Goal: Task Accomplishment & Management: Complete application form

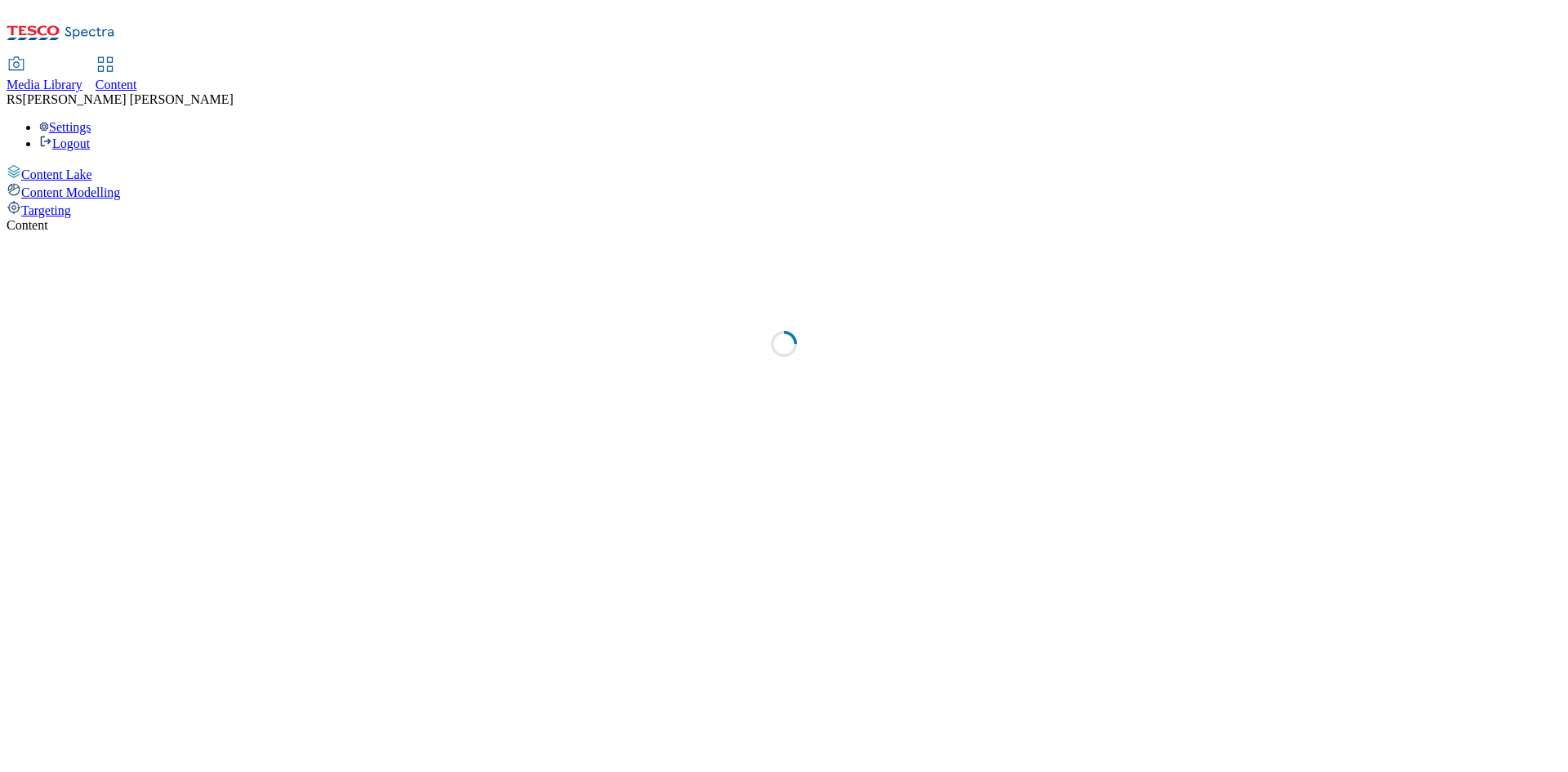
select select "ghs-[GEOGRAPHIC_DATA]"
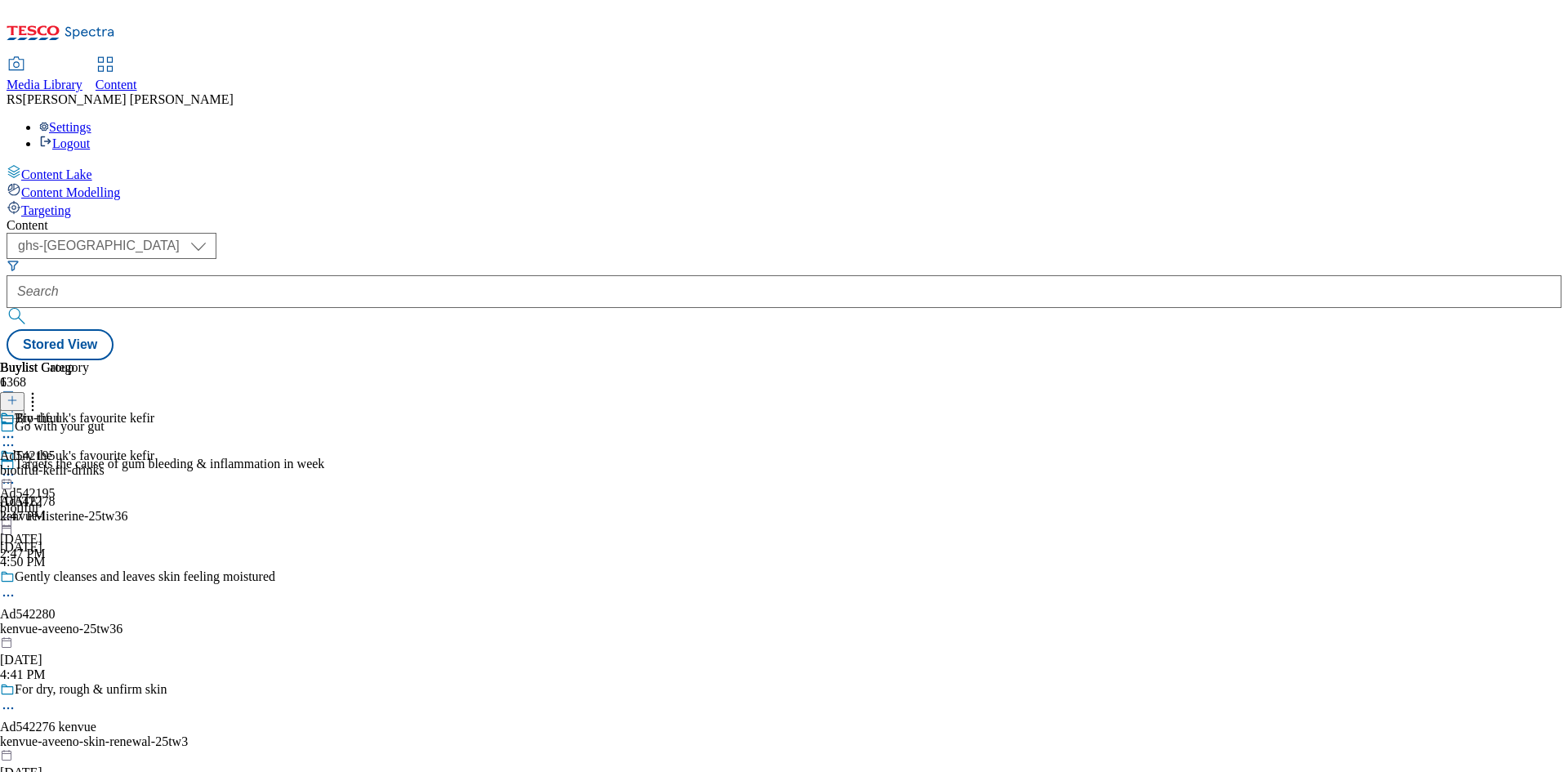
click at [17, 409] on line at bounding box center [11, 409] width 8 height 0
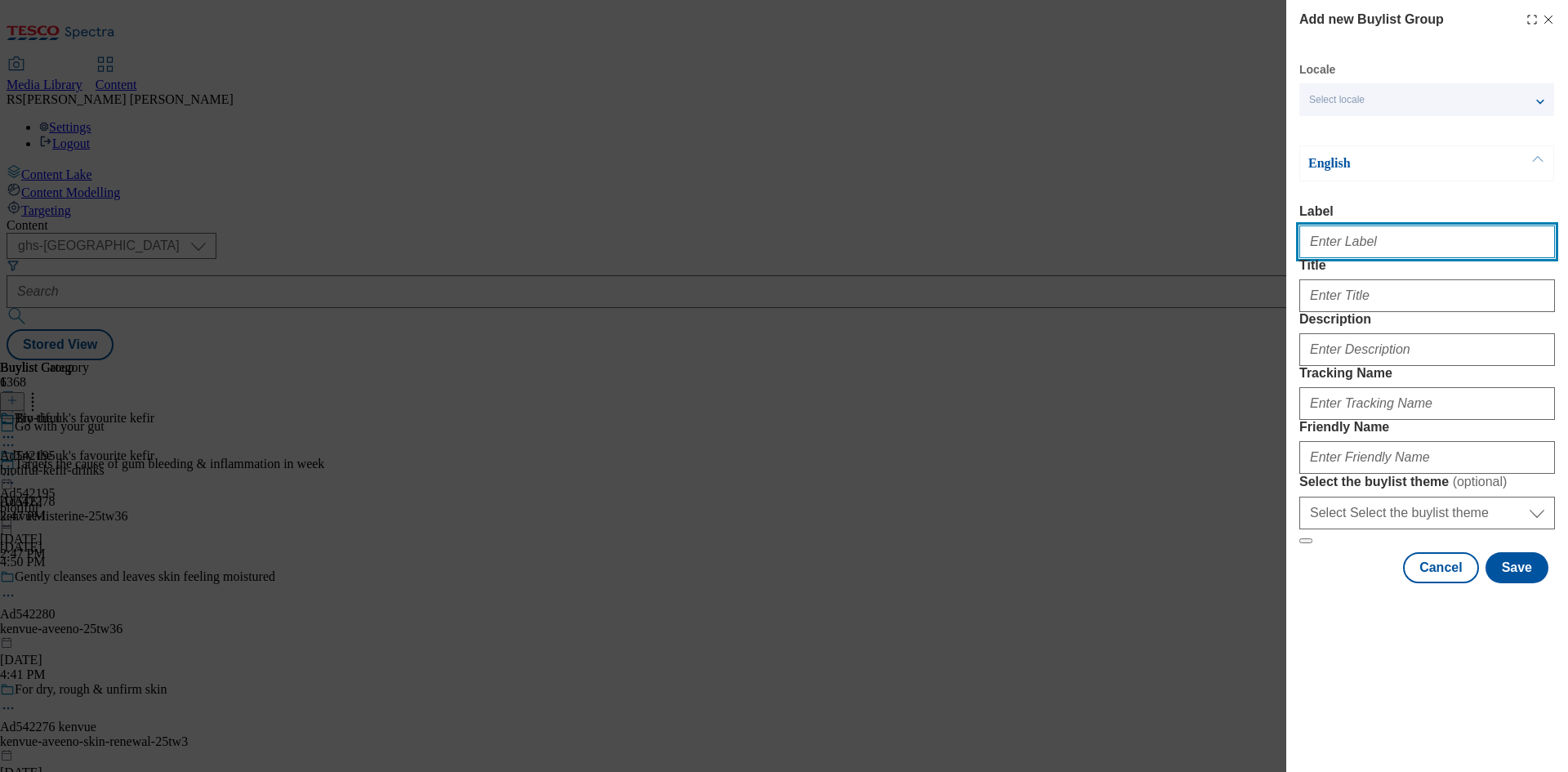
click at [1401, 247] on input "Label" at bounding box center [1427, 242] width 256 height 33
paste input "542321"
type input "Ad542321"
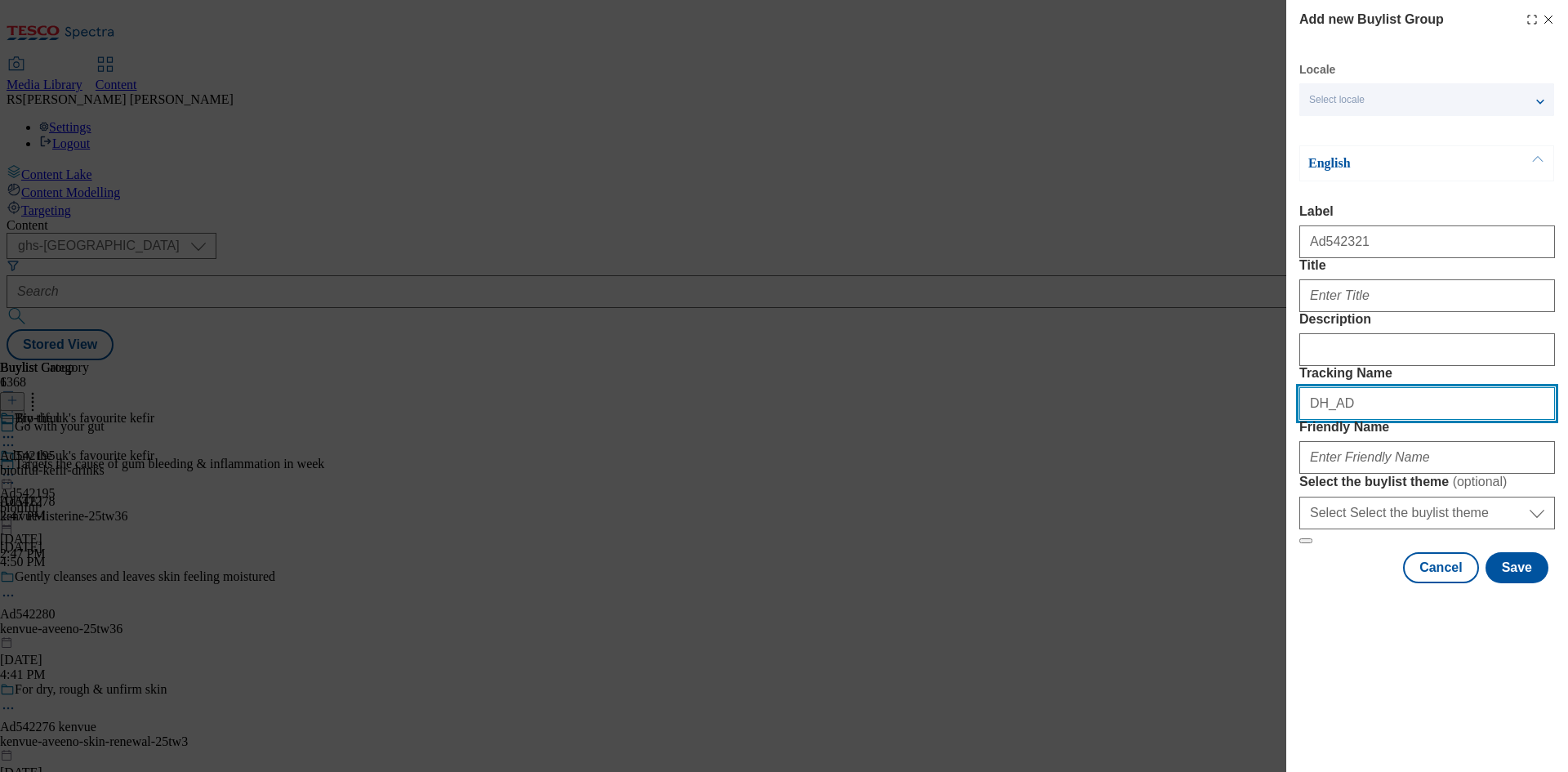
paste input "542321"
type input "DH_AD542321"
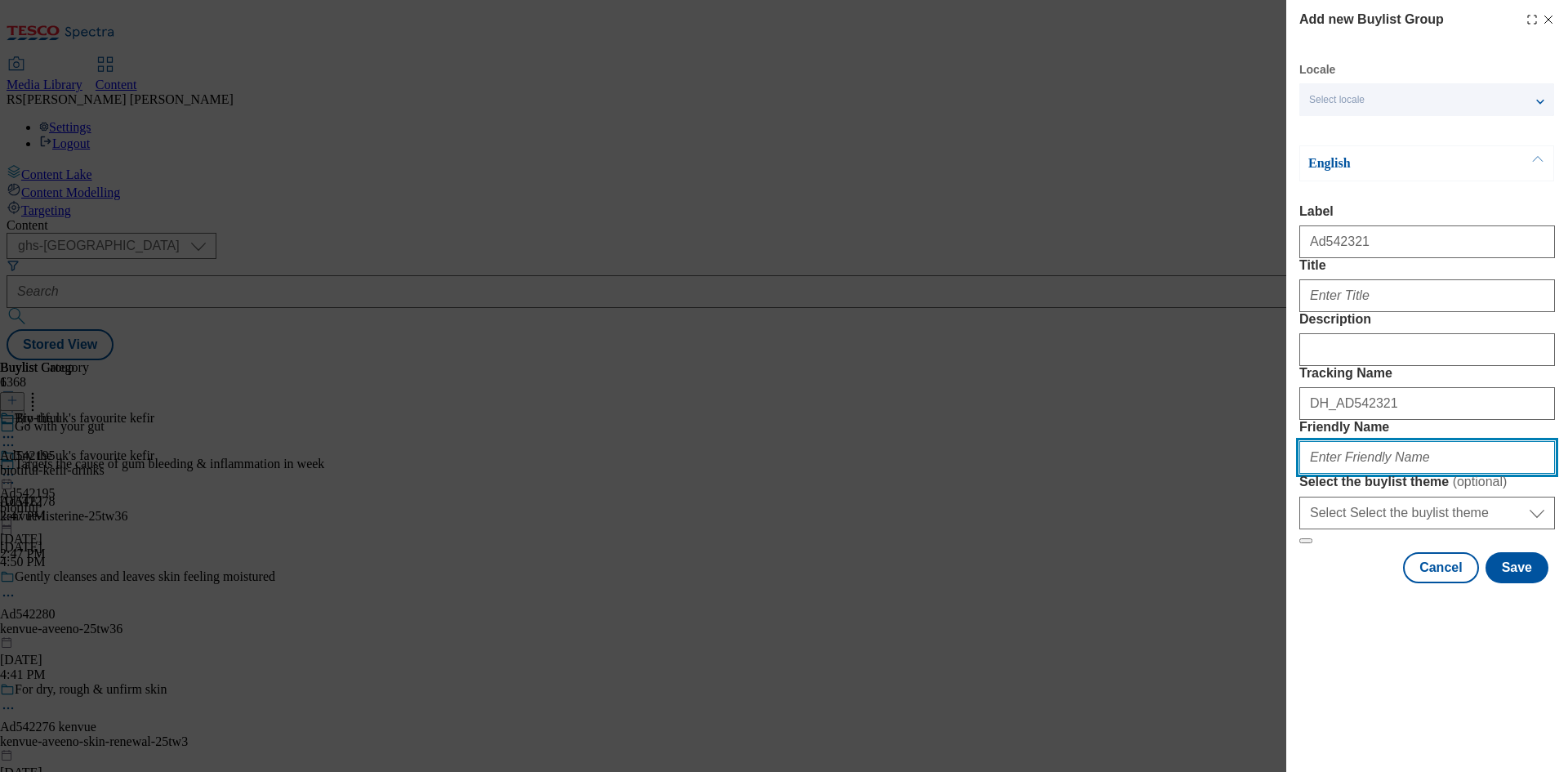
paste input "totm-pads-25tw32"
type input "totm-pads-25tw32"
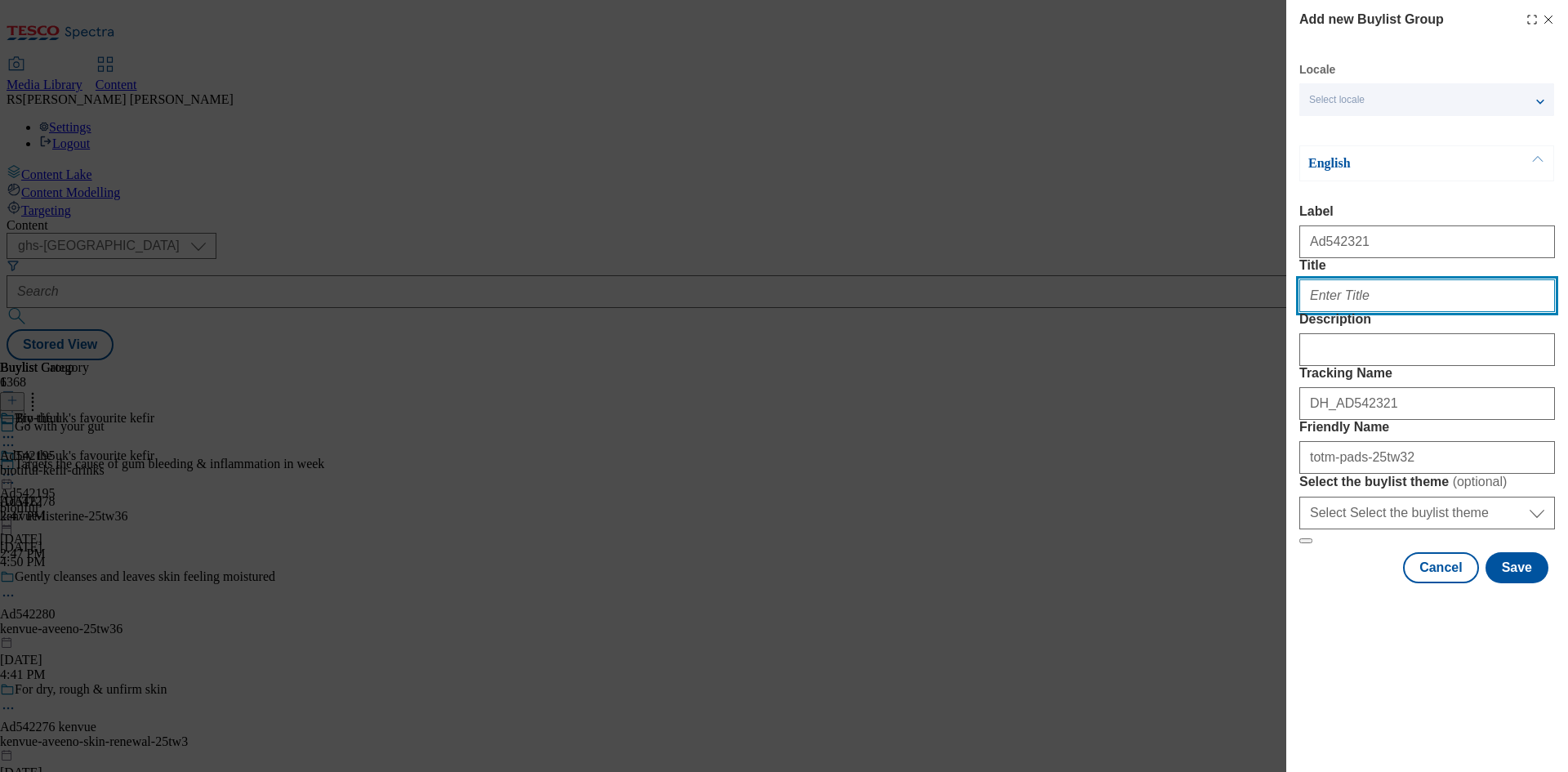
click at [1359, 312] on input "Title" at bounding box center [1427, 296] width 256 height 33
paste input "Your period deserves the softest, super-absorbent cotton"
type input "Your period deserves the softest, super-absorbent cotton"
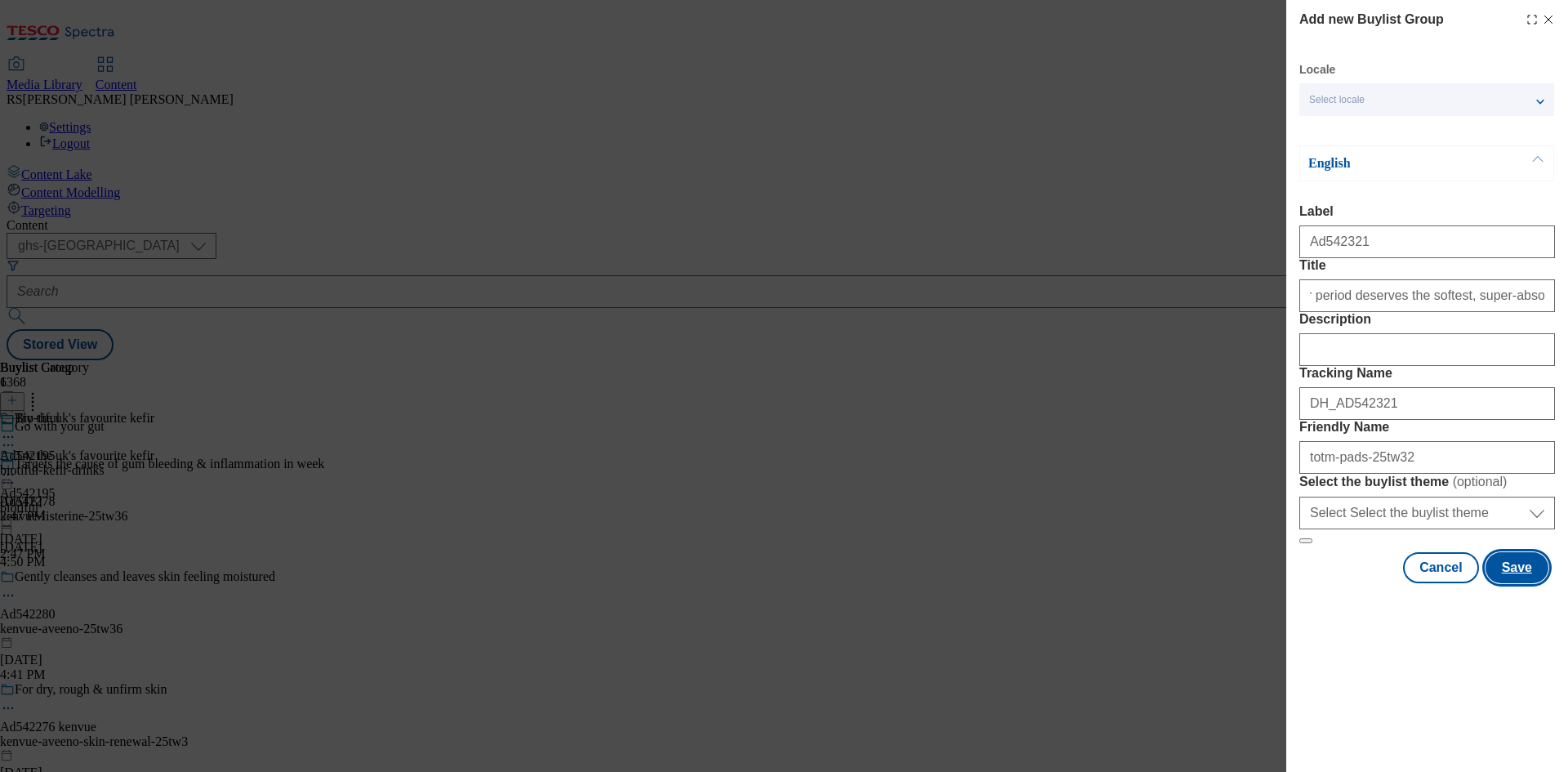
click at [1519, 583] on button "Save" at bounding box center [1517, 568] width 63 height 31
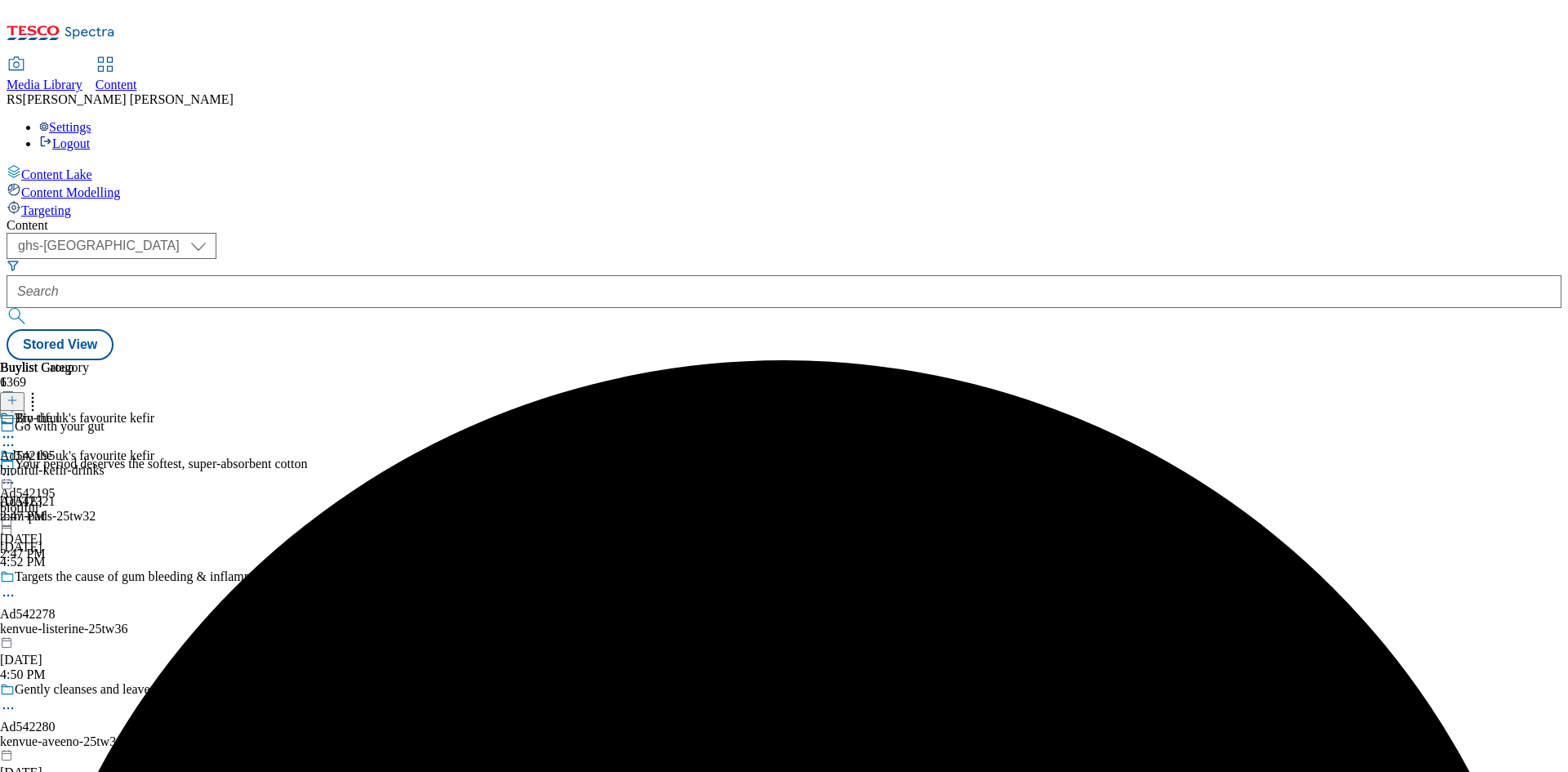
click at [324, 509] on div "totm-pads-25tw32" at bounding box center [162, 516] width 324 height 15
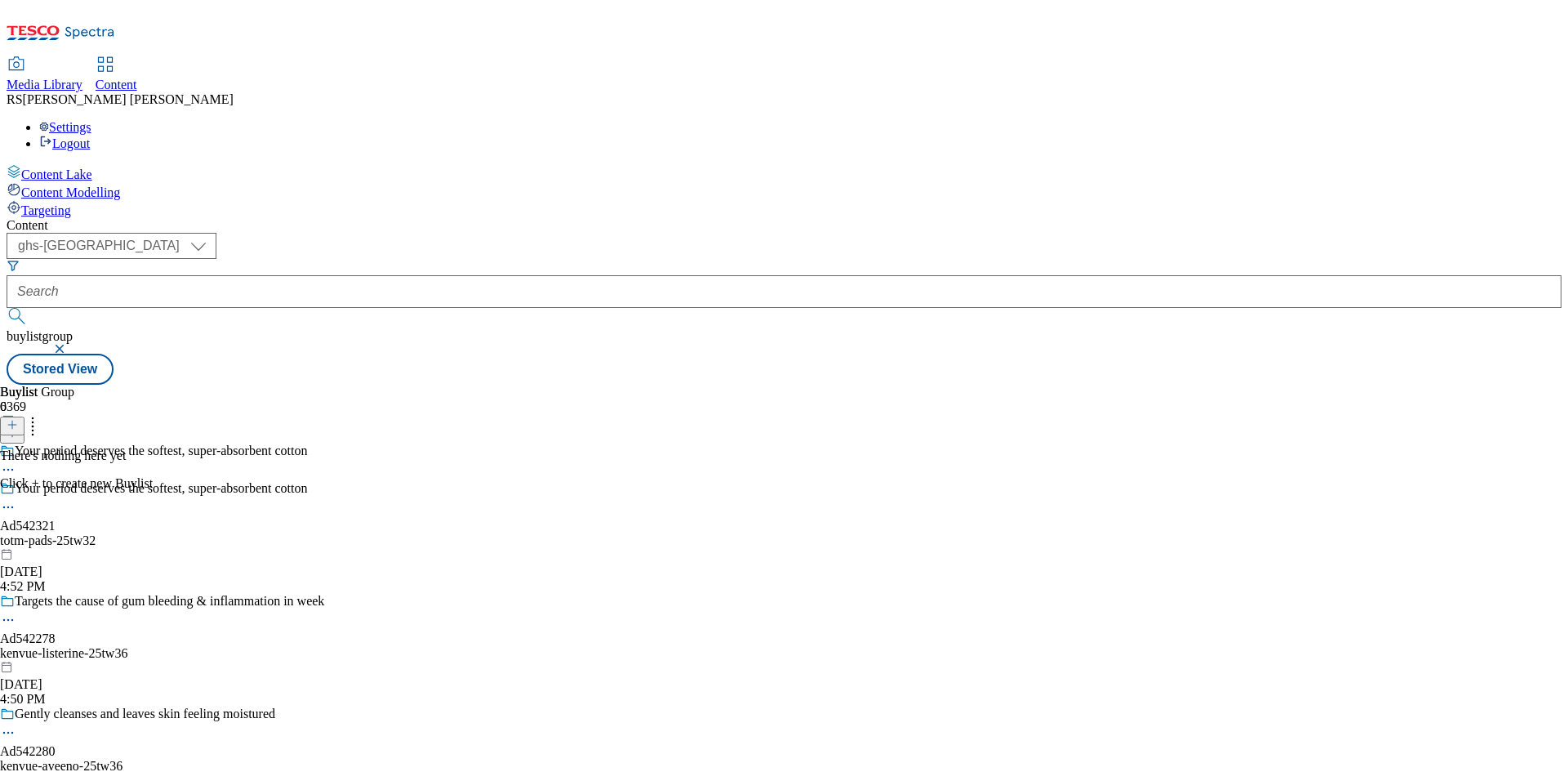
click at [18, 419] on icon at bounding box center [12, 424] width 11 height 11
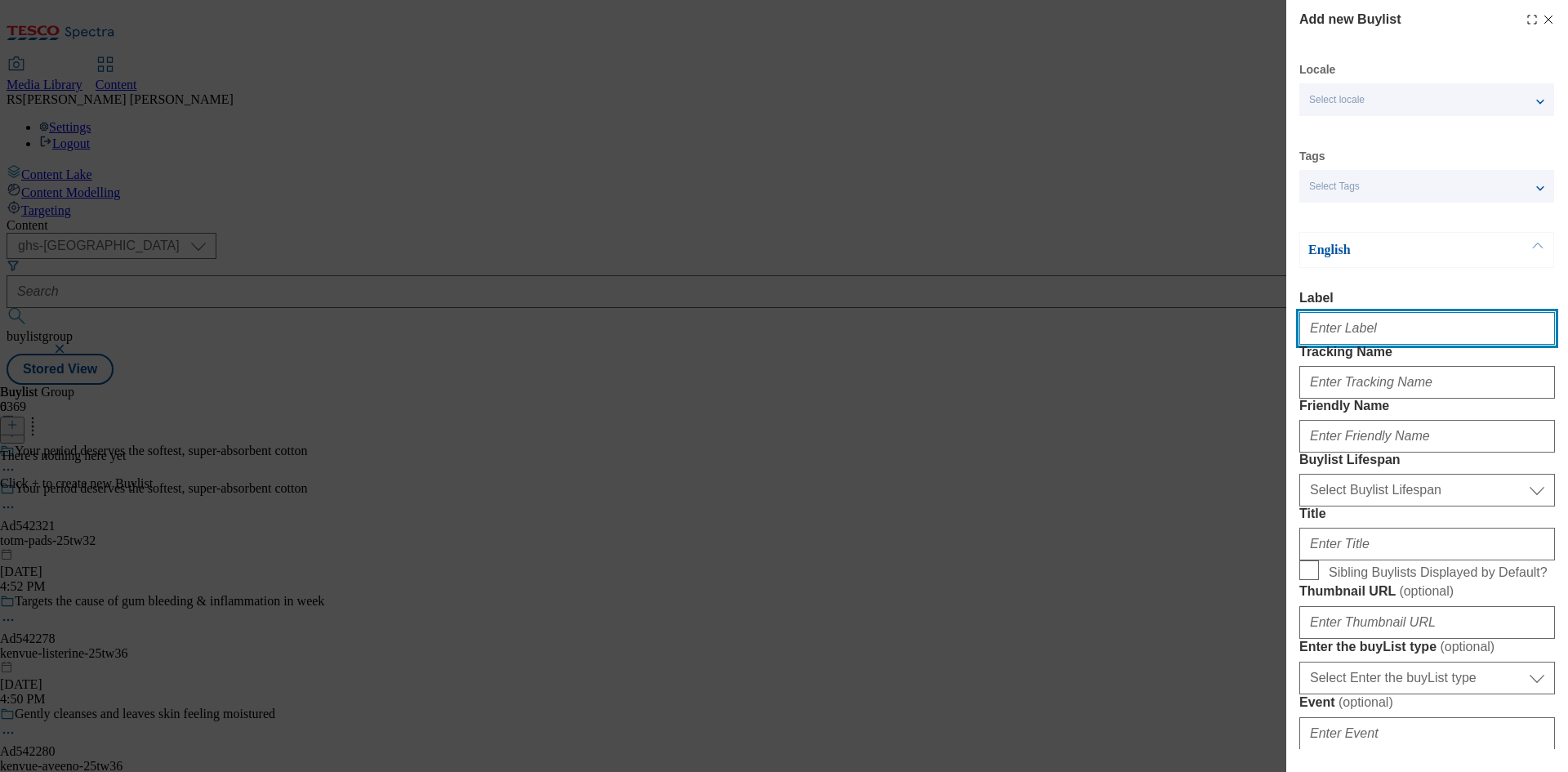
click at [1373, 332] on input "Label" at bounding box center [1427, 329] width 256 height 33
paste input "542321"
type input "AD542321"
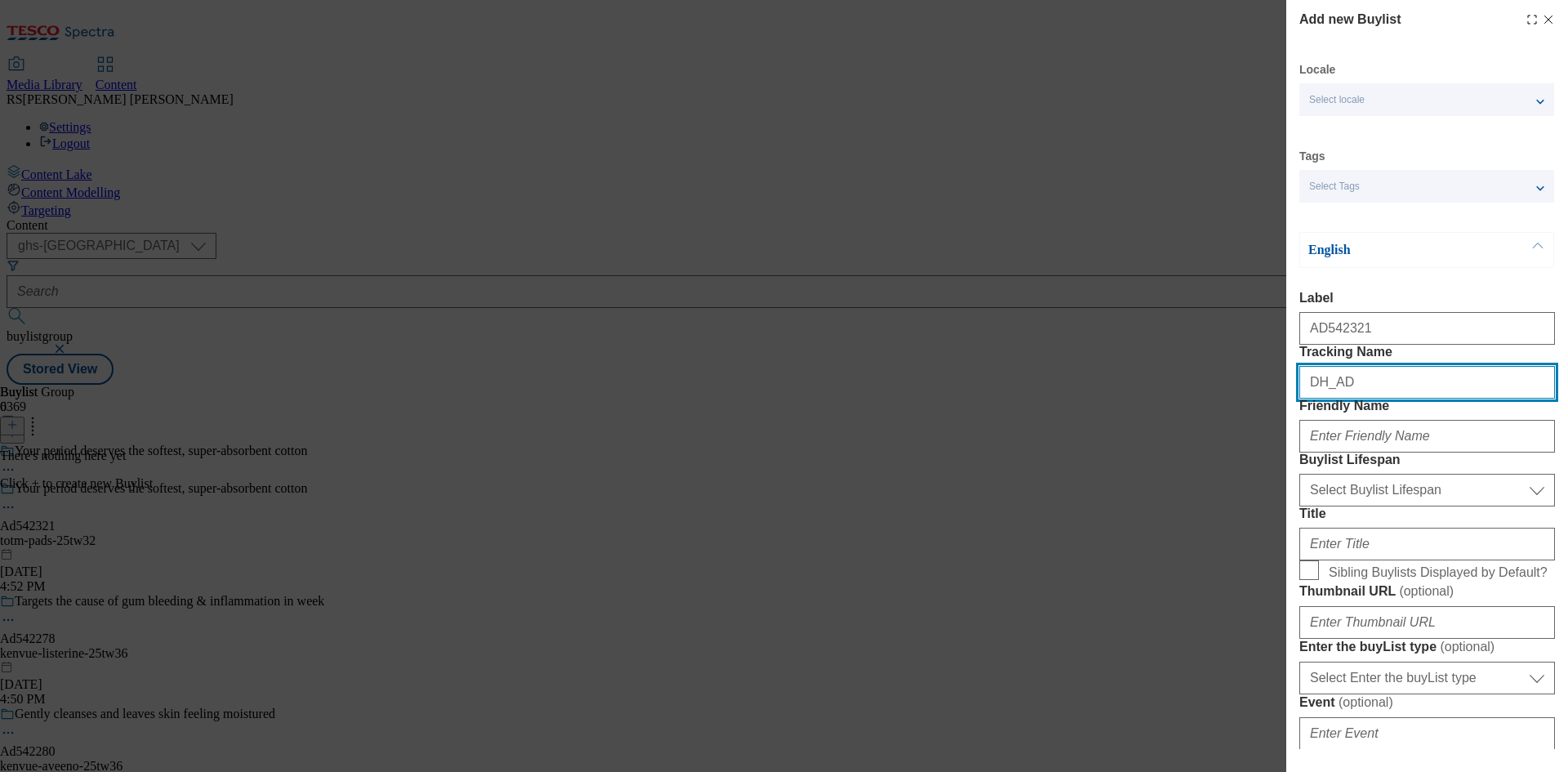
paste input "542321"
type input "DH_AD542321"
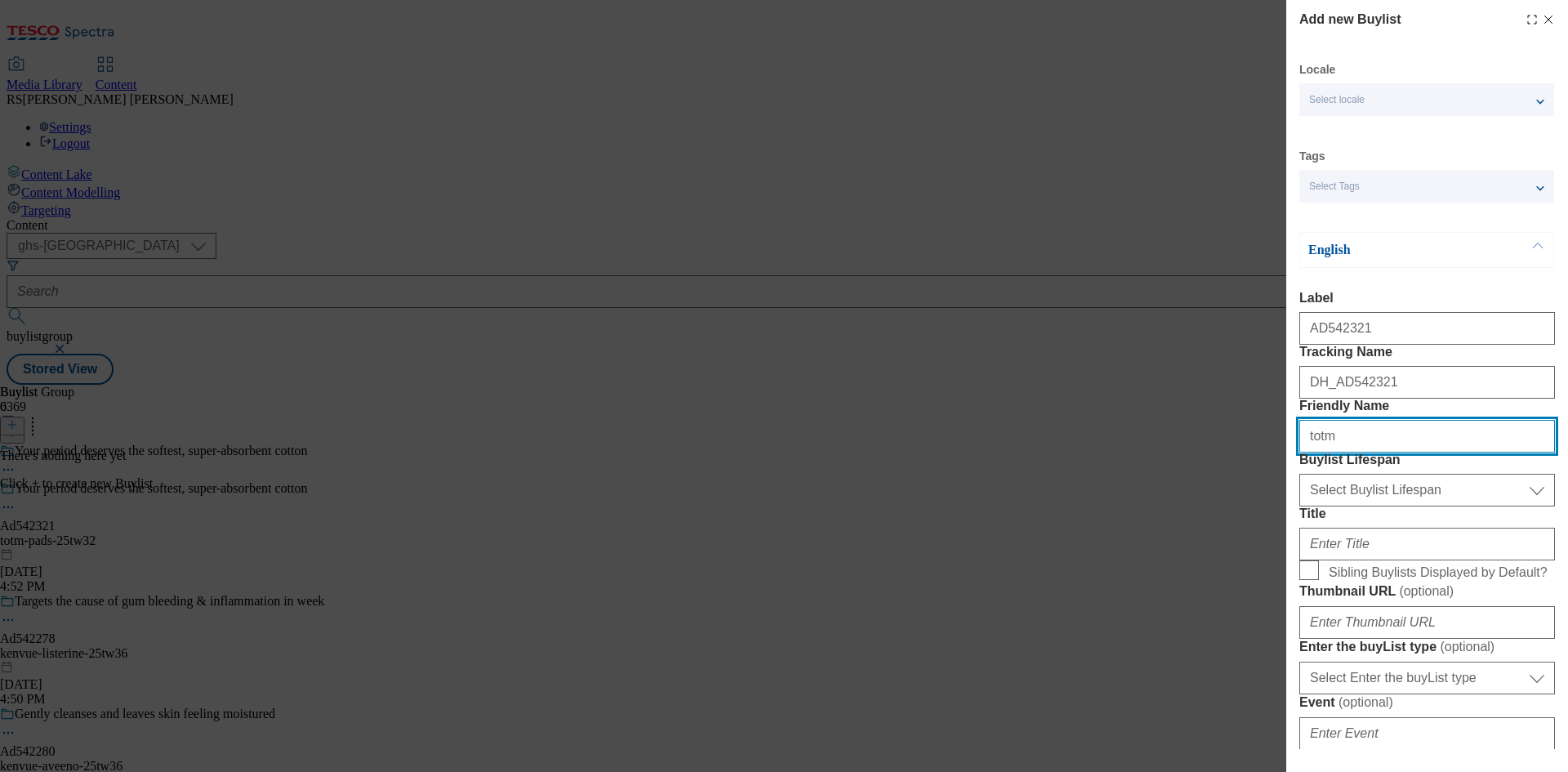
type input "totm"
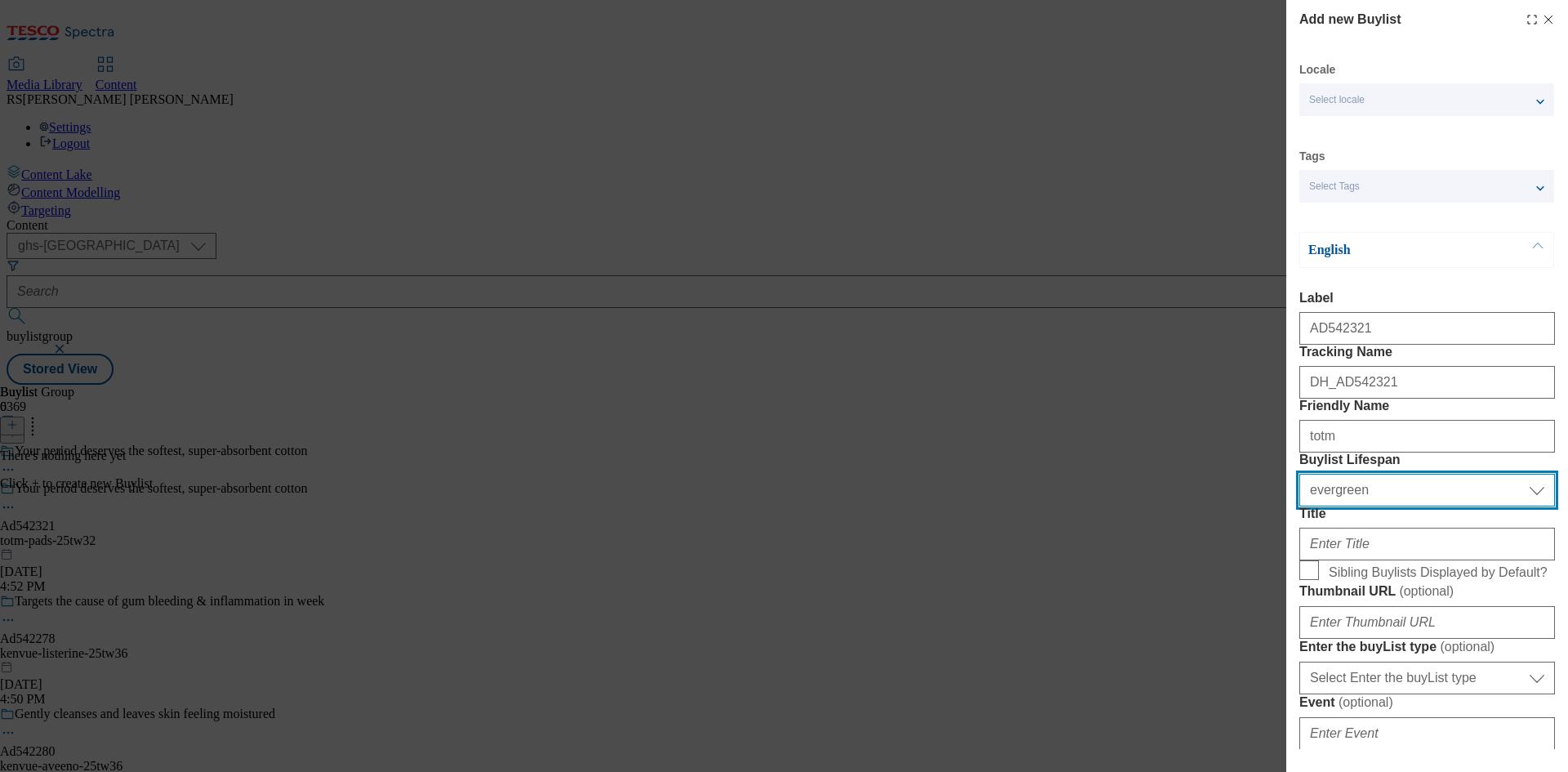
select select "tactical"
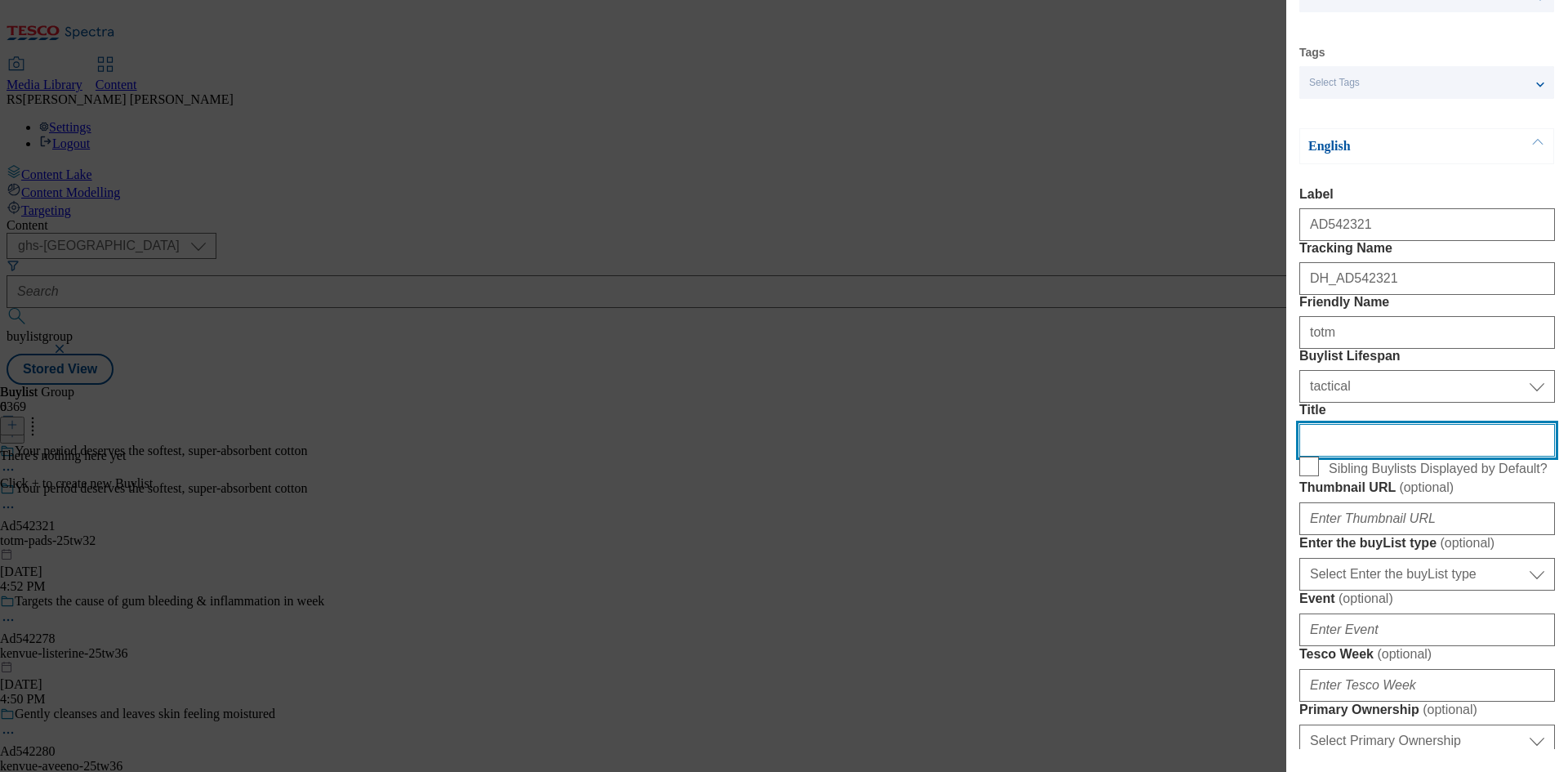
scroll to position [490, 0]
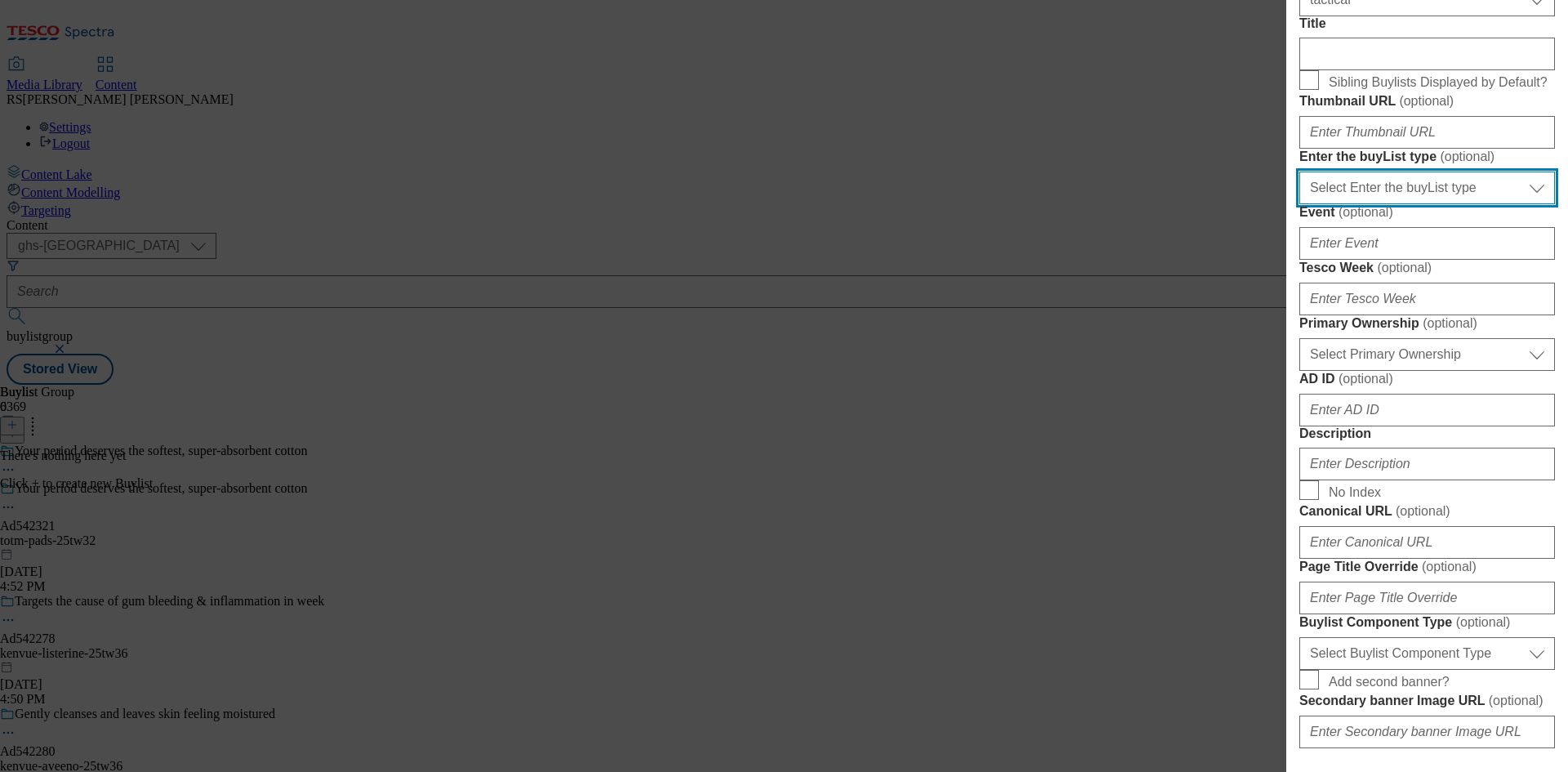
drag, startPoint x: 1448, startPoint y: 375, endPoint x: 1452, endPoint y: 389, distance: 14.6
click at [1448, 204] on select "Select Enter the buyList type event supplier funded long term >4 weeks supplier…" at bounding box center [1427, 188] width 256 height 33
select select "supplier funded short term 1-3 weeks"
click at [1299, 204] on select "Select Enter the buyList type event supplier funded long term >4 weeks supplier…" at bounding box center [1427, 188] width 256 height 33
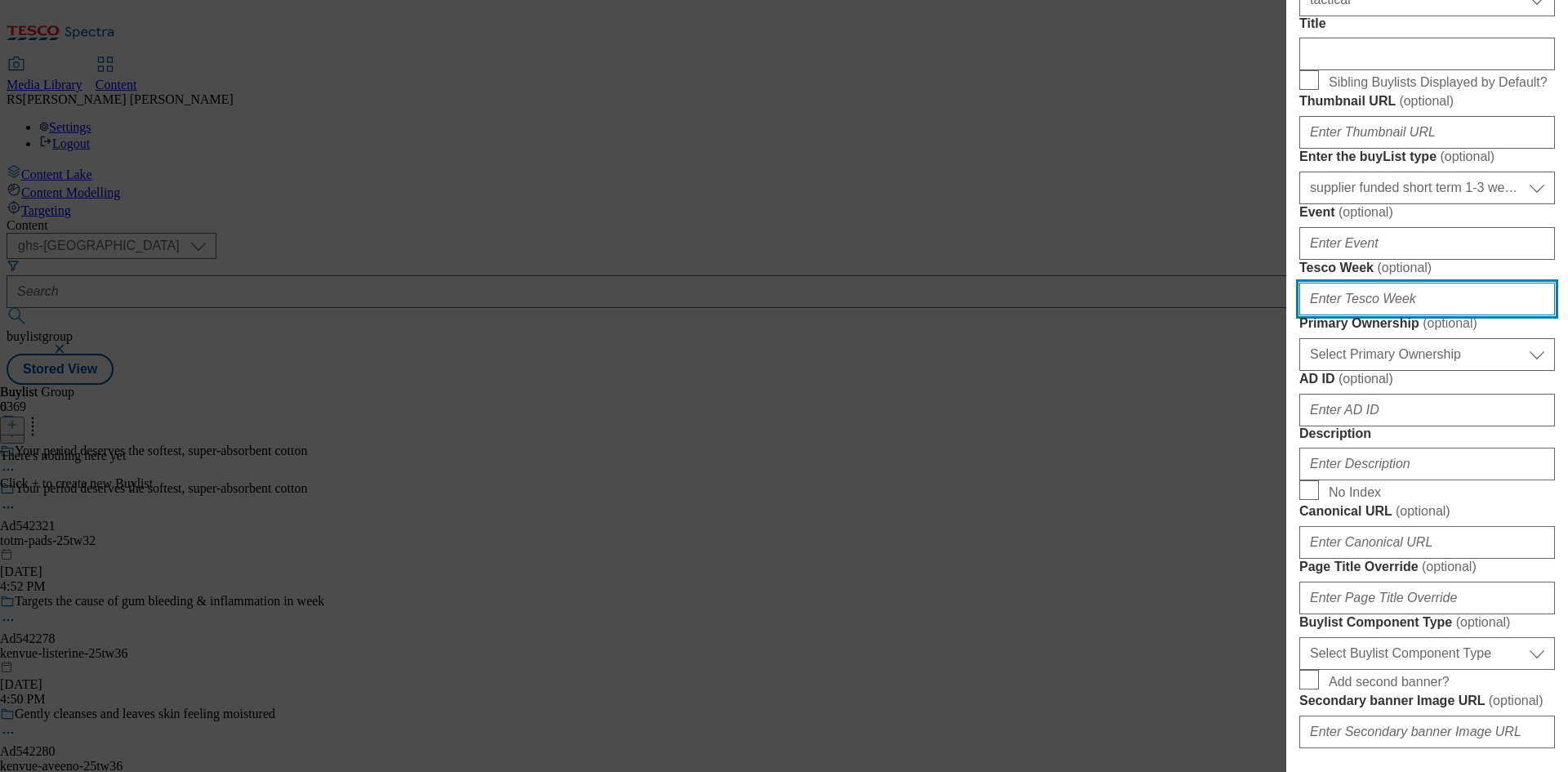
click at [1401, 316] on input "Tesco Week ( optional )" at bounding box center [1427, 299] width 256 height 33
type input "32"
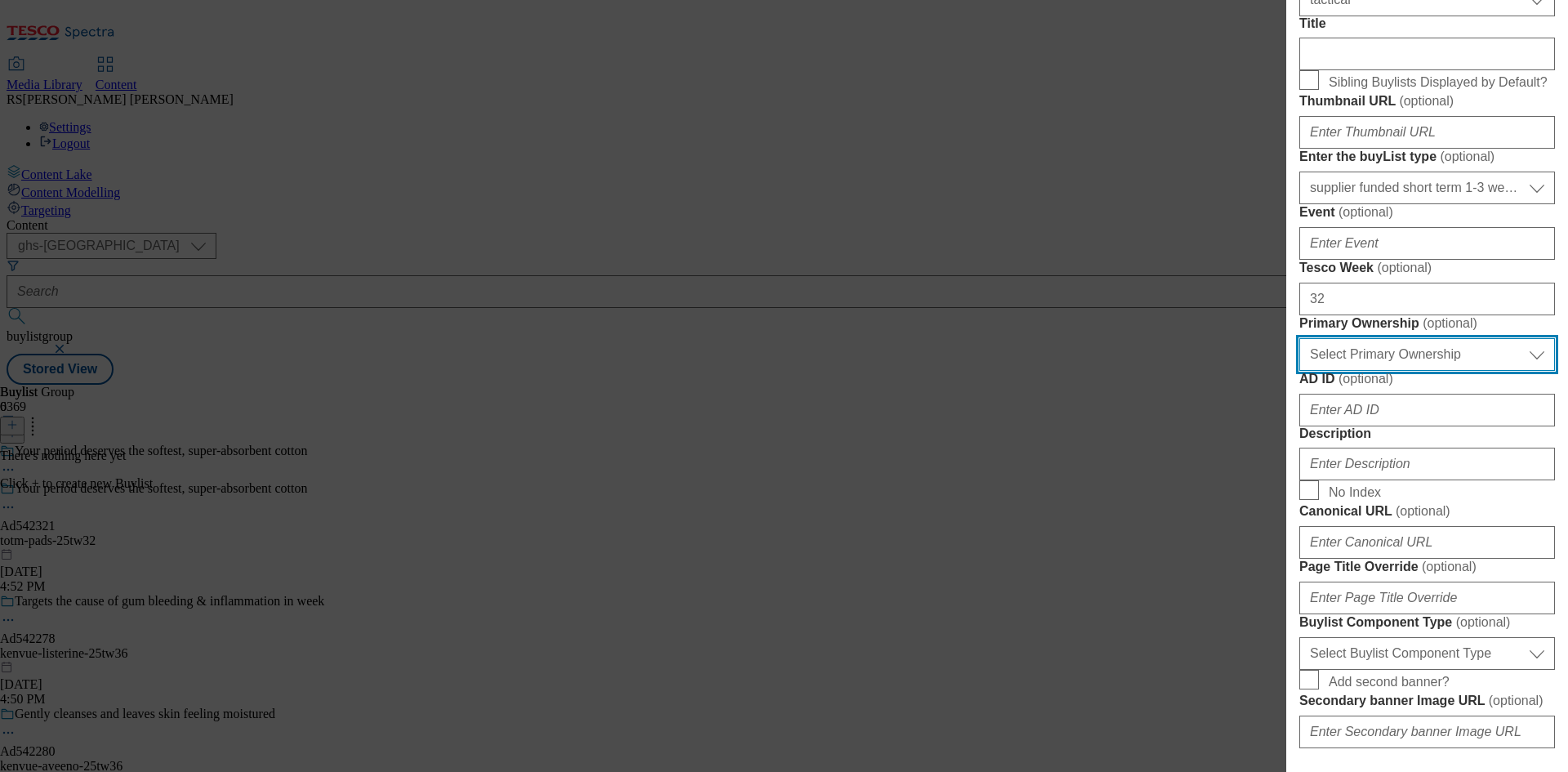
select select "dunnhumby"
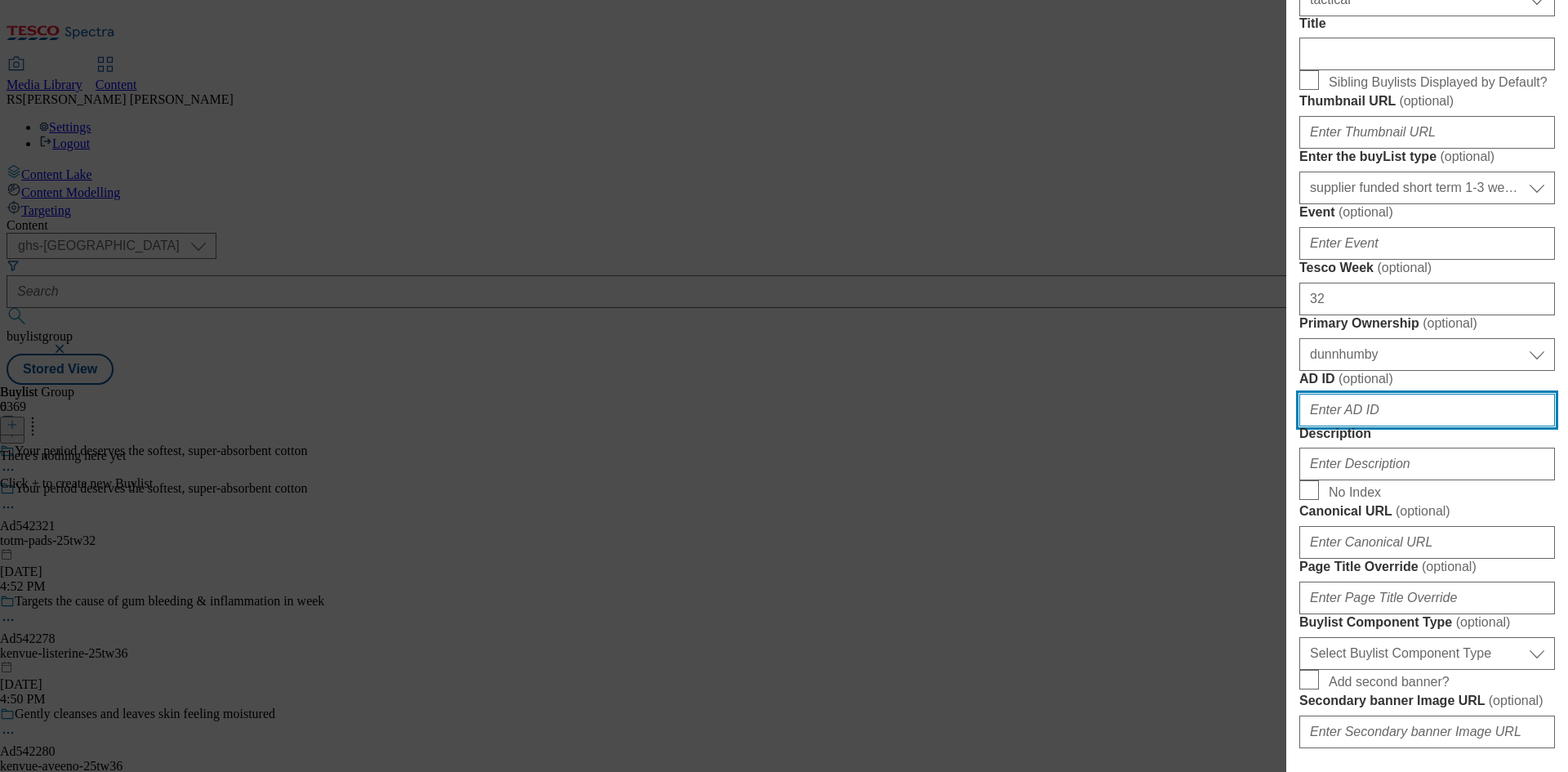
paste input "542321"
type input "542321"
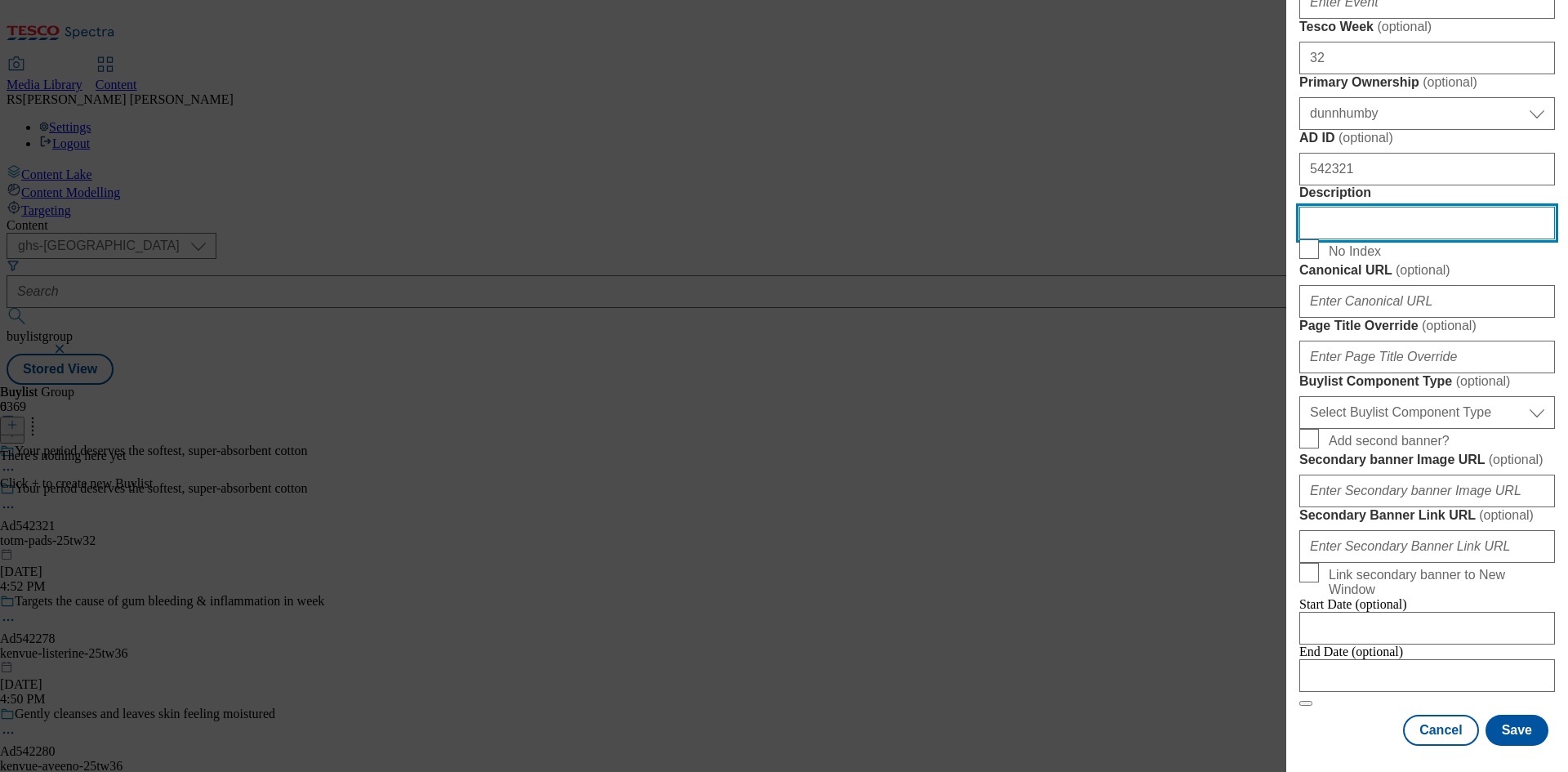
scroll to position [1311, 0]
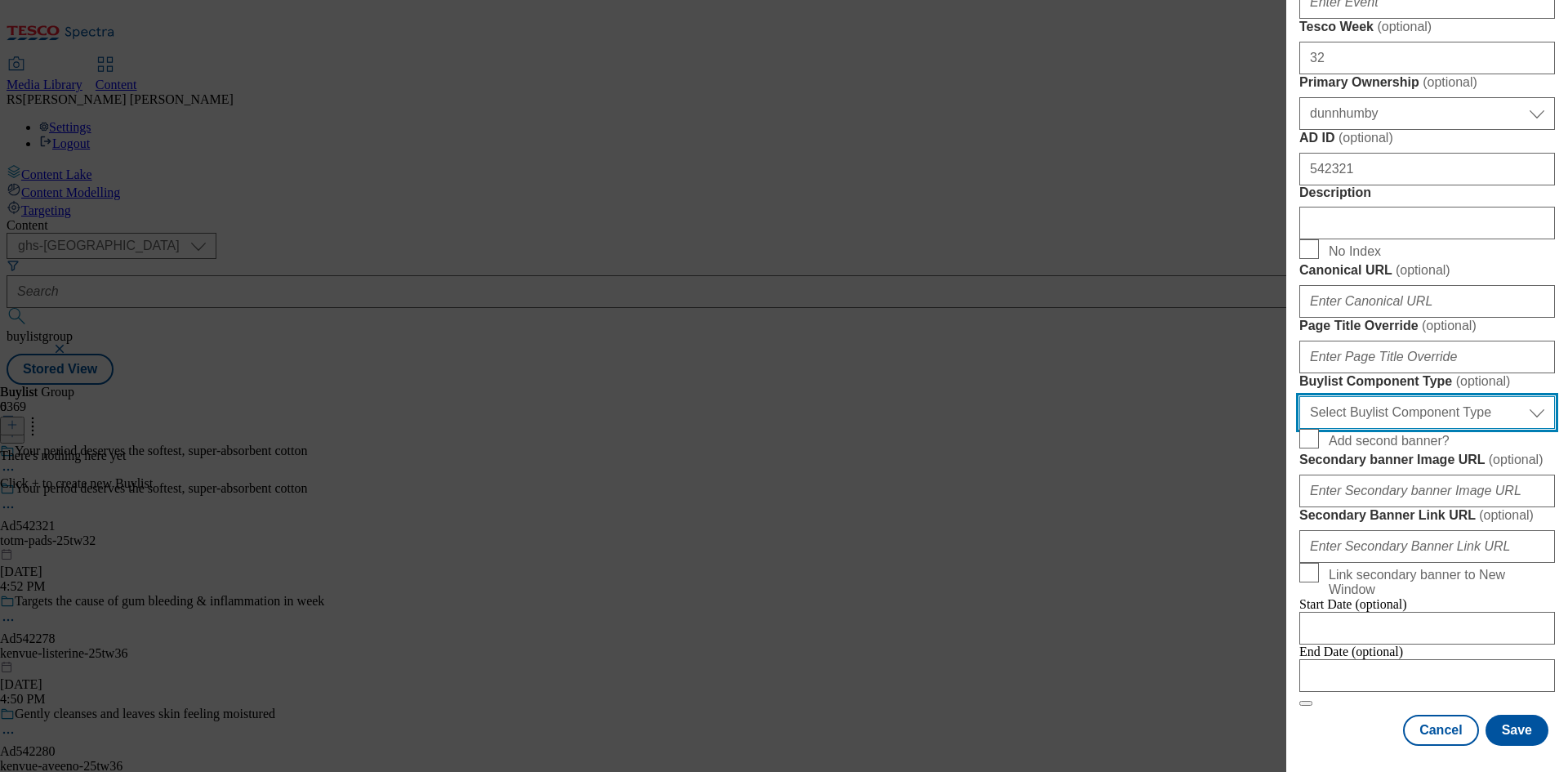
click at [1463, 396] on select "Select Buylist Component Type Banner Competition Header Meal" at bounding box center [1427, 413] width 256 height 33
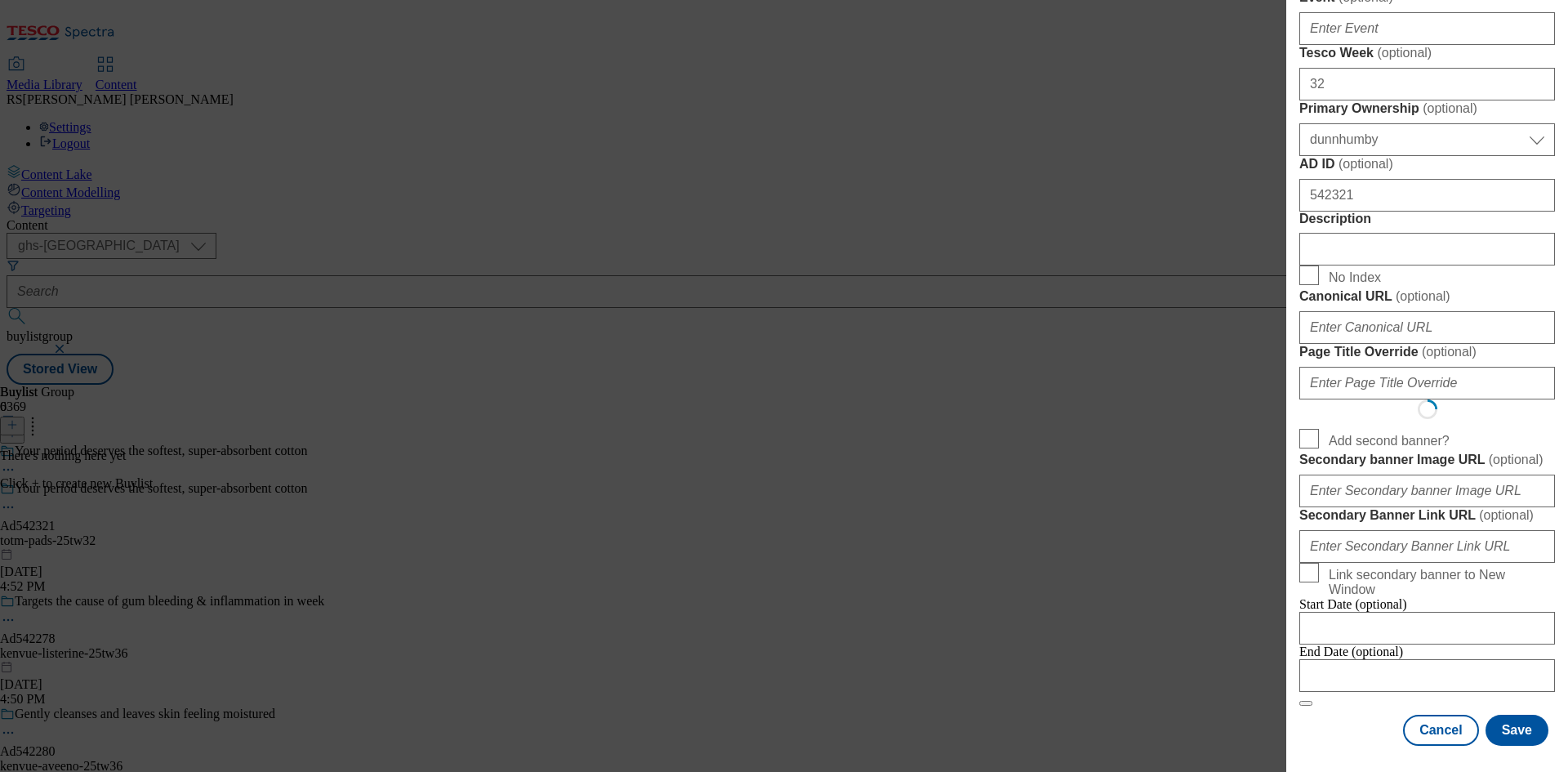
scroll to position [0, 0]
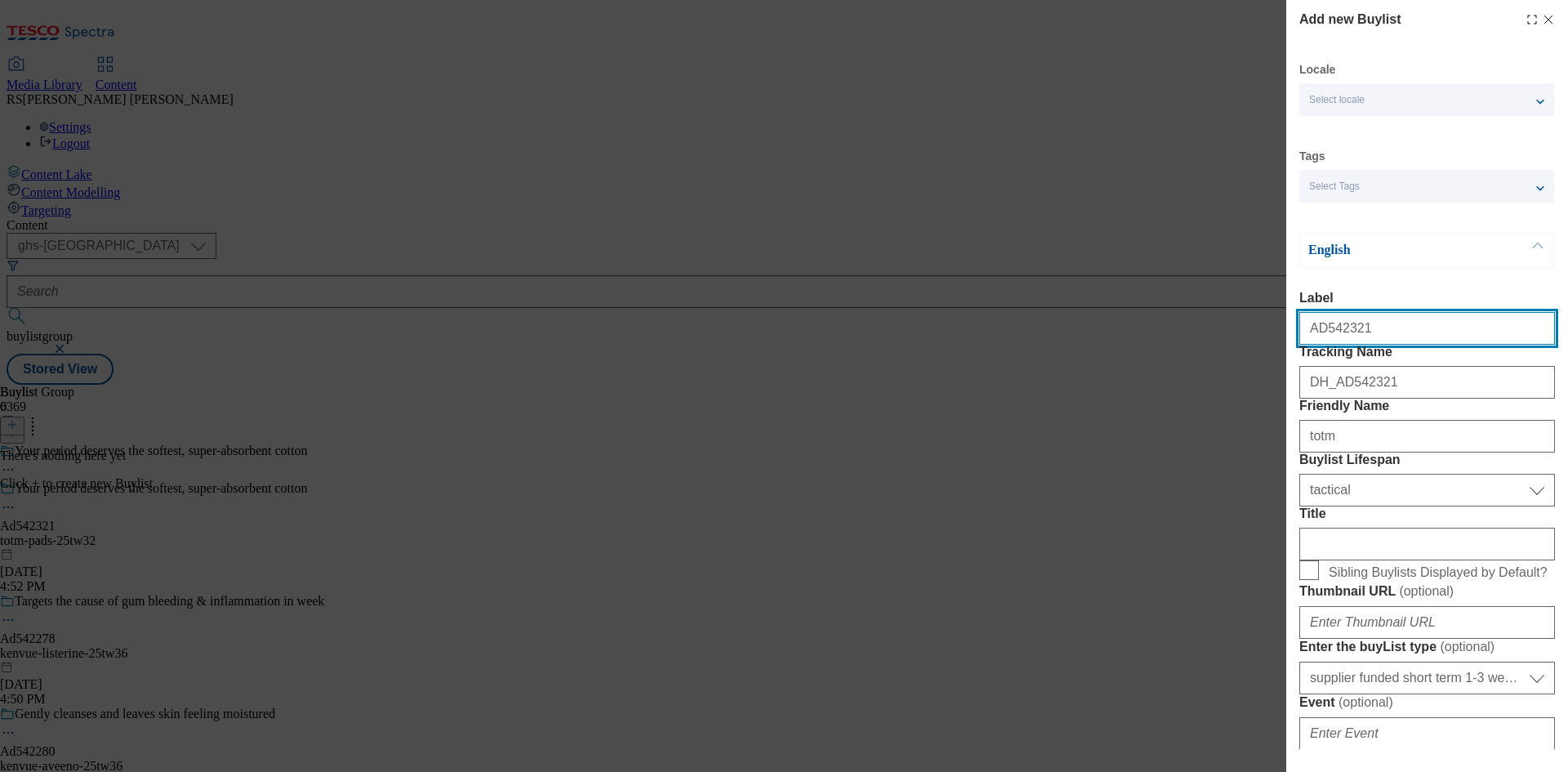
select select "Banner"
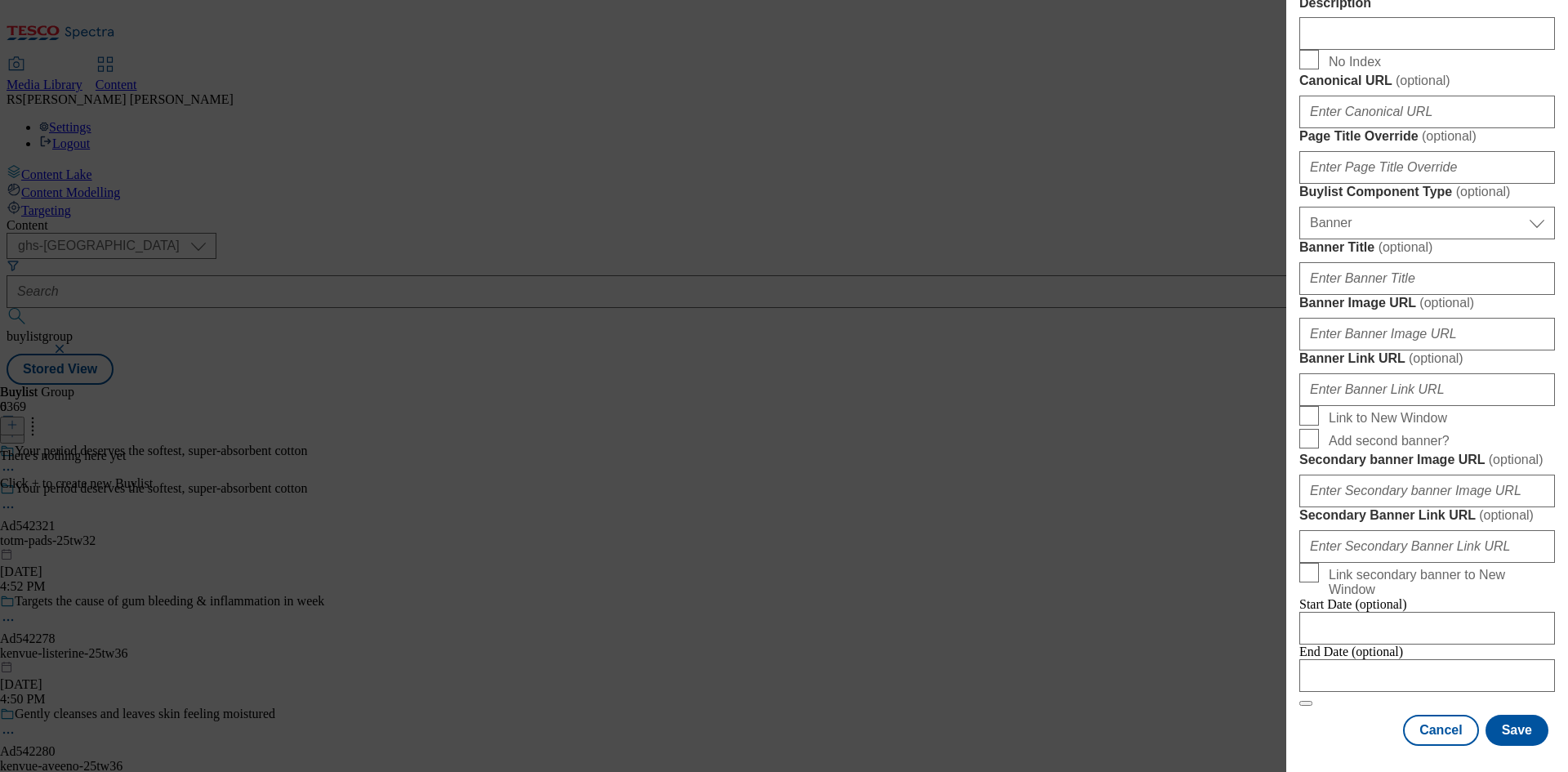
scroll to position [1619, 0]
click at [1337, 686] on div "End Date (optional)" at bounding box center [1427, 668] width 256 height 48
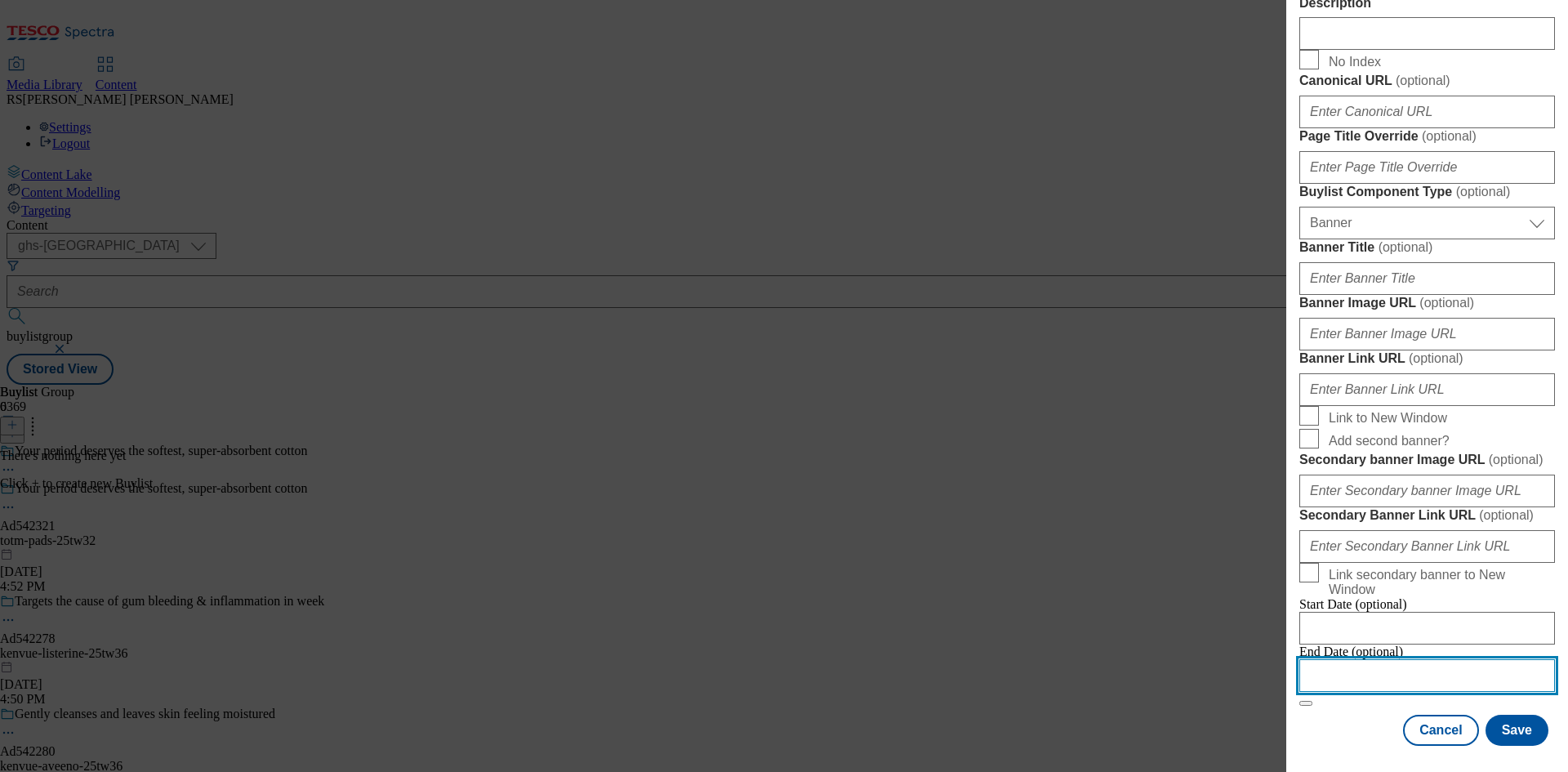
click at [1423, 659] on input "Modal" at bounding box center [1427, 676] width 256 height 33
select select "2025"
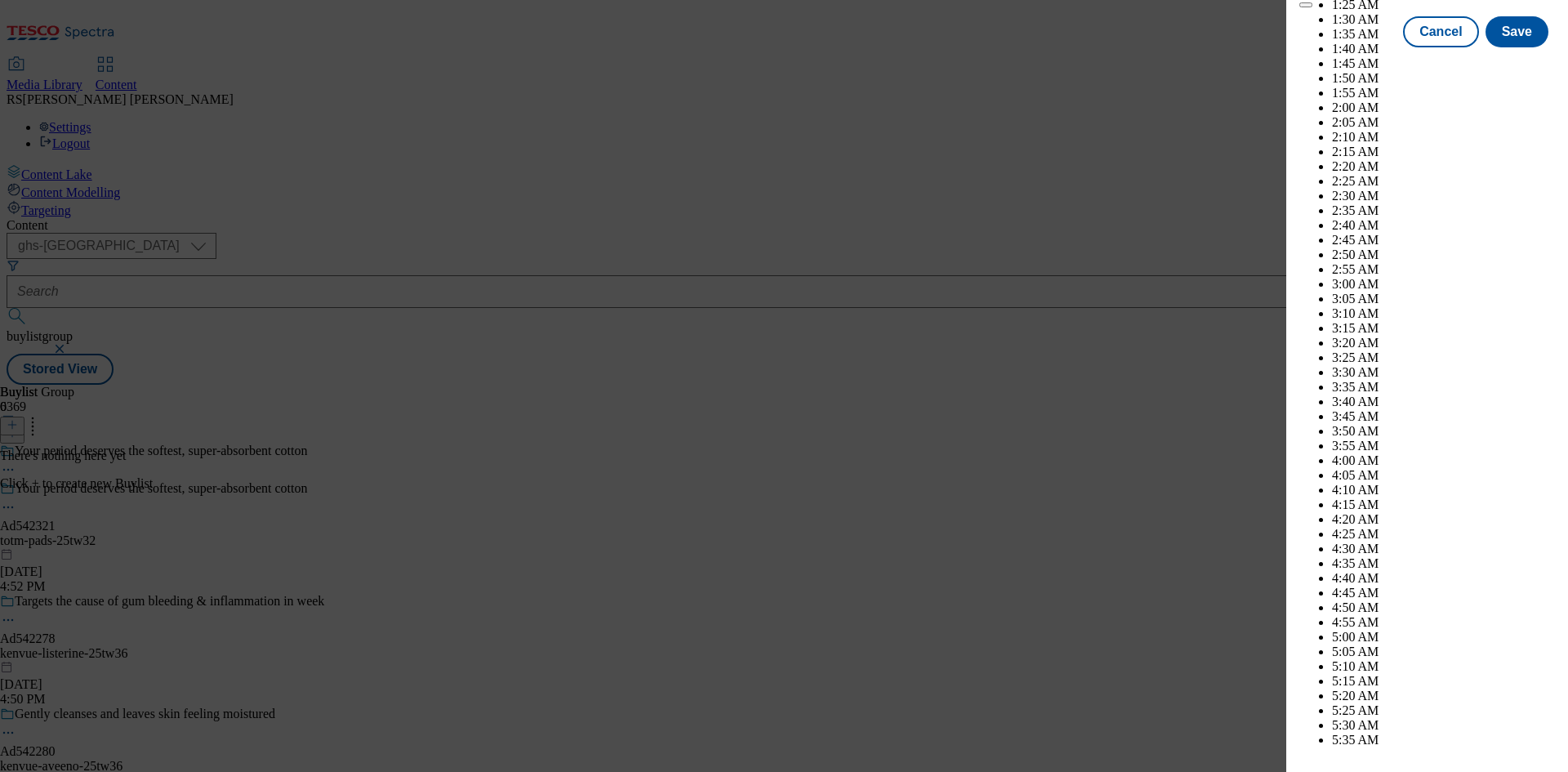
scroll to position [6095, 0]
drag, startPoint x: 1510, startPoint y: 190, endPoint x: 1513, endPoint y: 203, distance: 13.3
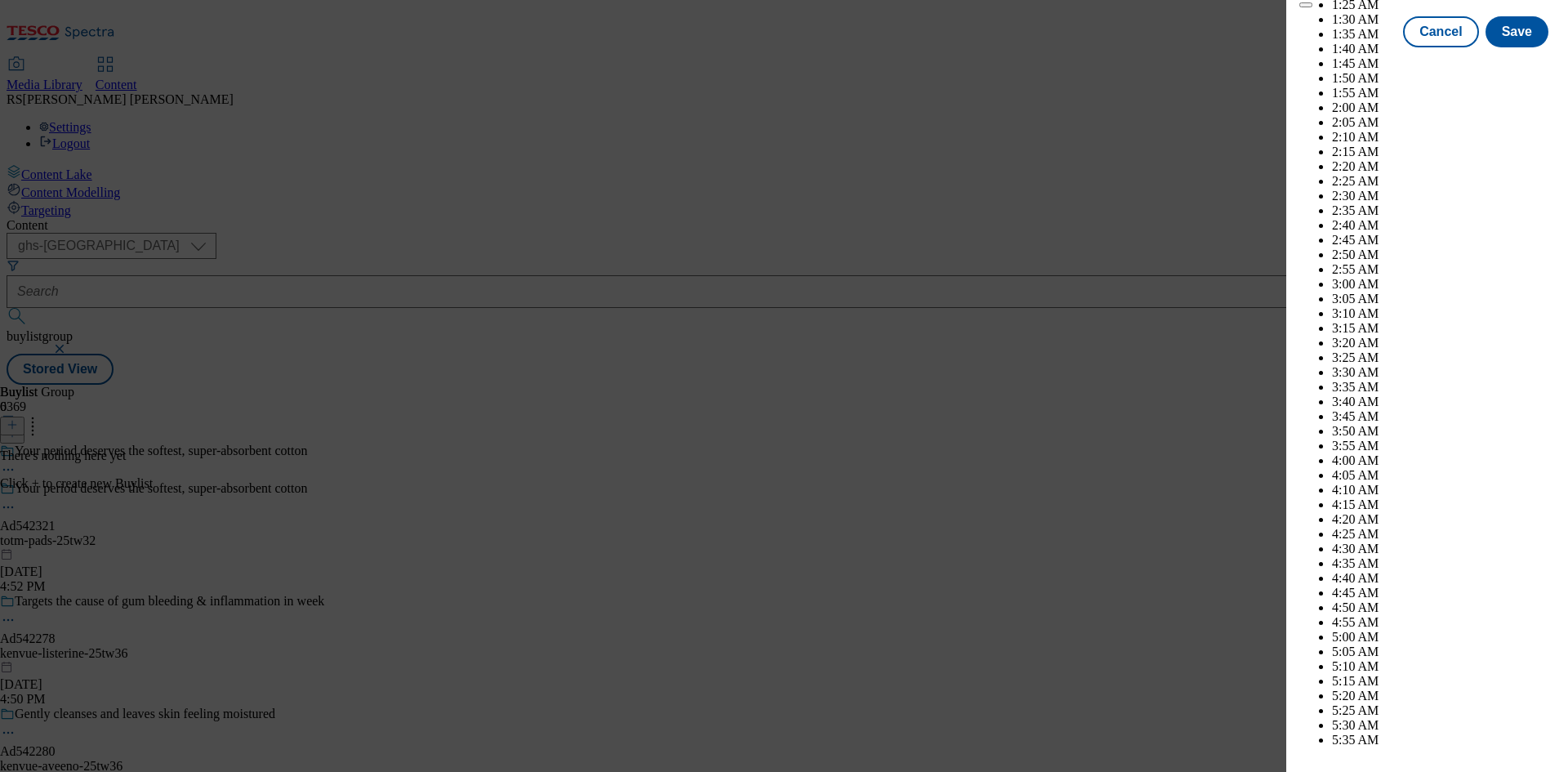
select select "December"
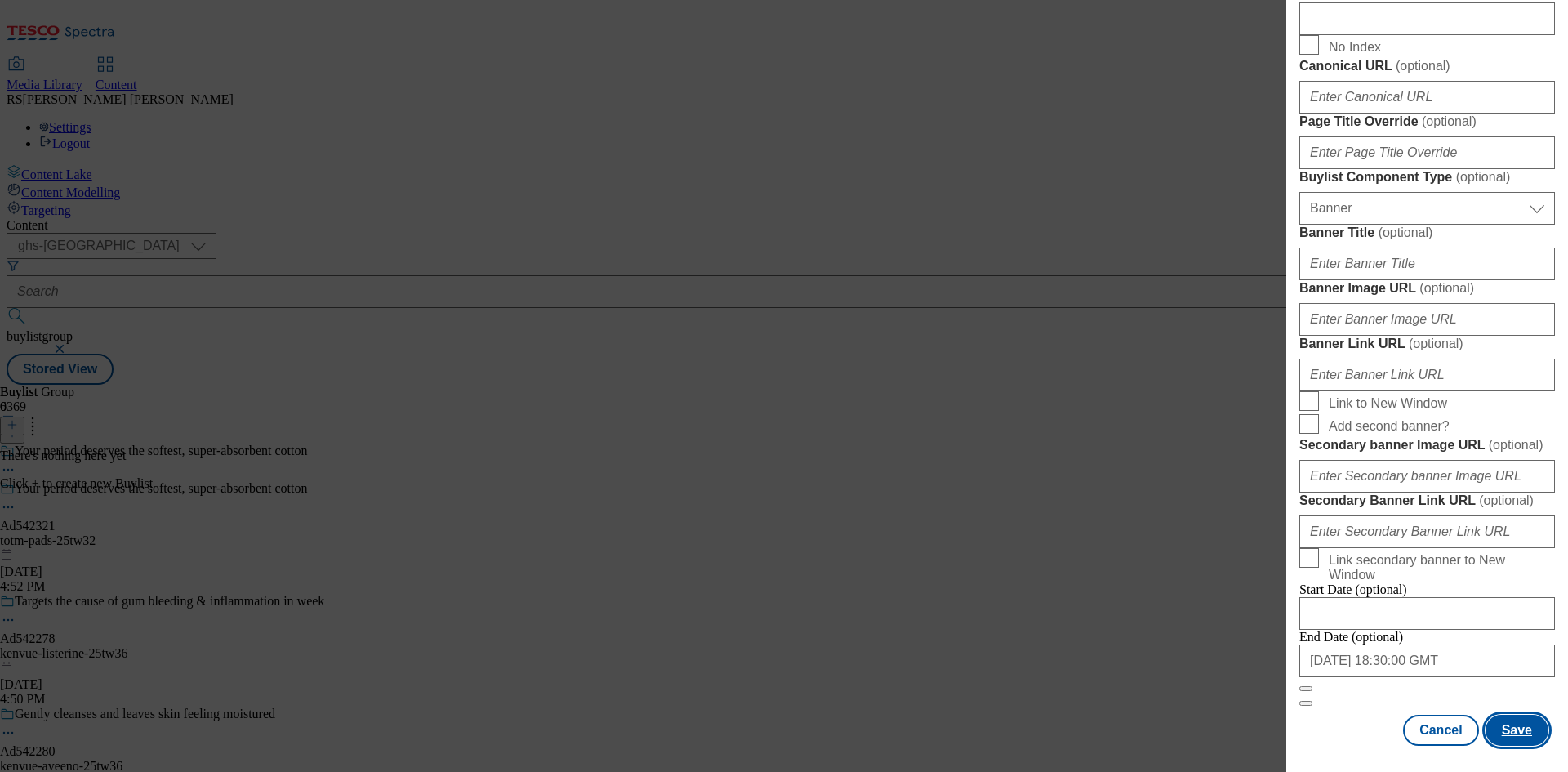
click at [1511, 735] on button "Save" at bounding box center [1517, 730] width 63 height 31
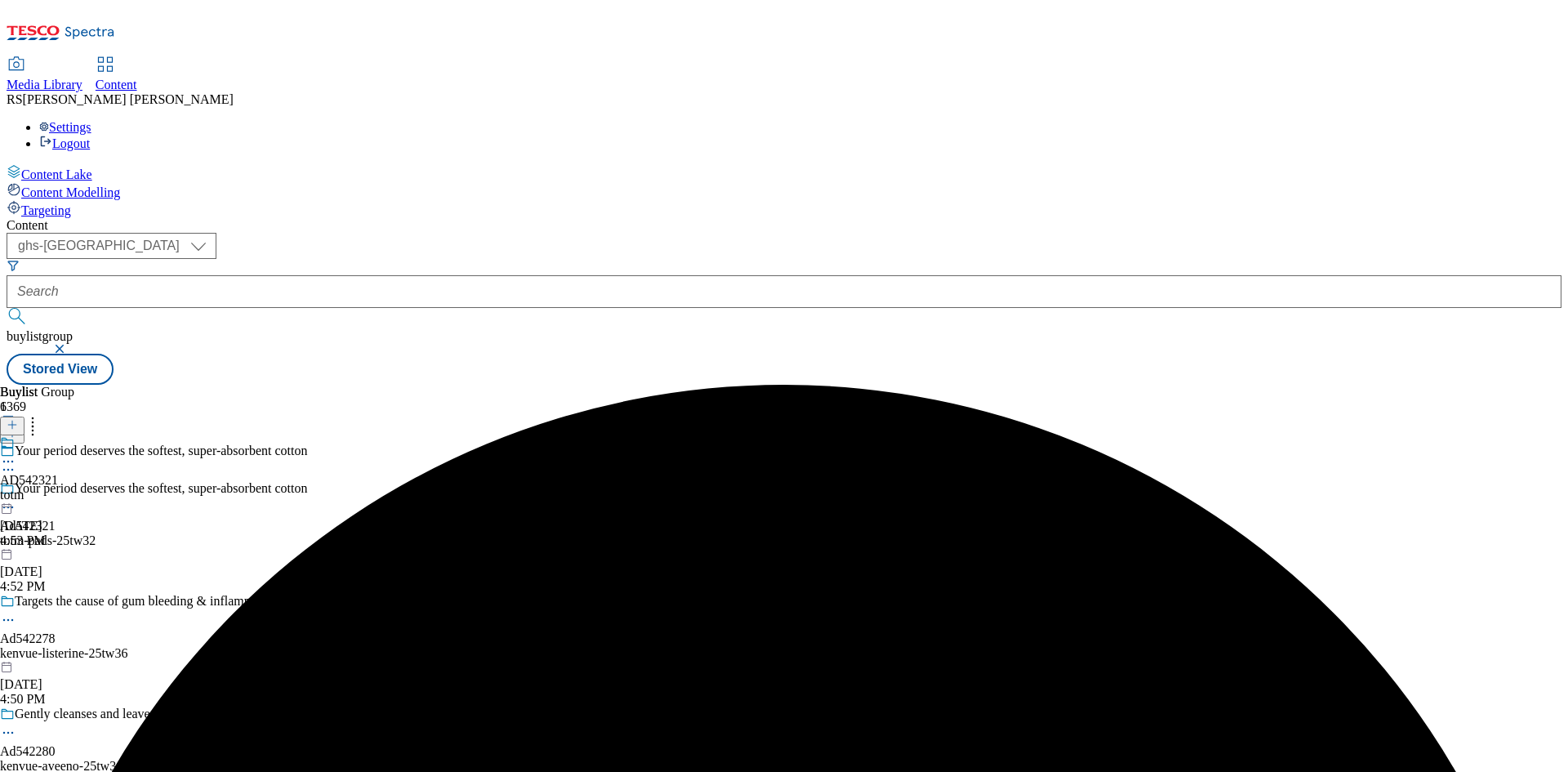
click at [58, 488] on div "totm" at bounding box center [29, 495] width 58 height 15
click at [18, 419] on icon at bounding box center [12, 424] width 11 height 11
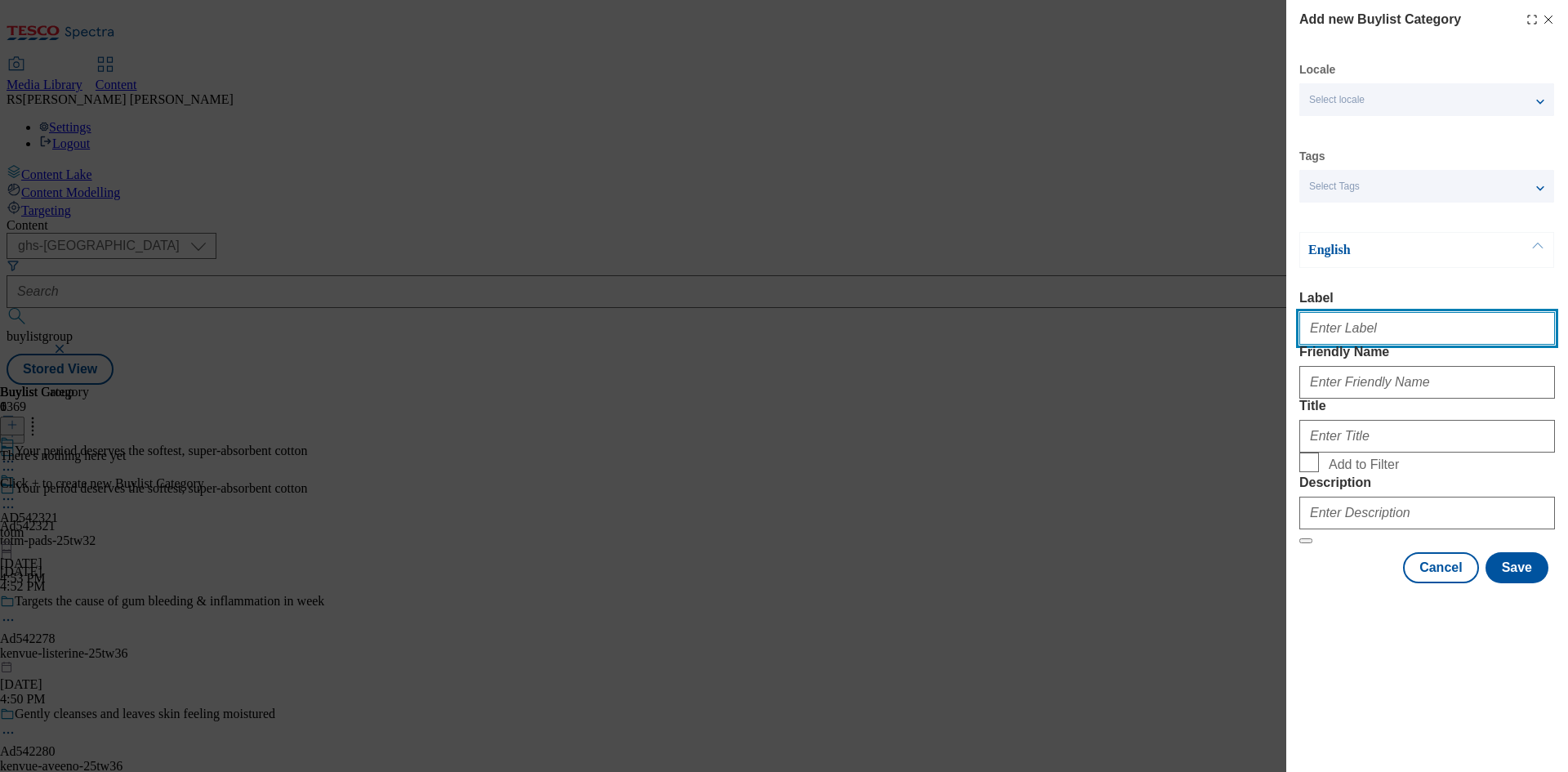
click at [1373, 345] on input "Label" at bounding box center [1427, 329] width 256 height 33
paste input "542321"
type input "Ad542321"
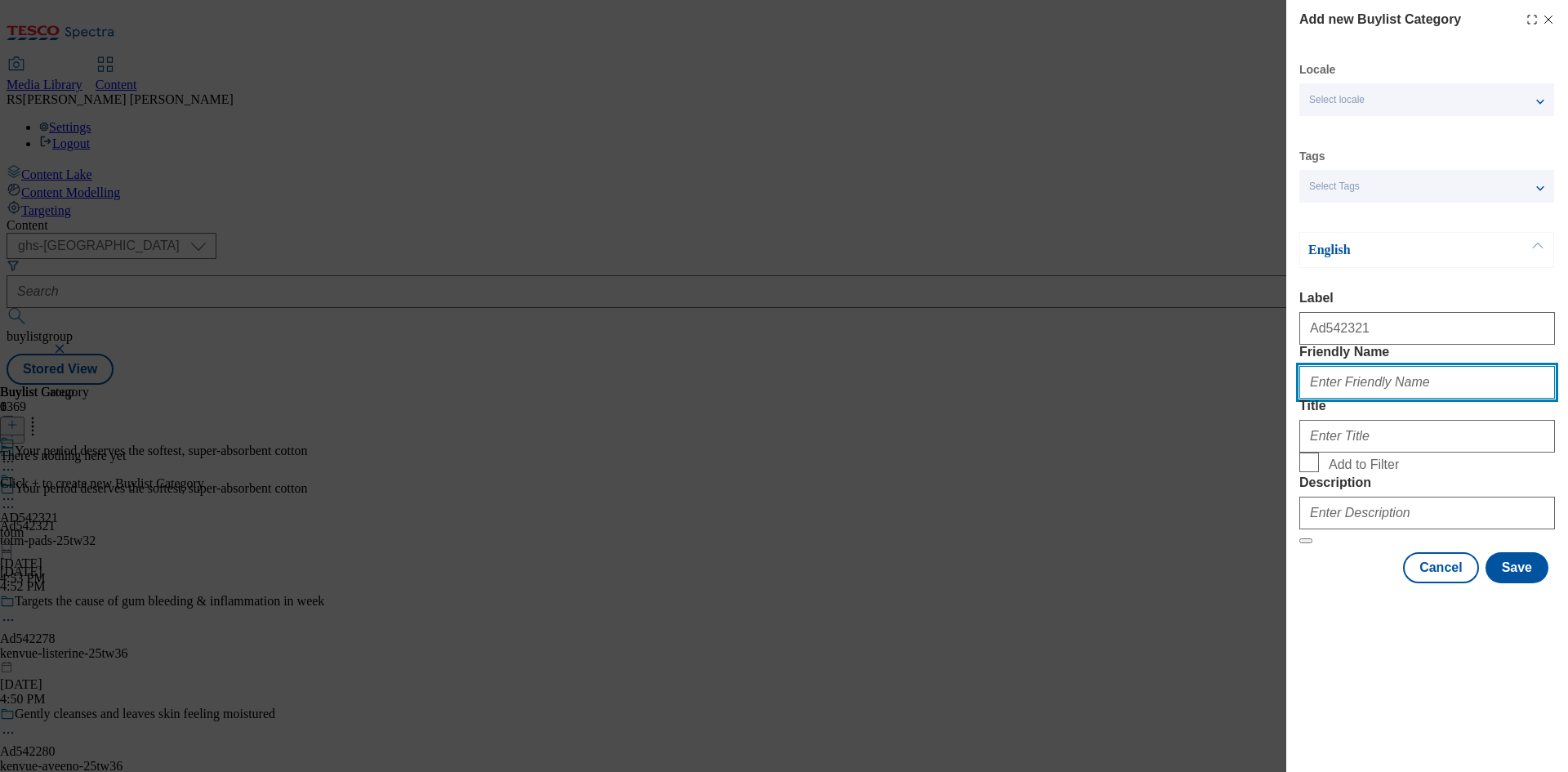
click at [1453, 399] on input "Friendly Name" at bounding box center [1427, 383] width 256 height 33
paste input "totm-pads"
type input "totm-pads"
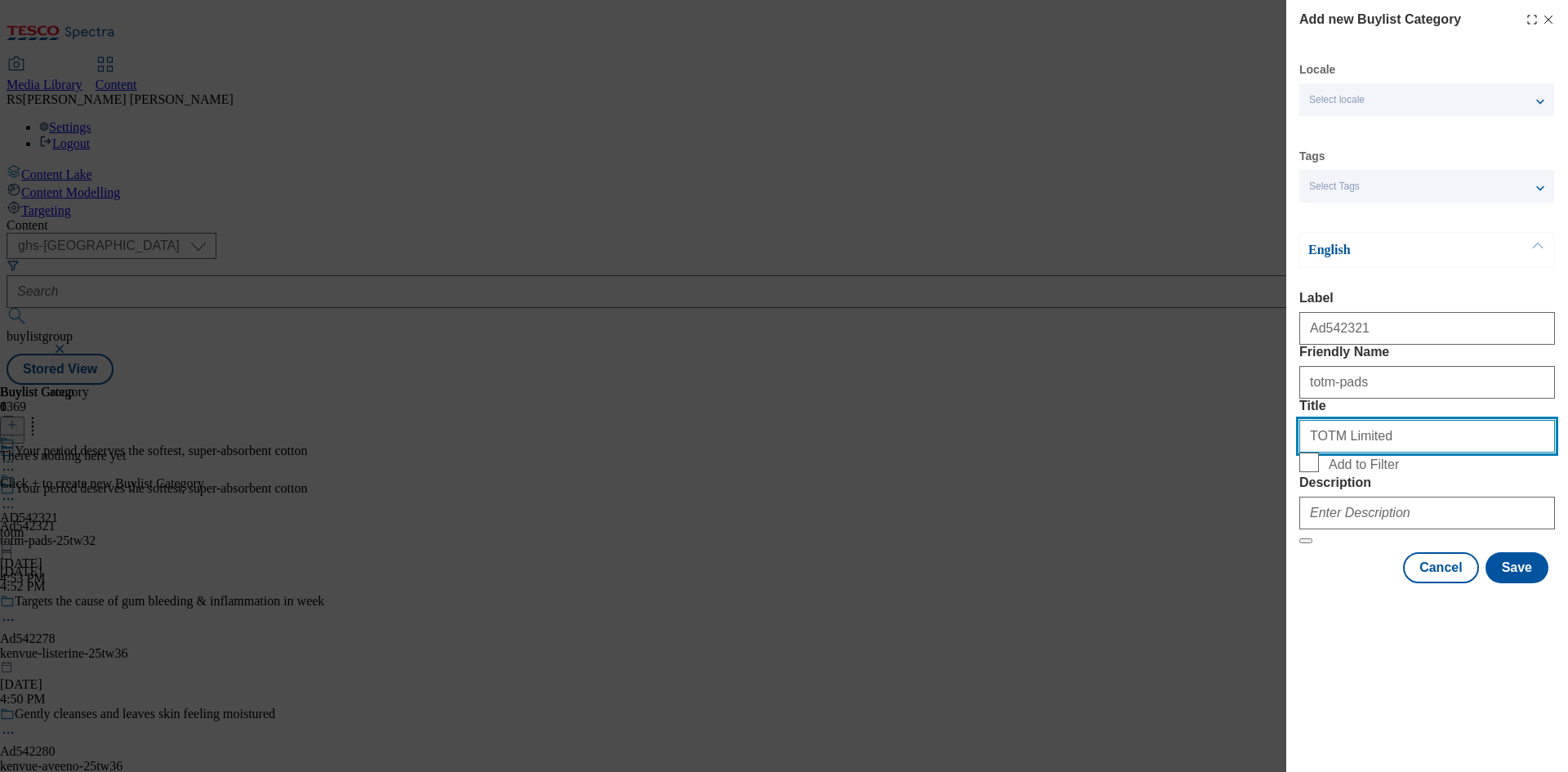
type input "TOTM Limited"
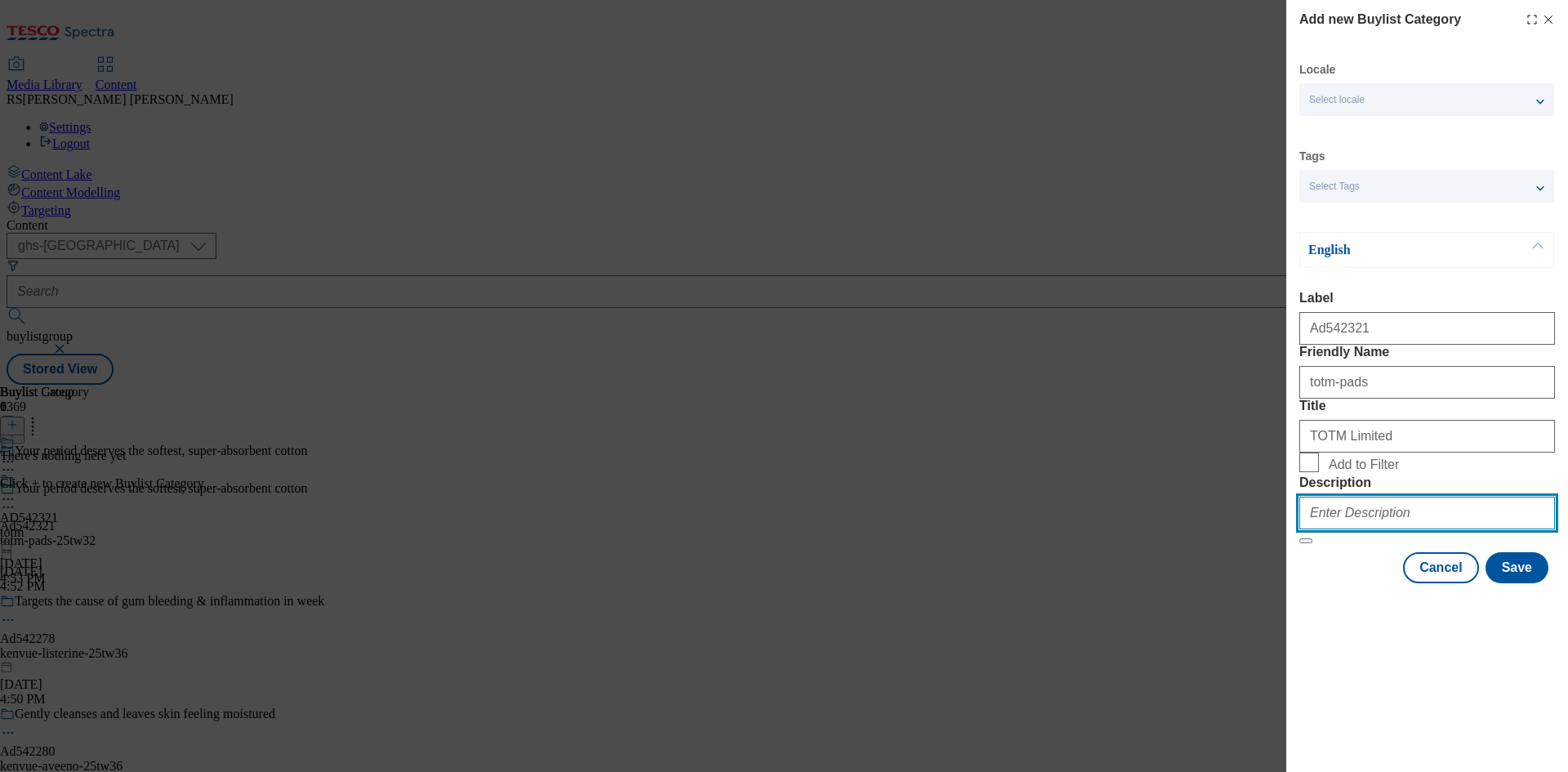
click at [1411, 529] on input "Description" at bounding box center [1427, 513] width 256 height 33
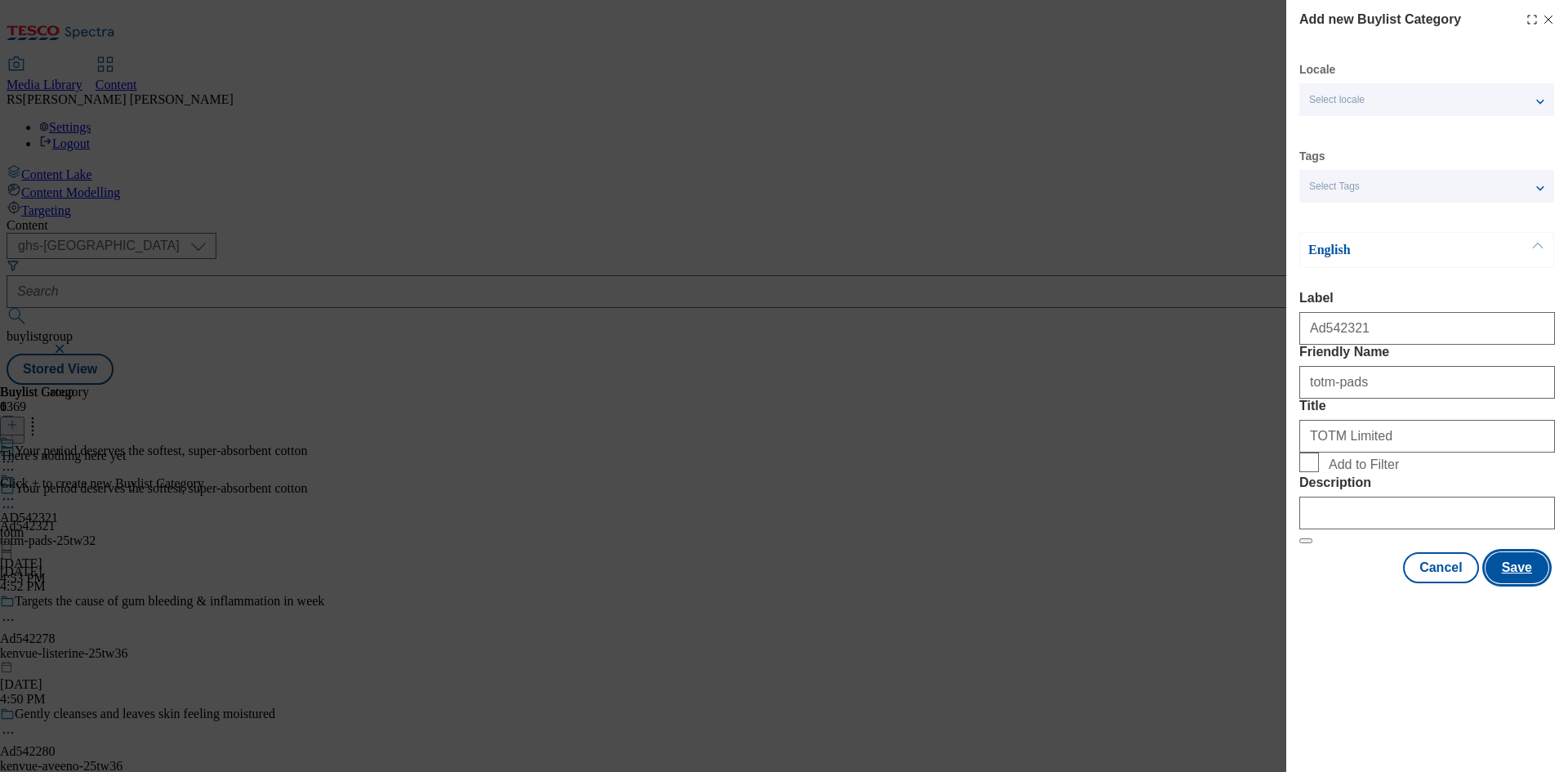
click at [1527, 583] on button "Save" at bounding box center [1517, 568] width 63 height 31
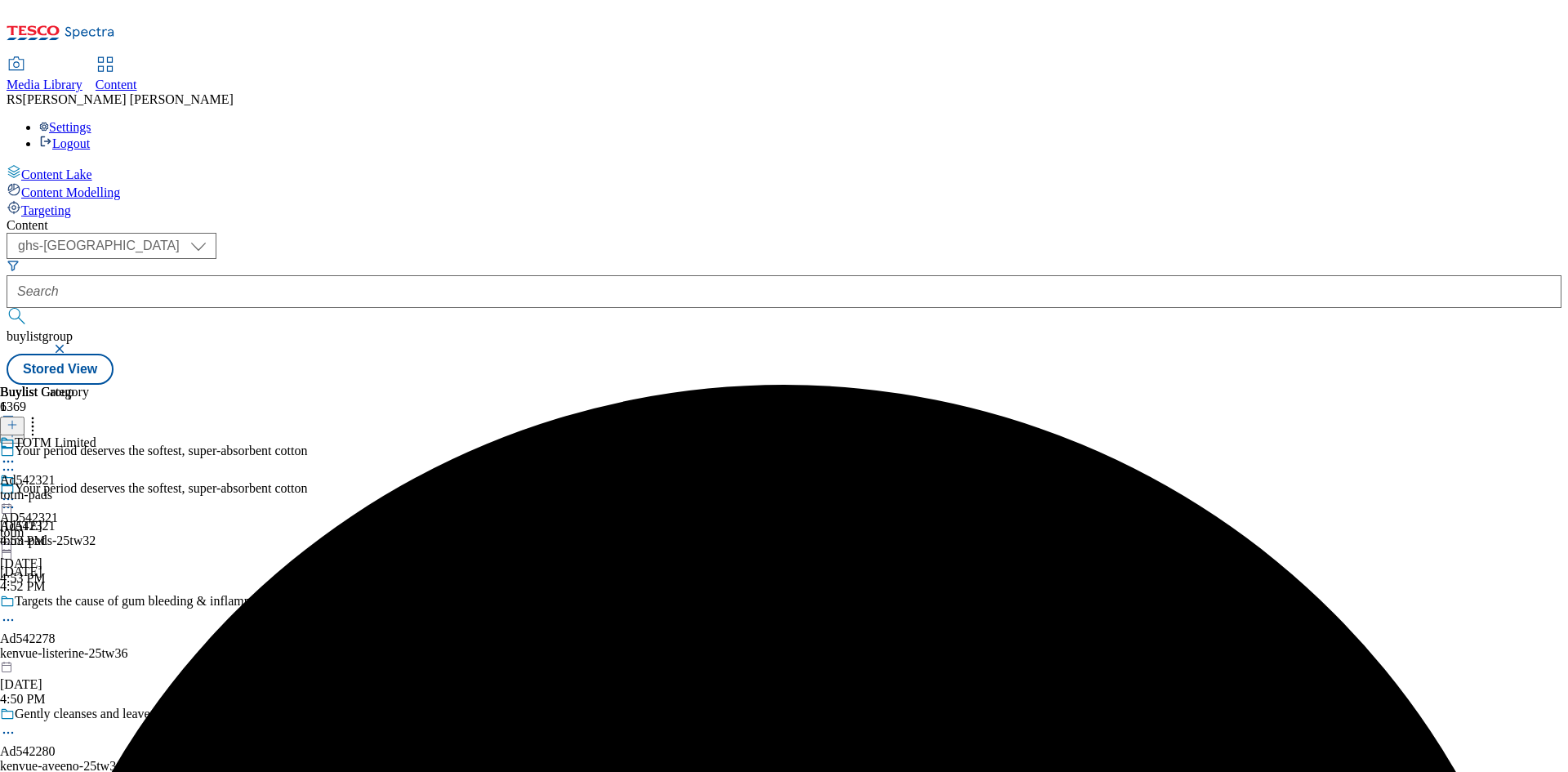
click at [96, 488] on div "totm-pads" at bounding box center [48, 495] width 96 height 15
click at [12, 421] on line at bounding box center [12, 424] width 0 height 8
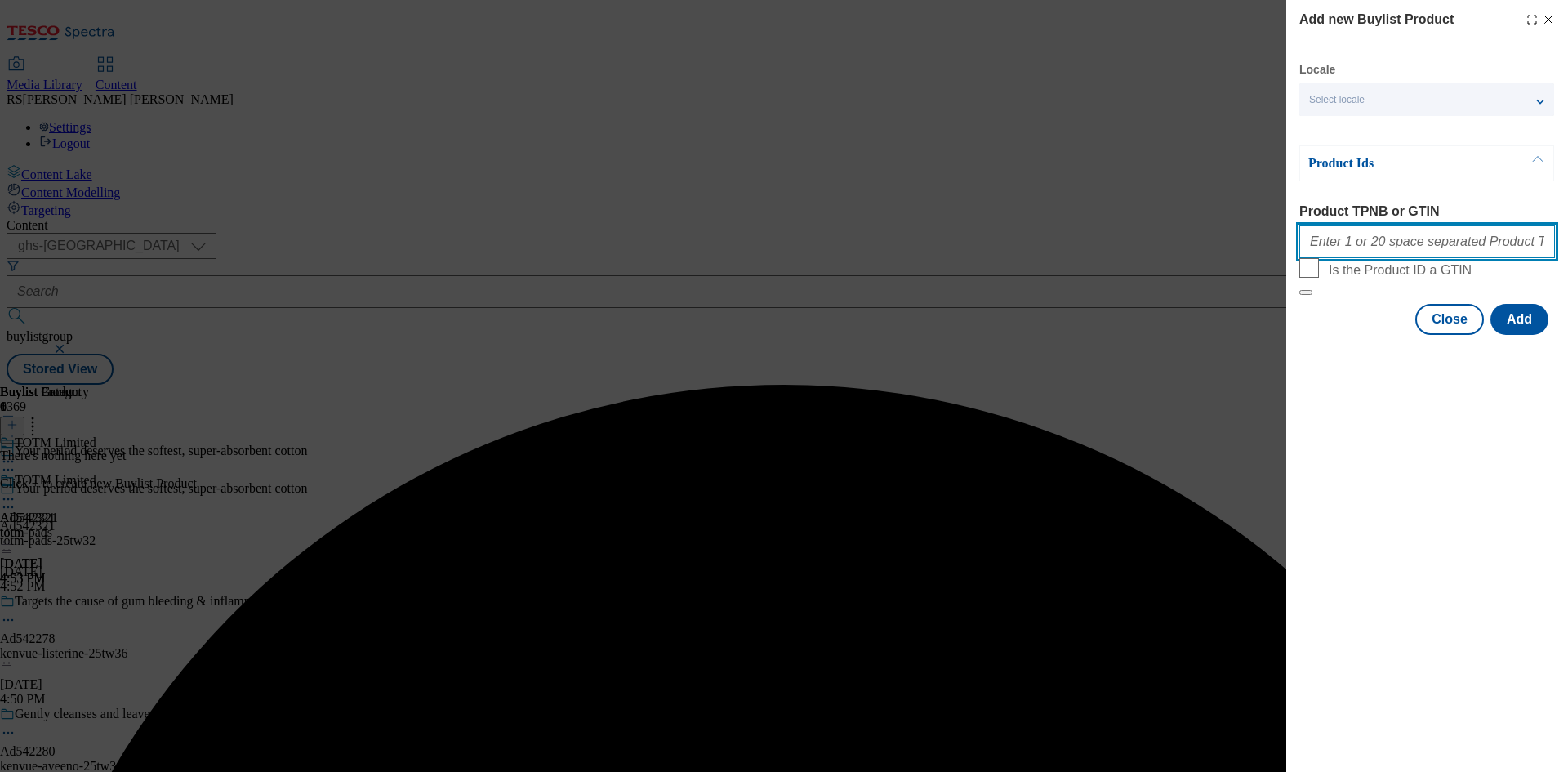
click at [1405, 244] on input "Product TPNB or GTIN" at bounding box center [1427, 242] width 256 height 33
paste input "92800388 92753846"
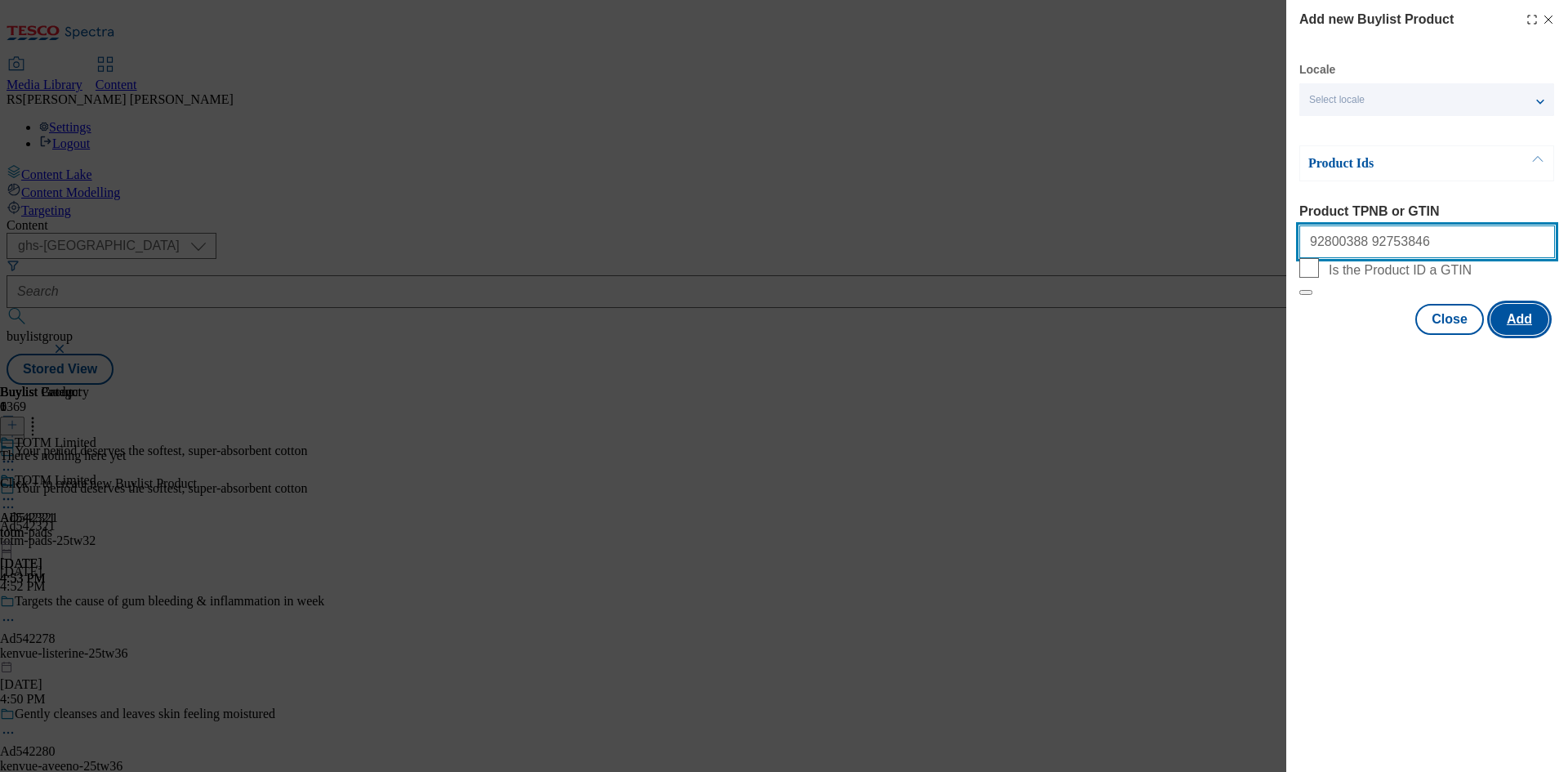
type input "92800388 92753846"
click at [1513, 335] on button "Add" at bounding box center [1519, 320] width 58 height 31
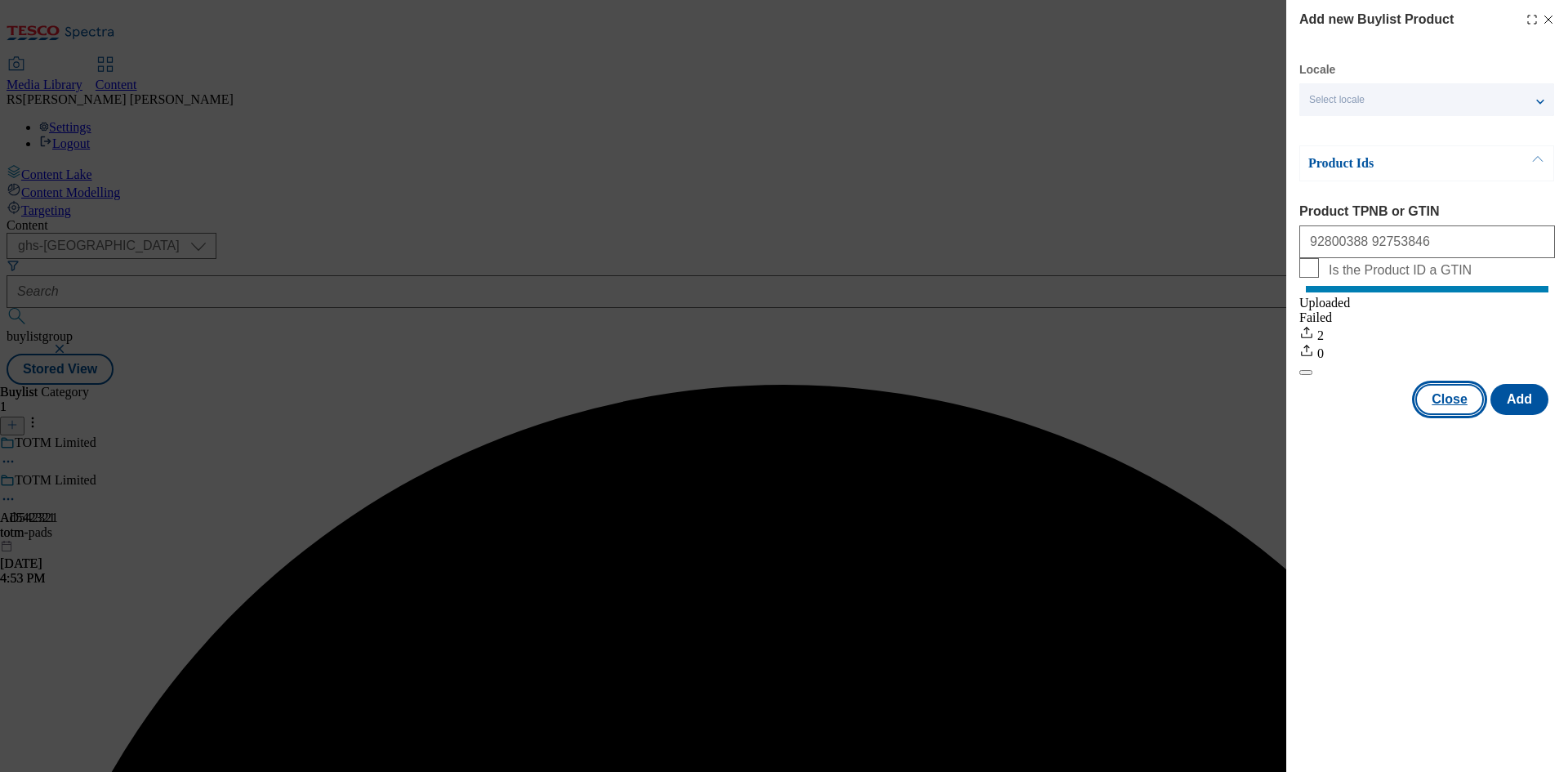
click at [1454, 415] on button "Close" at bounding box center [1449, 400] width 69 height 31
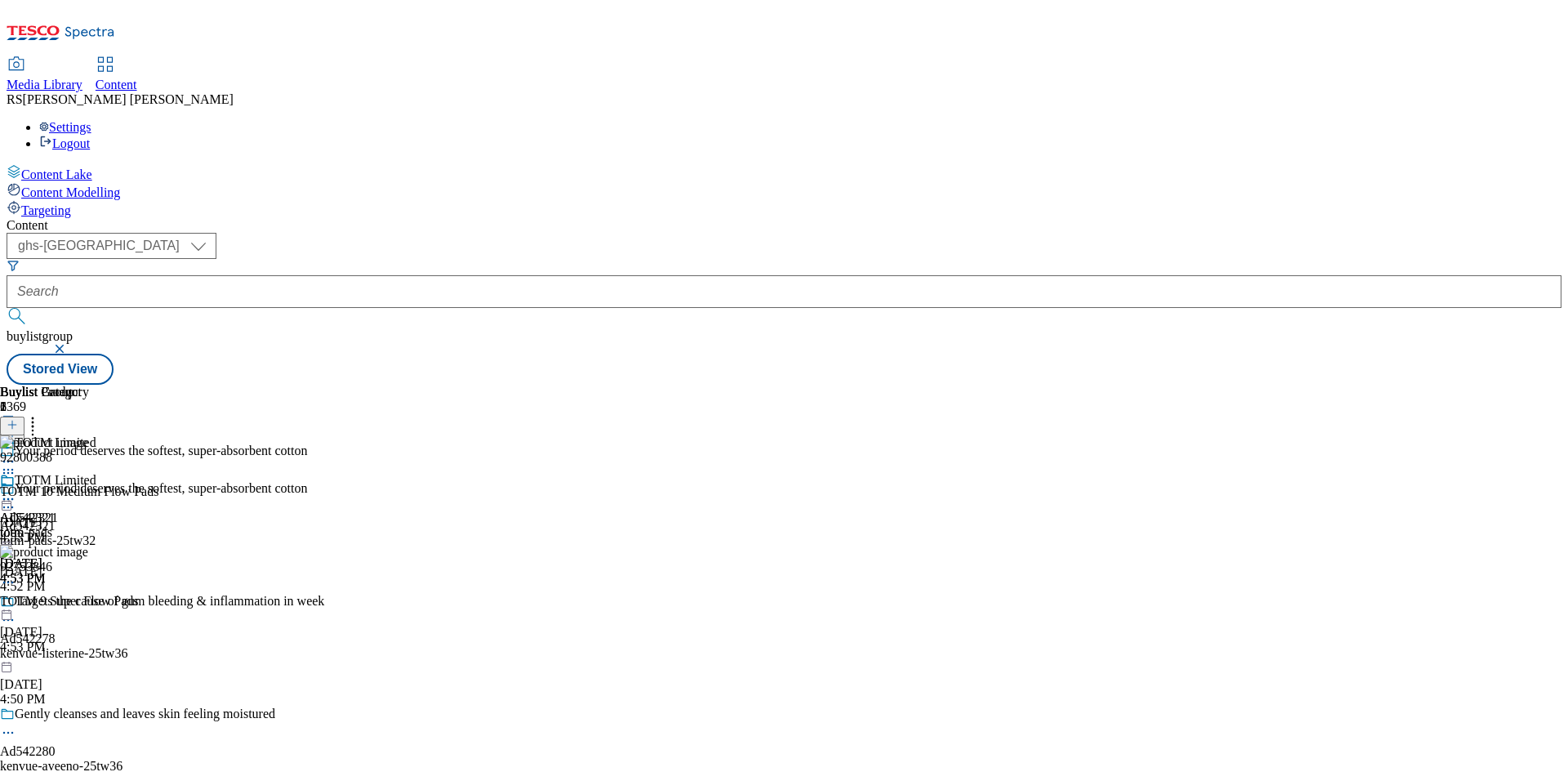
click at [17, 499] on icon at bounding box center [8, 507] width 17 height 17
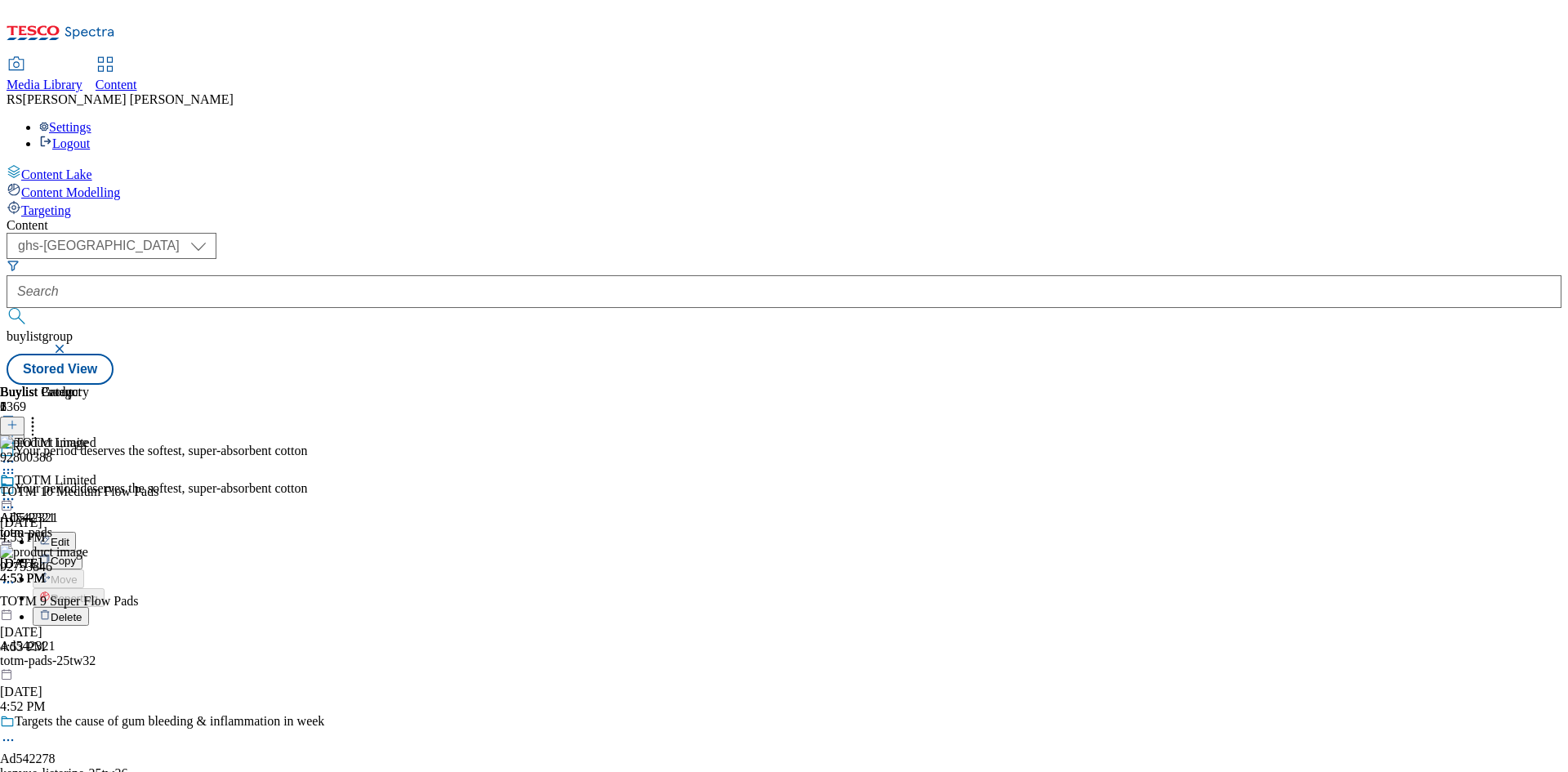
click at [76, 532] on button "Edit" at bounding box center [55, 542] width 43 height 19
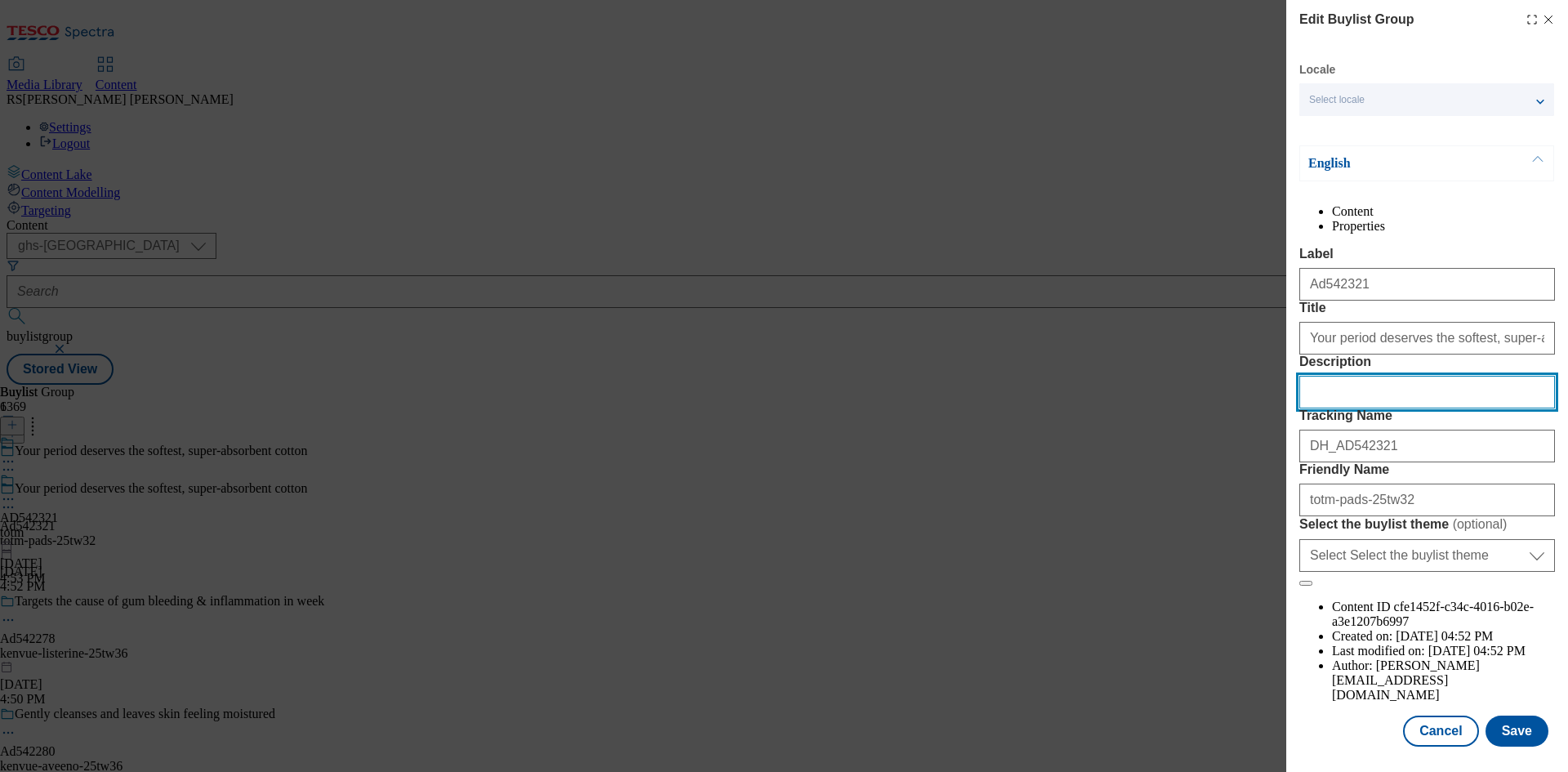
click at [1379, 409] on input "Description" at bounding box center [1427, 392] width 256 height 33
paste input "TOTM 10 Medium Flow Pads"
type input "TOTM 10 Medium Flow Pads"
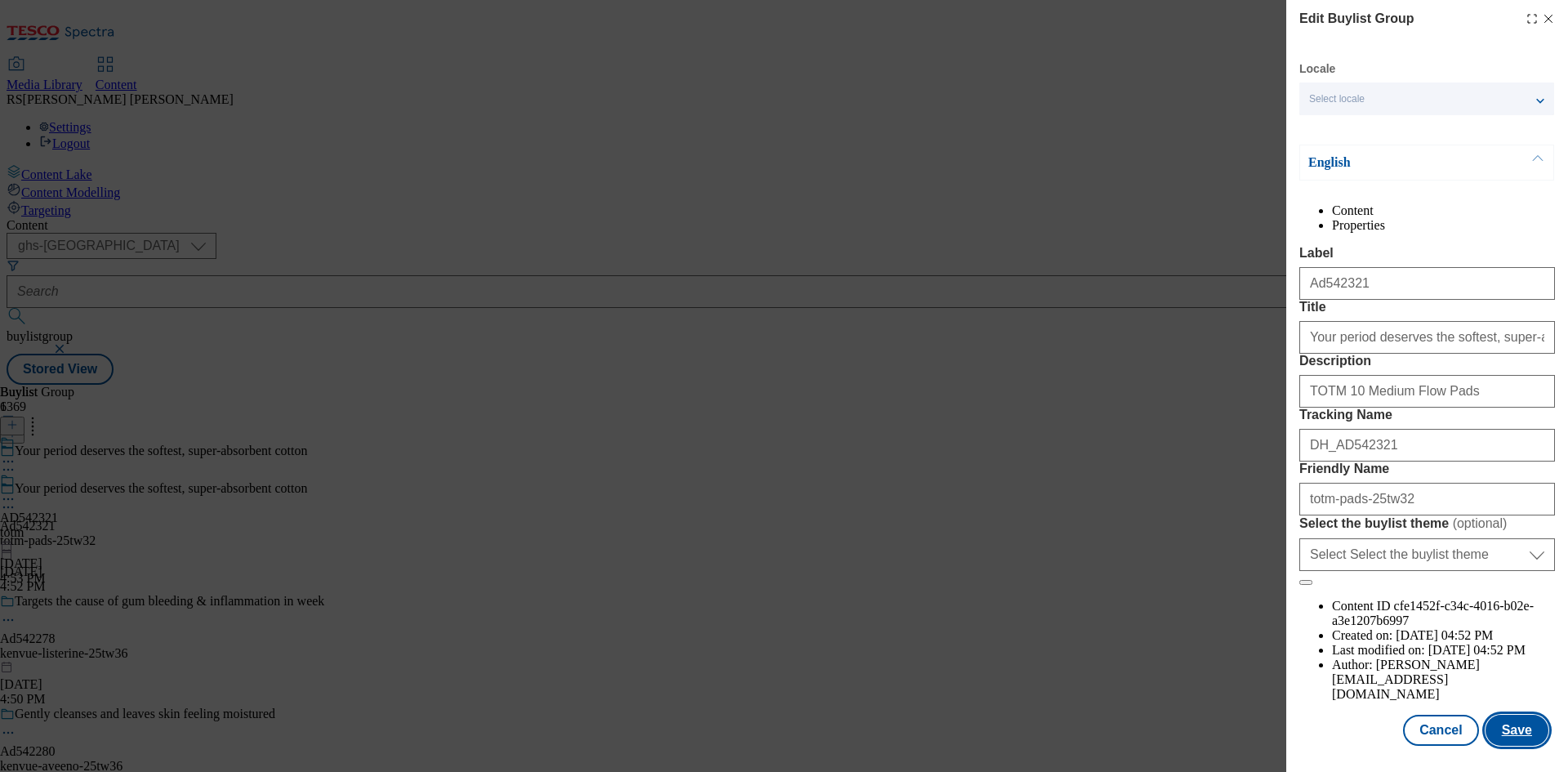
click at [1518, 732] on button "Save" at bounding box center [1517, 730] width 63 height 31
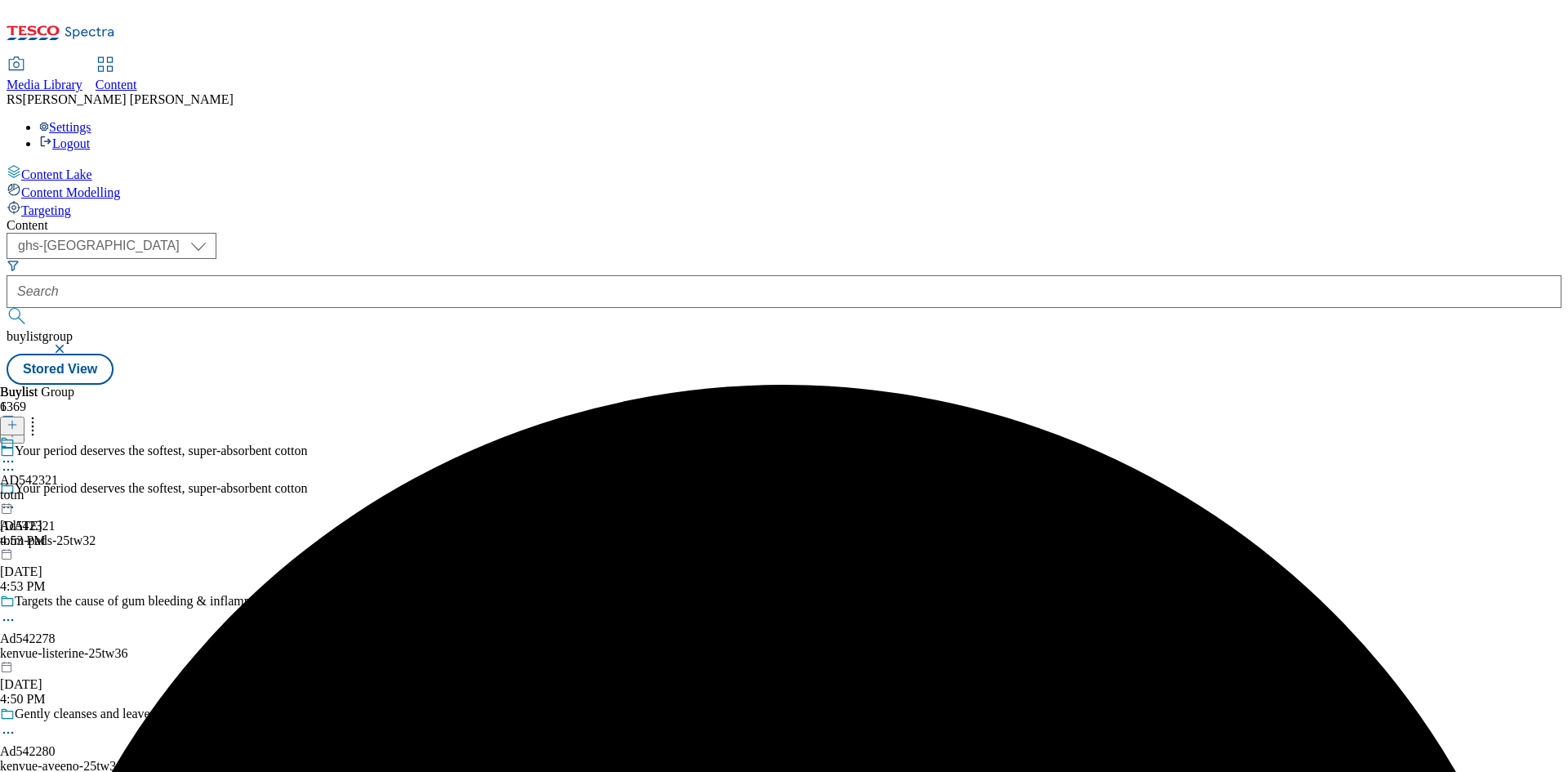
click at [17, 454] on icon at bounding box center [8, 462] width 17 height 17
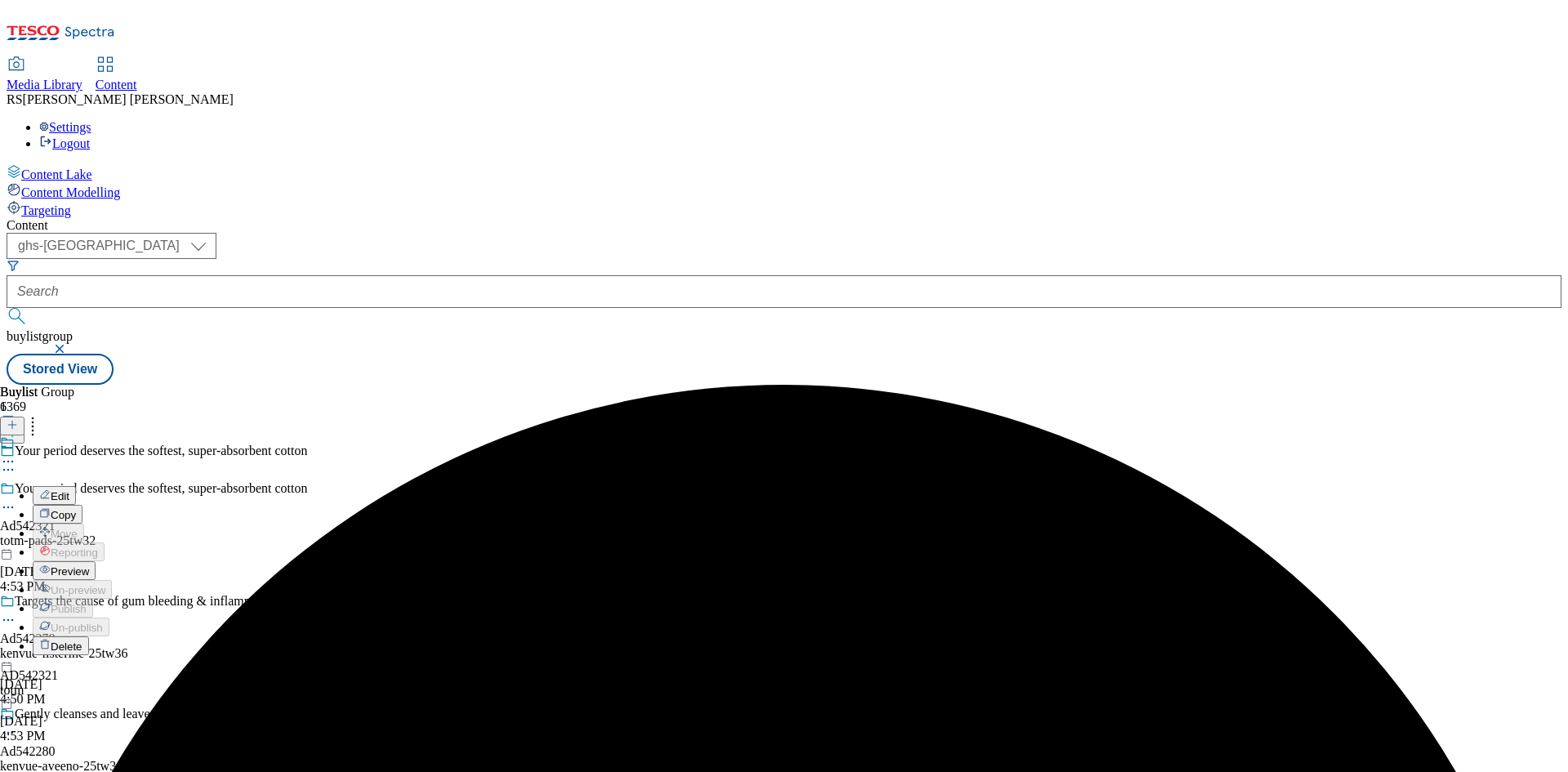
click at [76, 486] on button "Edit" at bounding box center [55, 496] width 43 height 19
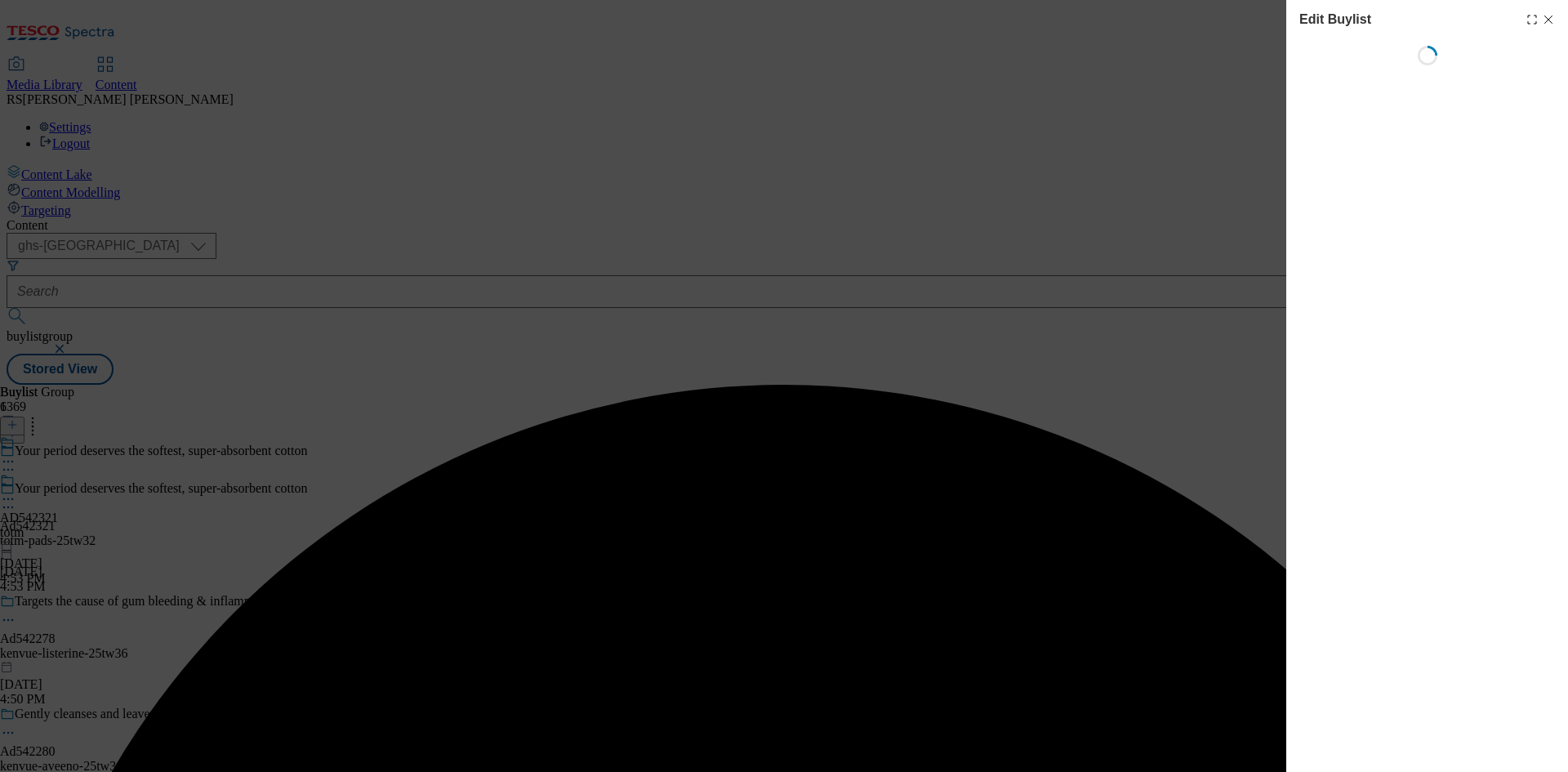
select select "tactical"
select select "supplier funded short term 1-3 weeks"
select select "dunnhumby"
select select "Banner"
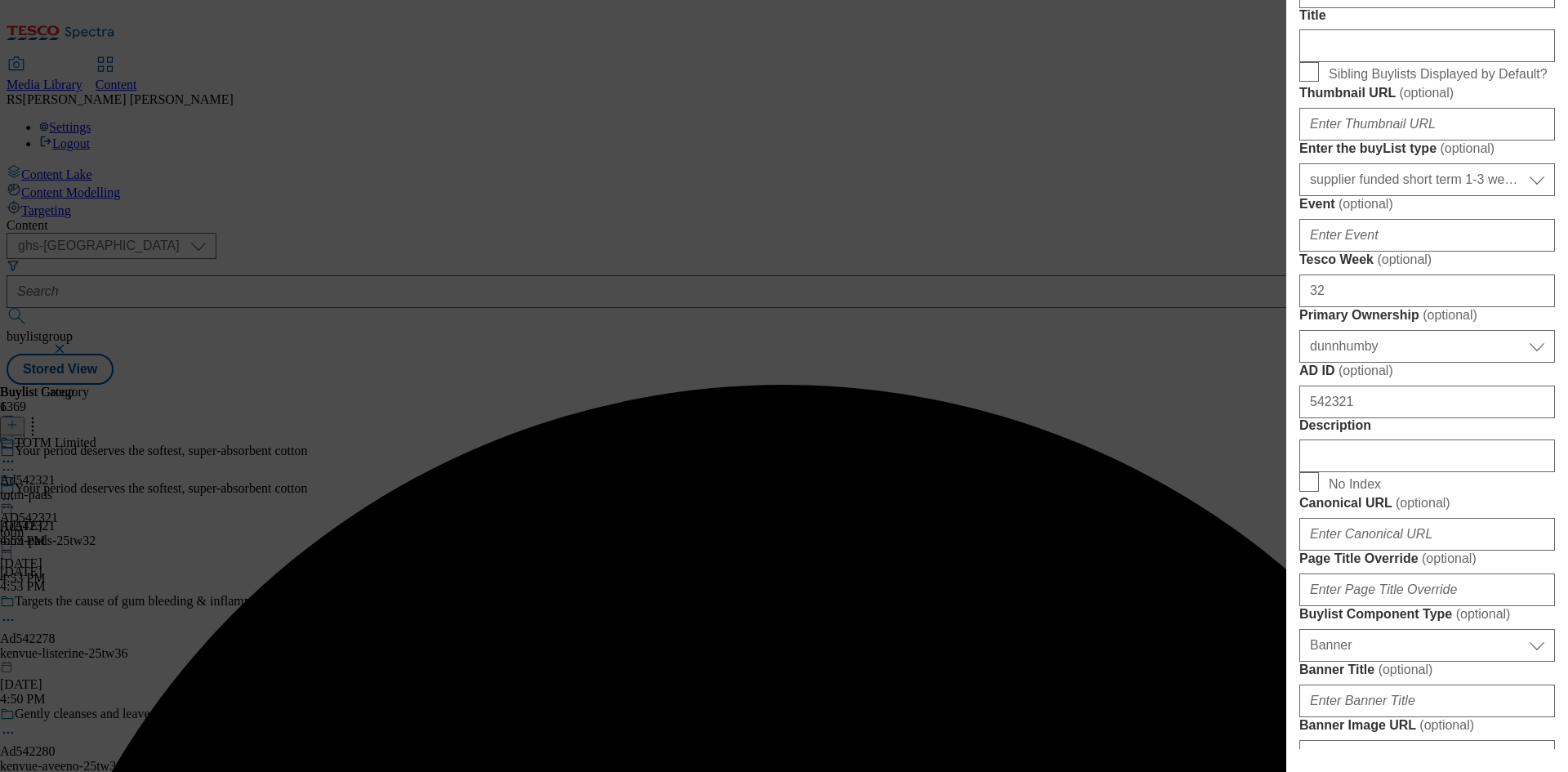
scroll to position [899, 0]
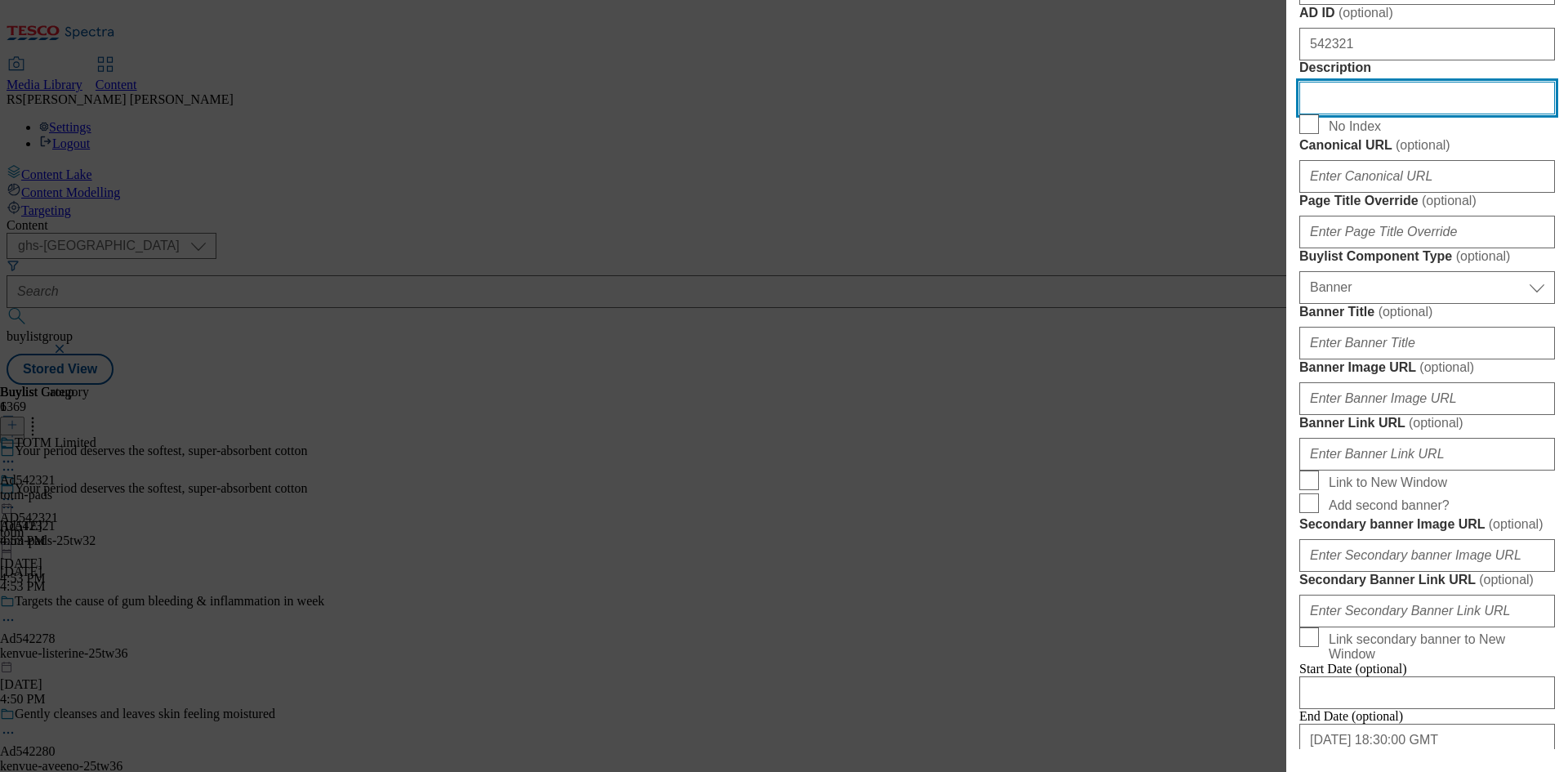
click at [1374, 115] on input "Description" at bounding box center [1427, 98] width 256 height 33
paste input "TOTM 10 Medium Flow Pads"
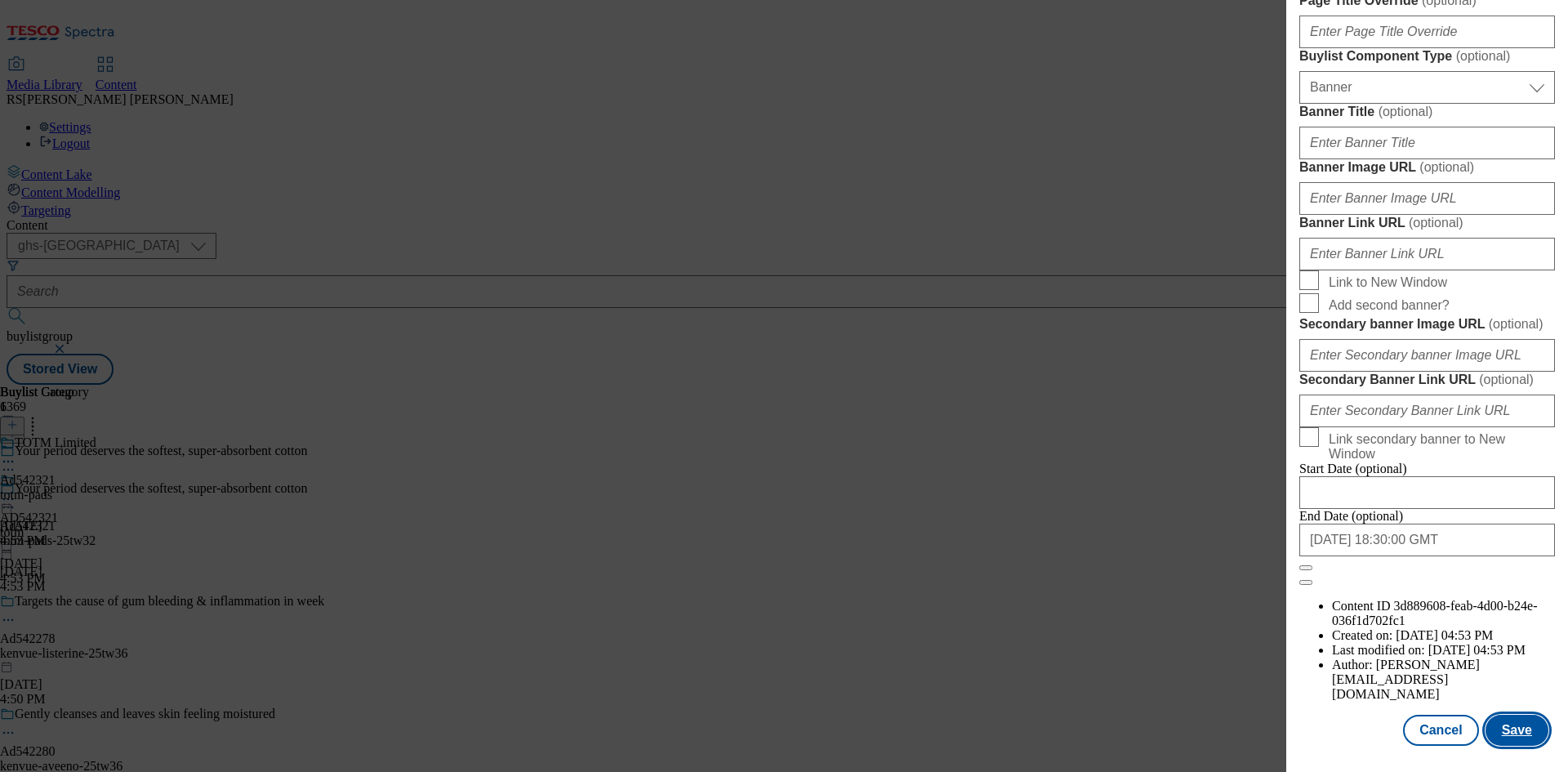
scroll to position [1691, 0]
type input "TOTM 10 Medium Flow Pads"
click at [1500, 733] on button "Save" at bounding box center [1517, 730] width 63 height 31
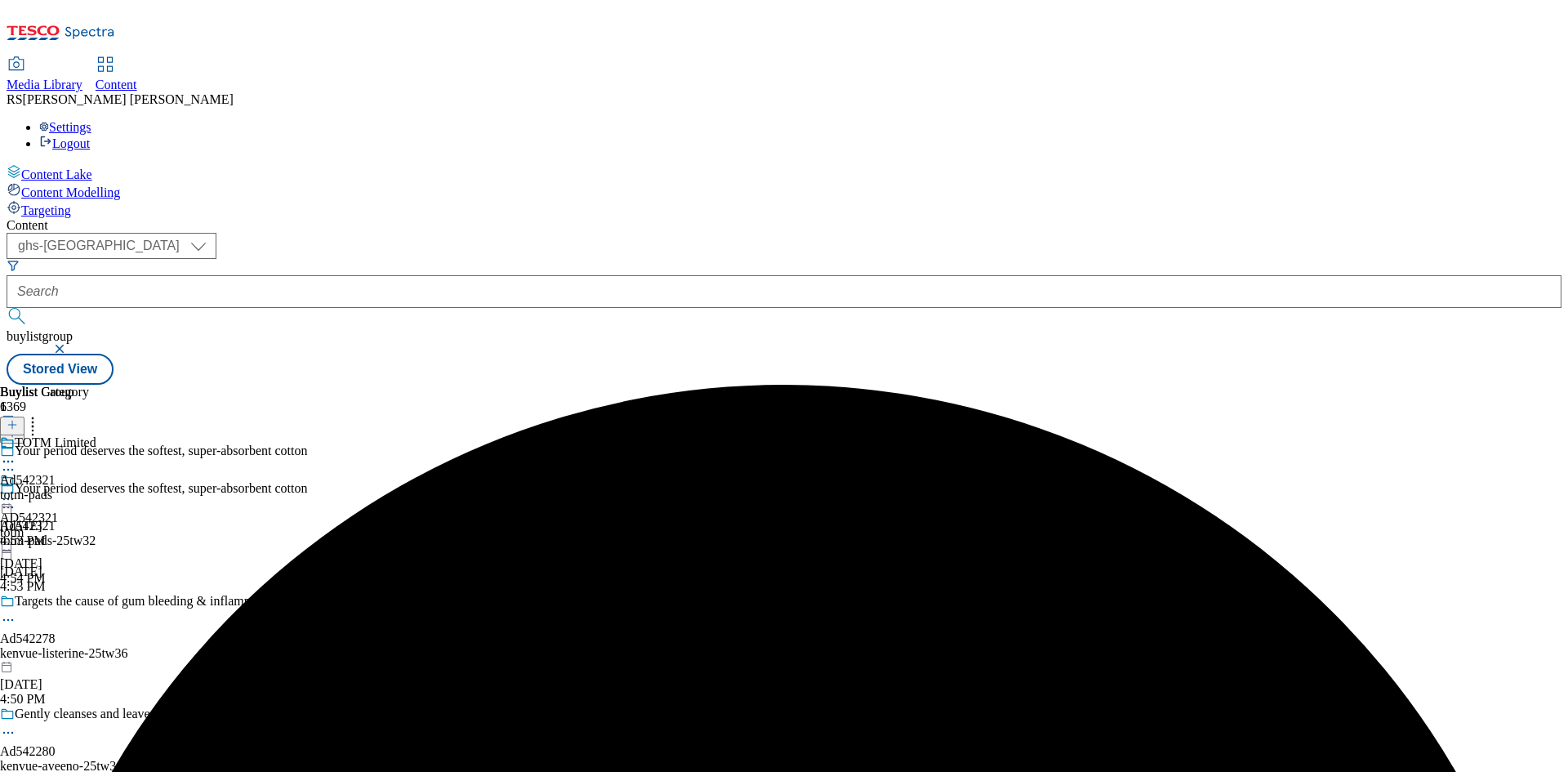
click at [17, 454] on icon at bounding box center [8, 462] width 17 height 17
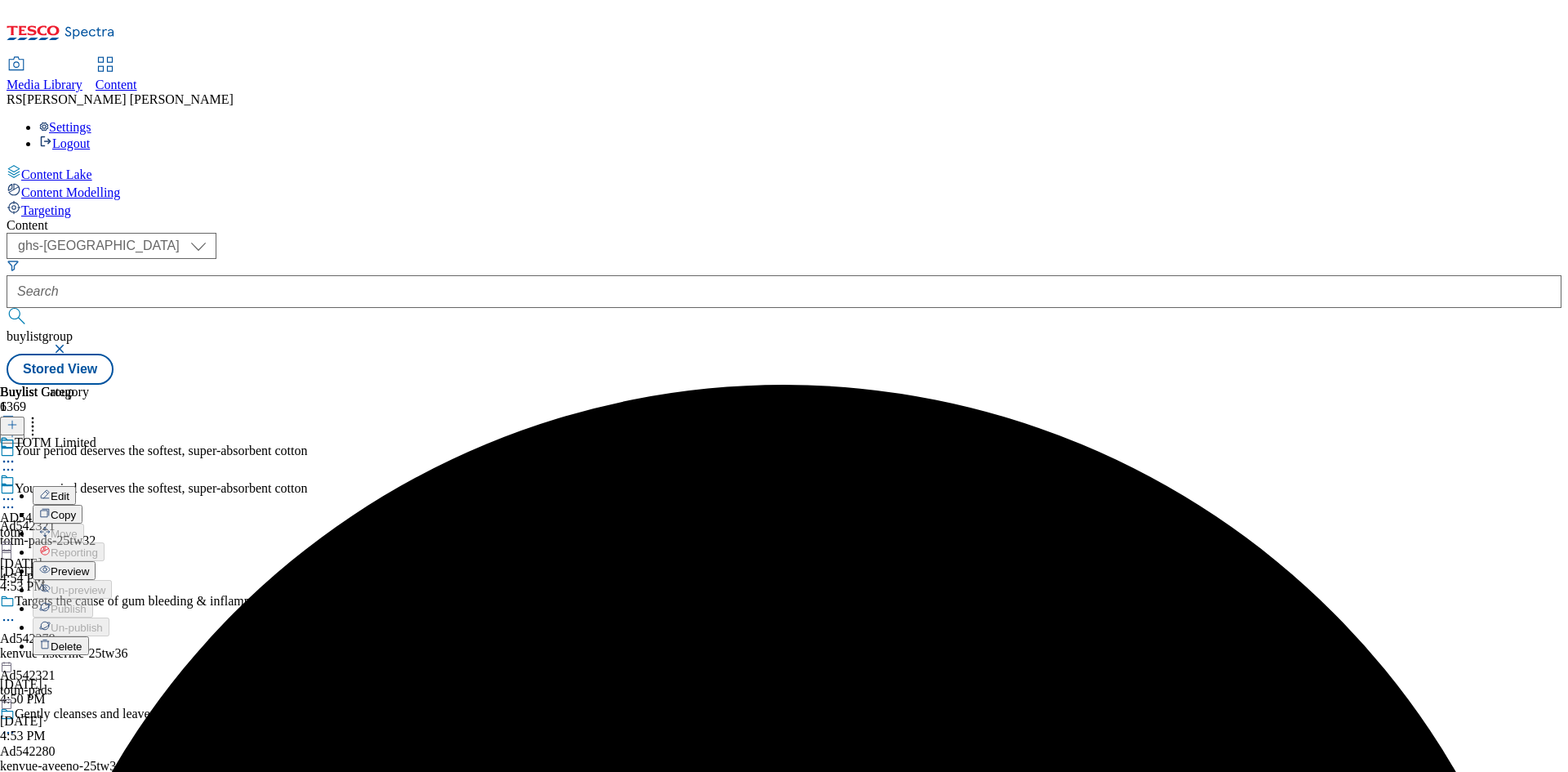
click at [76, 486] on button "Edit" at bounding box center [55, 496] width 43 height 19
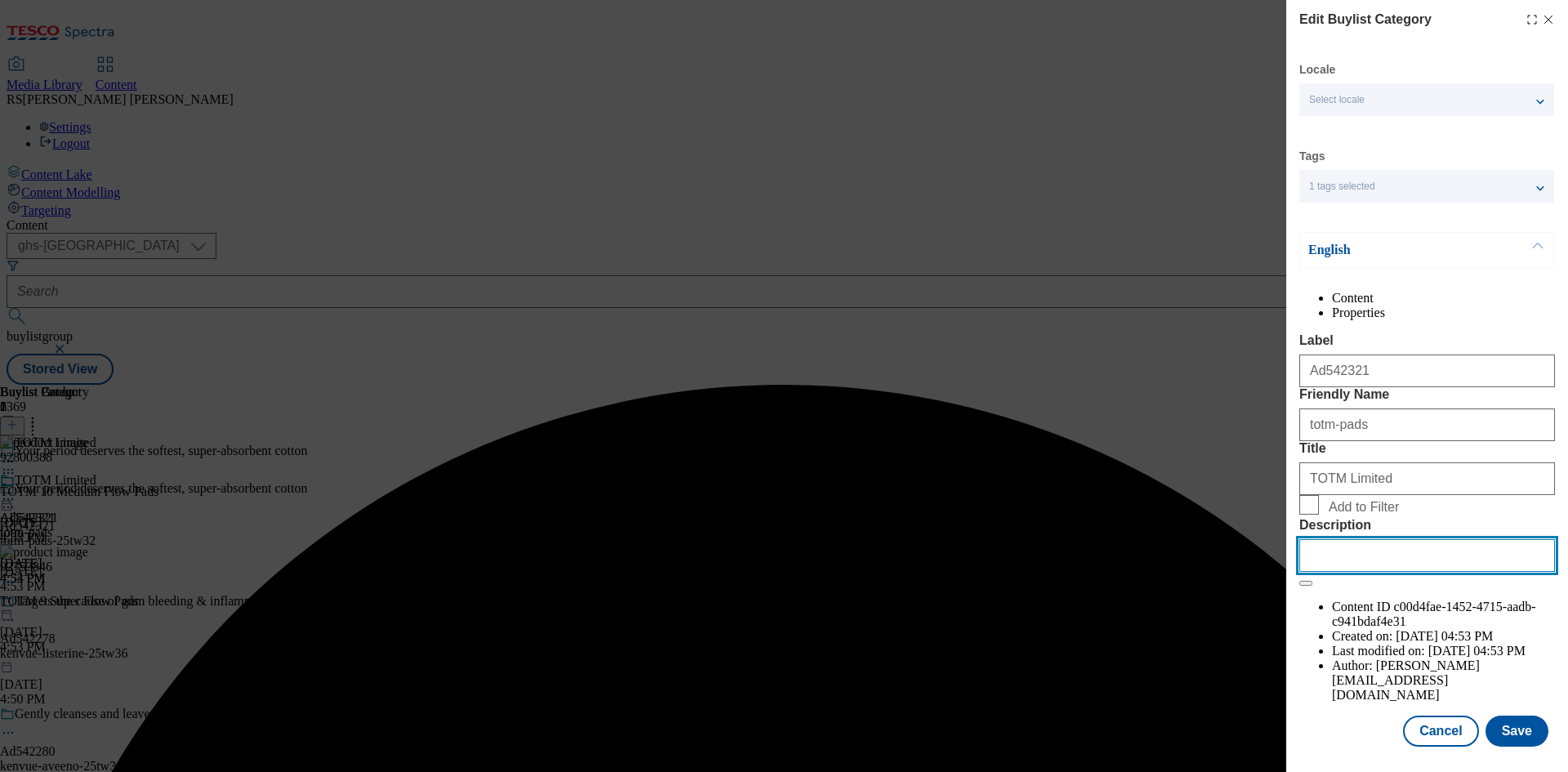
click at [1410, 572] on input "Description" at bounding box center [1427, 556] width 256 height 33
paste input "TOTM 10 Medium Flow Pads"
type input "TOTM 10 Medium Flow Pads"
click at [1504, 743] on div "Locale Select locale English Welsh Tags 1 tags selected fnf marketplace whoosh …" at bounding box center [1427, 403] width 256 height 684
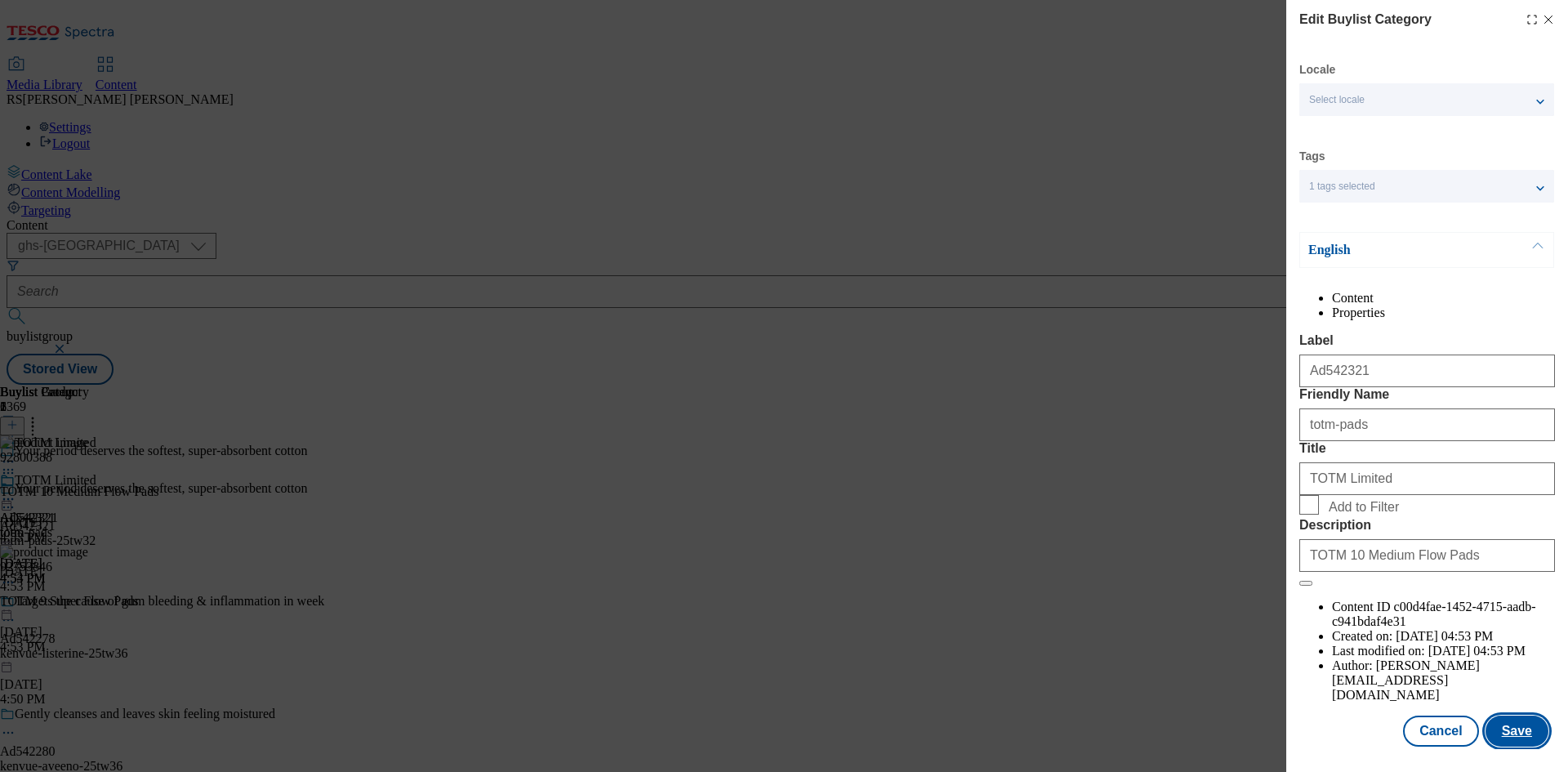
click at [1501, 746] on button "Save" at bounding box center [1517, 731] width 63 height 31
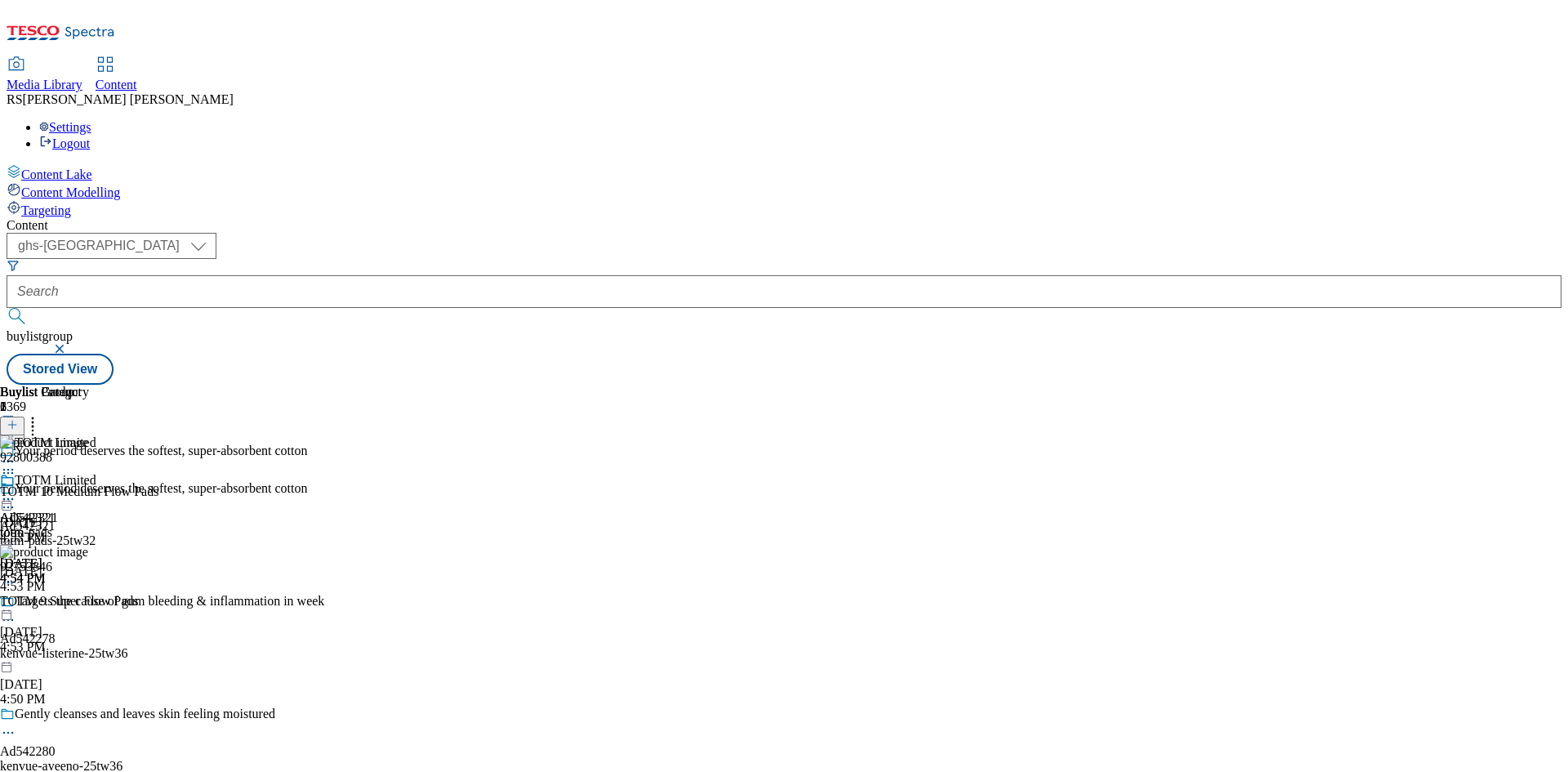
click at [17, 491] on icon at bounding box center [8, 499] width 17 height 17
click at [89, 602] on span "Preview" at bounding box center [70, 609] width 38 height 12
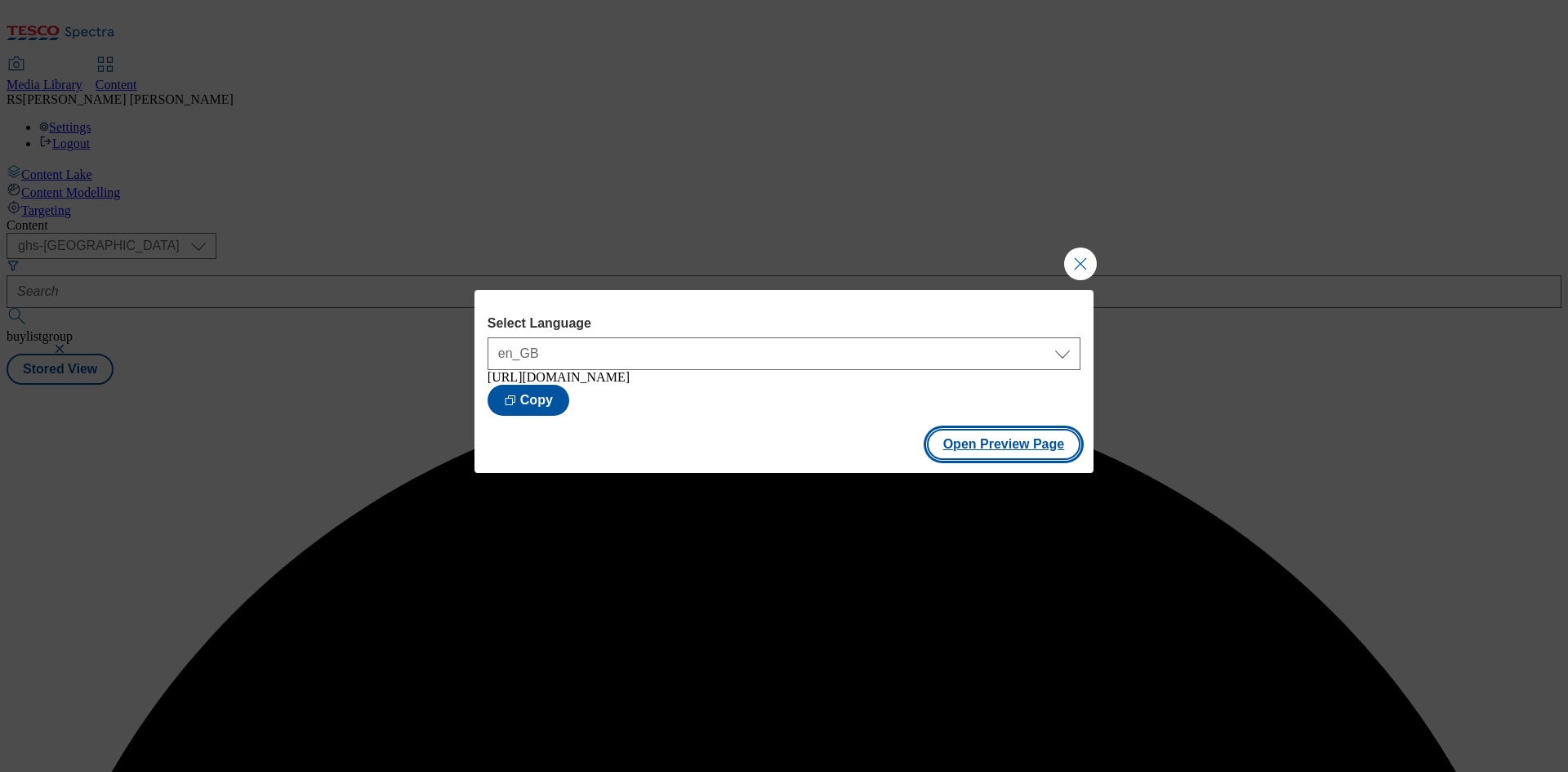
click at [982, 449] on button "Open Preview Page" at bounding box center [1005, 444] width 155 height 31
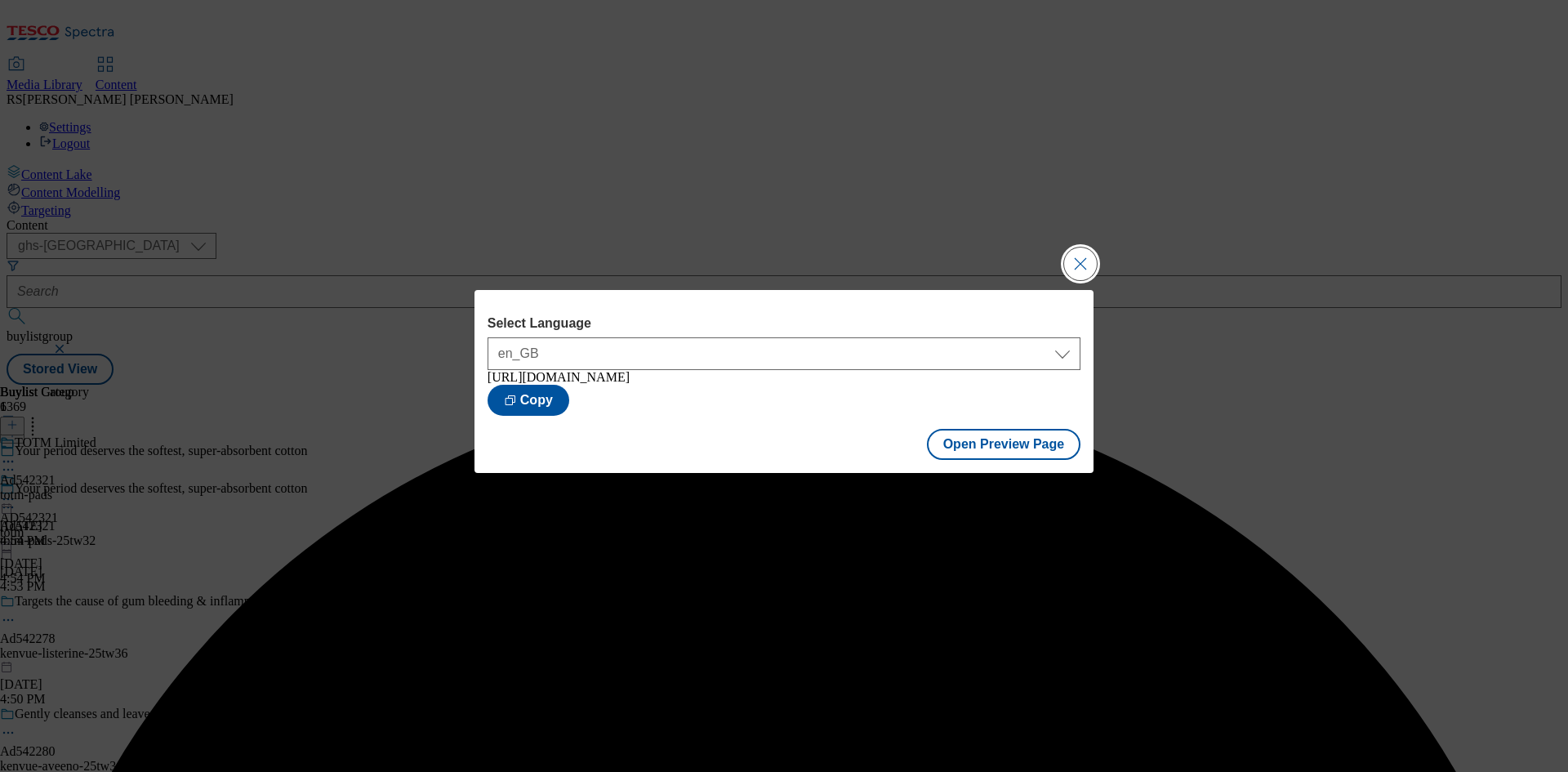
click at [1082, 260] on button "Close Modal" at bounding box center [1080, 264] width 33 height 33
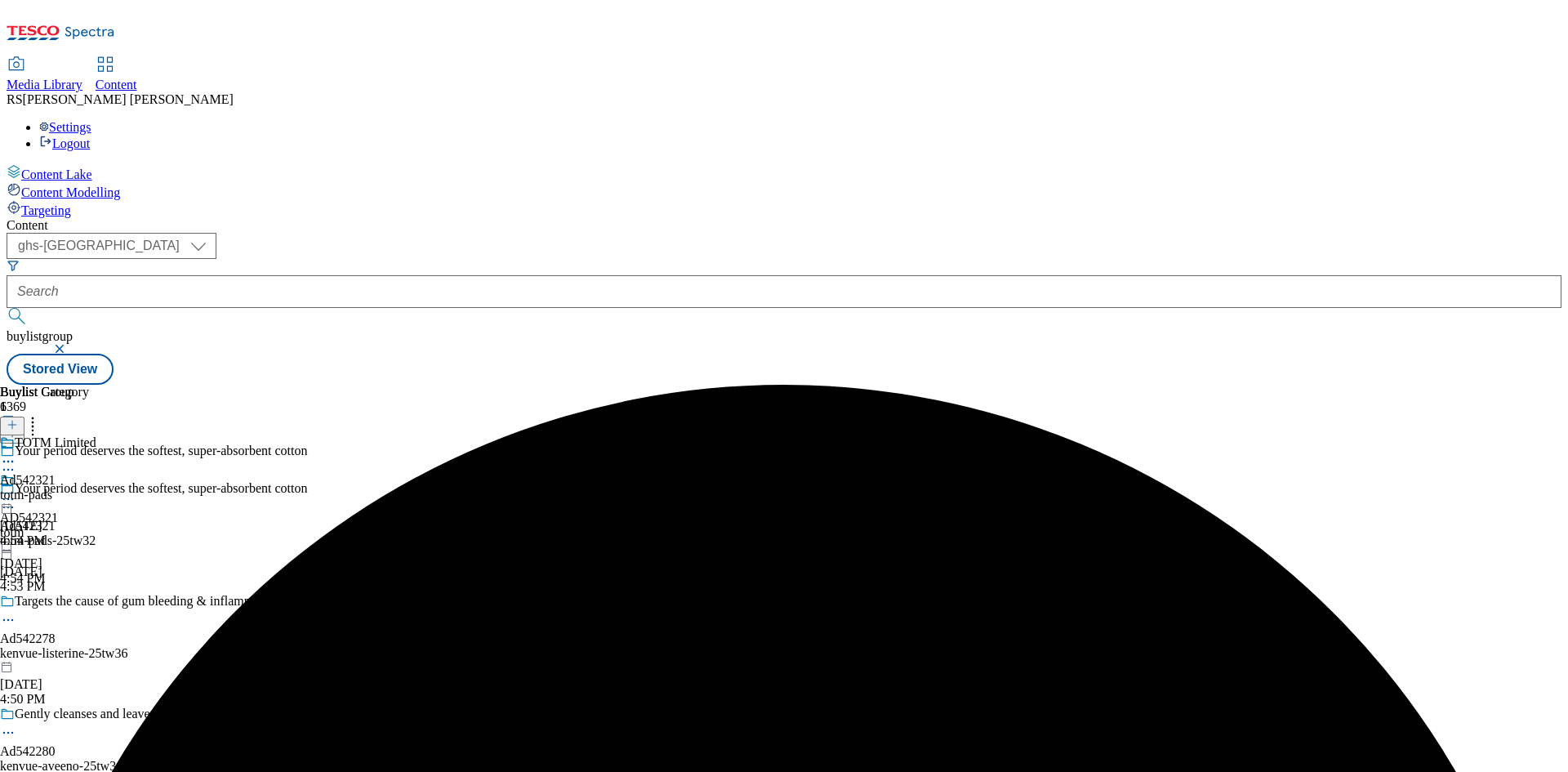
click at [17, 491] on icon at bounding box center [8, 499] width 17 height 17
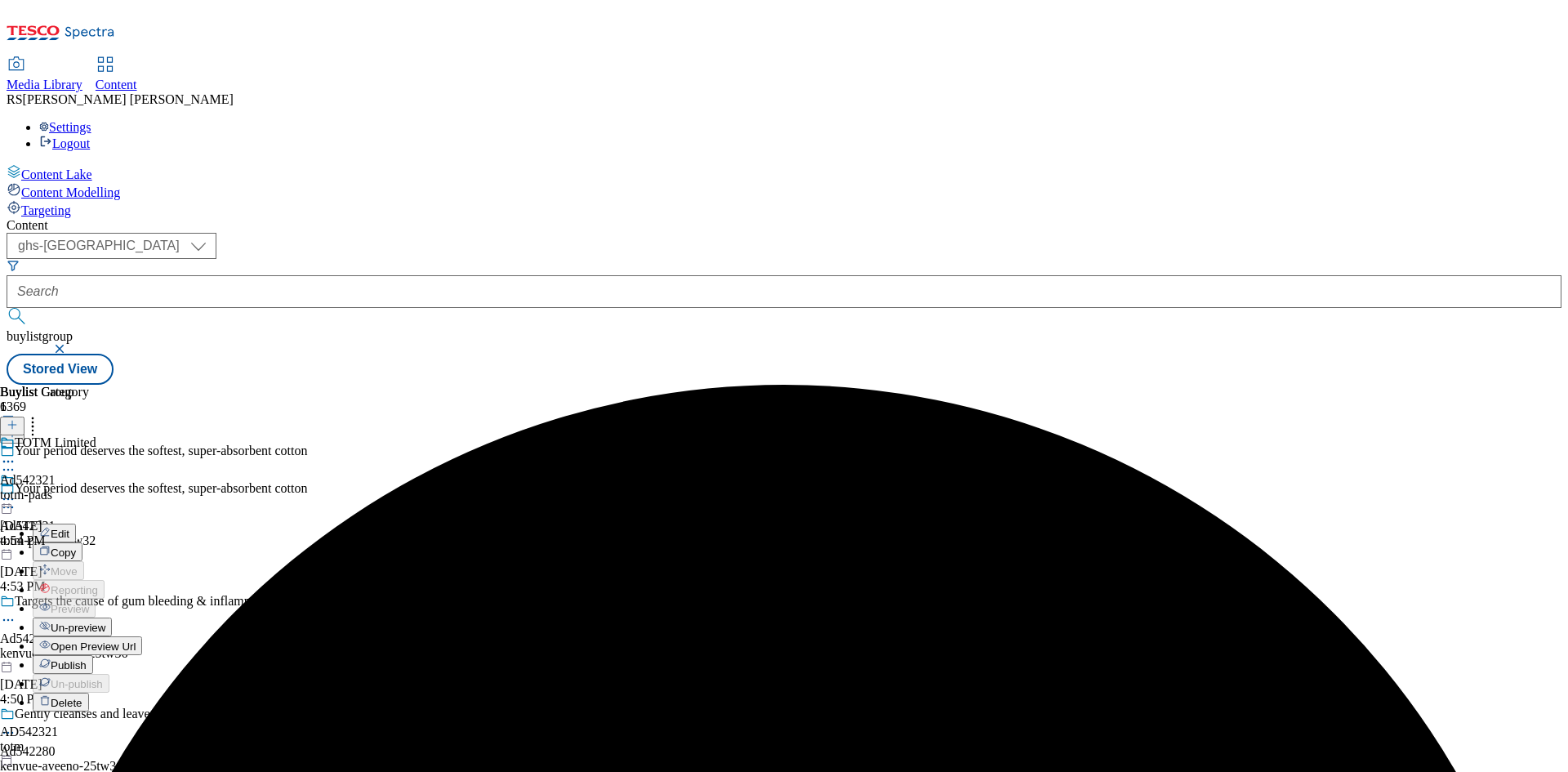
click at [87, 659] on span "Publish" at bounding box center [68, 665] width 36 height 12
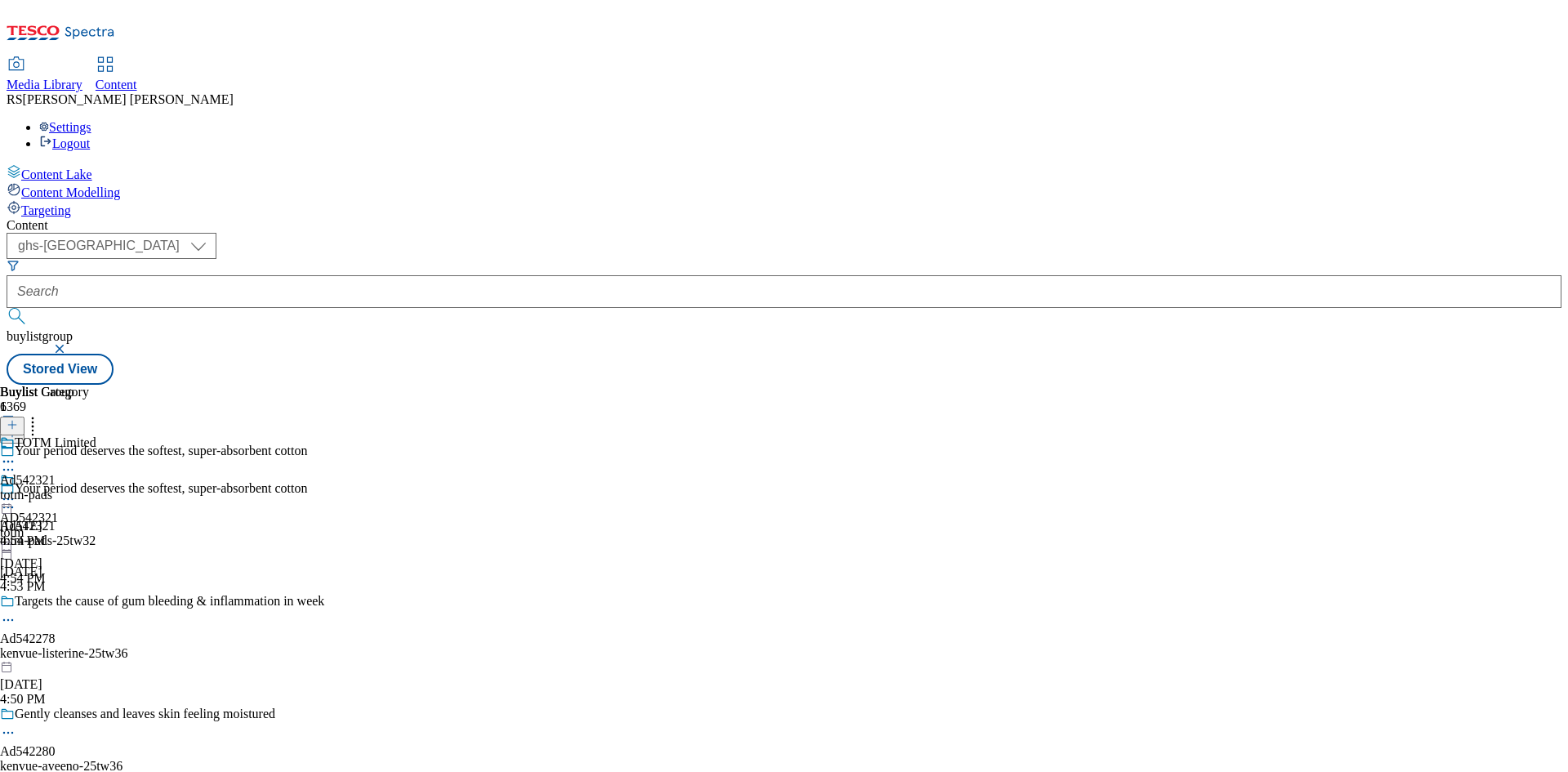
click at [18, 427] on icon at bounding box center [12, 432] width 11 height 11
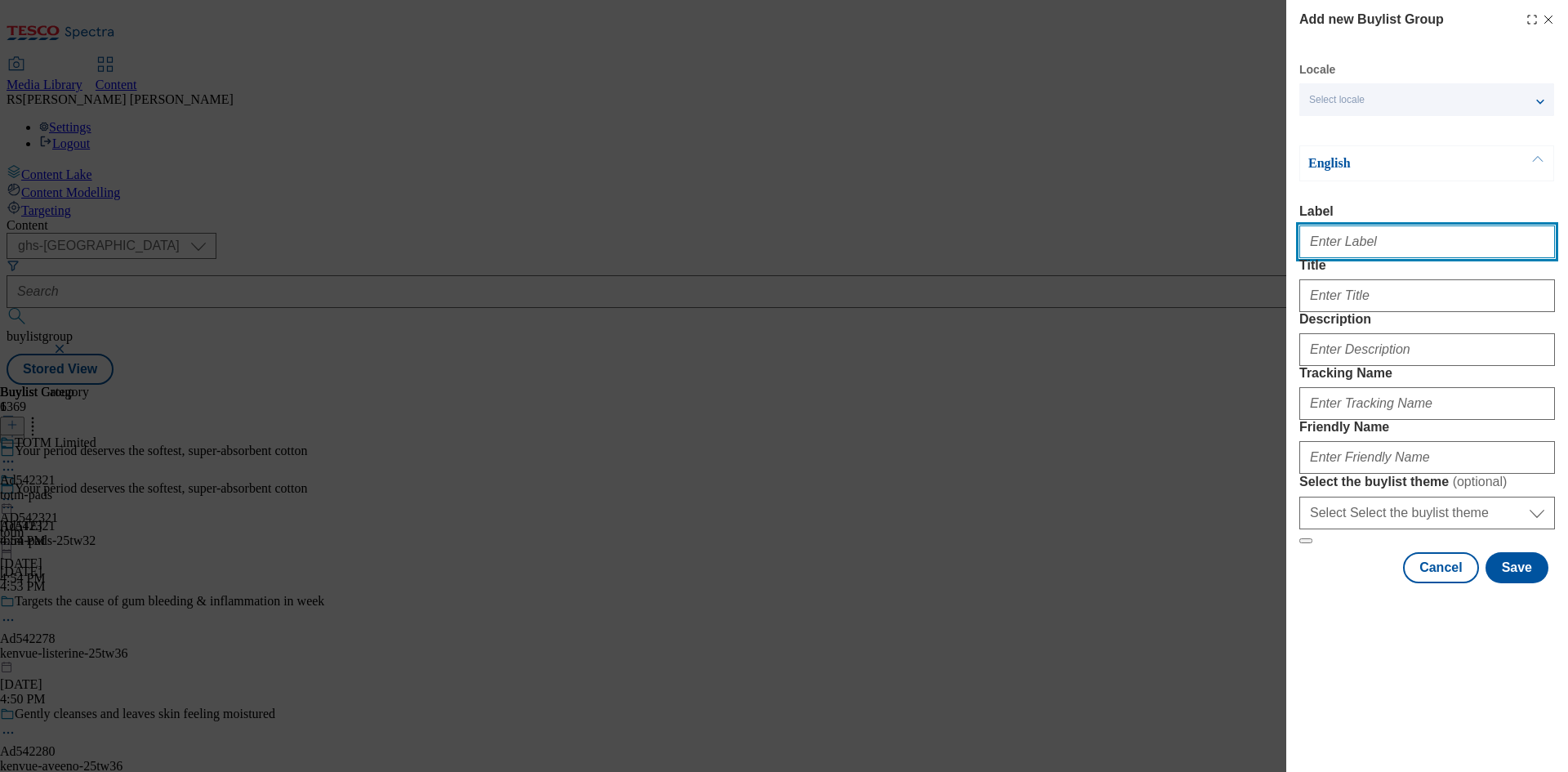
click at [1365, 243] on input "Label" at bounding box center [1427, 242] width 256 height 33
paste input "542032"
type input "Ad542032"
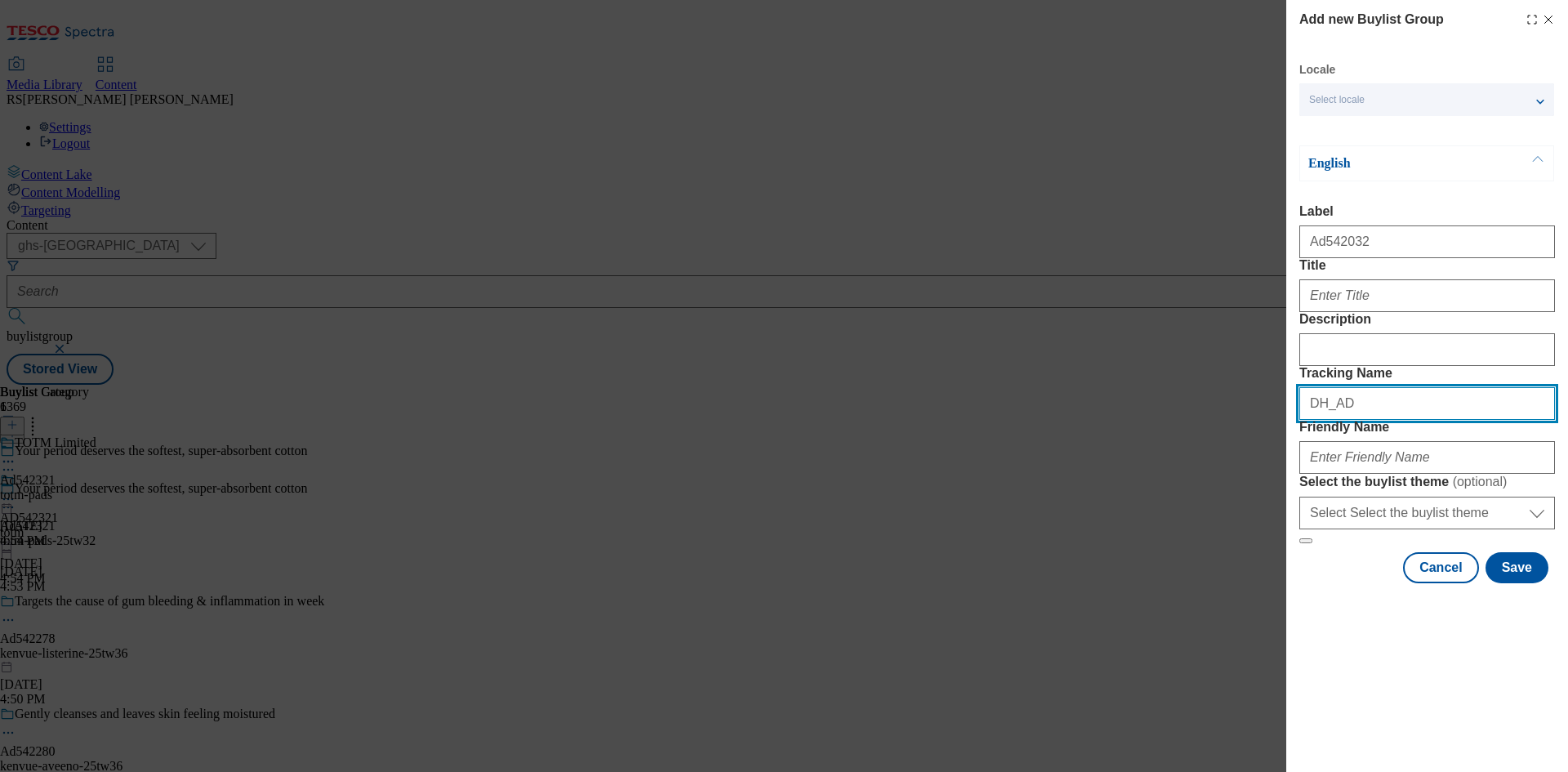
paste input "542032"
type input "DH_AD542032"
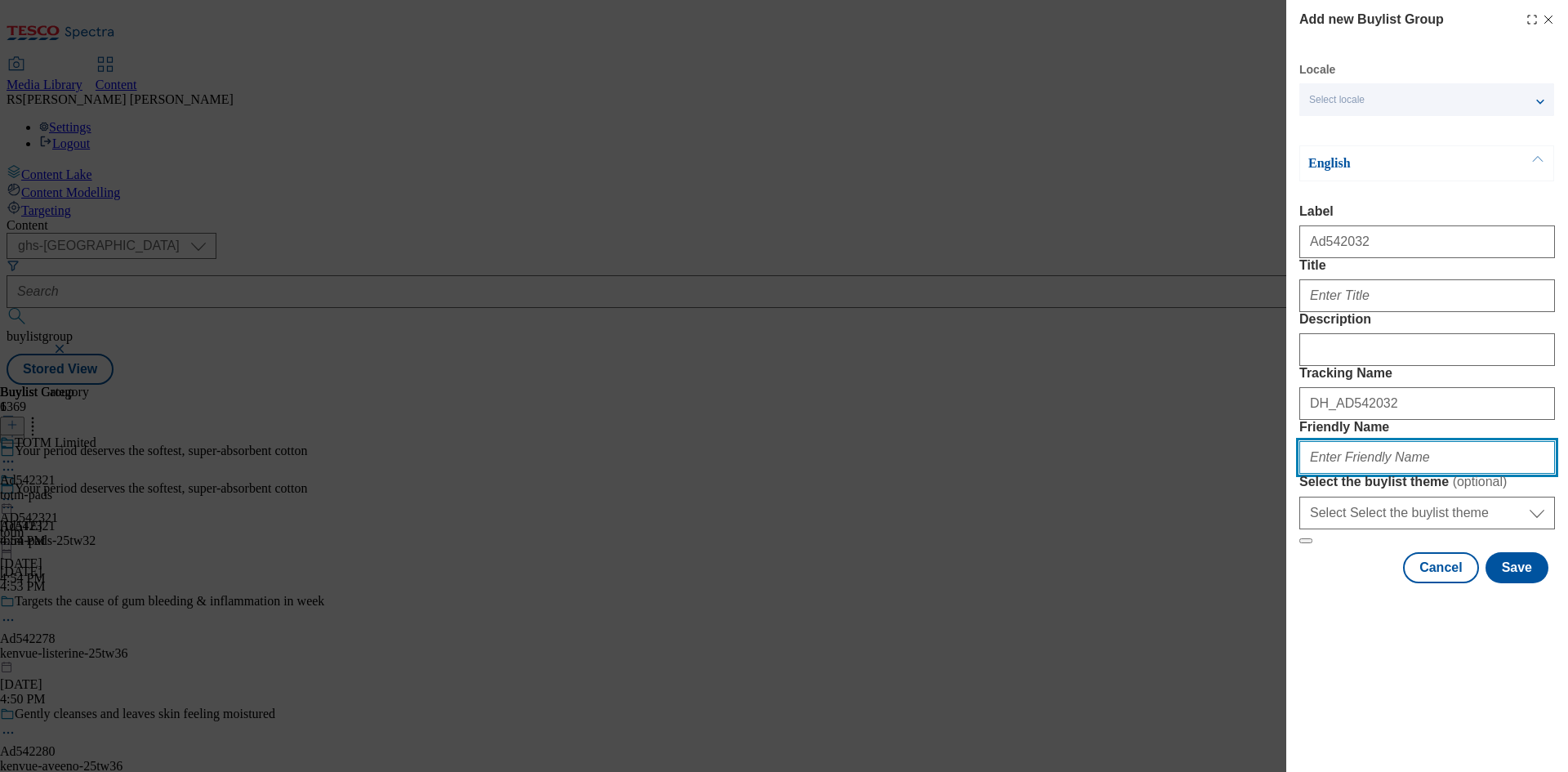
paste input "danone-alpro-drink-25tw34"
type input "danone-alpro-drink-25tw34"
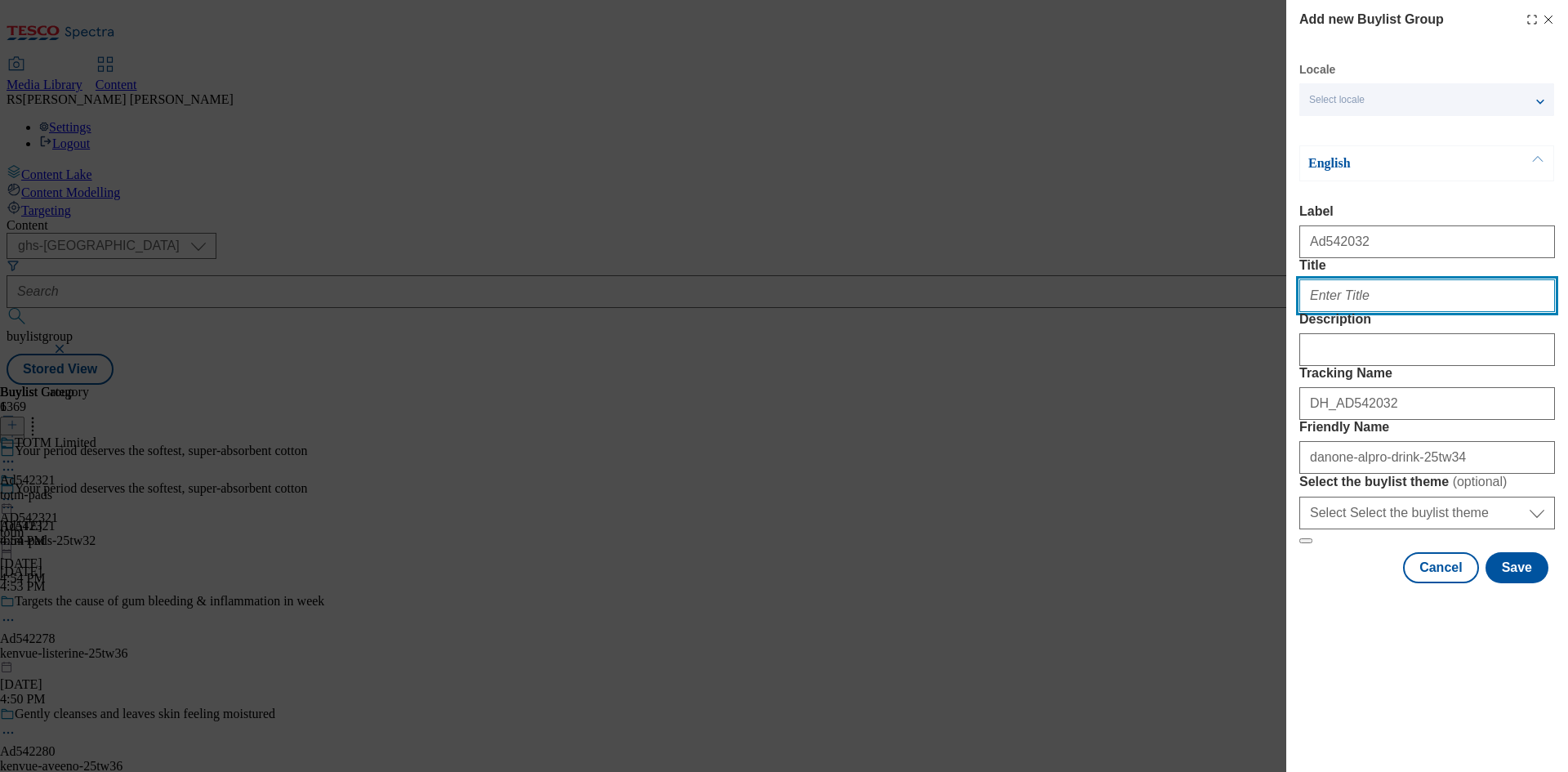
click at [1384, 312] on input "Title" at bounding box center [1427, 296] width 256 height 33
paste input "100% British oats"
type input "100% British oats"
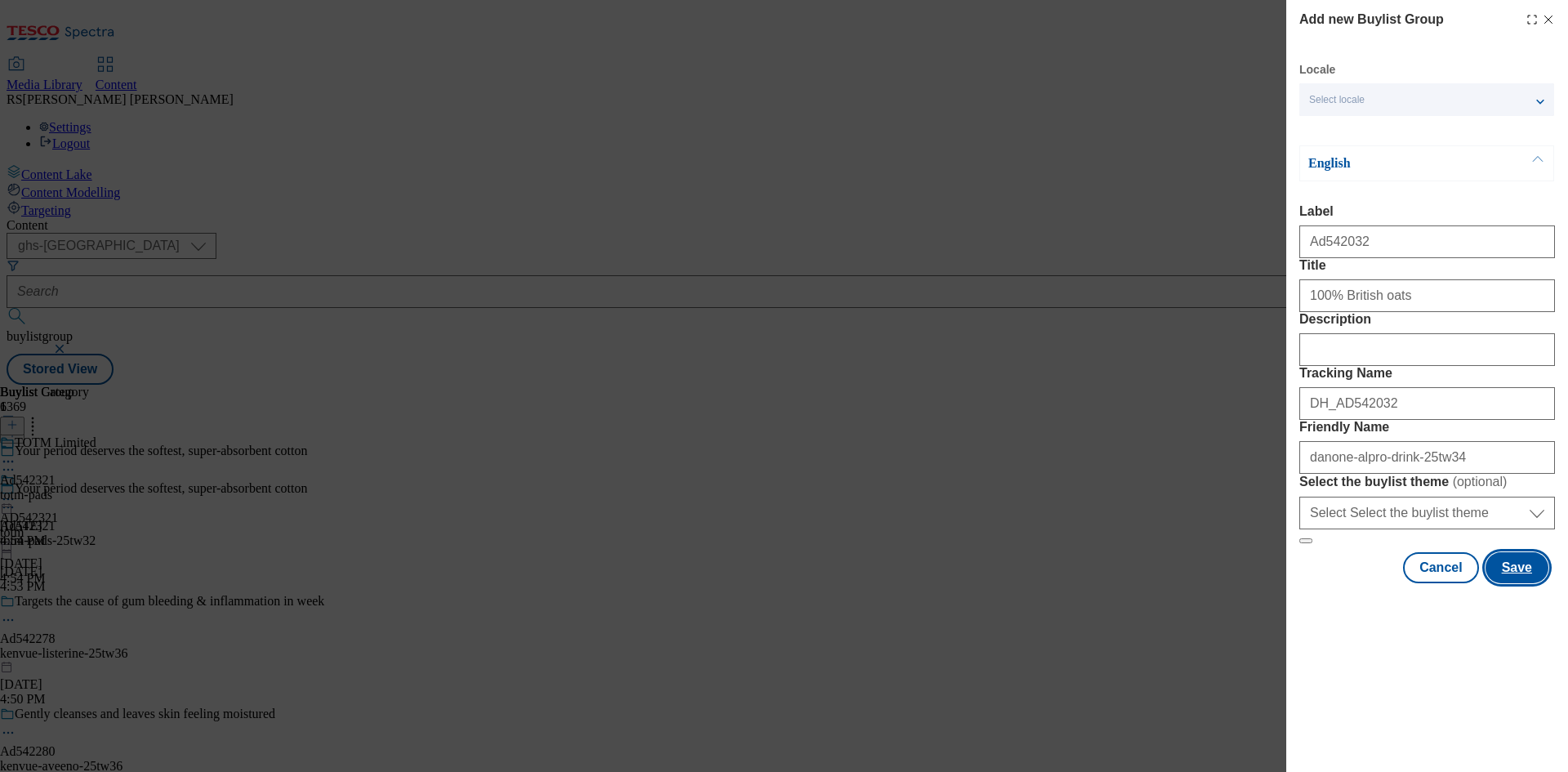
click at [1544, 583] on button "Save" at bounding box center [1517, 568] width 63 height 31
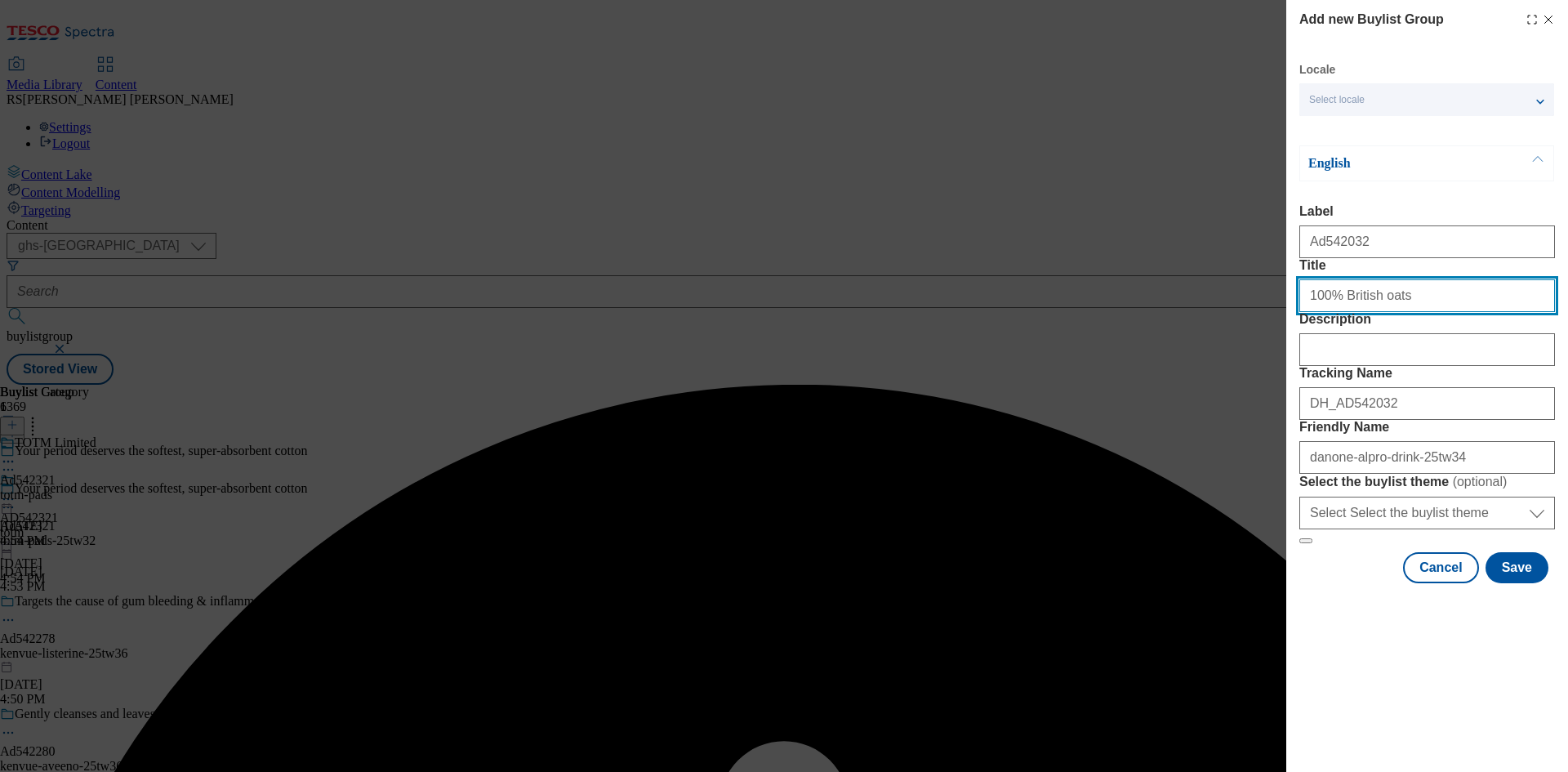
click at [1453, 312] on input "Title" at bounding box center [1427, 296] width 256 height 33
type input "100% British oats"
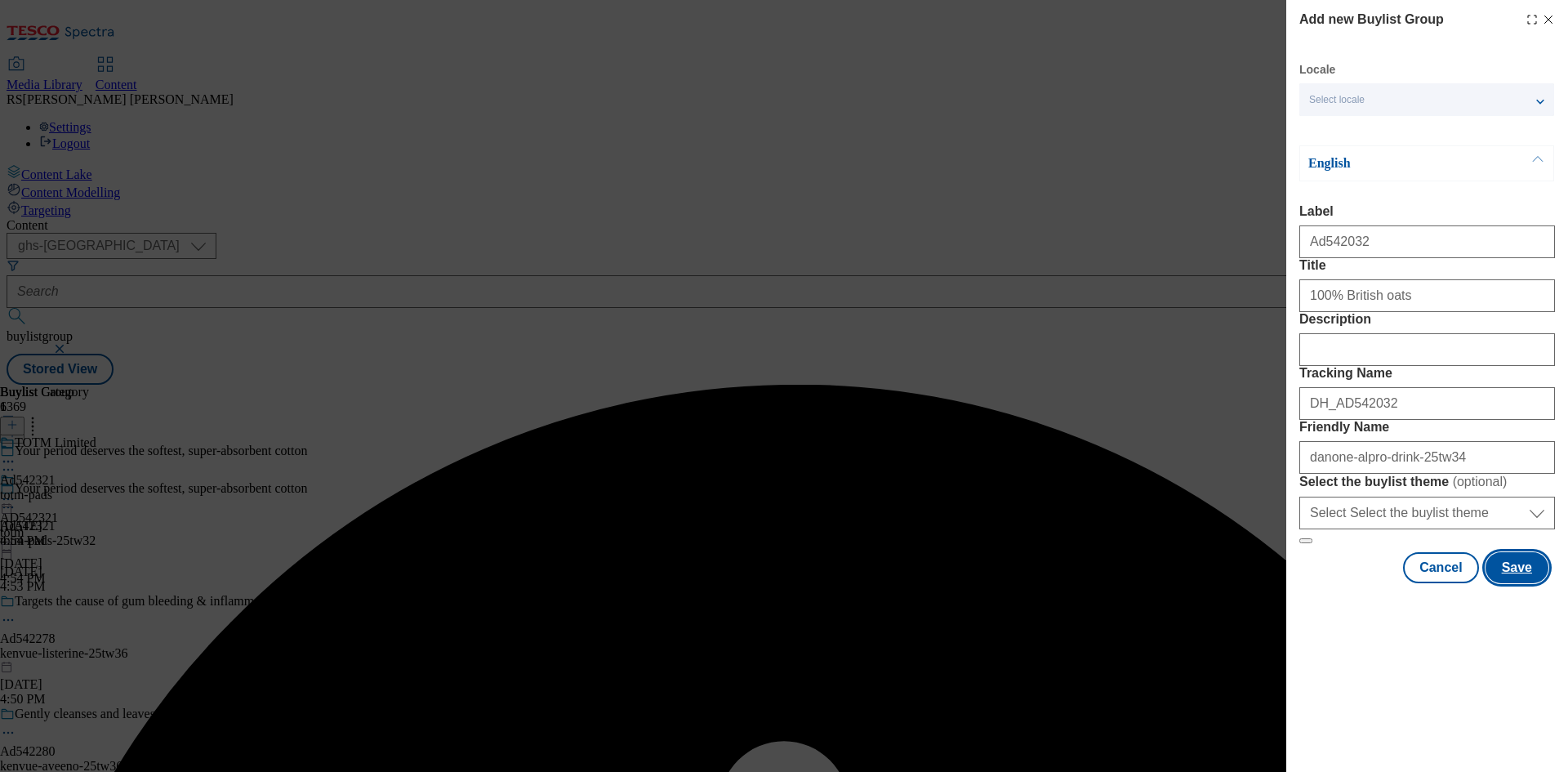
click at [1526, 583] on button "Save" at bounding box center [1517, 568] width 63 height 31
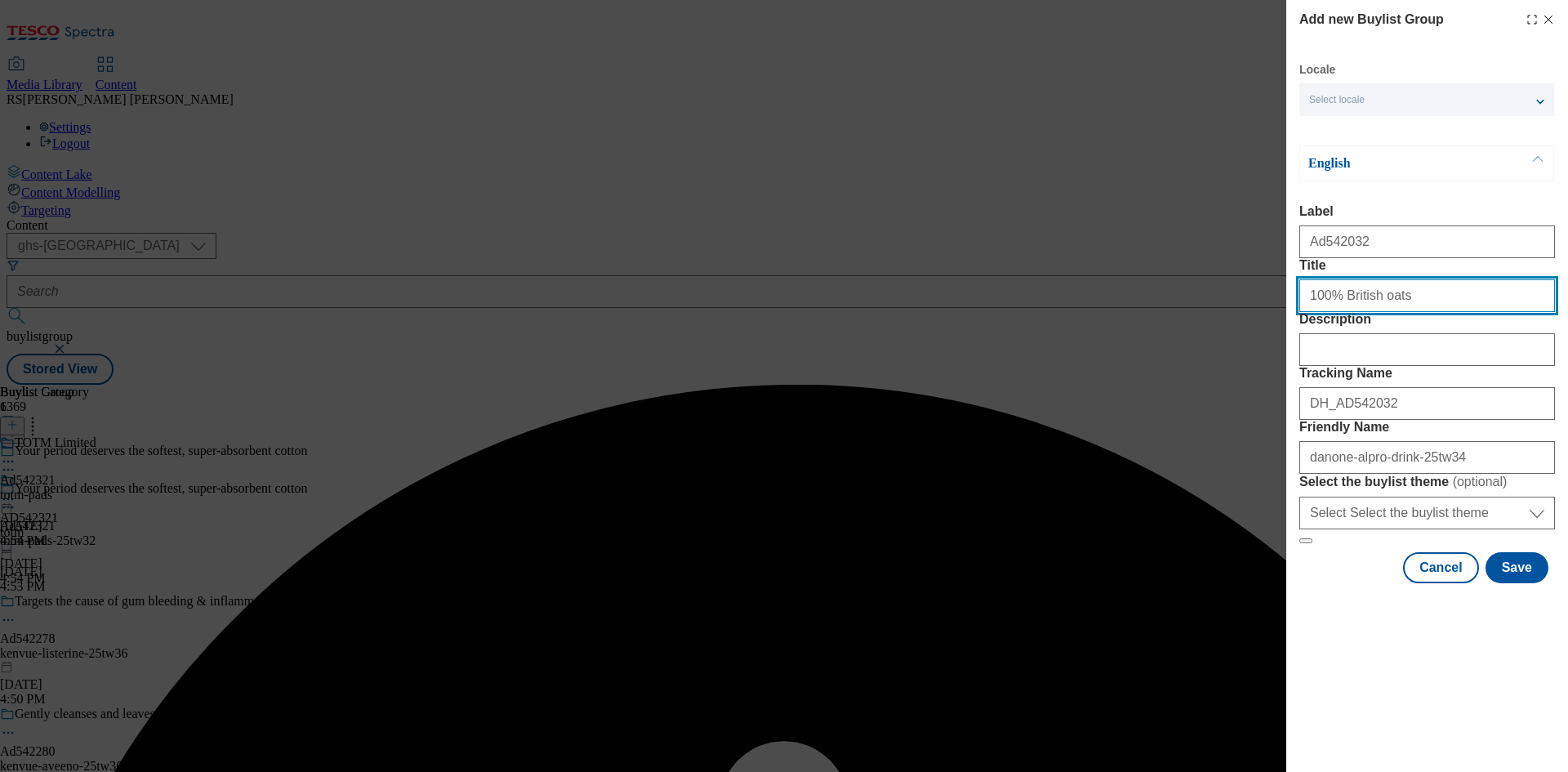
click at [1450, 312] on input "Title" at bounding box center [1427, 296] width 256 height 33
type input "100% British oats"
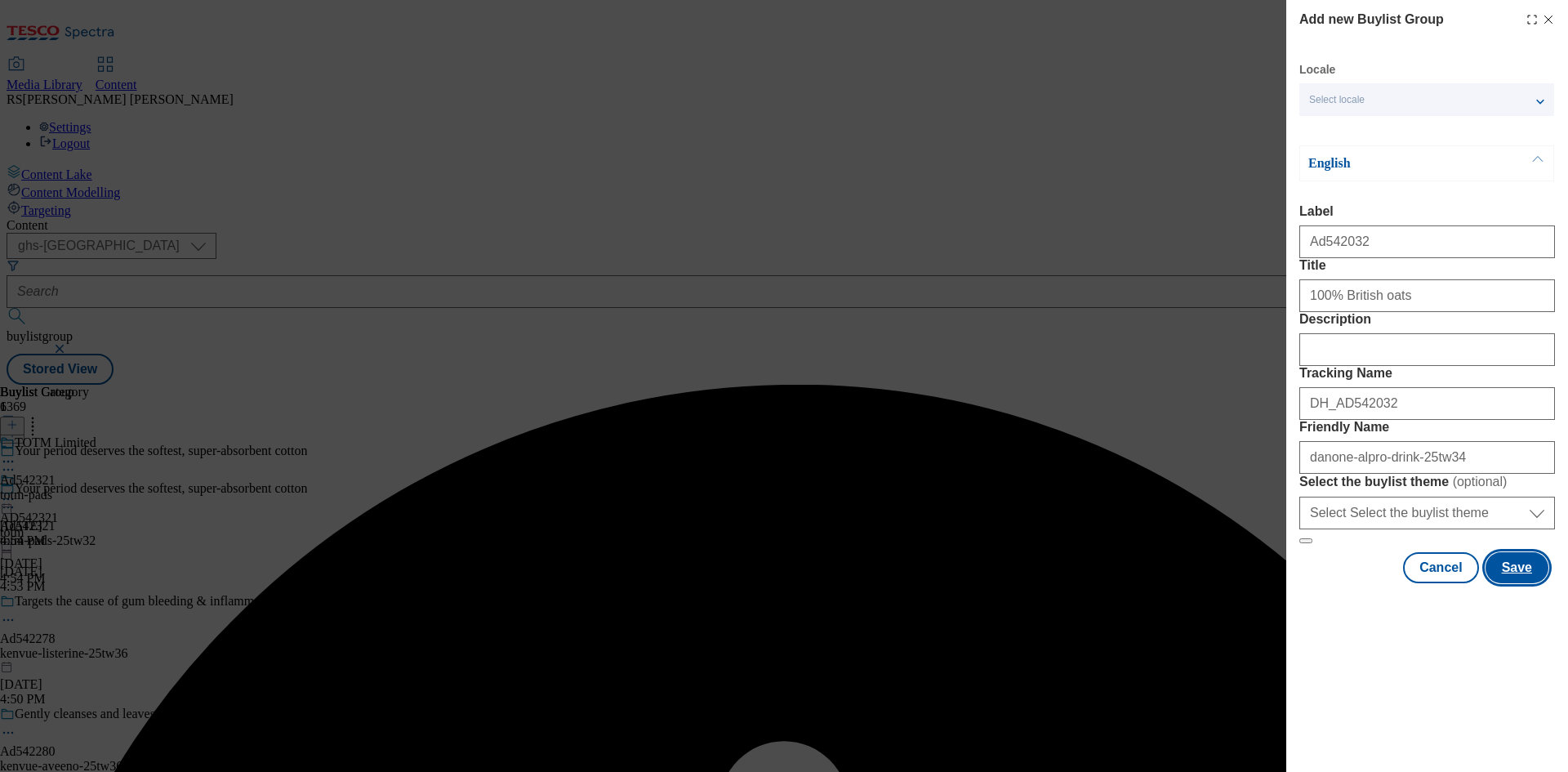
click at [1518, 583] on button "Save" at bounding box center [1517, 568] width 63 height 31
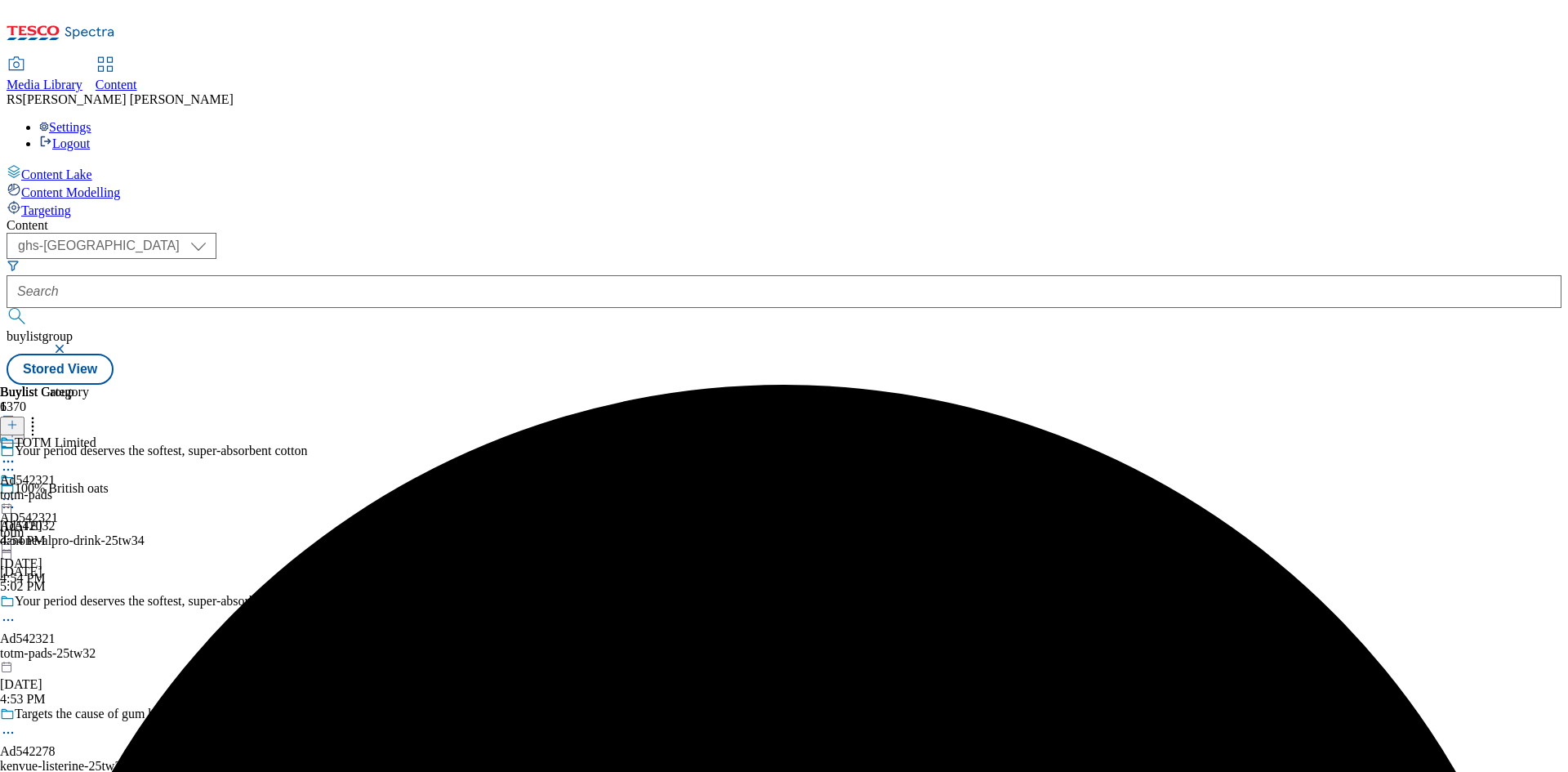
drag, startPoint x: 1266, startPoint y: 223, endPoint x: 1257, endPoint y: 226, distance: 9.5
click at [1266, 385] on div "Buylist Group 6370 Your period deserves the softest, super-absorbent cotton 100…" at bounding box center [784, 385] width 1555 height 0
click at [324, 534] on div "danone-alpro-drink-25tw34" at bounding box center [162, 541] width 324 height 15
click at [17, 425] on line at bounding box center [11, 425] width 8 height 0
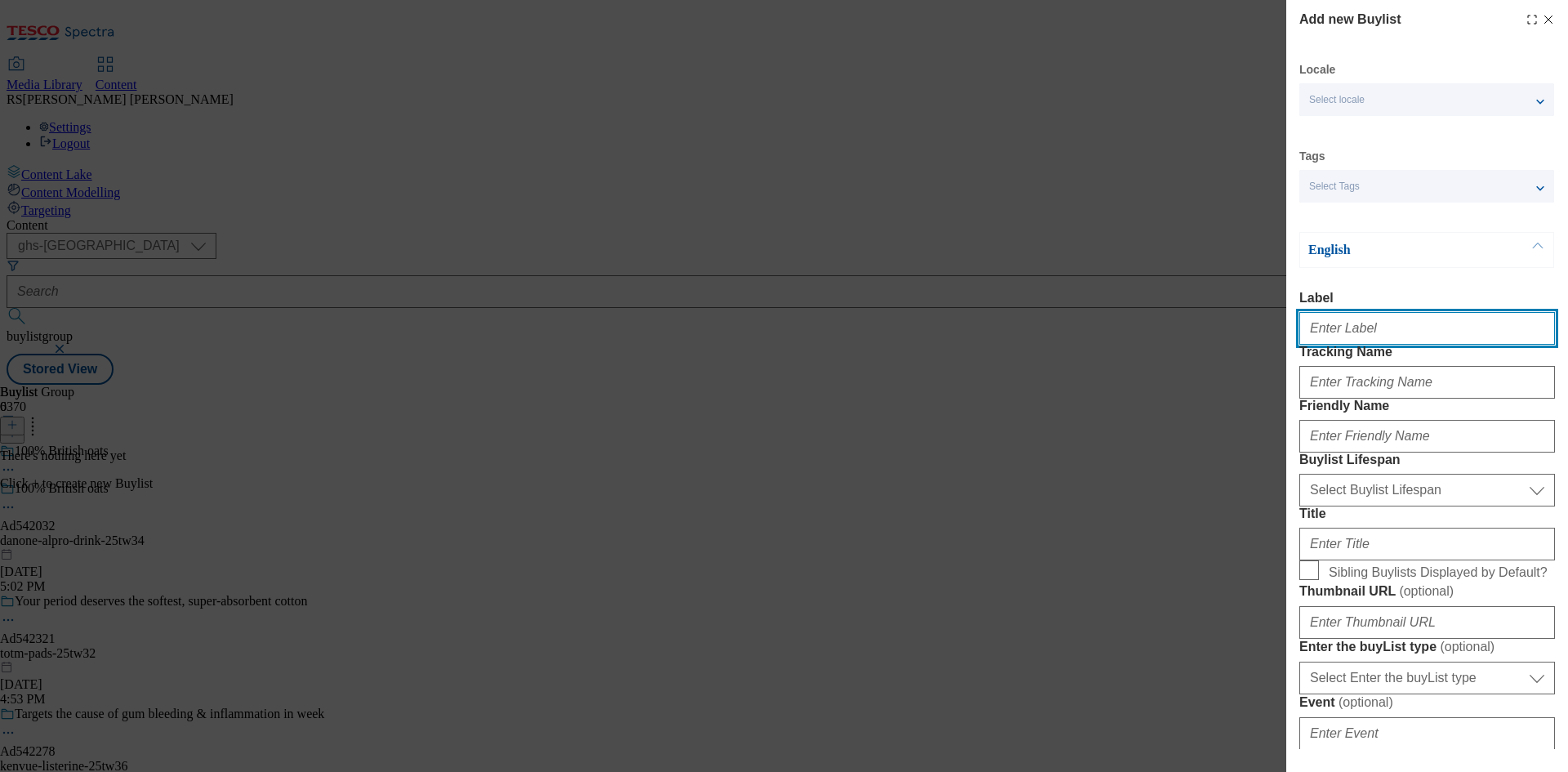
click at [1416, 329] on input "Label" at bounding box center [1427, 329] width 256 height 33
paste input "542032"
type input "Ad542032"
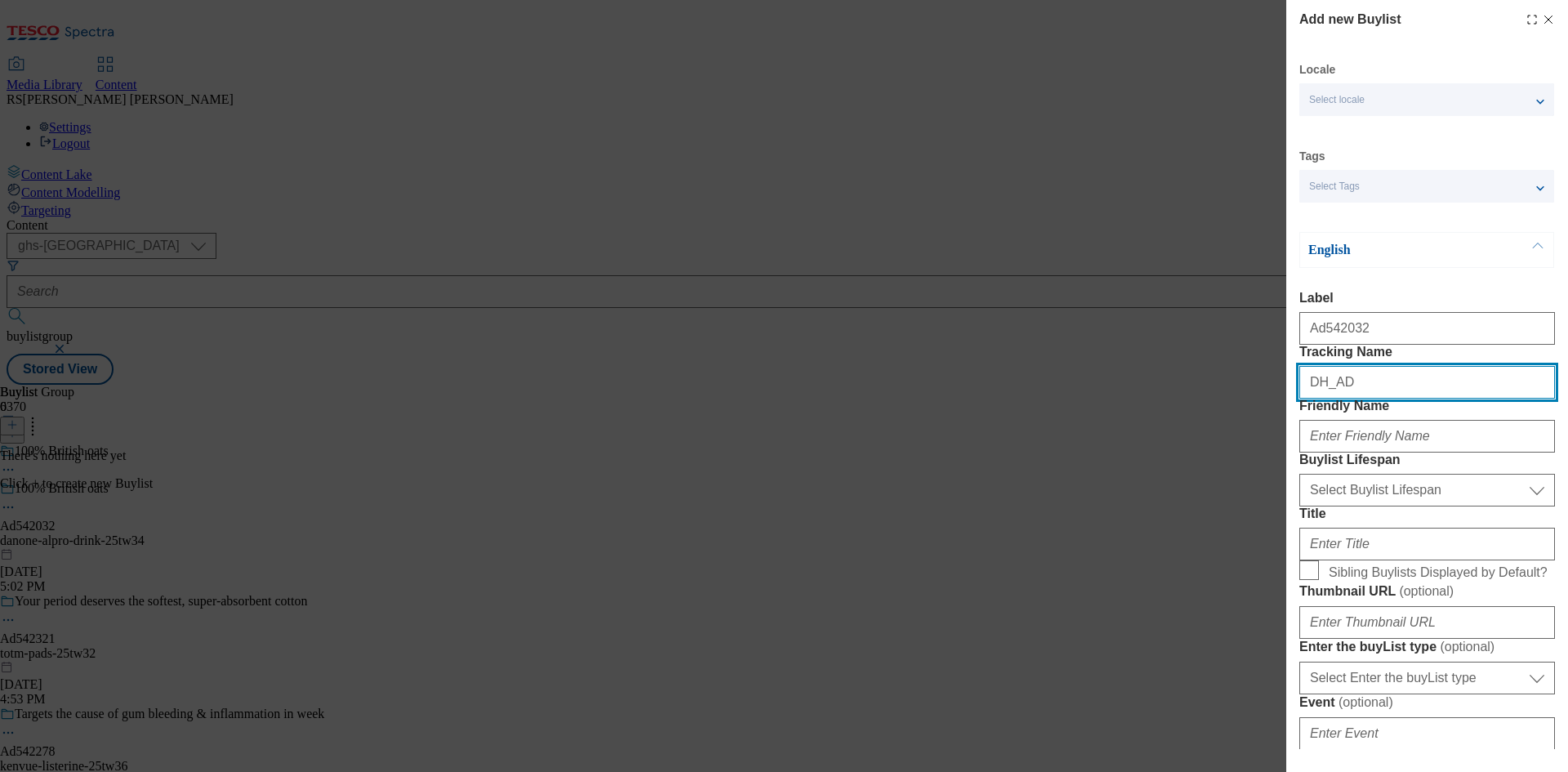
paste input "542032"
type input "DH_AD542032"
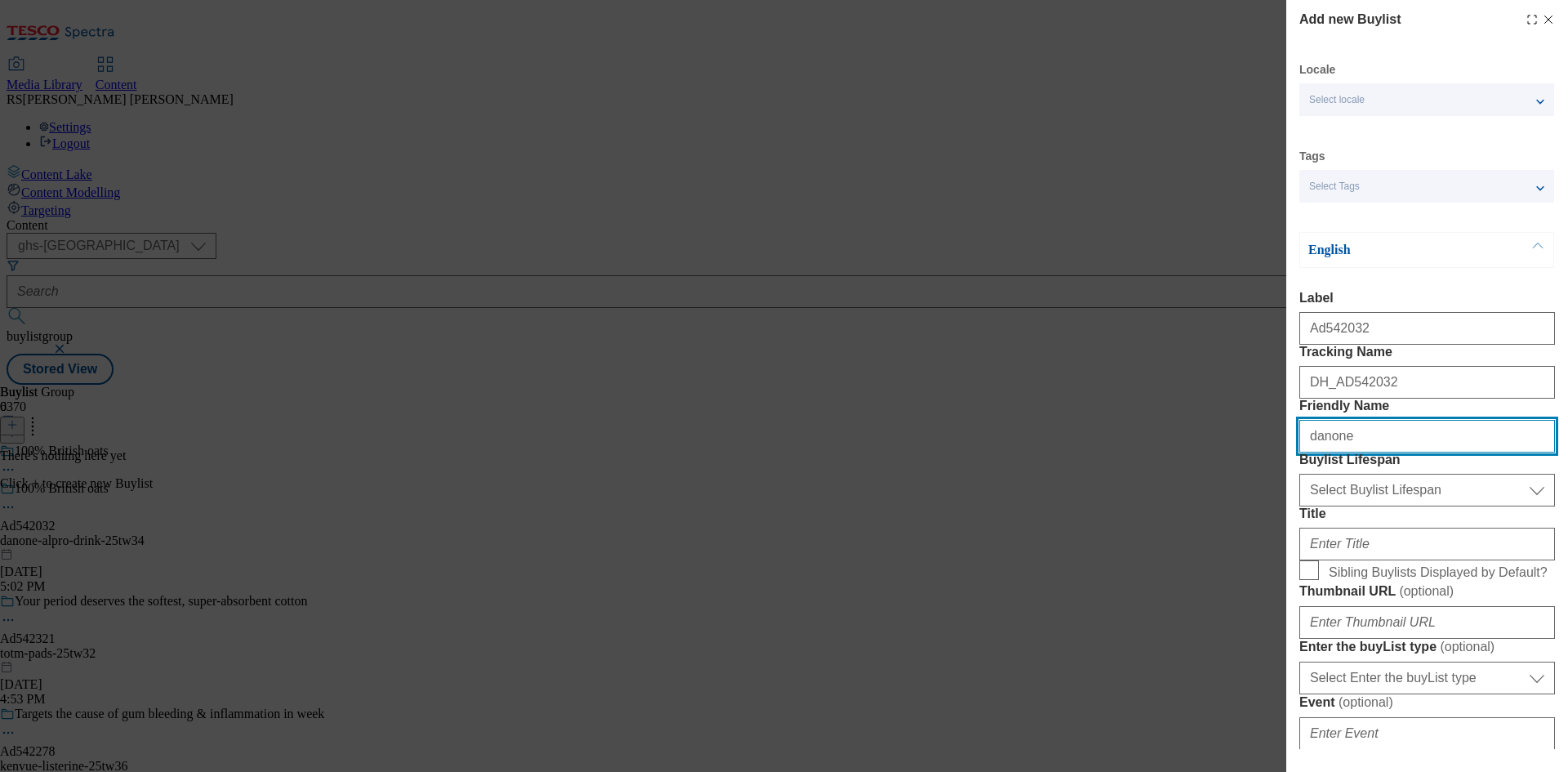
type input "danone"
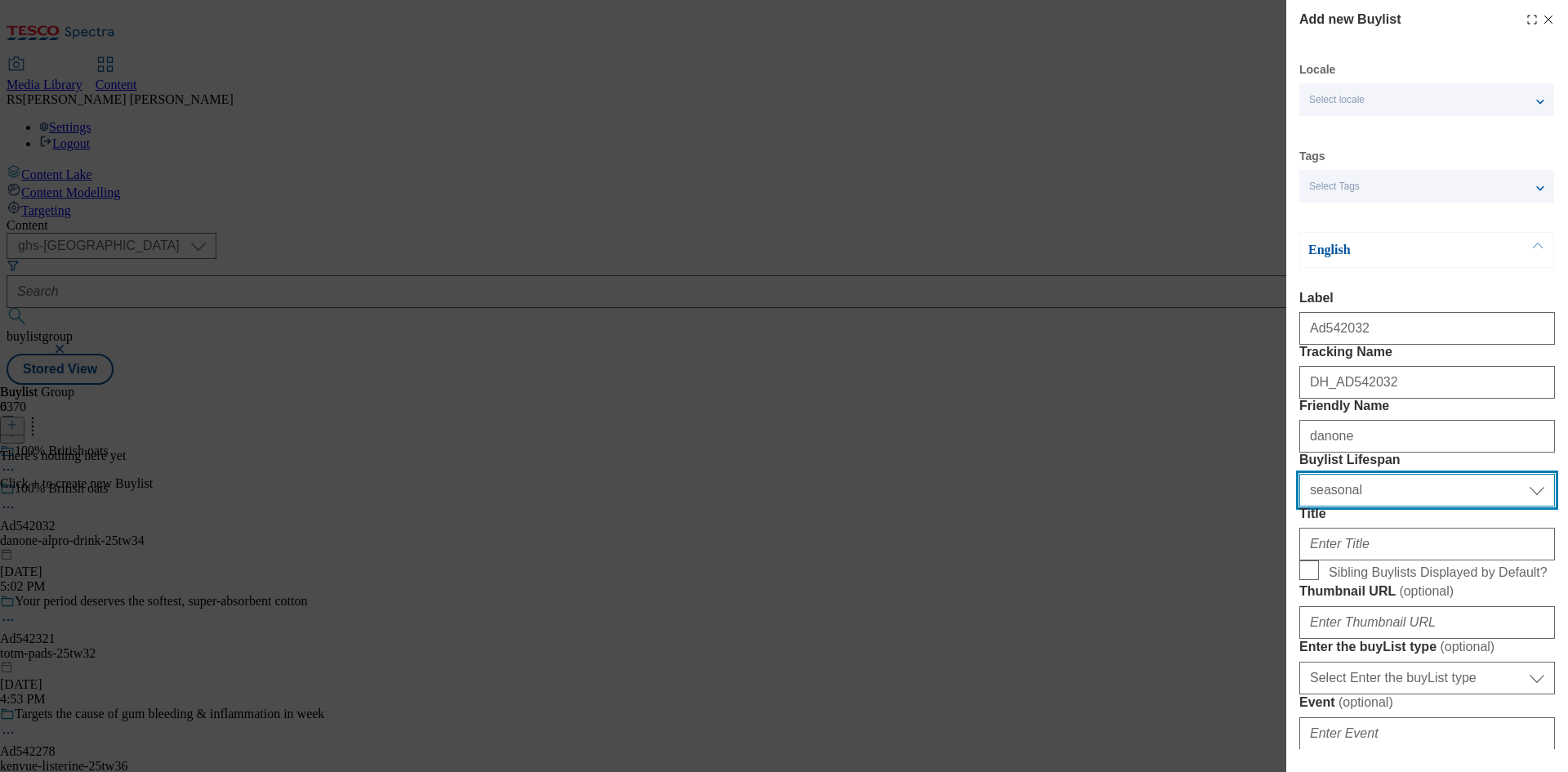
select select "tactical"
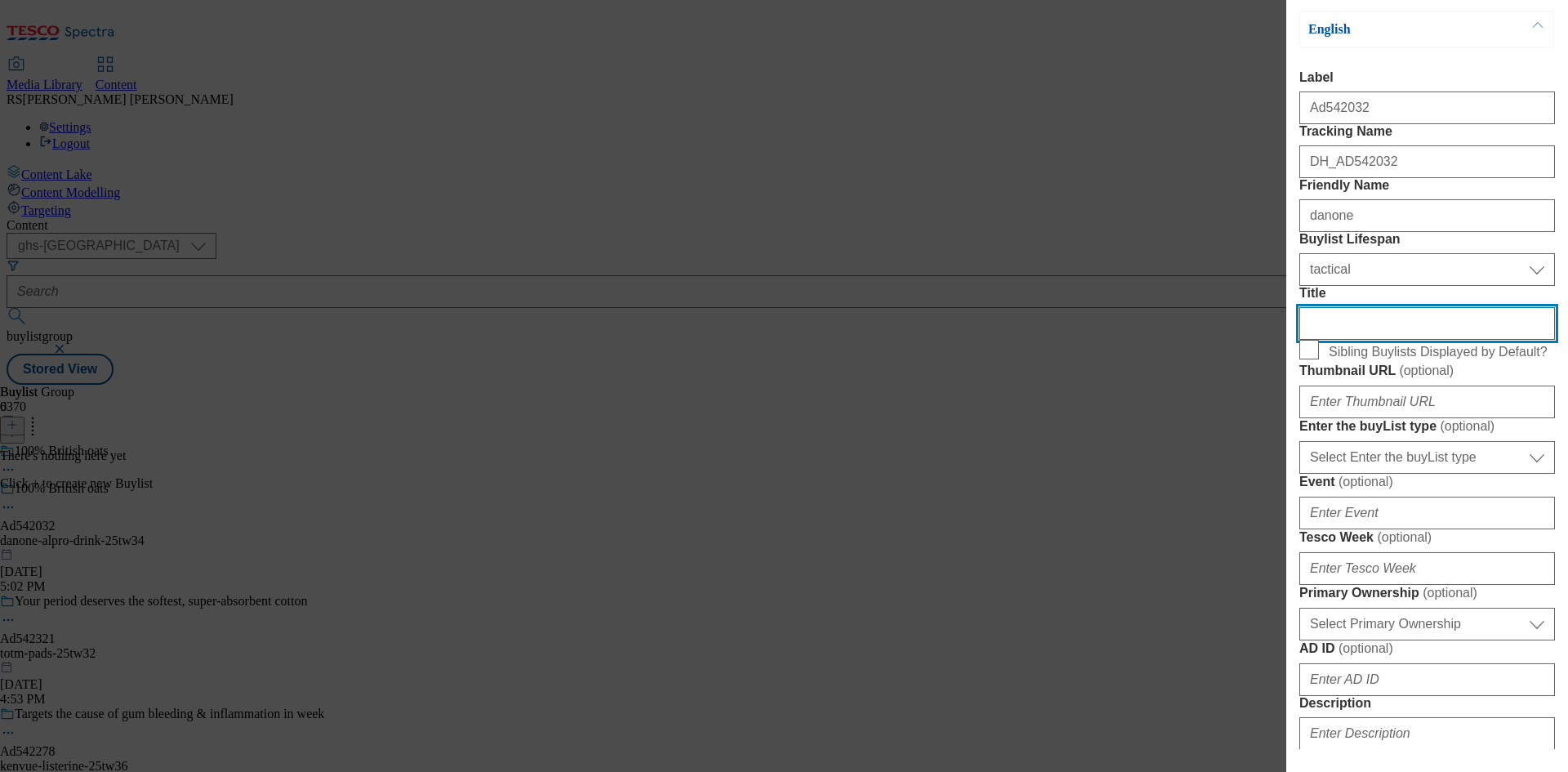
scroll to position [409, 0]
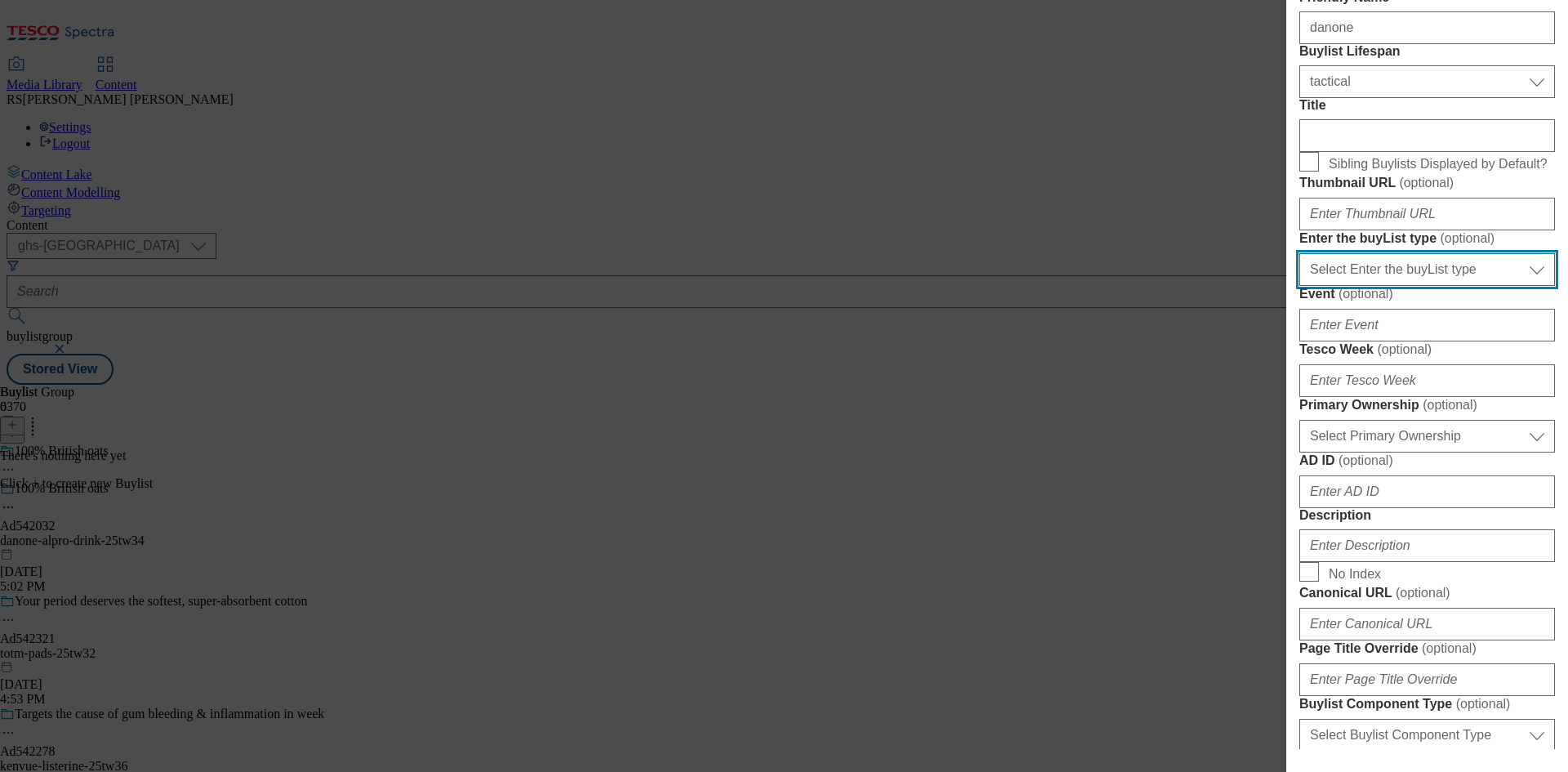
drag, startPoint x: 1420, startPoint y: 456, endPoint x: 1423, endPoint y: 471, distance: 15.3
click at [1420, 286] on select "Select Enter the buyList type event supplier funded long term >4 weeks supplier…" at bounding box center [1427, 270] width 256 height 33
select select "supplier funded short term 1-3 weeks"
click at [1299, 286] on select "Select Enter the buyList type event supplier funded long term >4 weeks supplier…" at bounding box center [1427, 270] width 256 height 33
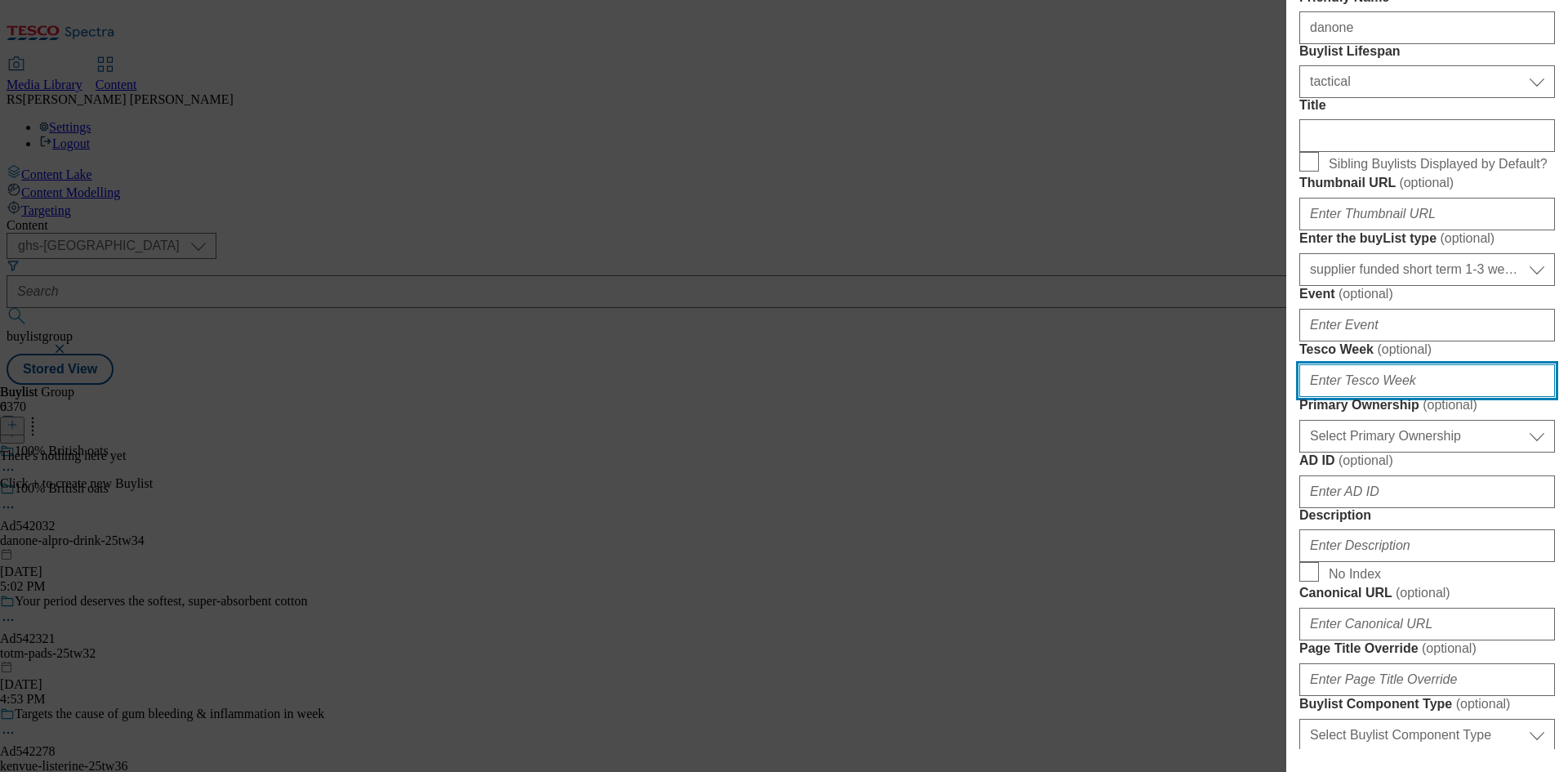
click at [1392, 397] on input "Tesco Week ( optional )" at bounding box center [1427, 381] width 256 height 33
type input "34"
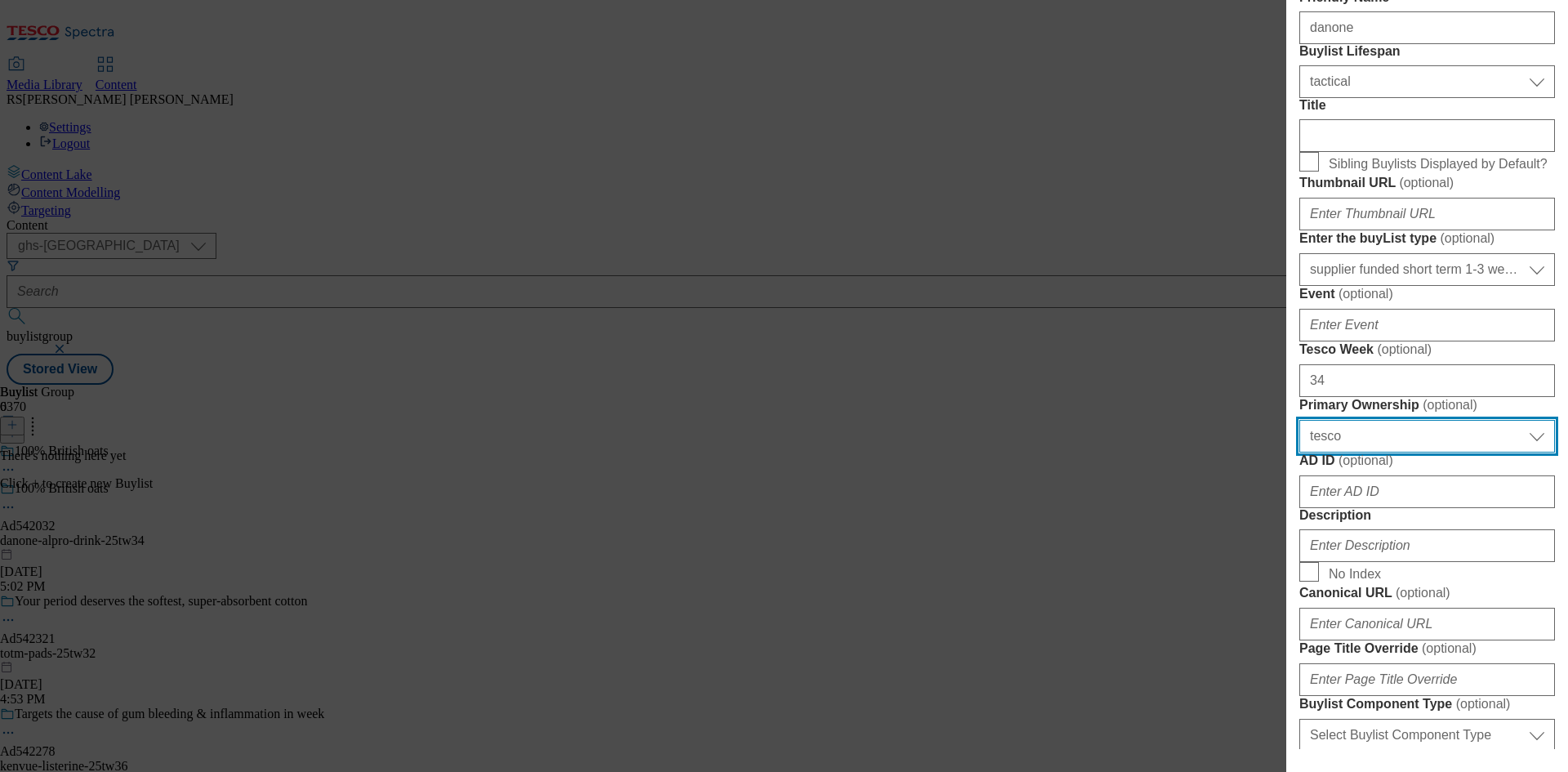
select select "dunnhumby"
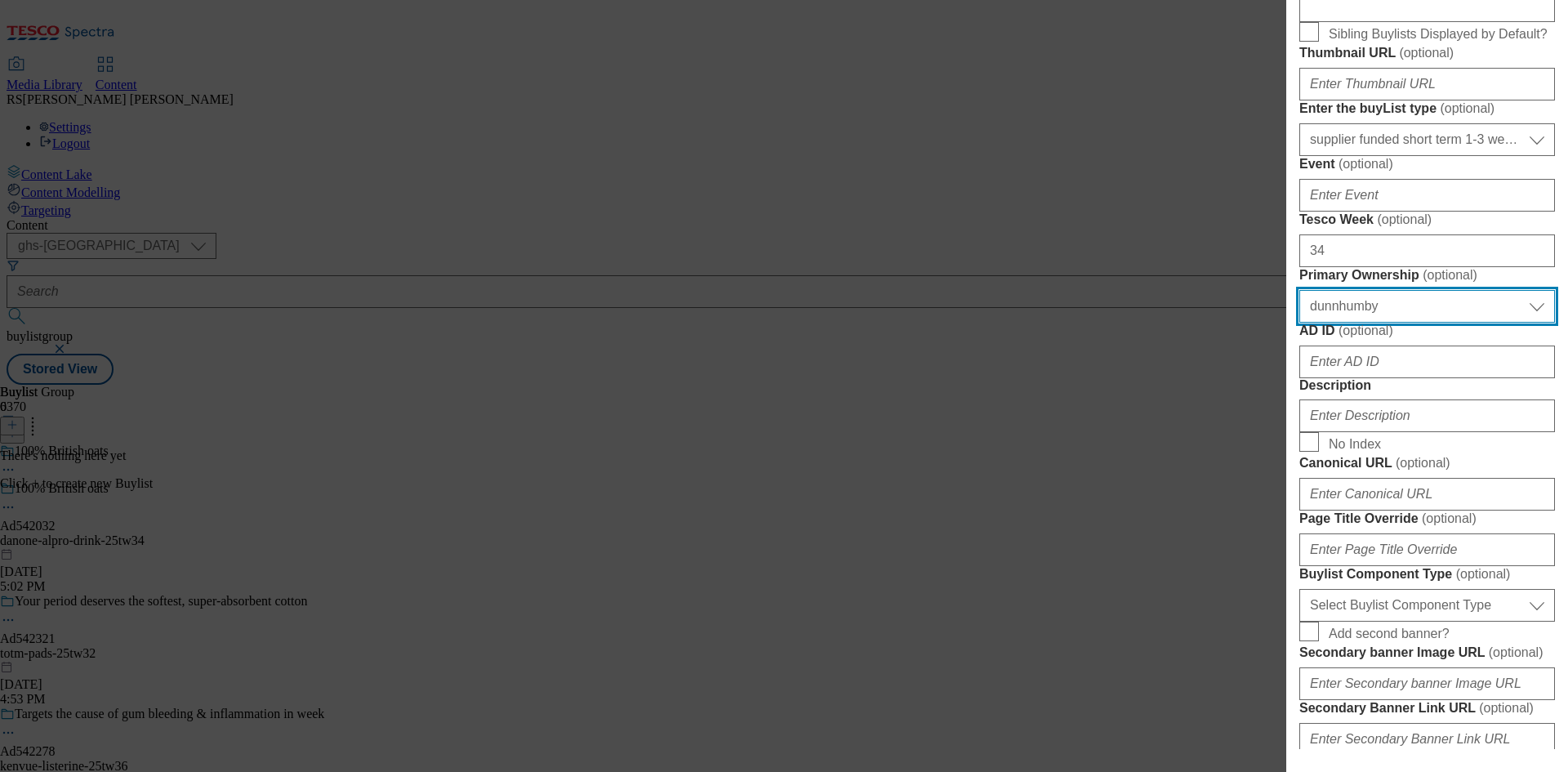
scroll to position [817, 0]
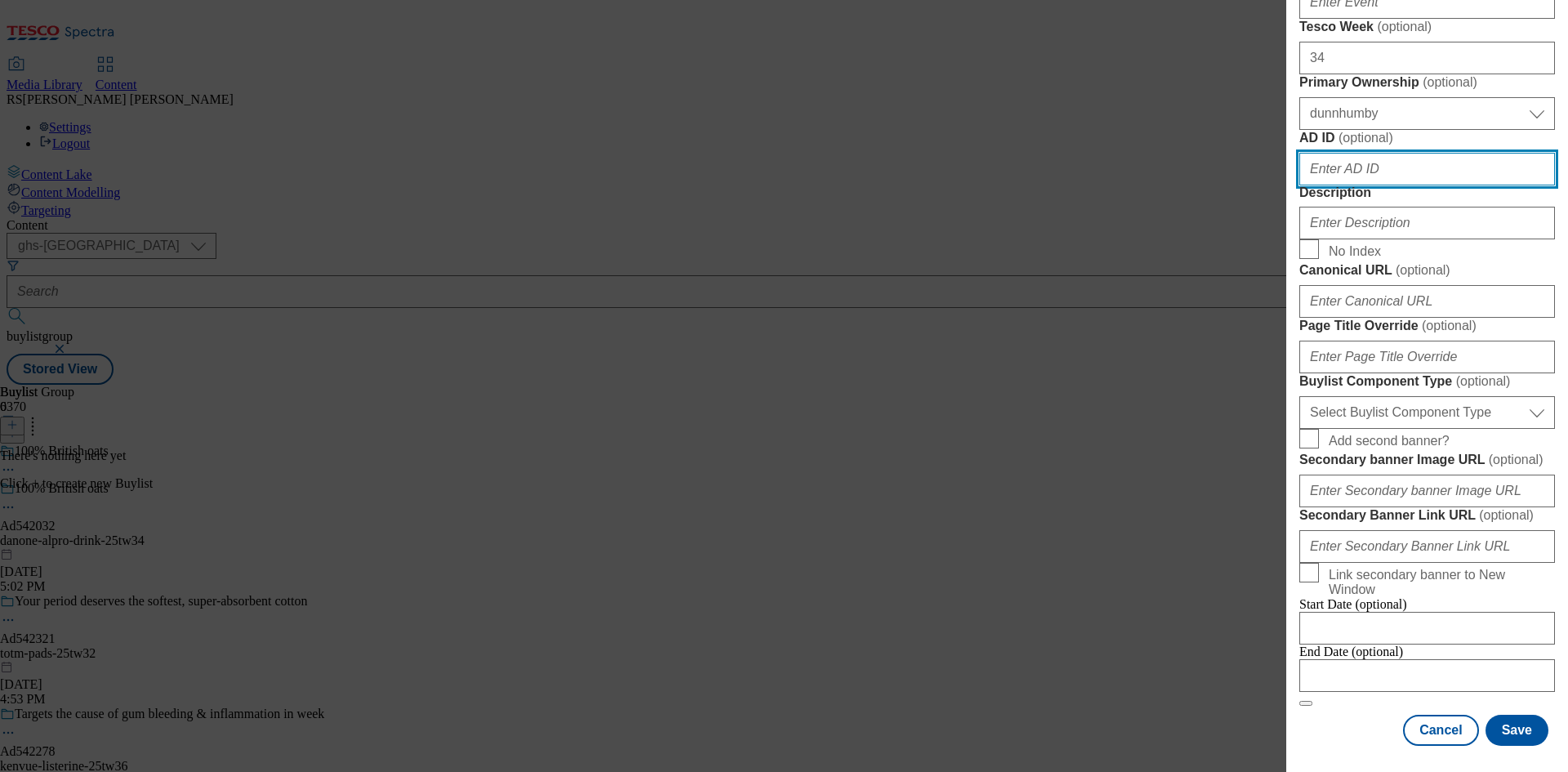
click at [1378, 185] on input "AD ID ( optional )" at bounding box center [1427, 170] width 256 height 33
paste input "542032"
type input "542032"
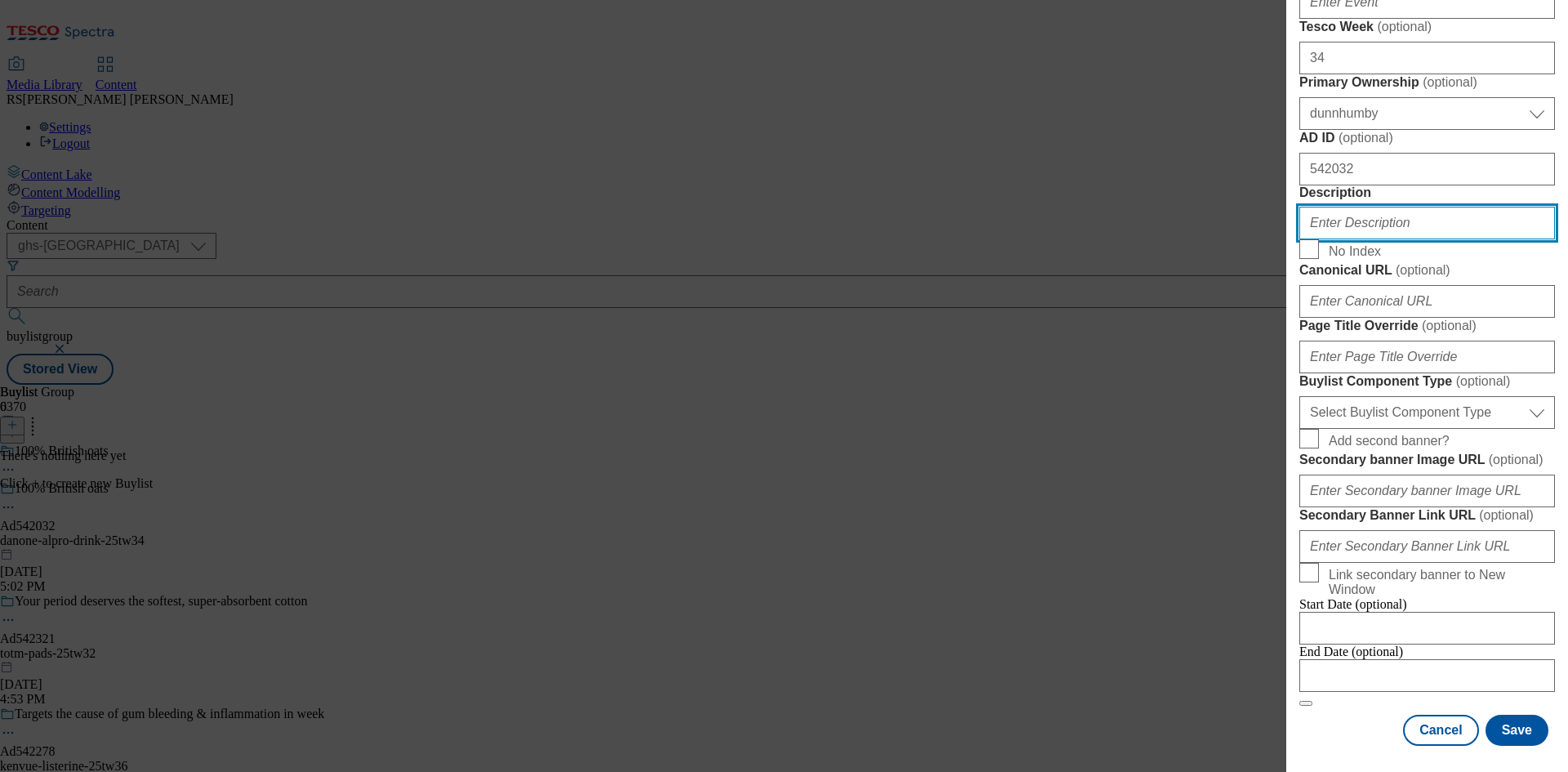
drag, startPoint x: 1381, startPoint y: 463, endPoint x: 1454, endPoint y: 577, distance: 135.4
click at [1381, 239] on input "Description" at bounding box center [1427, 223] width 256 height 33
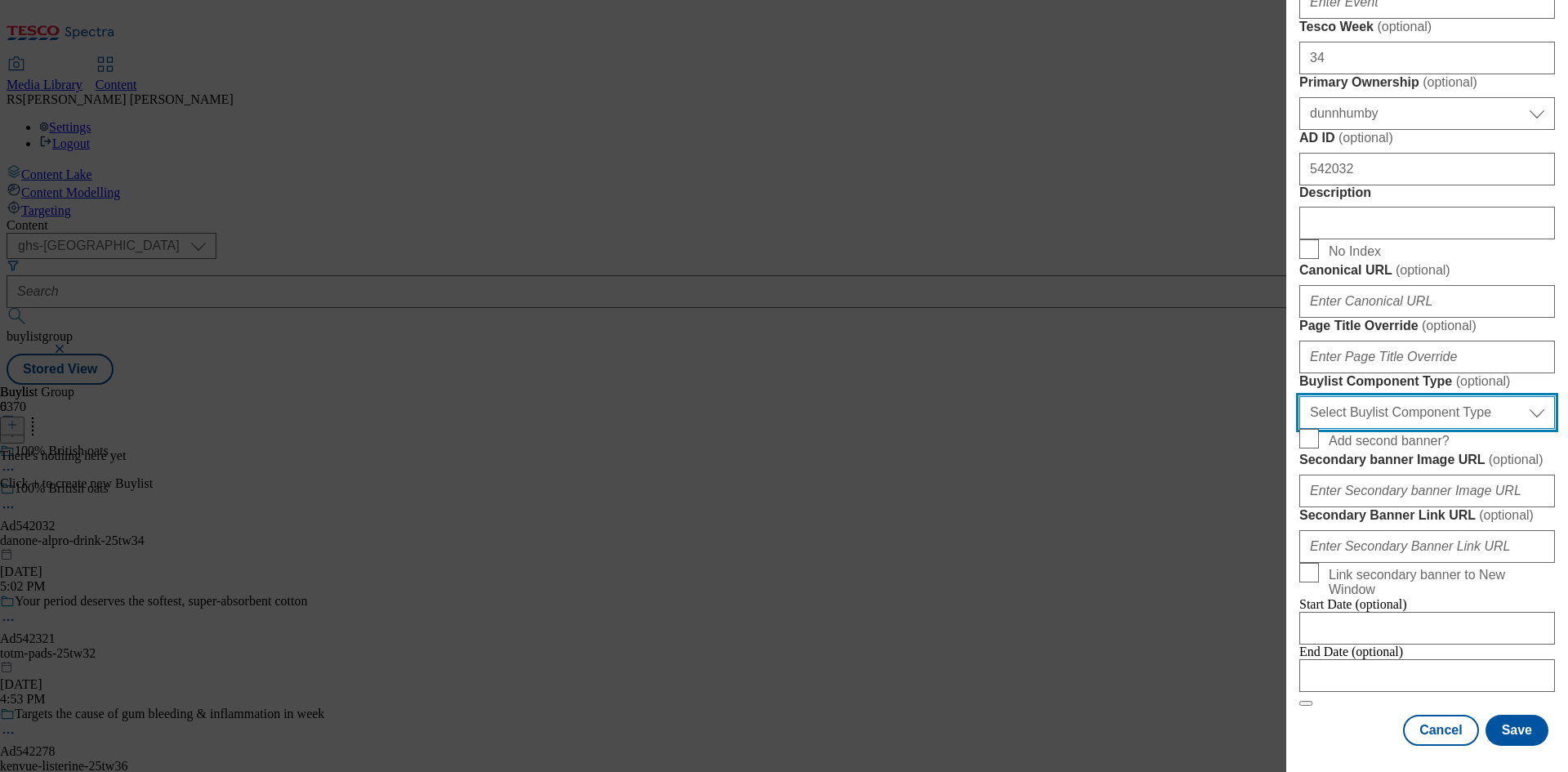
click at [1488, 396] on select "Select Buylist Component Type Banner Competition Header Meal" at bounding box center [1427, 413] width 256 height 33
select select "Banner"
click at [1299, 396] on select "Select Buylist Component Type Banner Competition Header Meal" at bounding box center [1427, 413] width 256 height 33
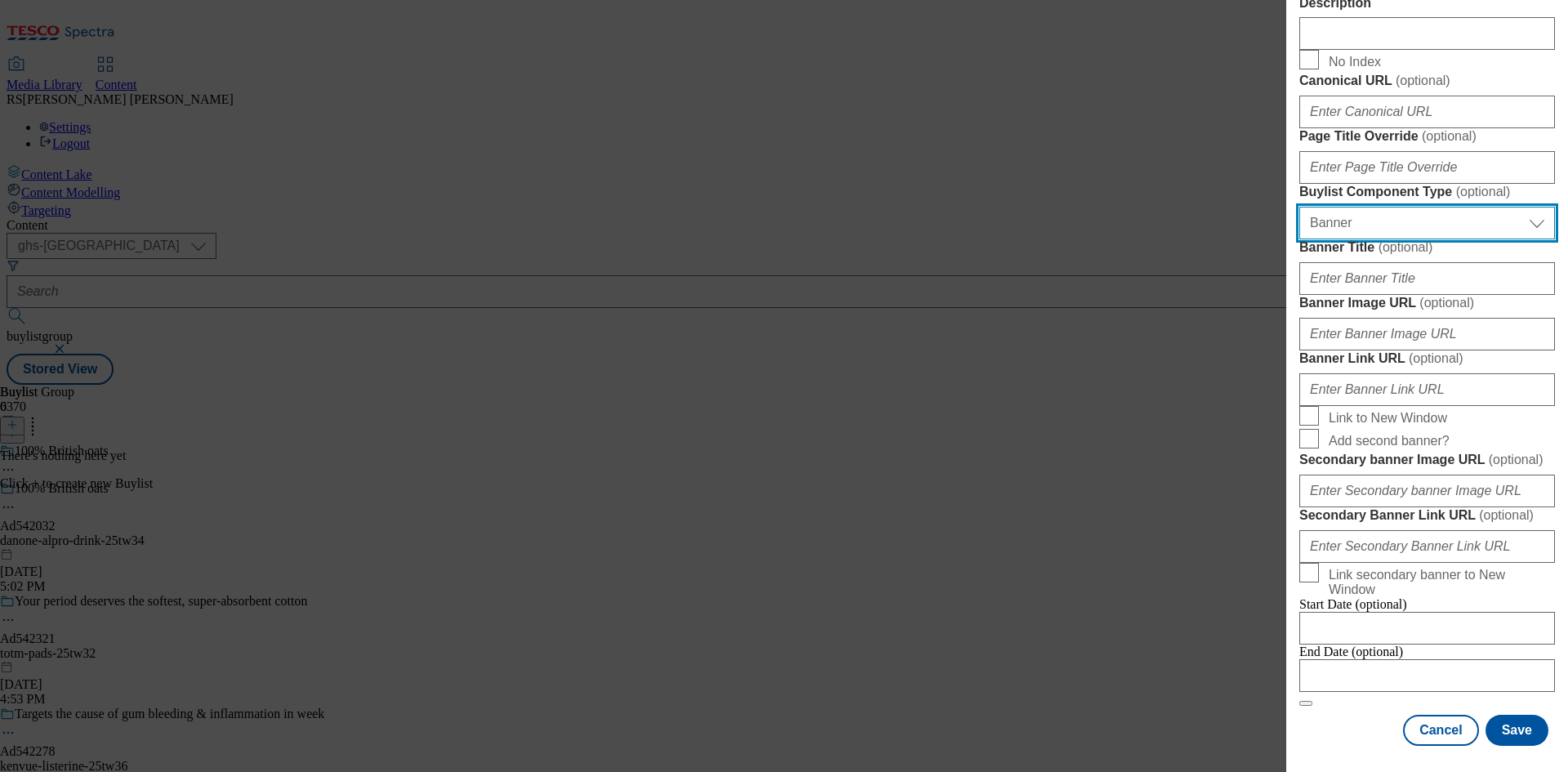
scroll to position [1619, 0]
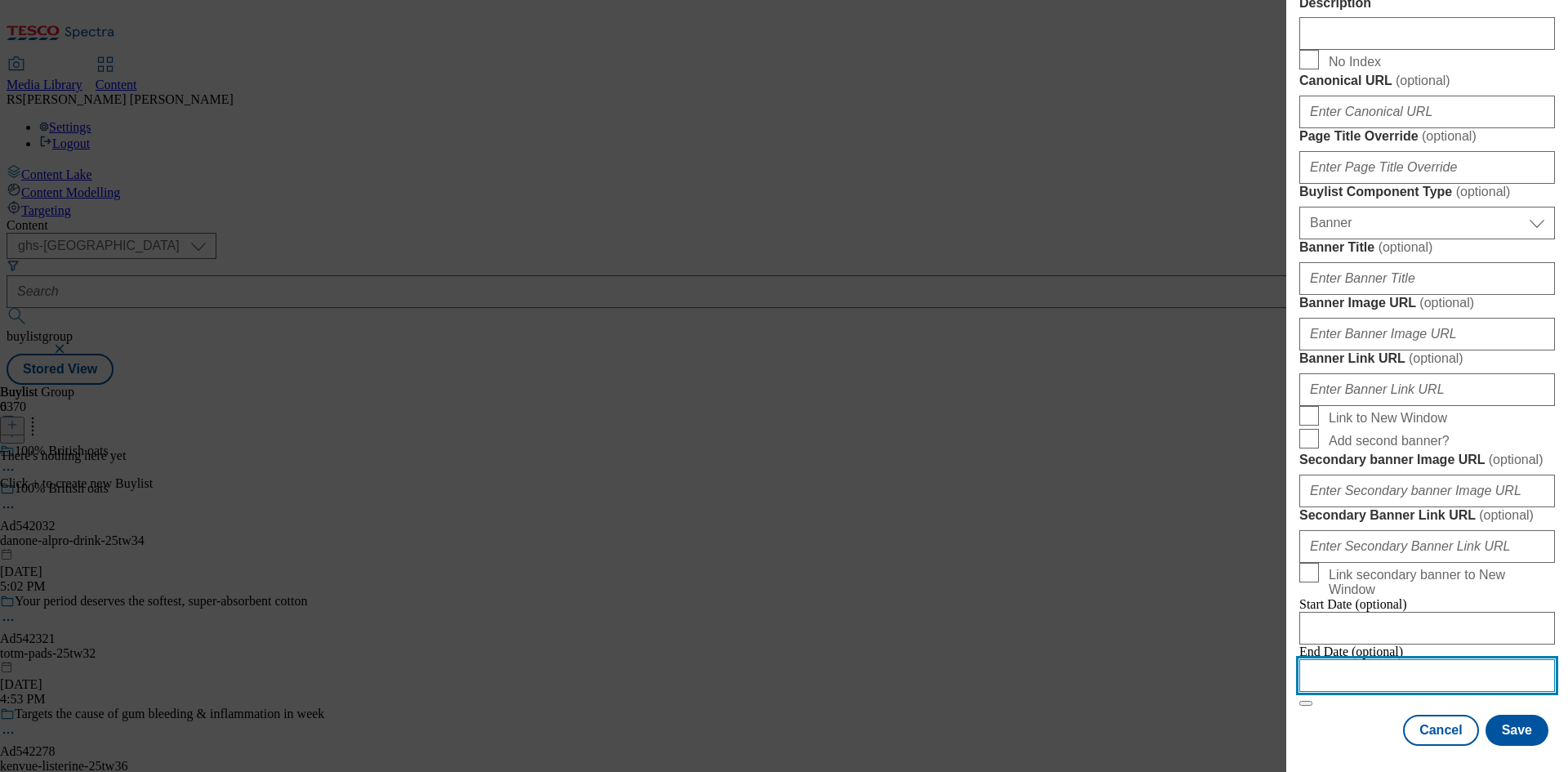
click at [1429, 659] on input "Modal" at bounding box center [1427, 676] width 256 height 33
select select "2025"
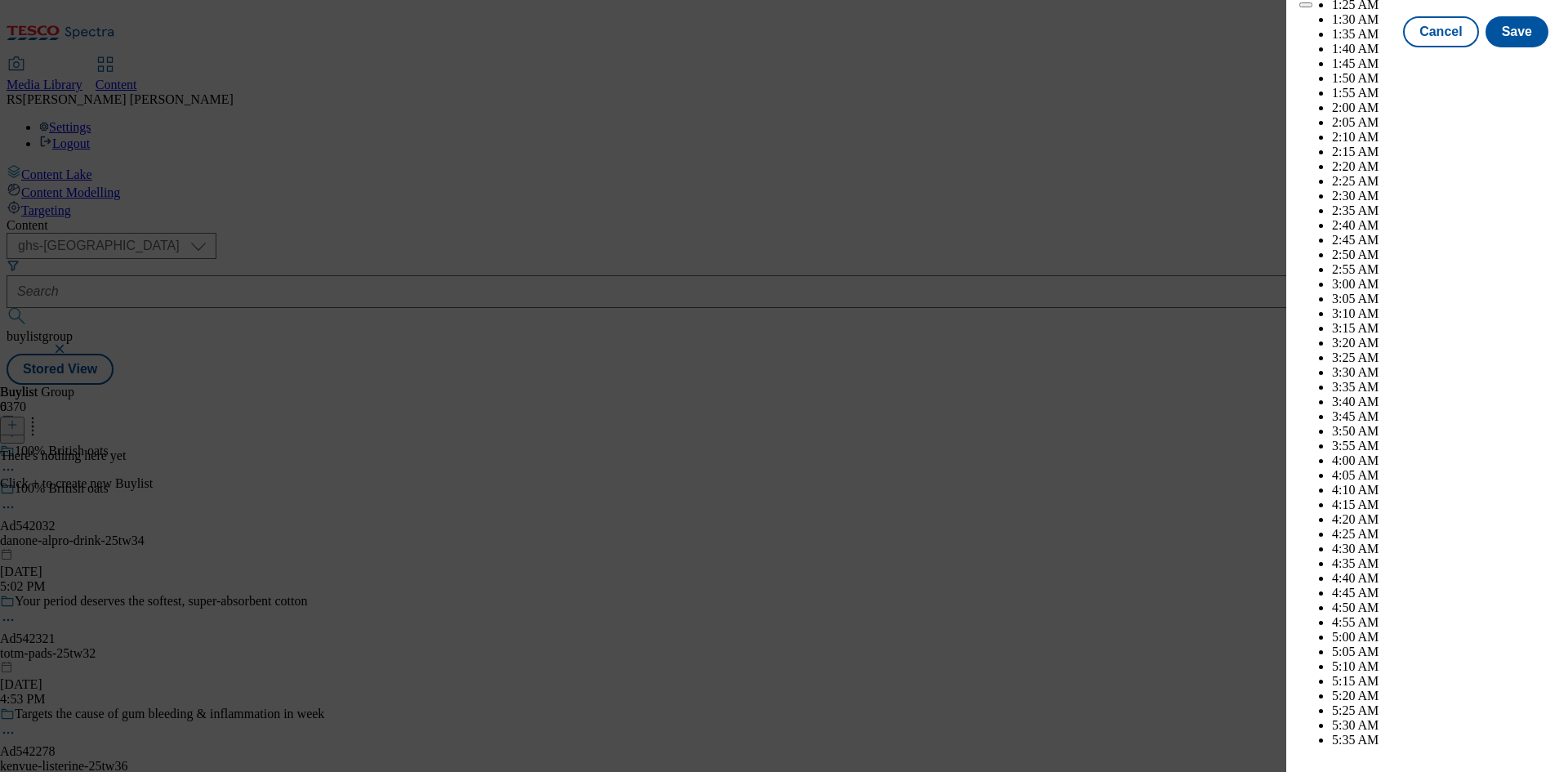
scroll to position [6155, 0]
select select "December"
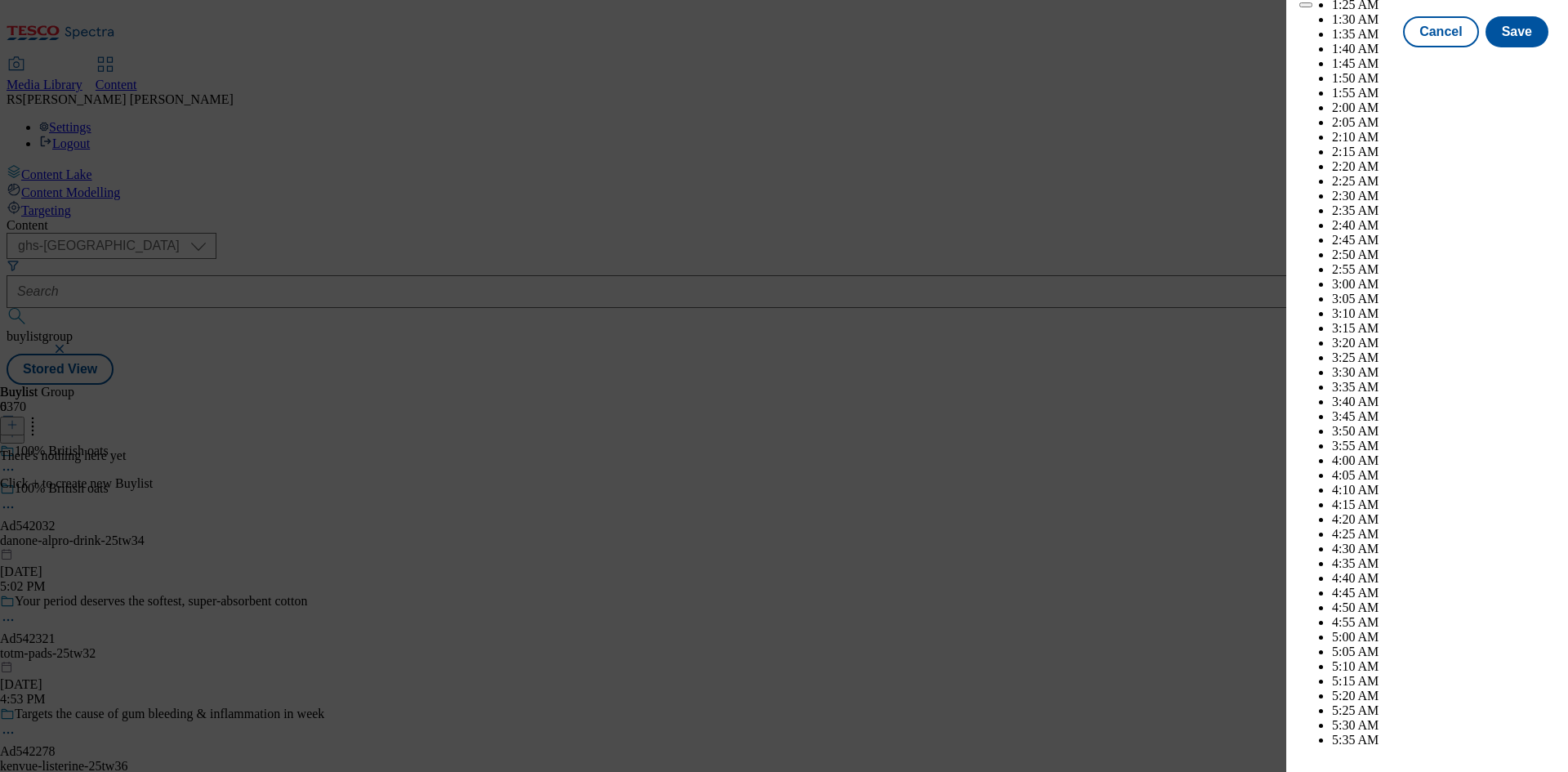
select select "2026"
select select "January"
drag, startPoint x: 1499, startPoint y: 269, endPoint x: 1549, endPoint y: 440, distance: 178.2
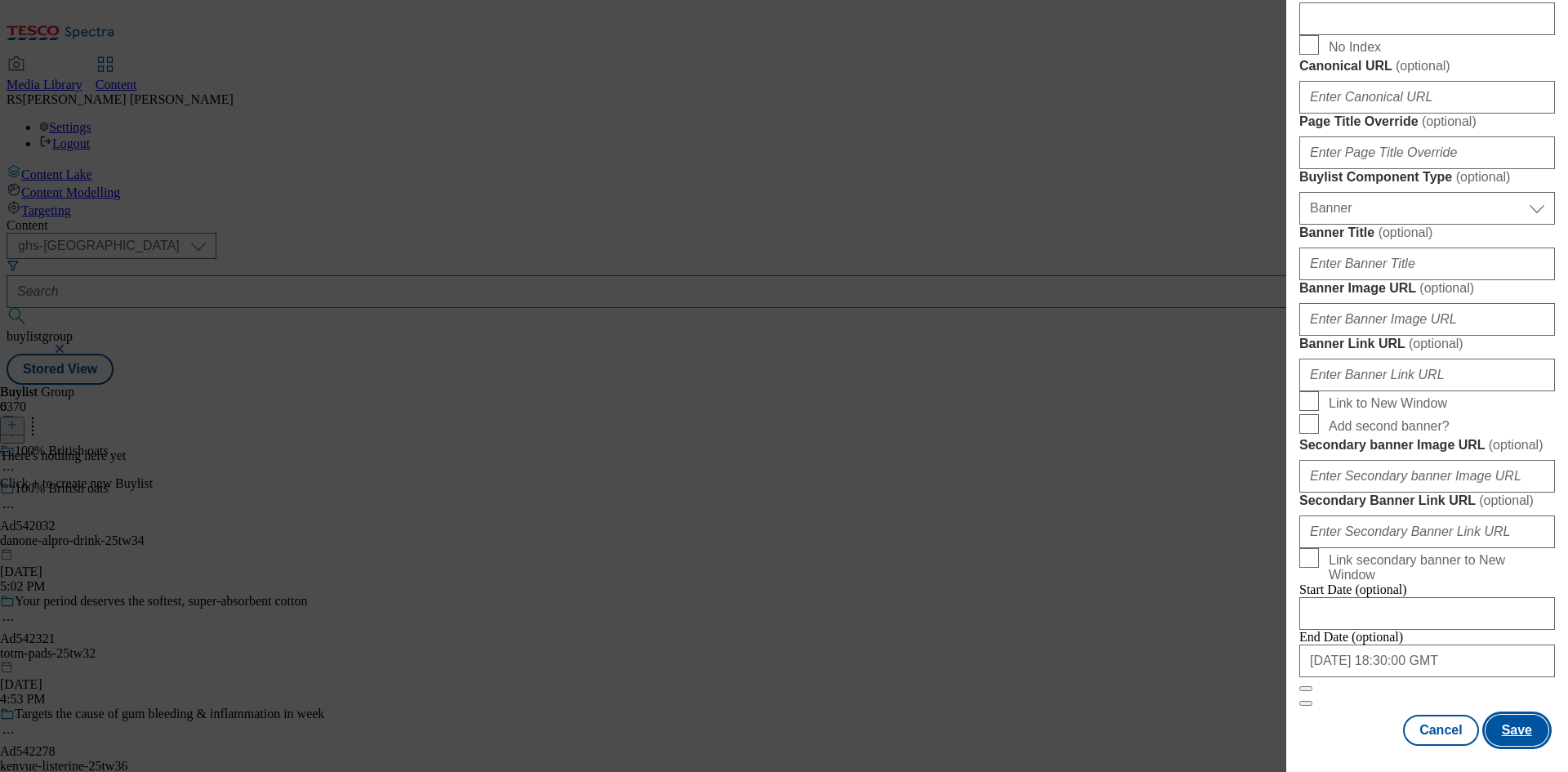
click at [1511, 719] on button "Save" at bounding box center [1517, 730] width 63 height 31
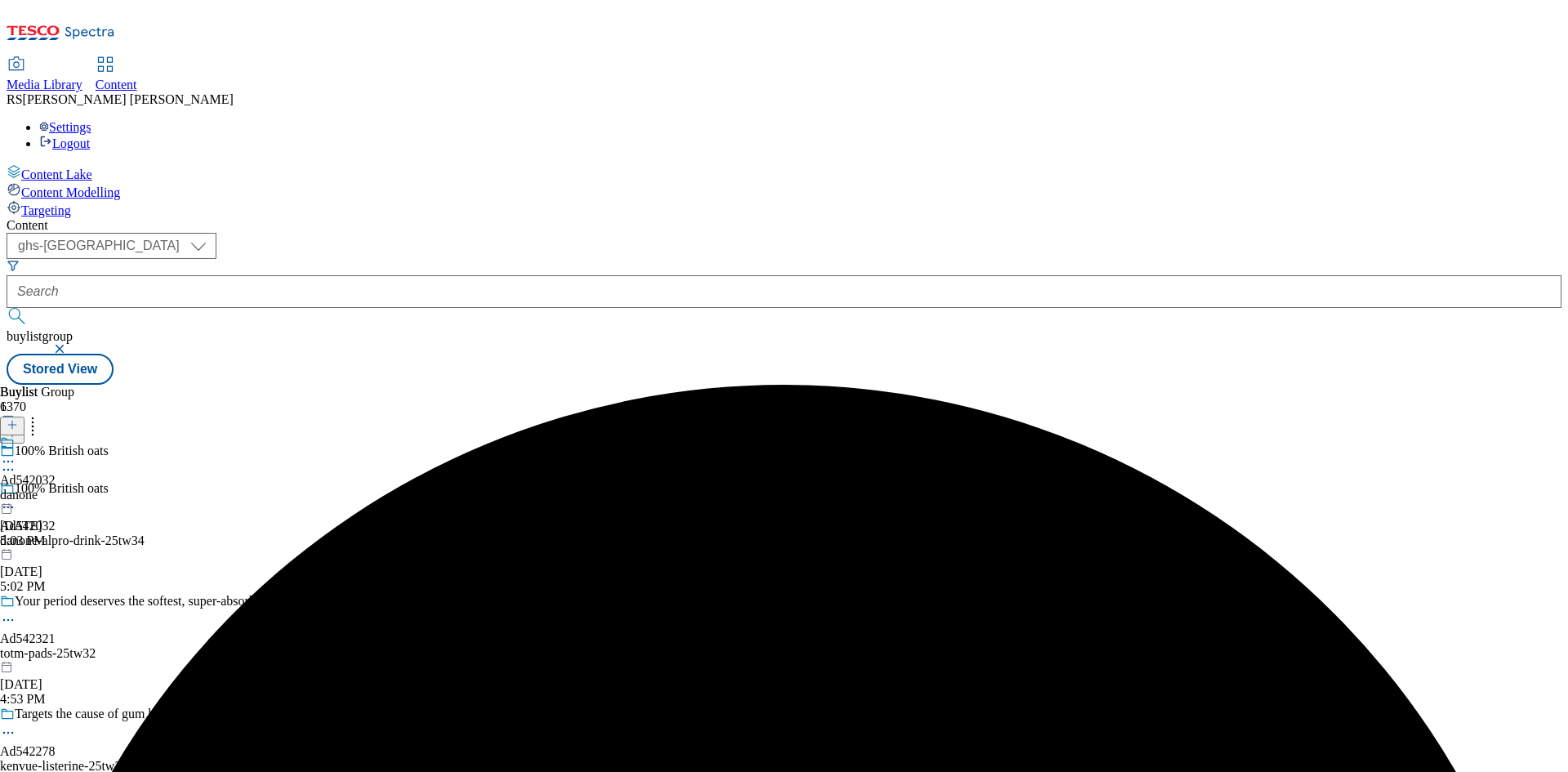
click at [56, 488] on div "danone" at bounding box center [28, 495] width 56 height 15
click at [17, 425] on line at bounding box center [11, 425] width 8 height 0
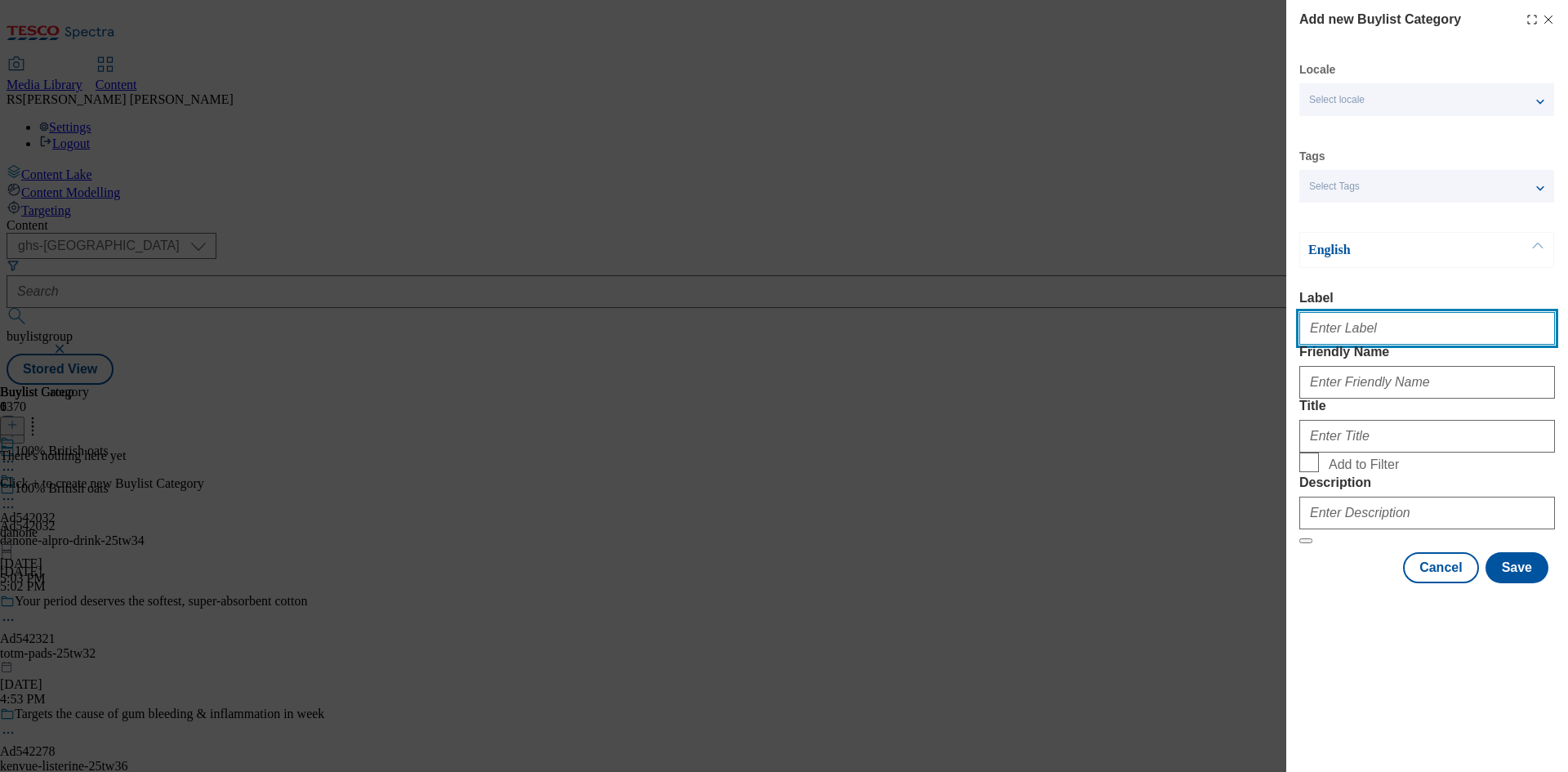
click at [1395, 336] on input "Label" at bounding box center [1427, 329] width 256 height 33
paste input "542032"
type input "Ad542032"
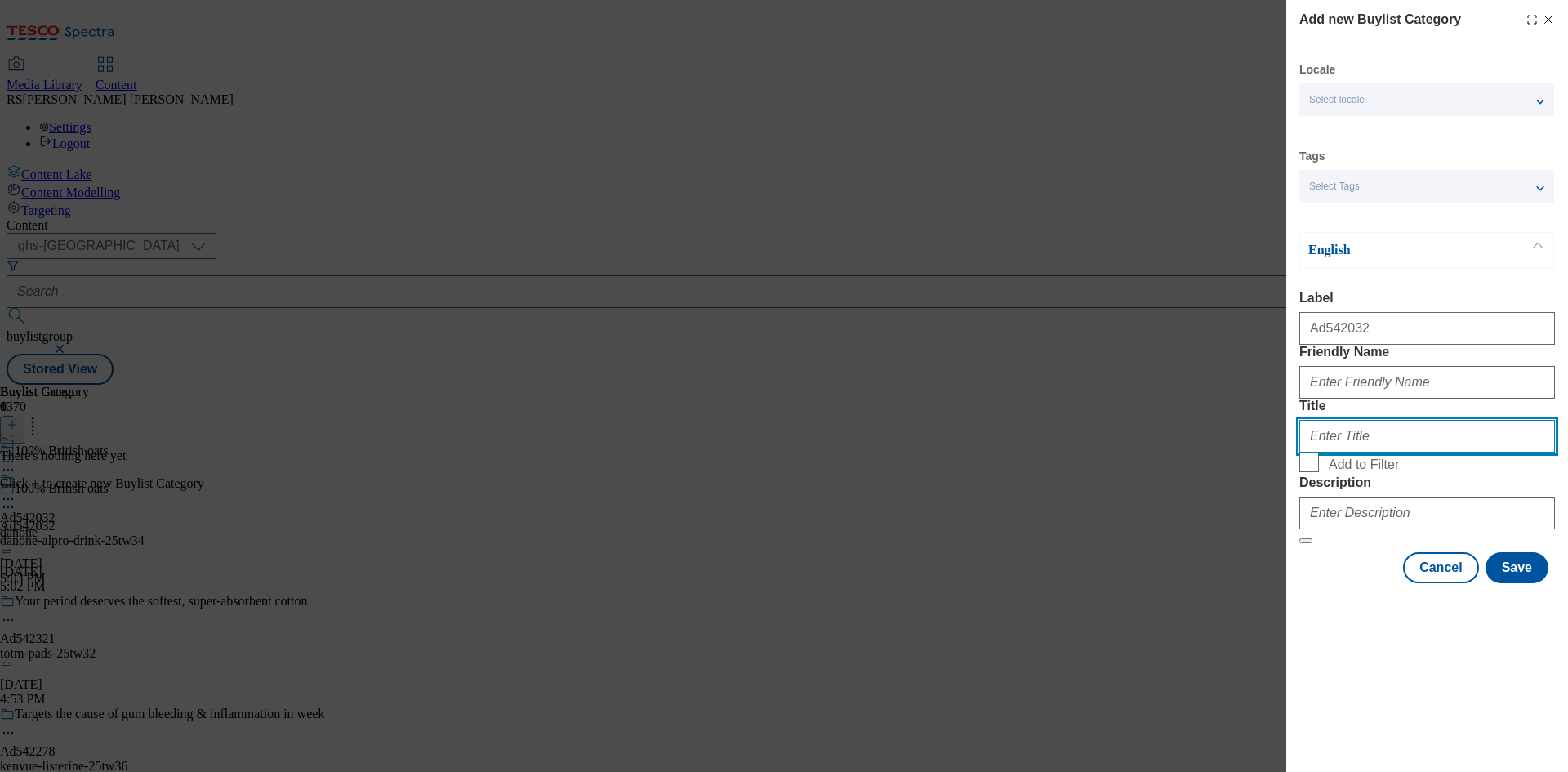
click at [1513, 453] on input "Title" at bounding box center [1427, 436] width 256 height 33
paste input "danone-alpro-drink"
type input "danone-alpro-drink"
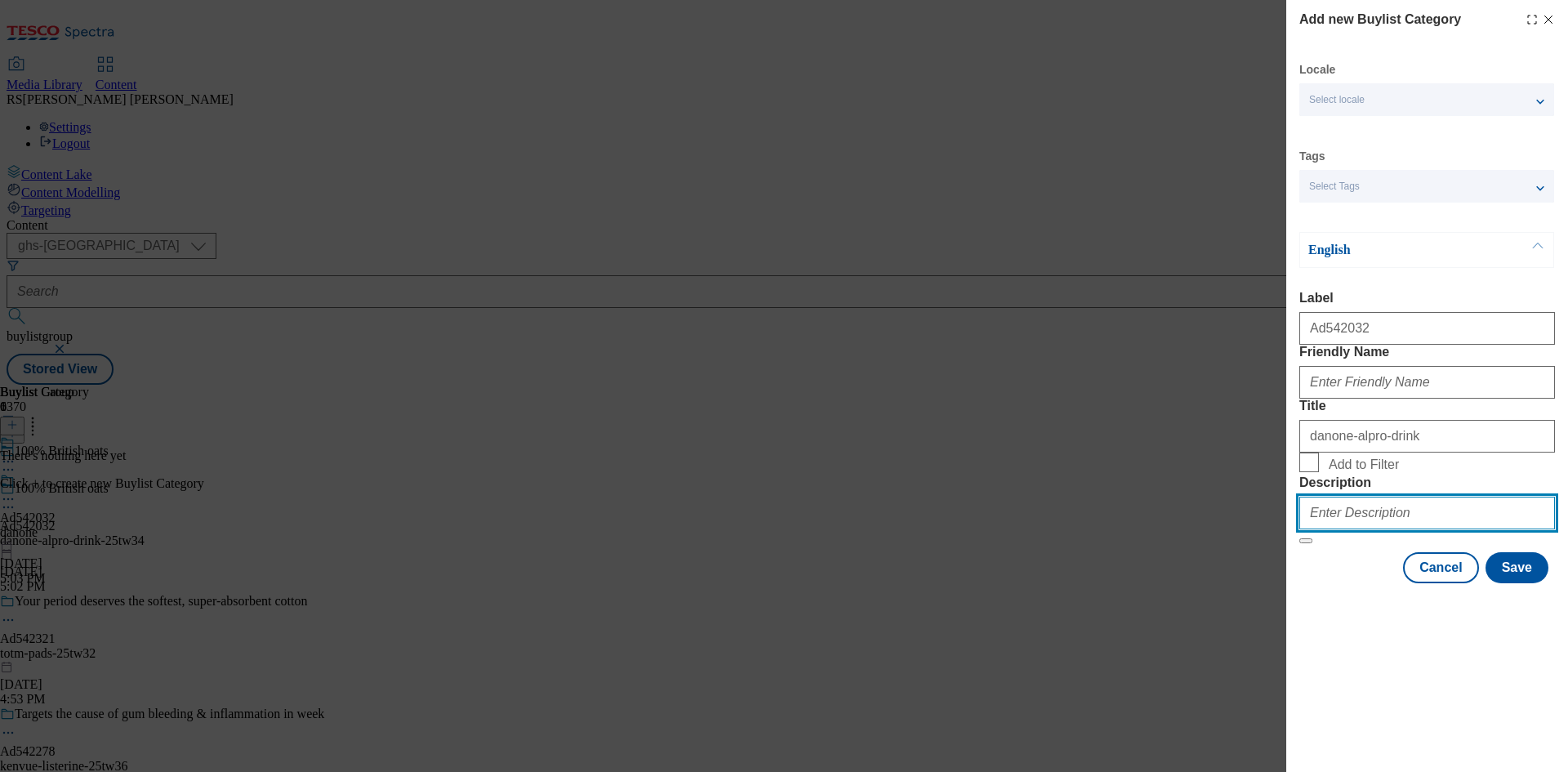
click at [1409, 529] on input "Description" at bounding box center [1427, 513] width 256 height 33
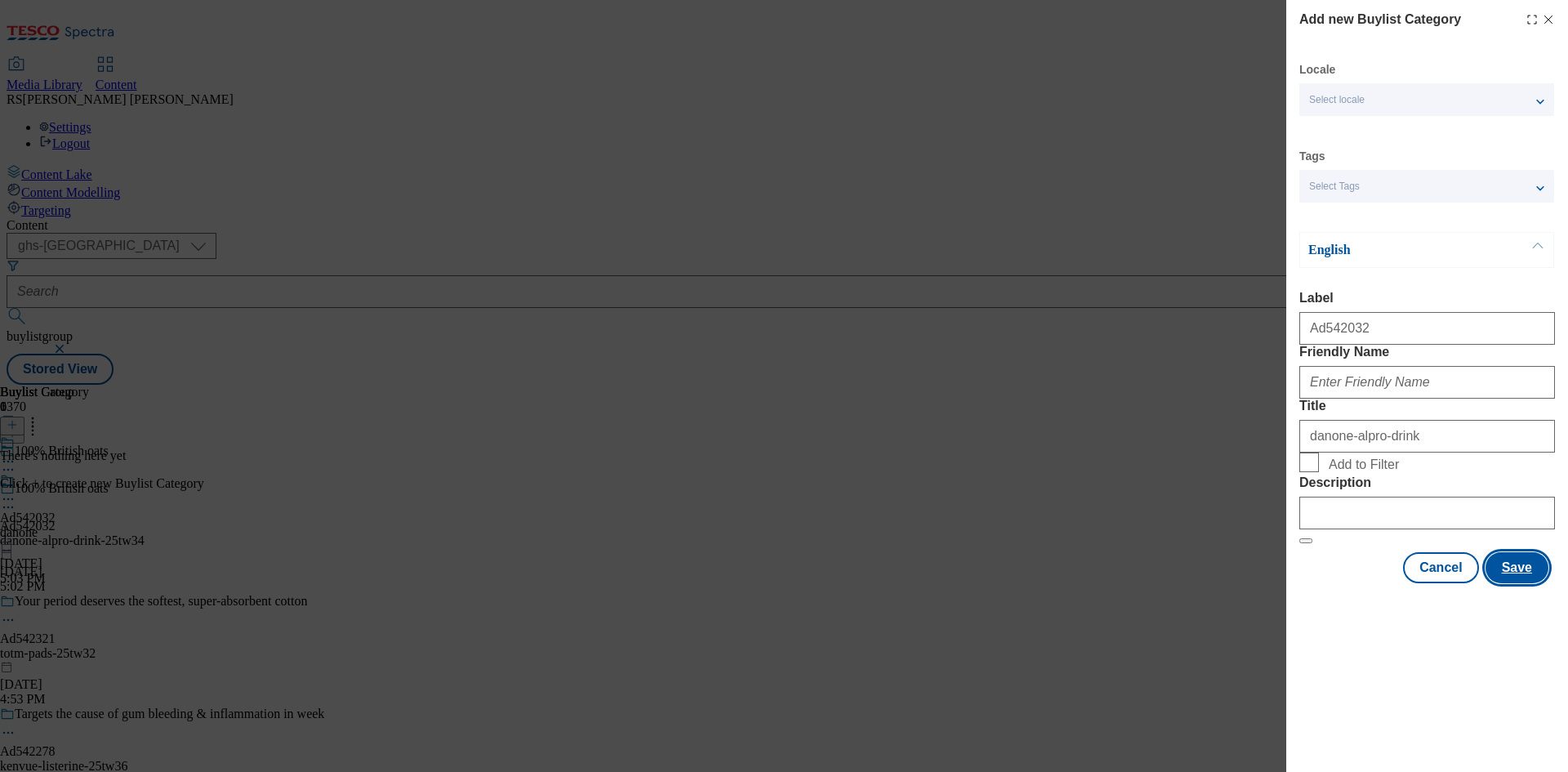
click at [1533, 583] on button "Save" at bounding box center [1517, 568] width 63 height 31
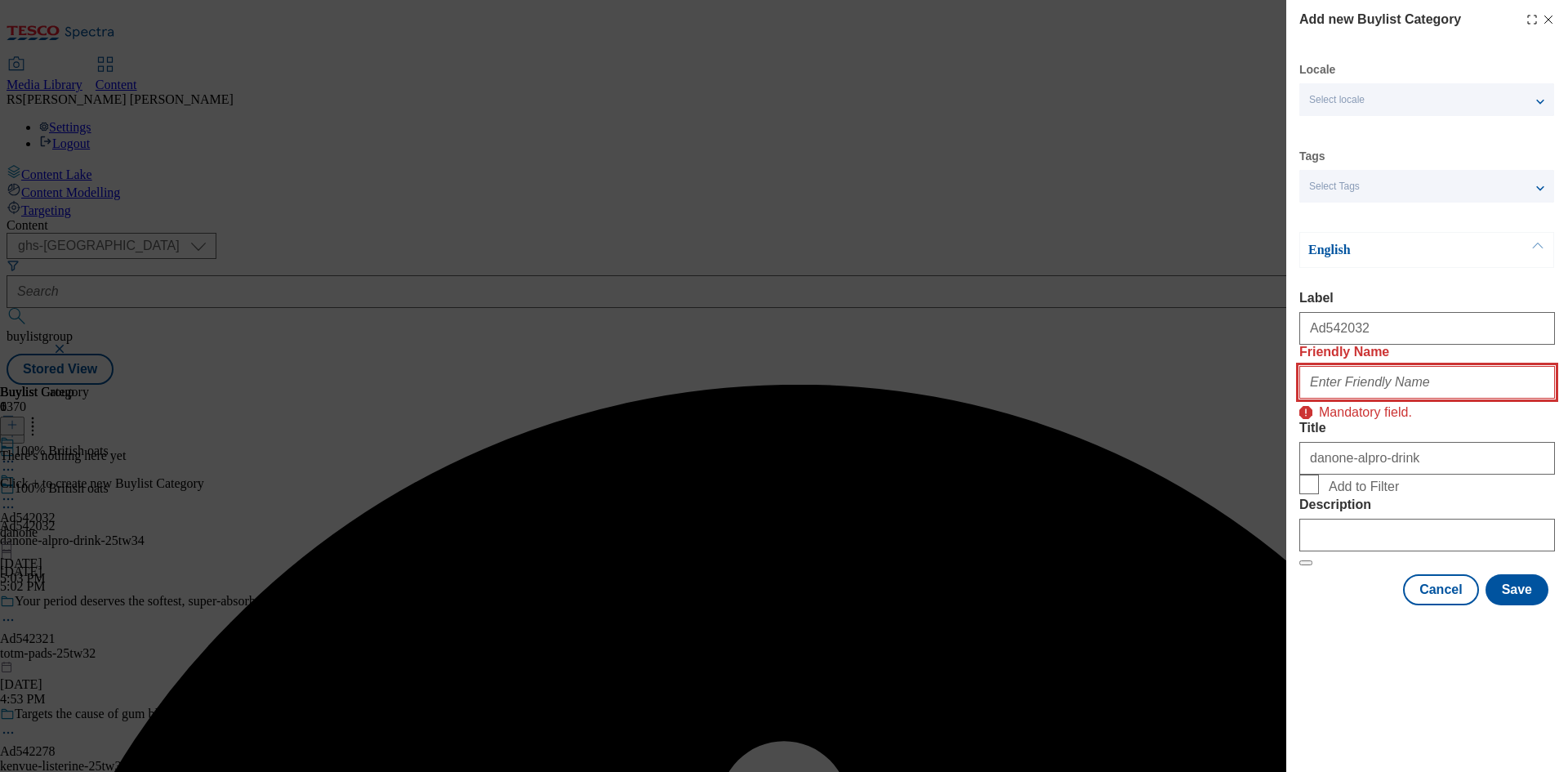
click at [1419, 399] on input "Friendly Name" at bounding box center [1427, 383] width 256 height 33
paste input "danone-alpro-drink"
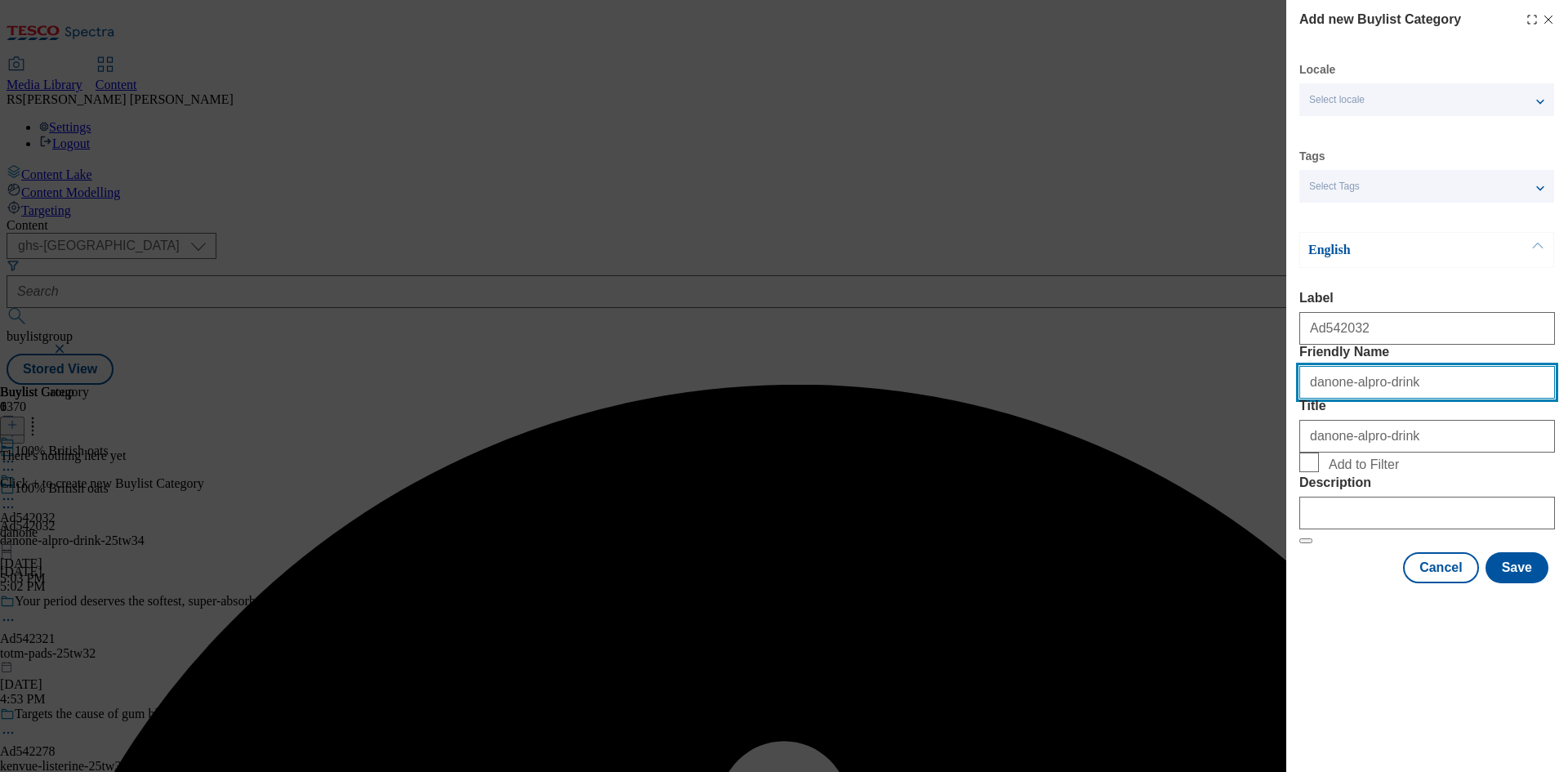
type input "danone-alpro-drink"
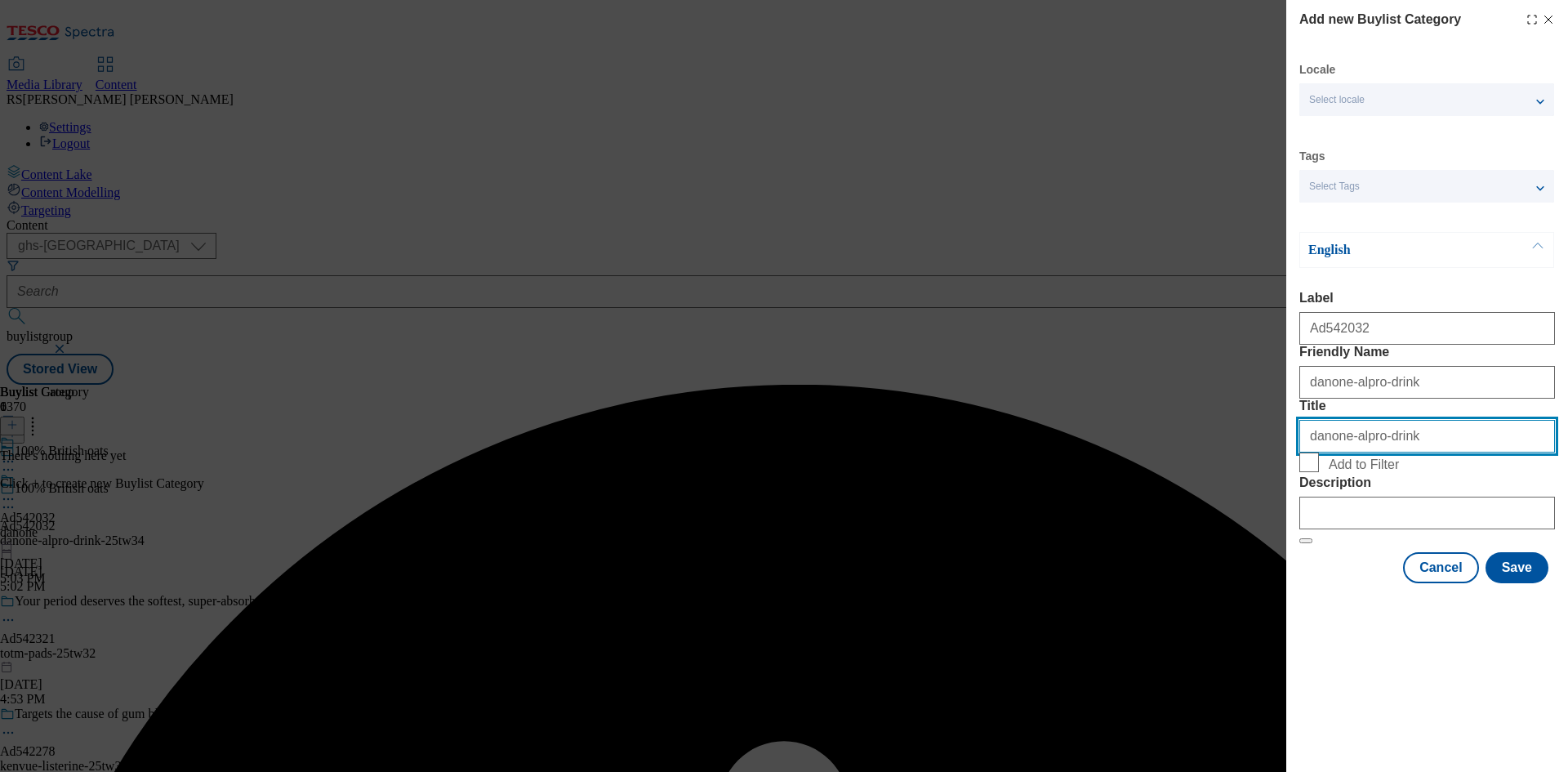
click at [1386, 453] on input "danone-alpro-drink" at bounding box center [1427, 436] width 256 height 33
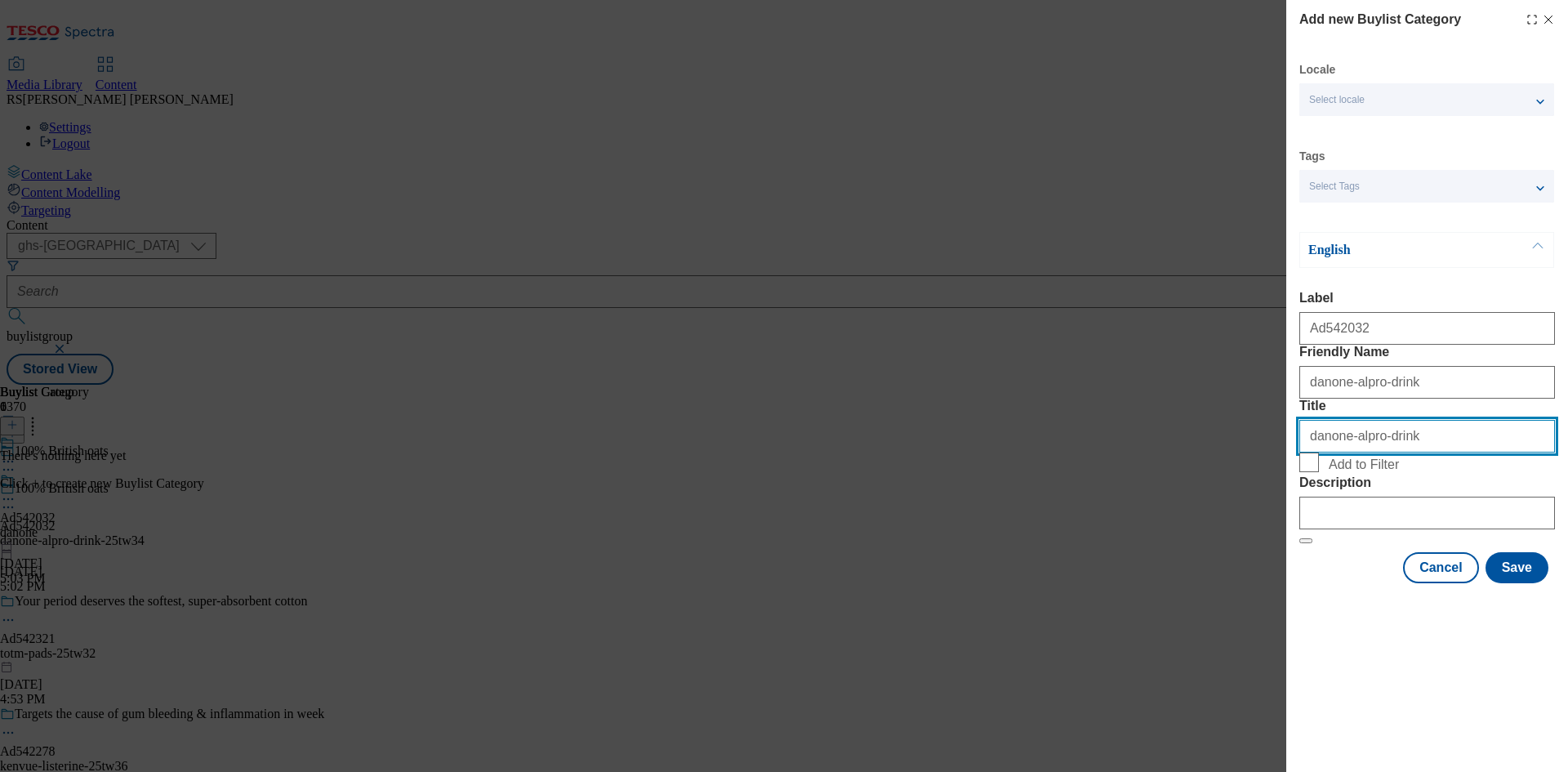
paste input "Danone"
type input "Danone"
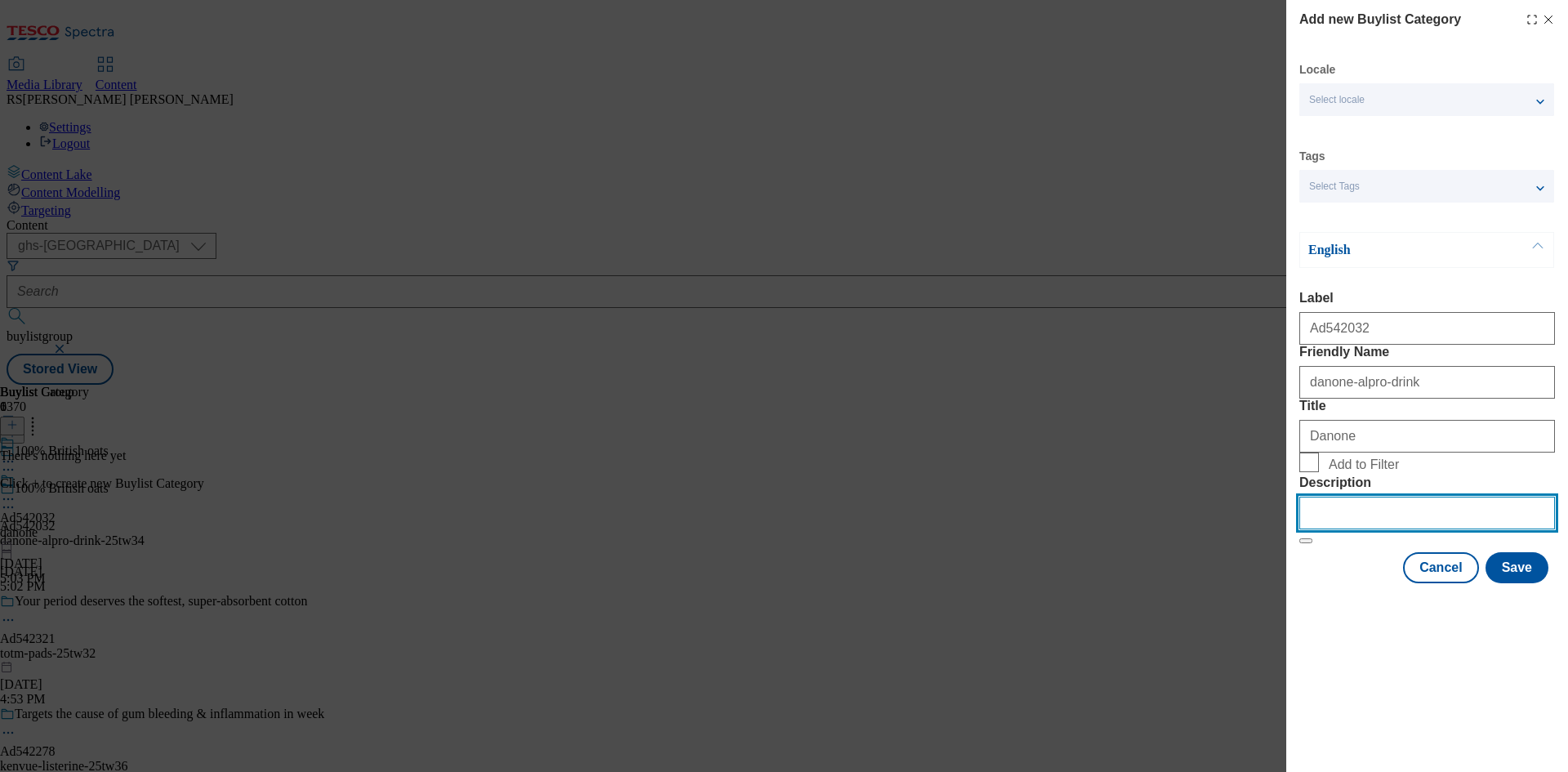
click at [1405, 529] on input "Description" at bounding box center [1427, 513] width 256 height 33
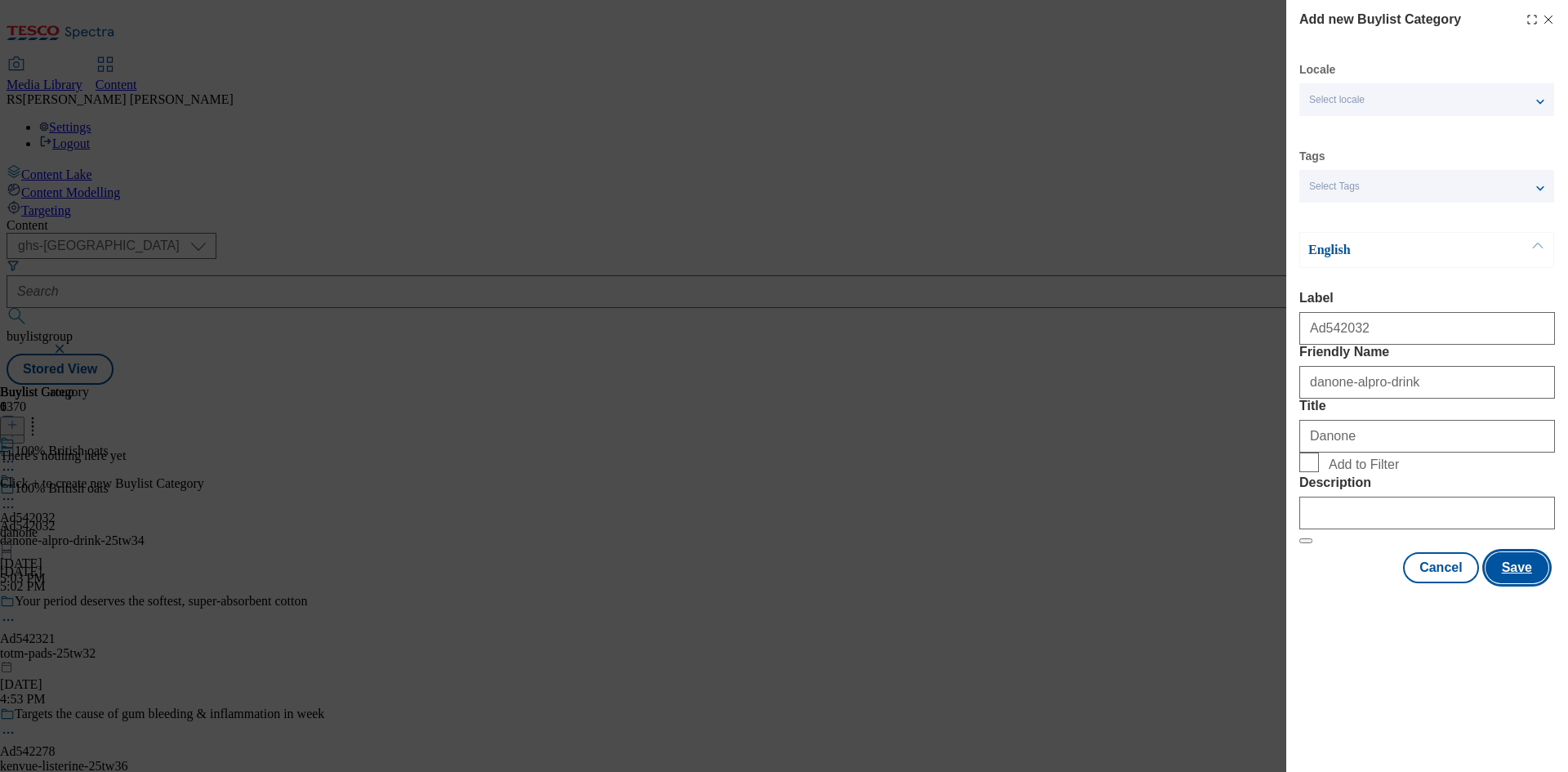
click at [1515, 583] on button "Save" at bounding box center [1517, 568] width 63 height 31
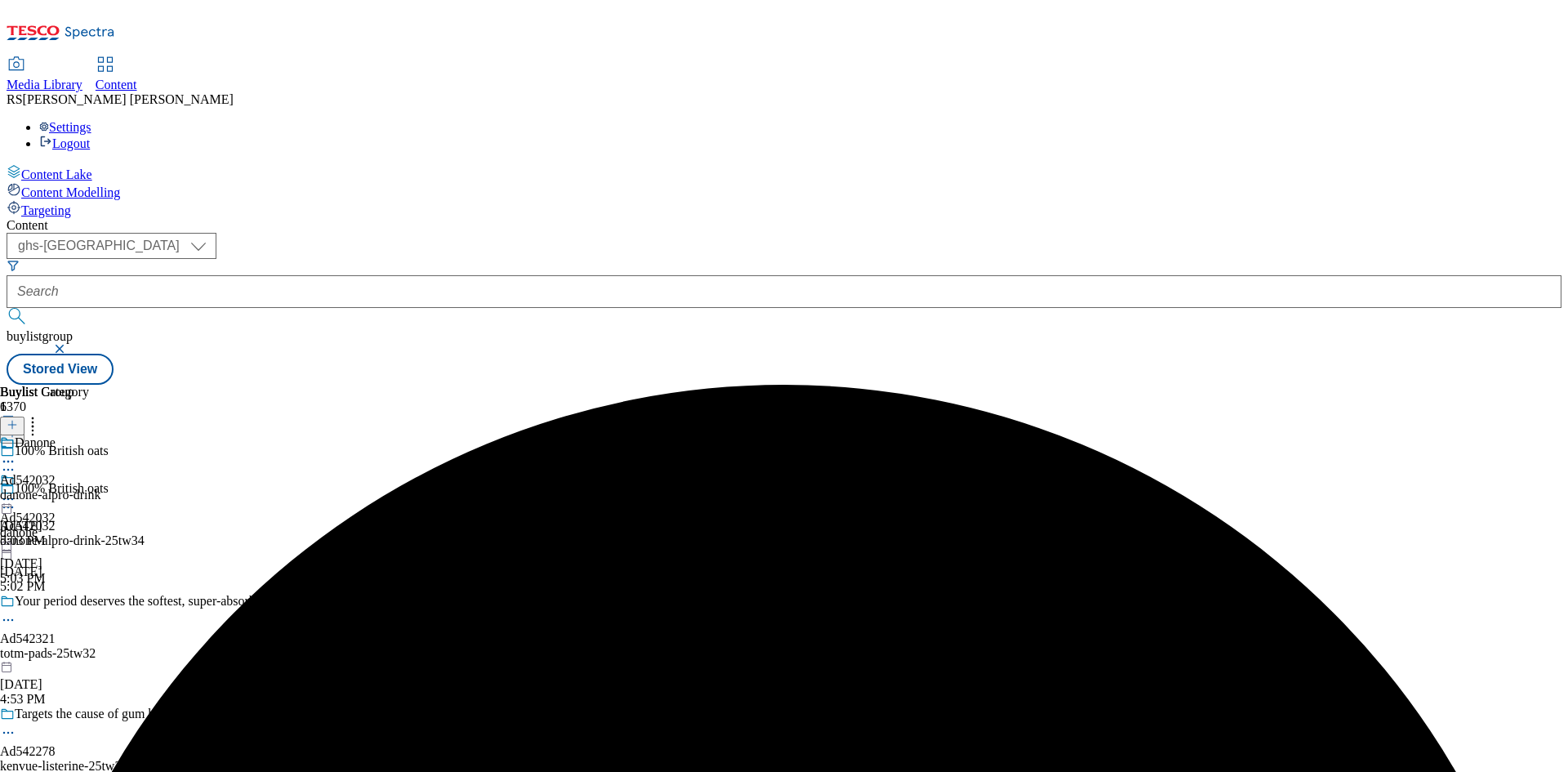
click at [102, 488] on div "danone-alpro-drink" at bounding box center [50, 495] width 102 height 15
click at [12, 421] on line at bounding box center [12, 424] width 0 height 8
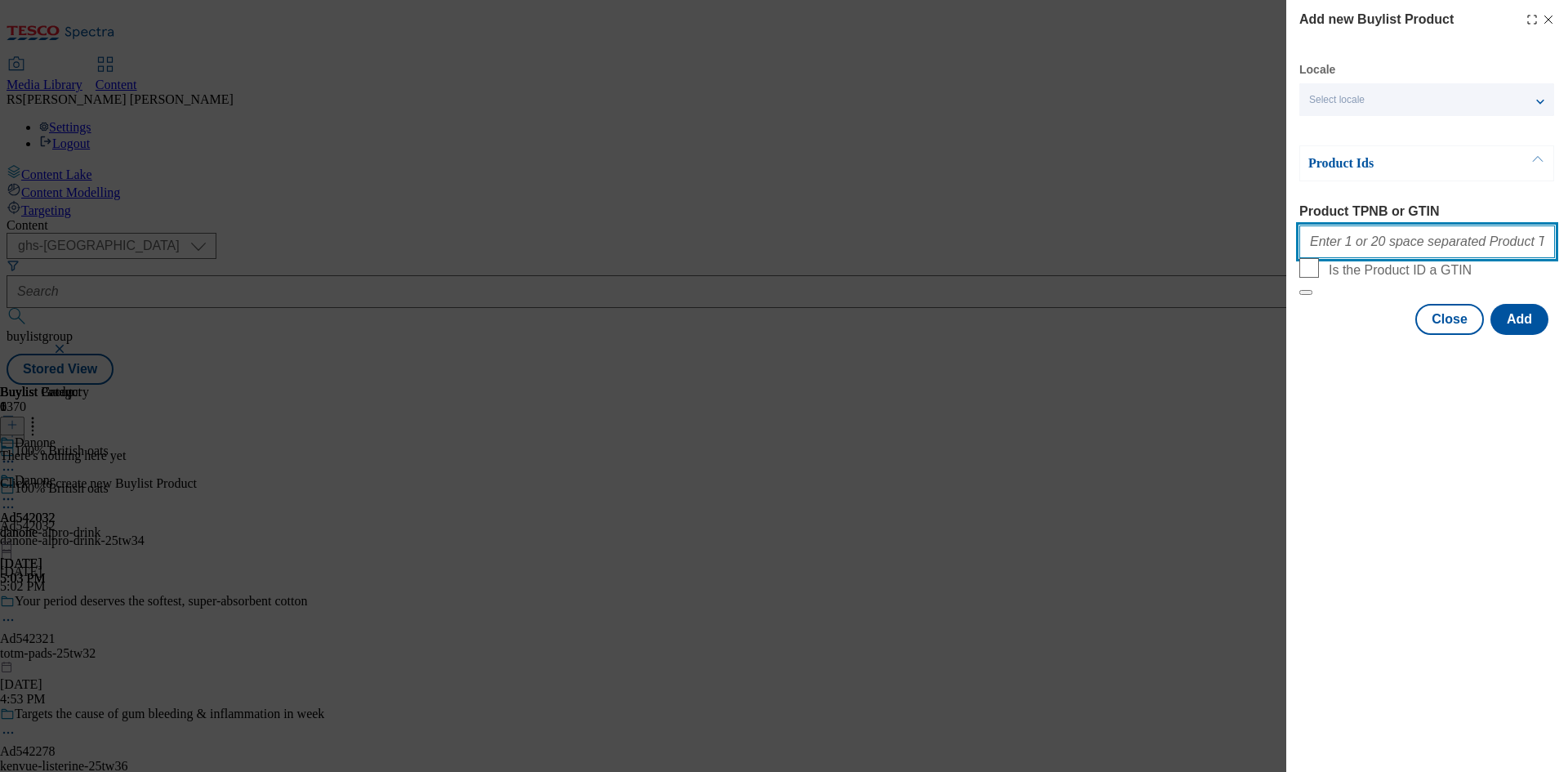
click at [1422, 237] on input "Product TPNB or GTIN" at bounding box center [1427, 242] width 256 height 33
paste input "75237504 87228785 87229712 70987983 73339773 87227999"
type input "75237504 87228785 87229712 70987983 73339773 87227999"
click at [1526, 335] on button "Add" at bounding box center [1519, 320] width 58 height 31
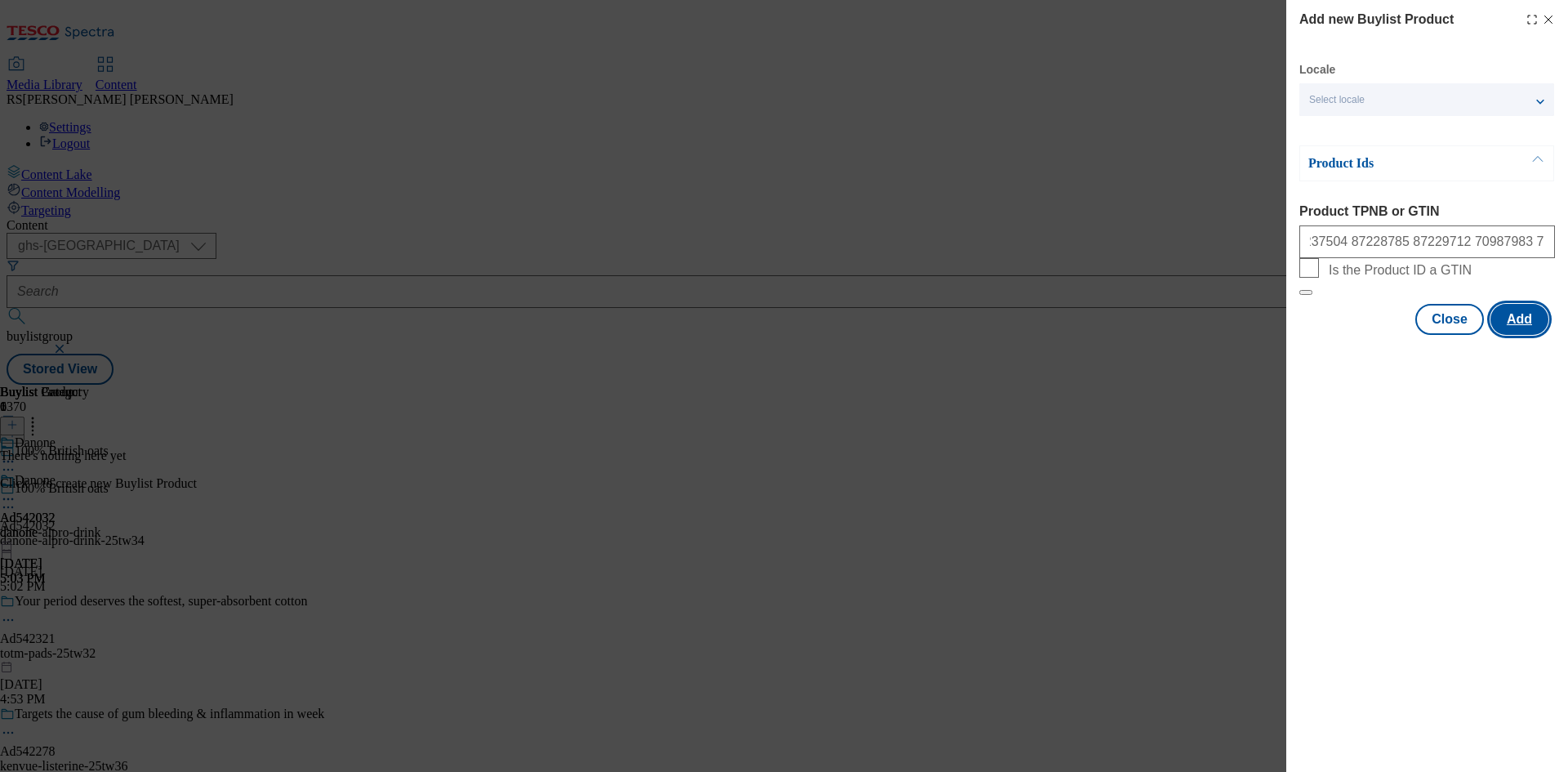
scroll to position [0, 0]
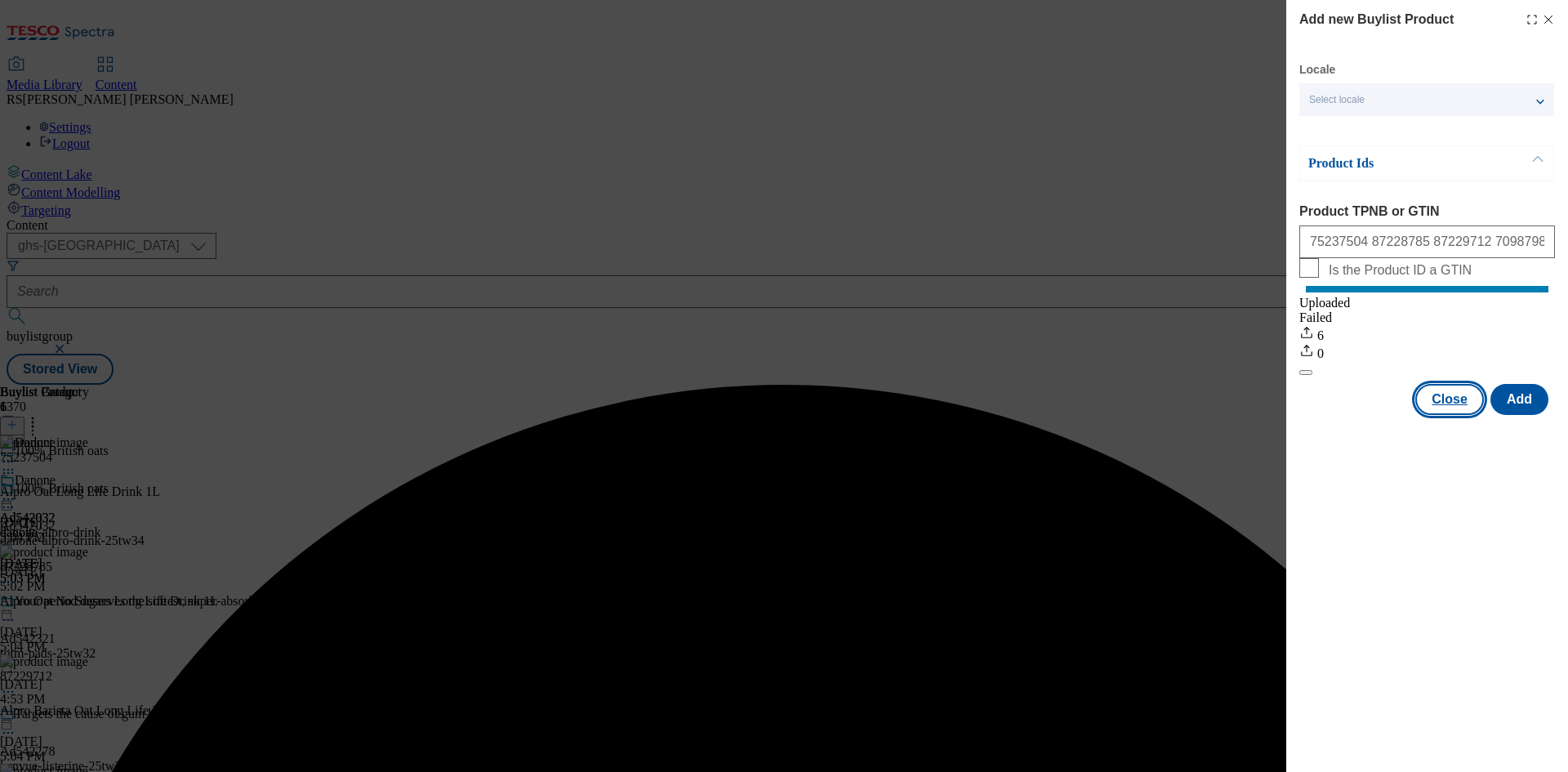
click at [1457, 415] on button "Close" at bounding box center [1449, 400] width 69 height 31
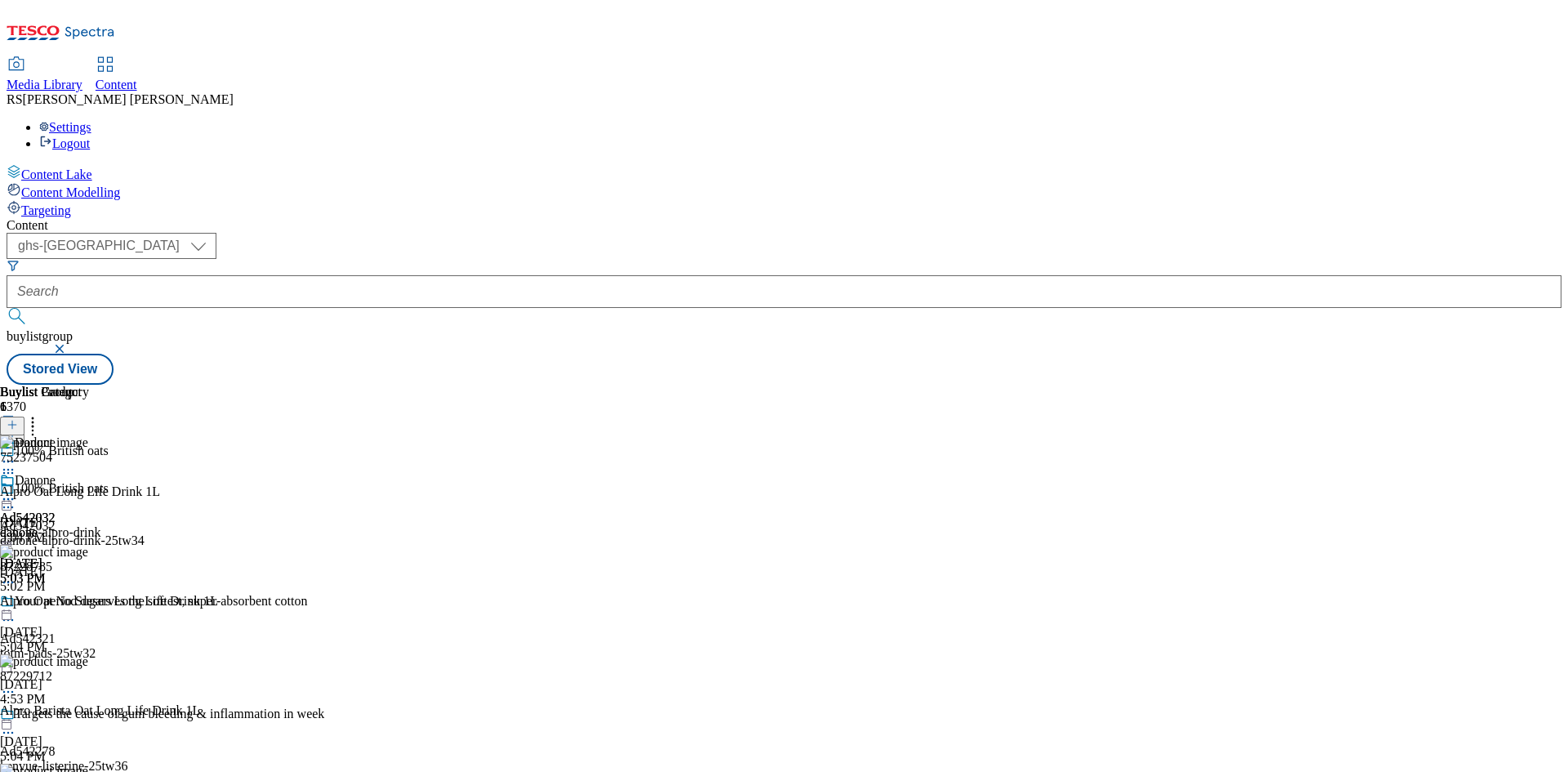
click at [17, 499] on icon at bounding box center [8, 507] width 17 height 17
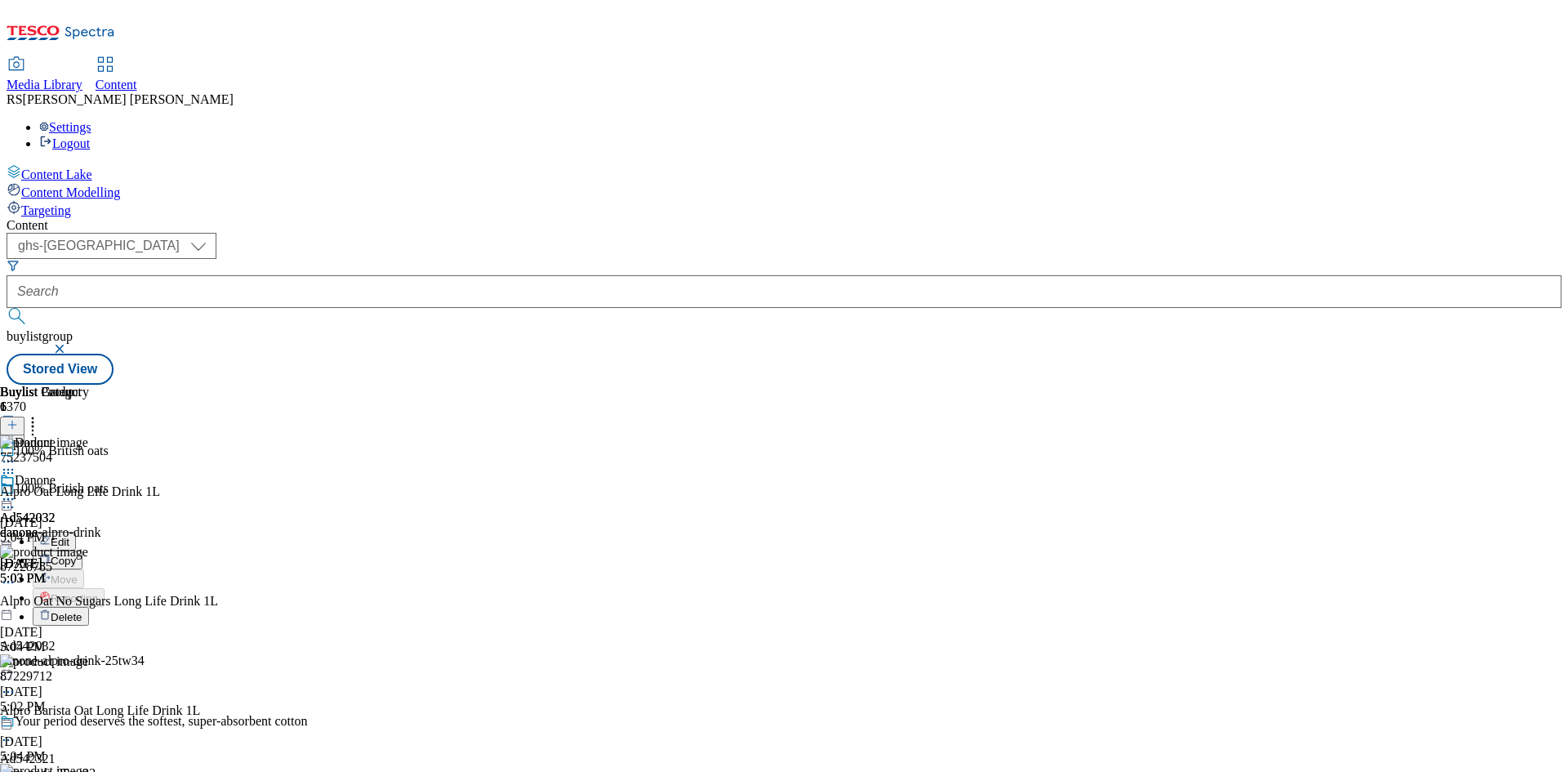
click at [70, 536] on span "Edit" at bounding box center [60, 542] width 19 height 12
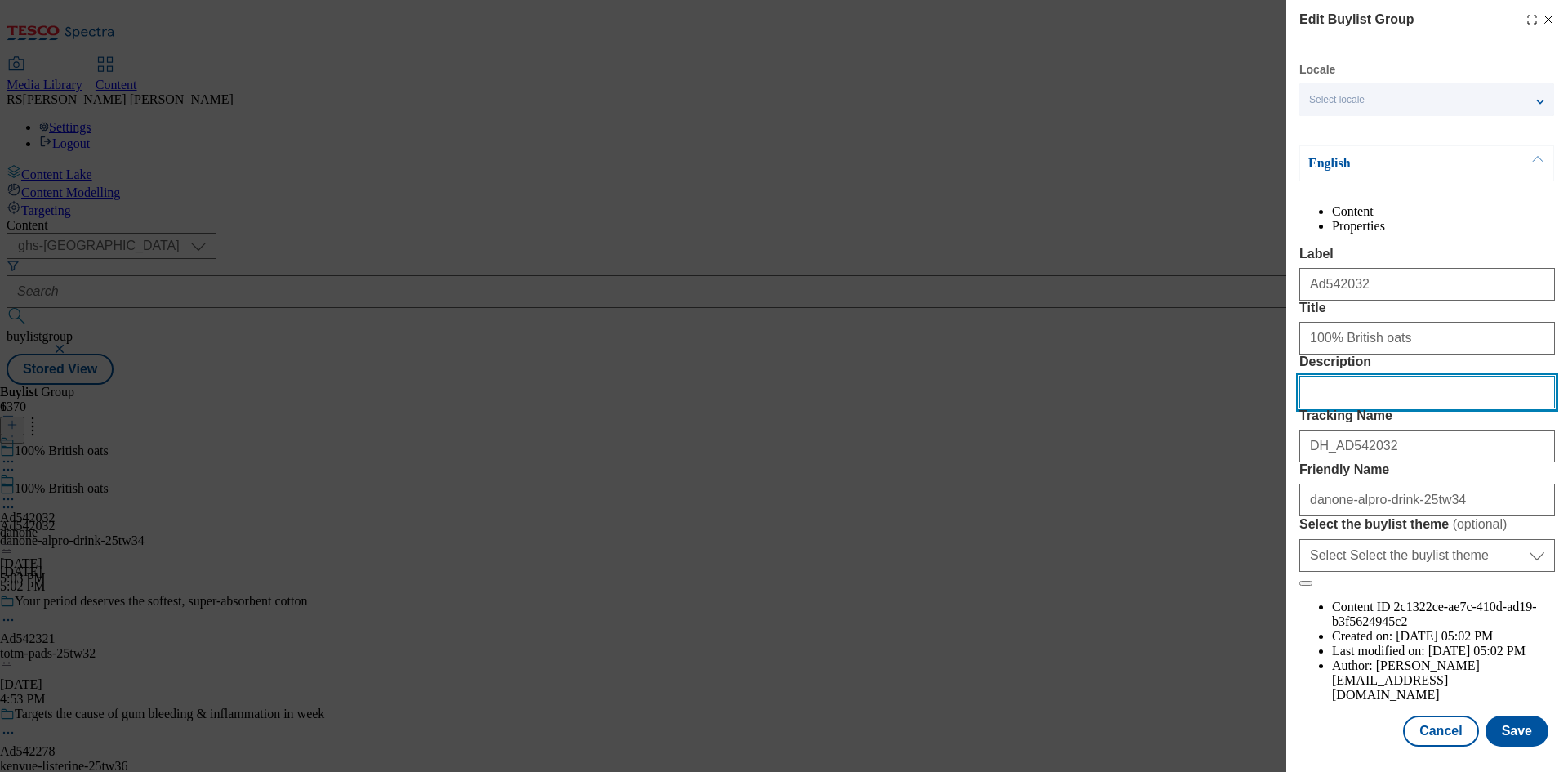
click at [1411, 409] on input "Description" at bounding box center [1427, 392] width 256 height 33
paste input "Alpro Oat Long Life Drink 1L"
type input "Alpro Oat Long Life Drink 1L"
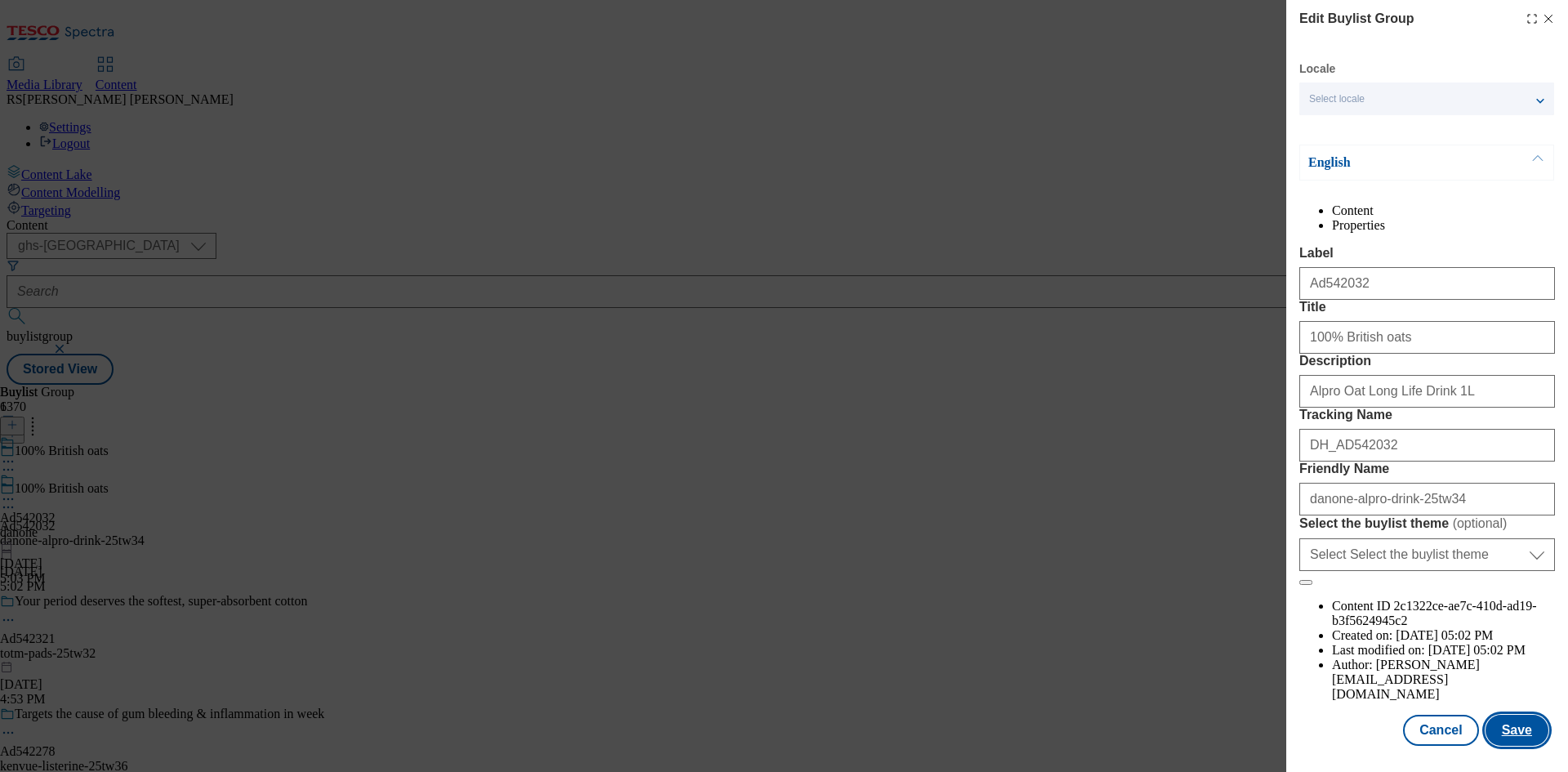
click at [1498, 731] on button "Save" at bounding box center [1517, 730] width 63 height 31
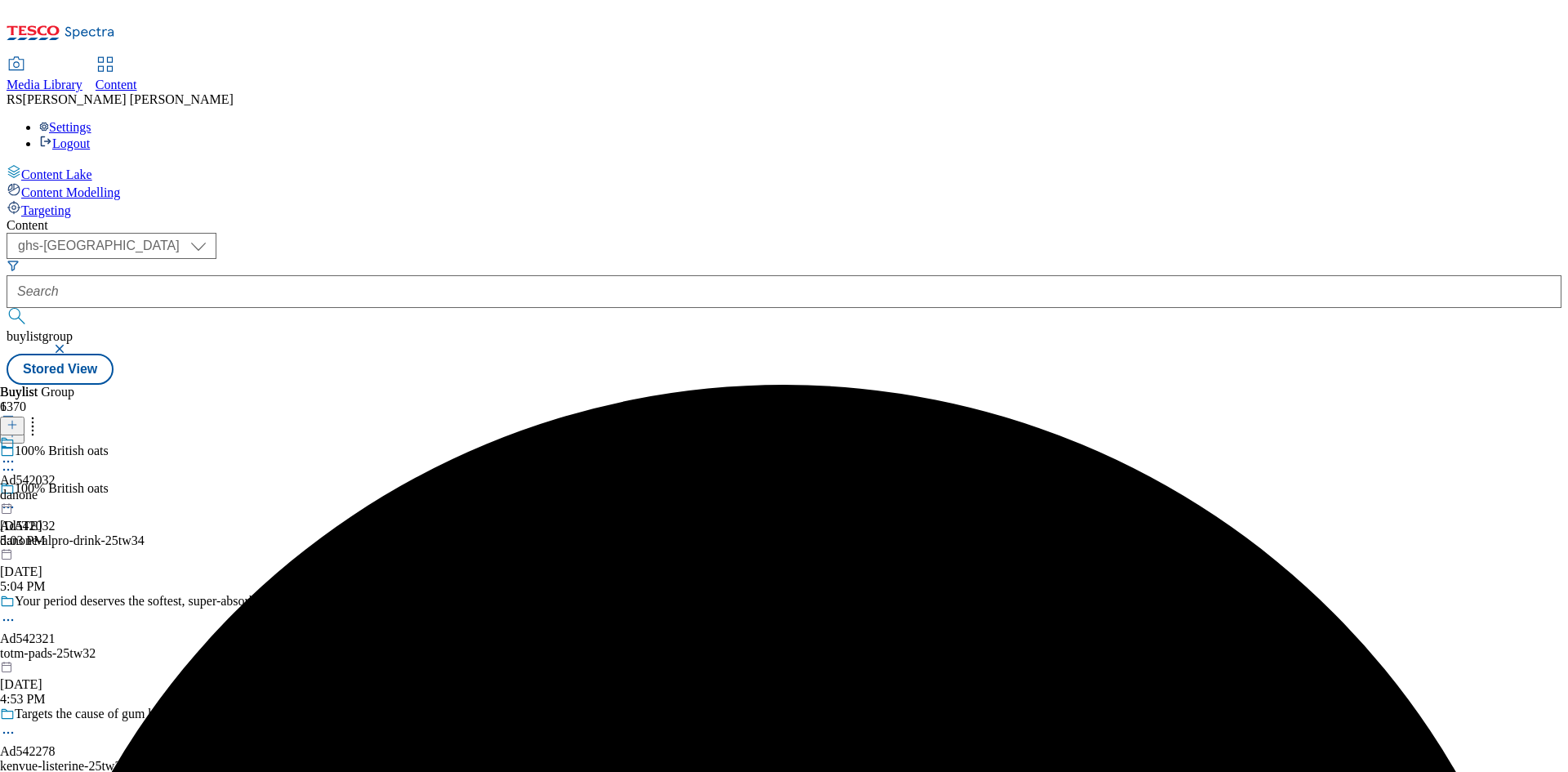
click at [17, 454] on icon at bounding box center [8, 462] width 17 height 17
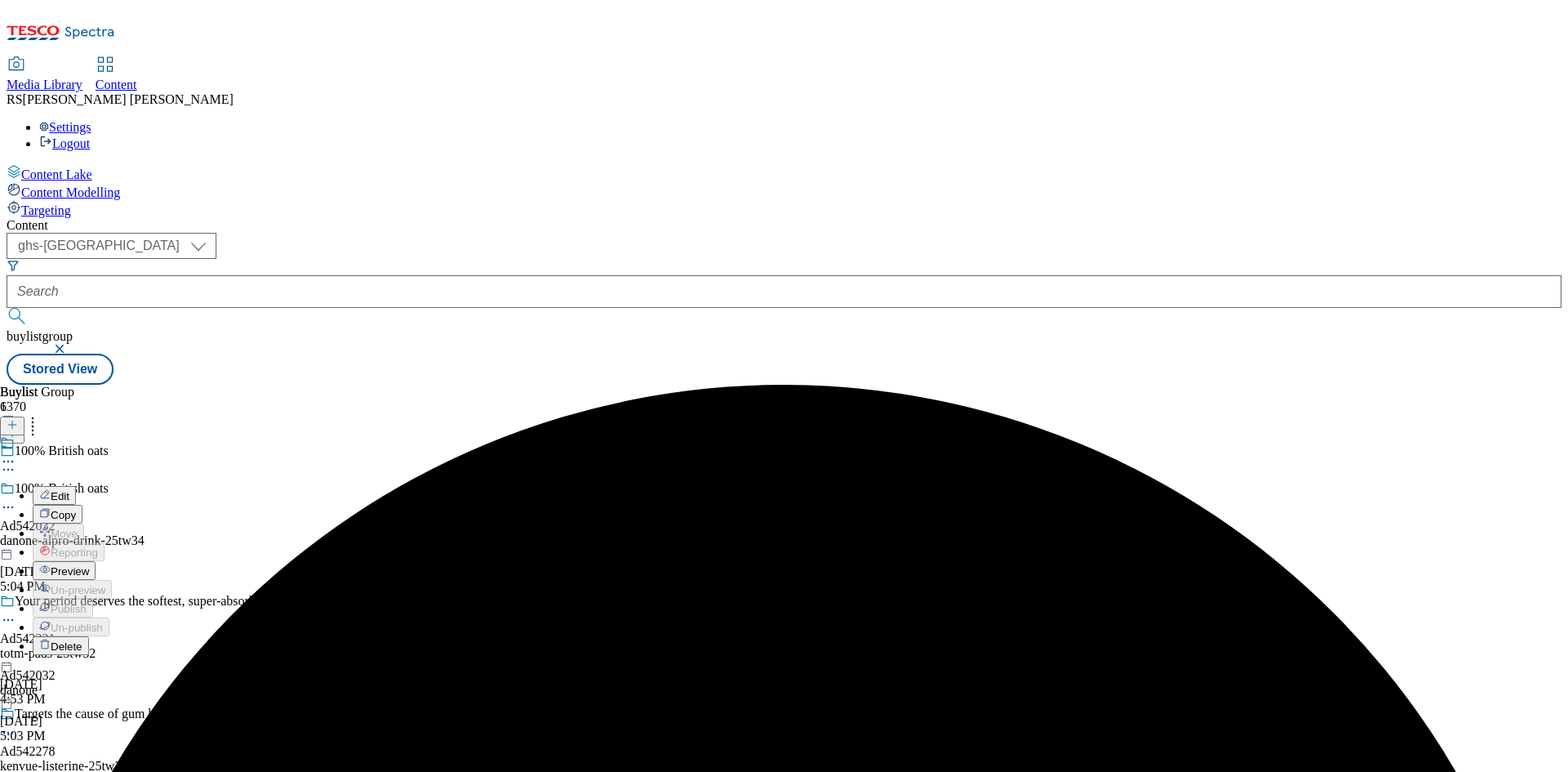
click at [70, 490] on span "Edit" at bounding box center [60, 496] width 19 height 12
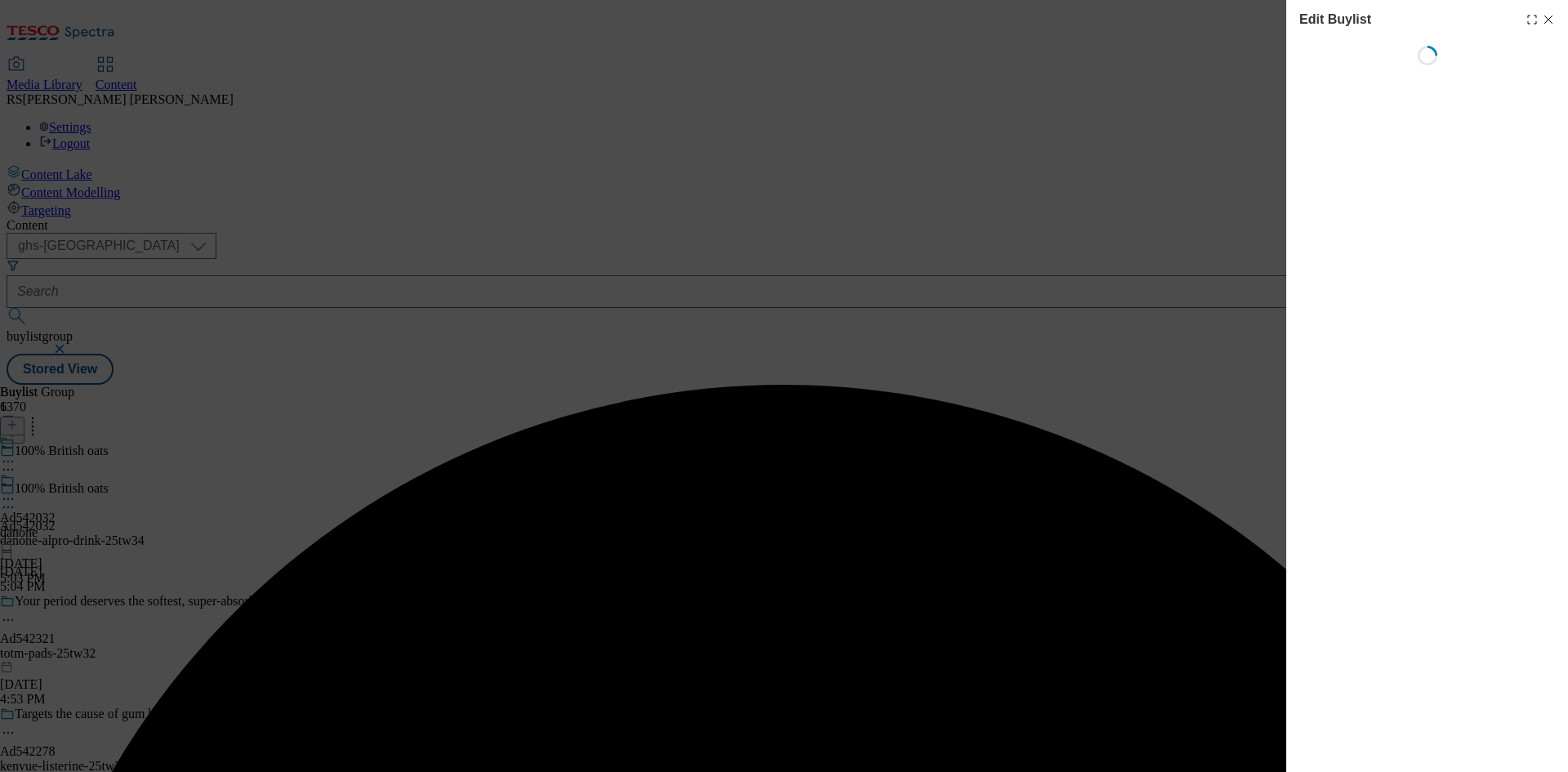
select select "tactical"
select select "supplier funded short term 1-3 weeks"
select select "dunnhumby"
select select "Banner"
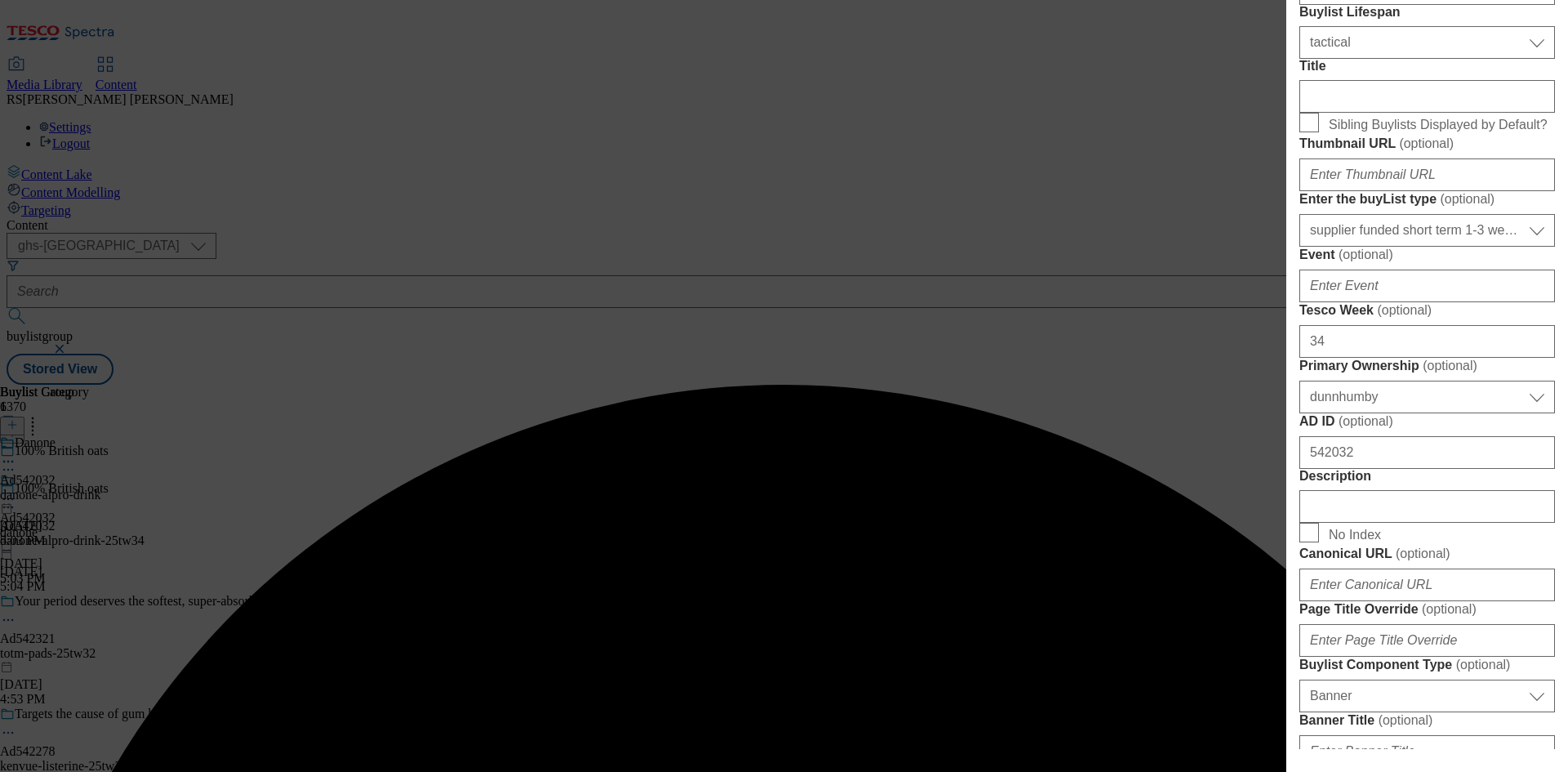
scroll to position [817, 0]
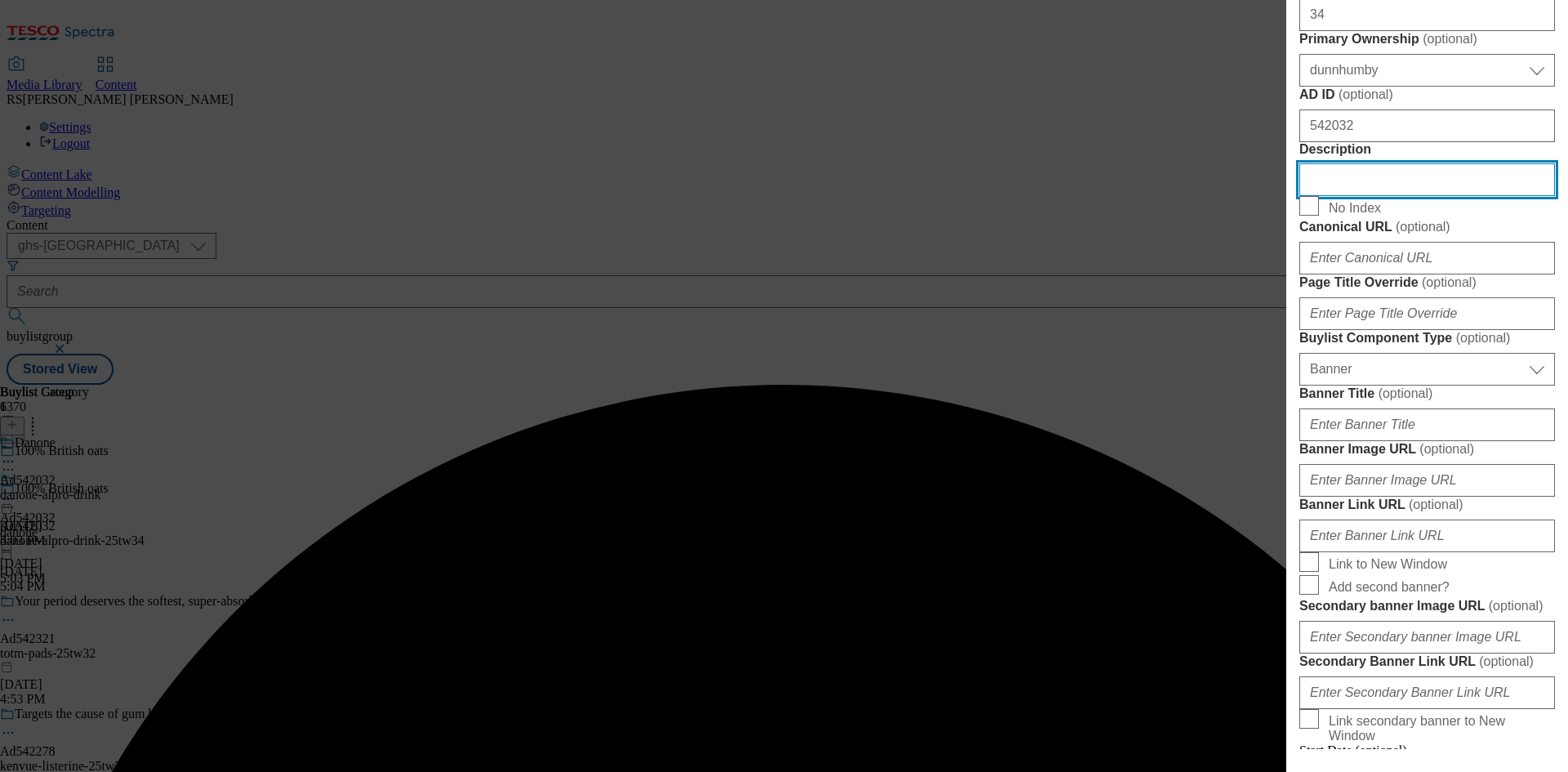
click at [1387, 196] on input "Description" at bounding box center [1427, 180] width 256 height 33
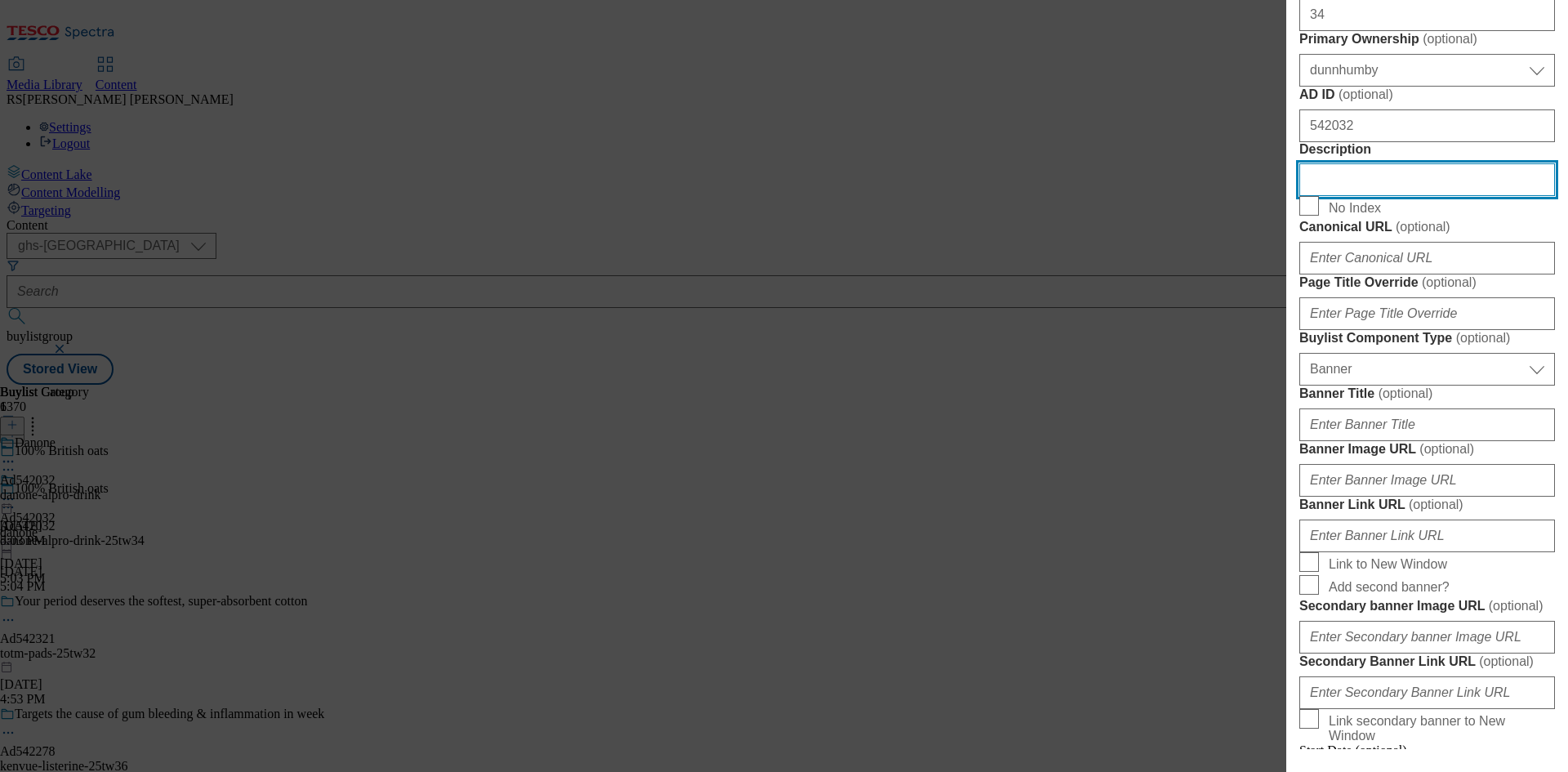
paste input "Alpro Oat Long Life Drink 1L"
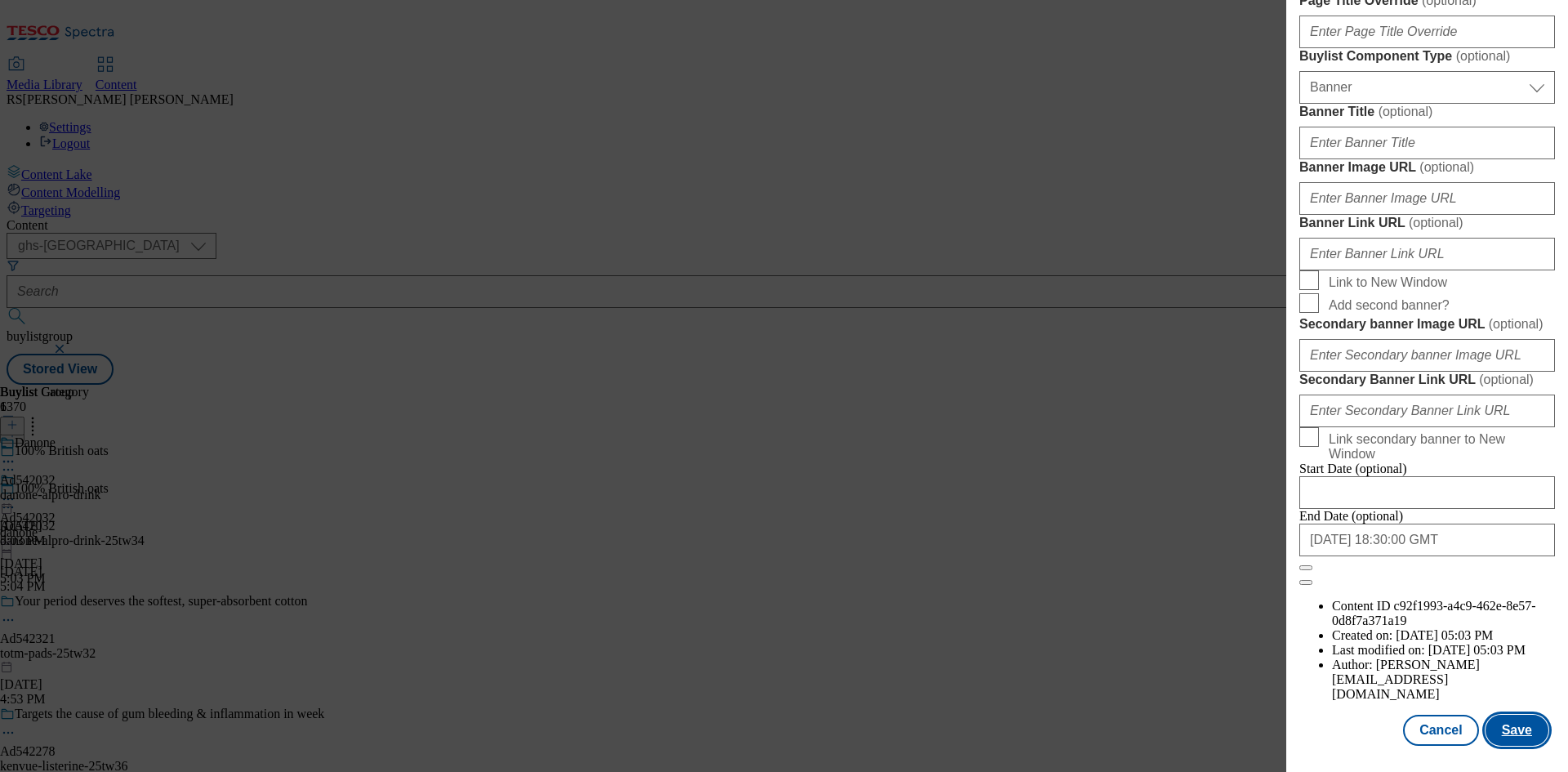
scroll to position [1691, 0]
type input "Alpro Oat Long Life Drink 1L"
click at [1505, 727] on button "Save" at bounding box center [1517, 730] width 63 height 31
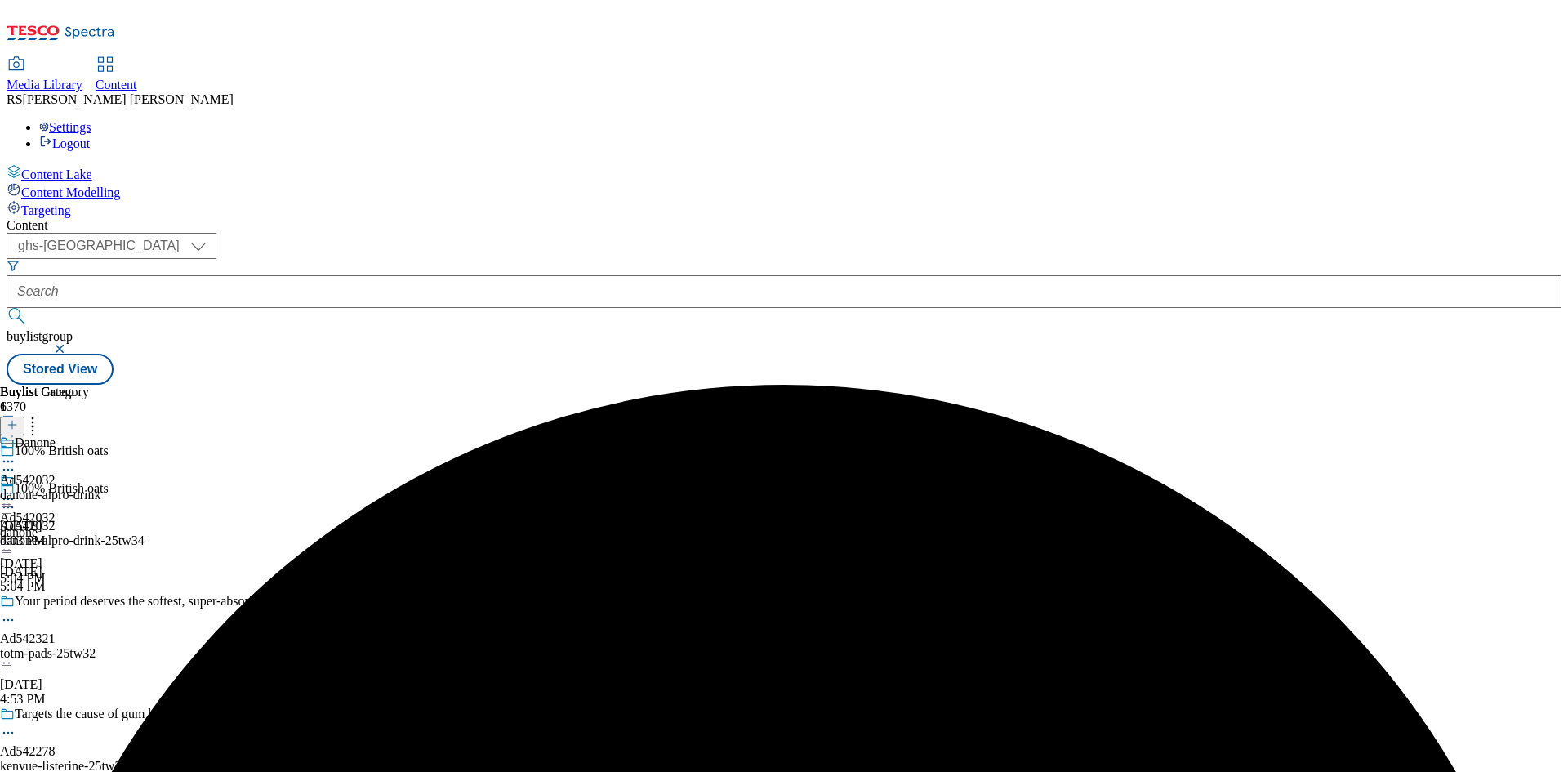
click at [17, 454] on icon at bounding box center [8, 462] width 17 height 17
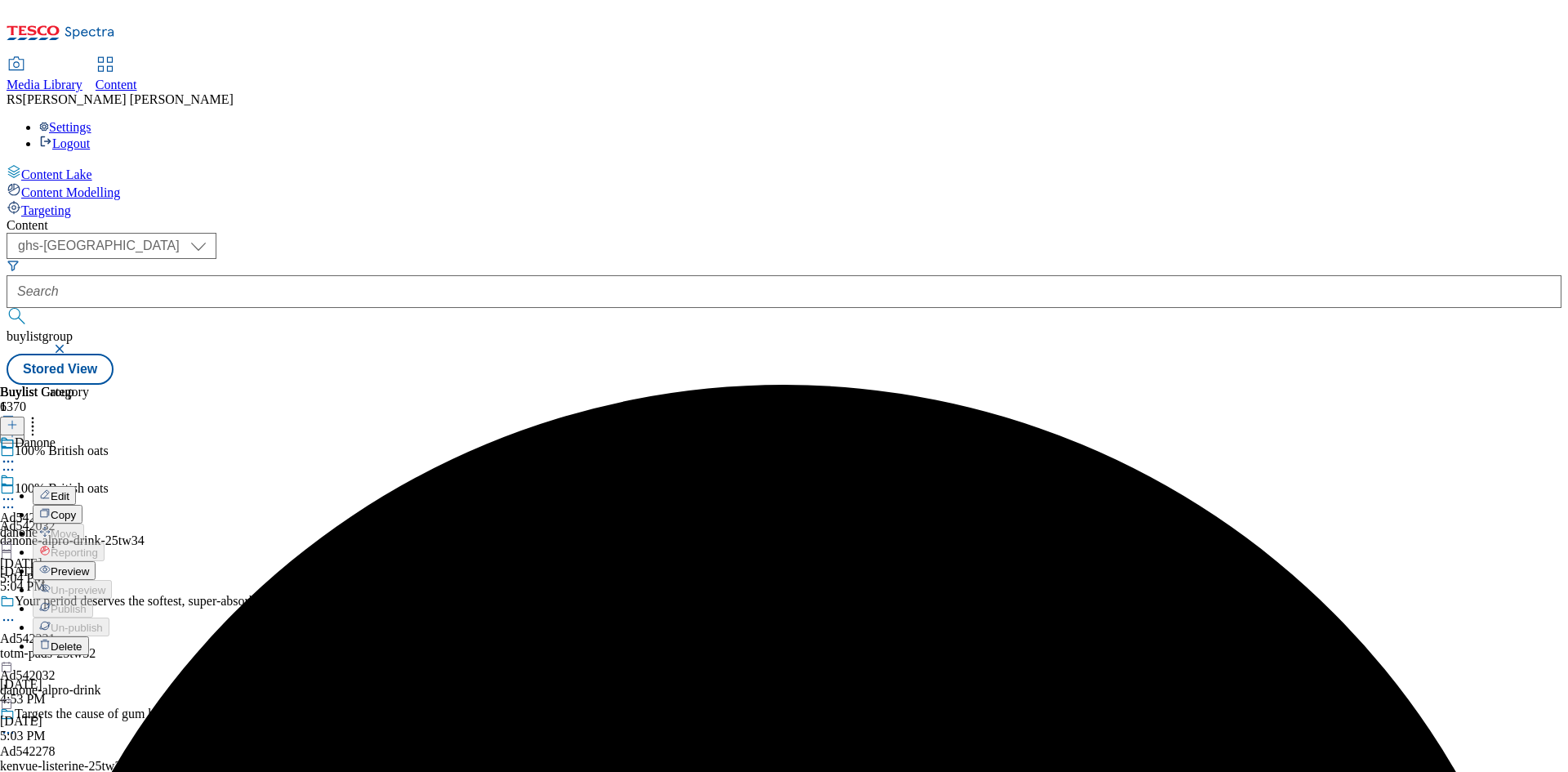
click at [70, 490] on span "Edit" at bounding box center [60, 496] width 19 height 12
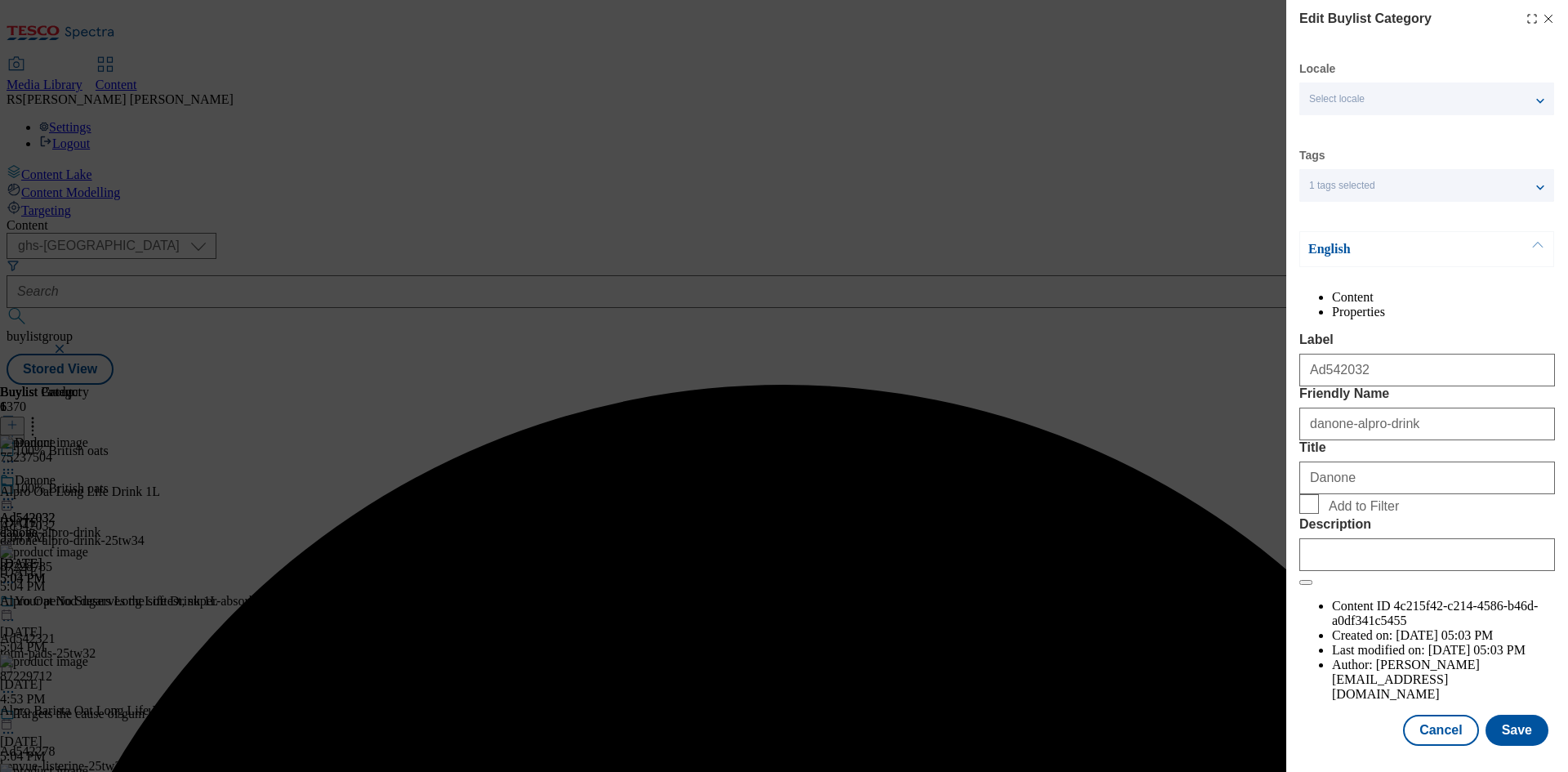
scroll to position [32, 0]
click at [1425, 571] on input "Description" at bounding box center [1427, 555] width 256 height 33
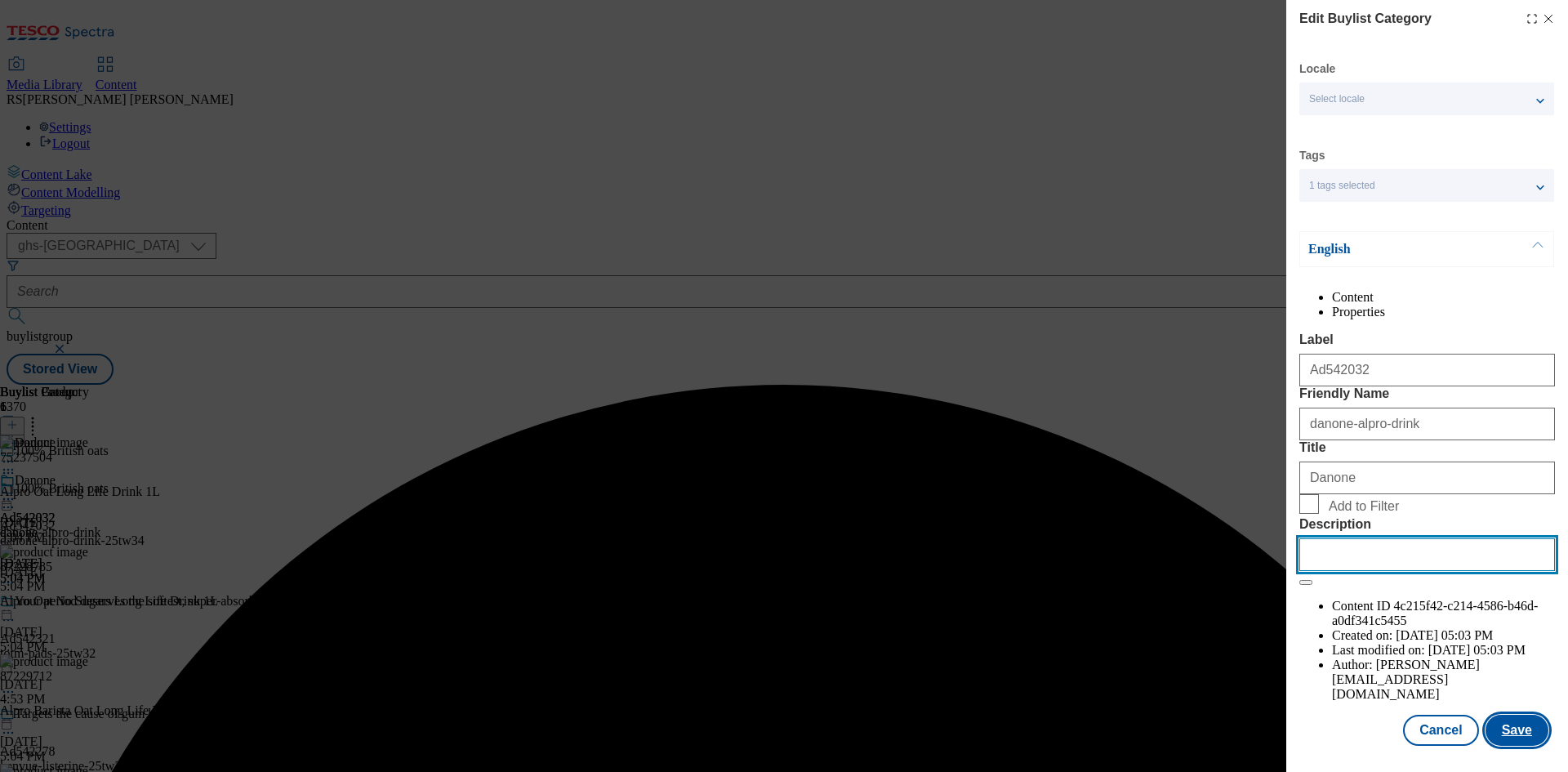
paste input "Alpro Oat Long Life Drink 1L"
type input "Alpro Oat Long Life Drink 1L"
click at [1512, 727] on button "Save" at bounding box center [1517, 730] width 63 height 31
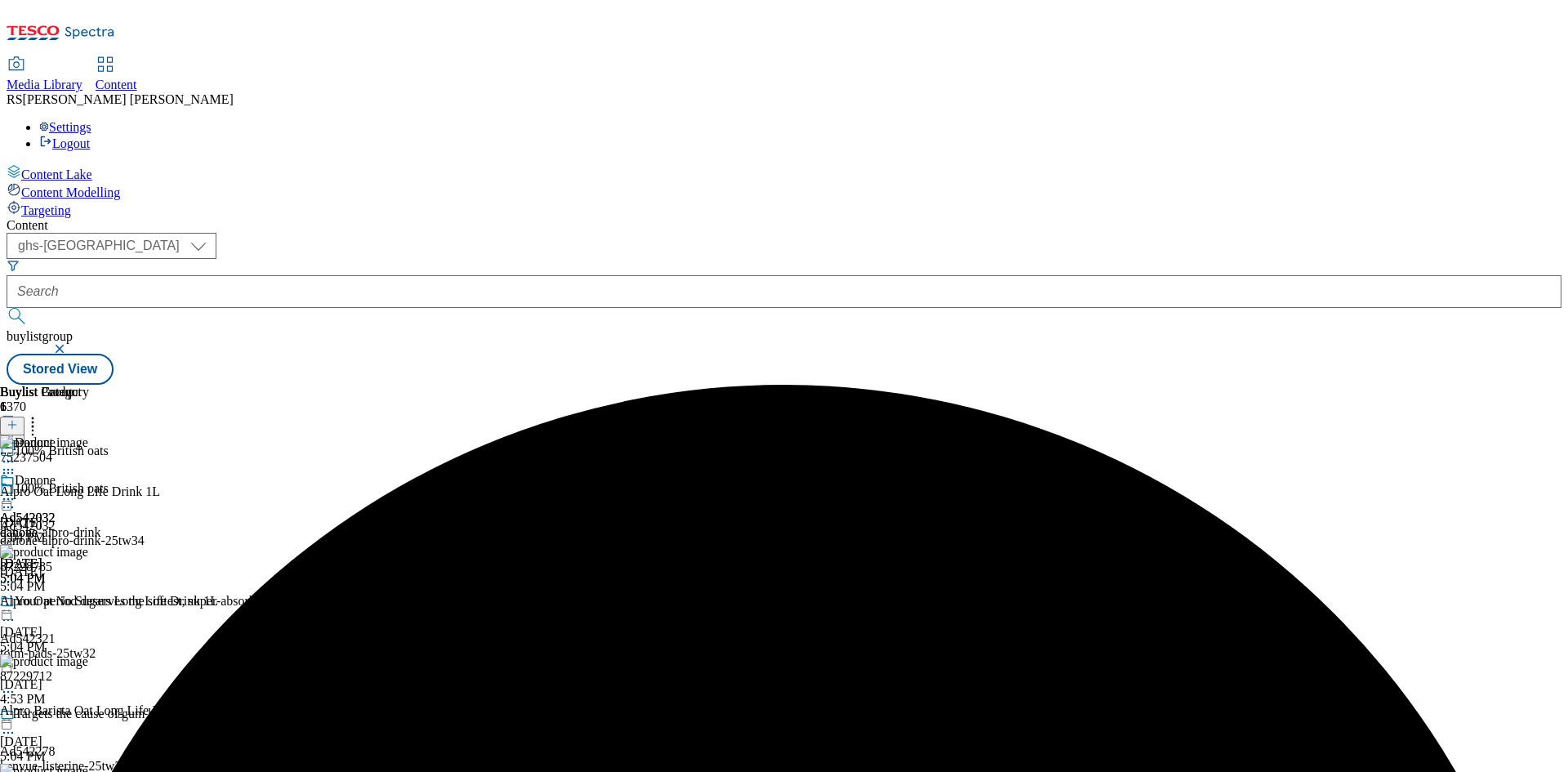
click at [17, 491] on icon at bounding box center [8, 499] width 17 height 17
click at [89, 602] on span "Preview" at bounding box center [70, 609] width 38 height 12
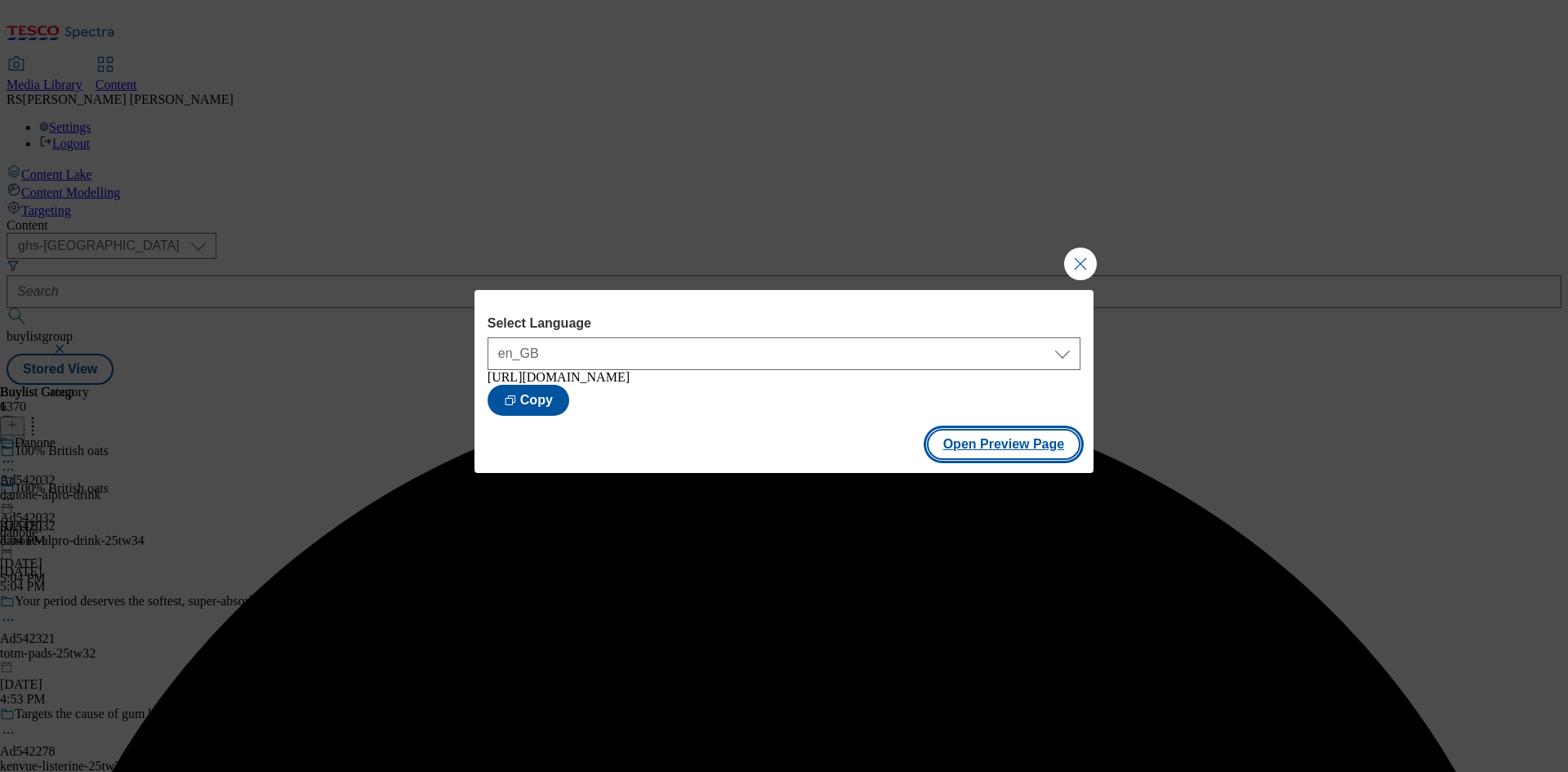
click at [1027, 452] on button "Open Preview Page" at bounding box center [1005, 444] width 155 height 31
click at [1082, 255] on button "Close Modal" at bounding box center [1080, 264] width 33 height 33
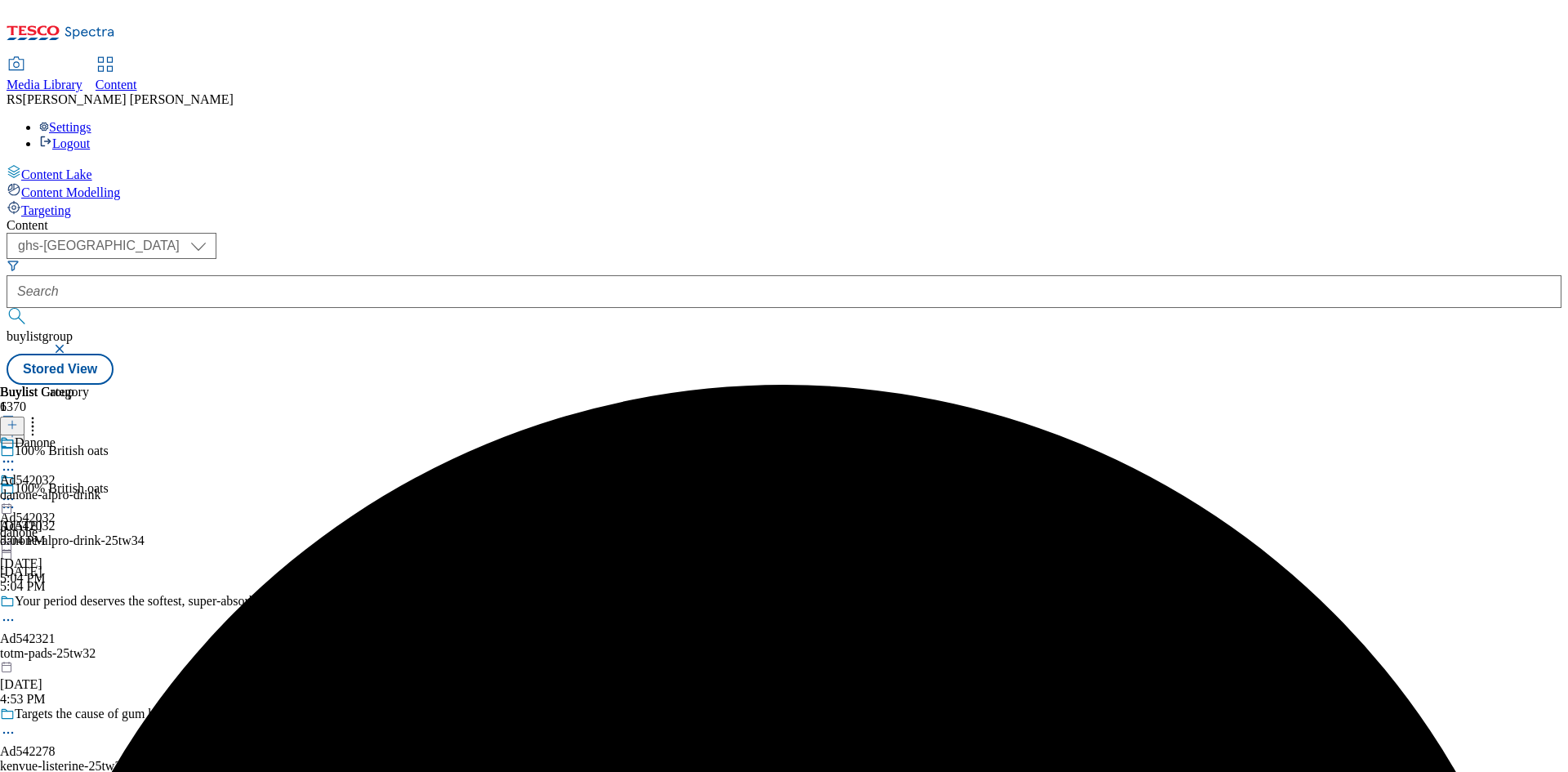
click at [17, 491] on icon at bounding box center [8, 499] width 17 height 17
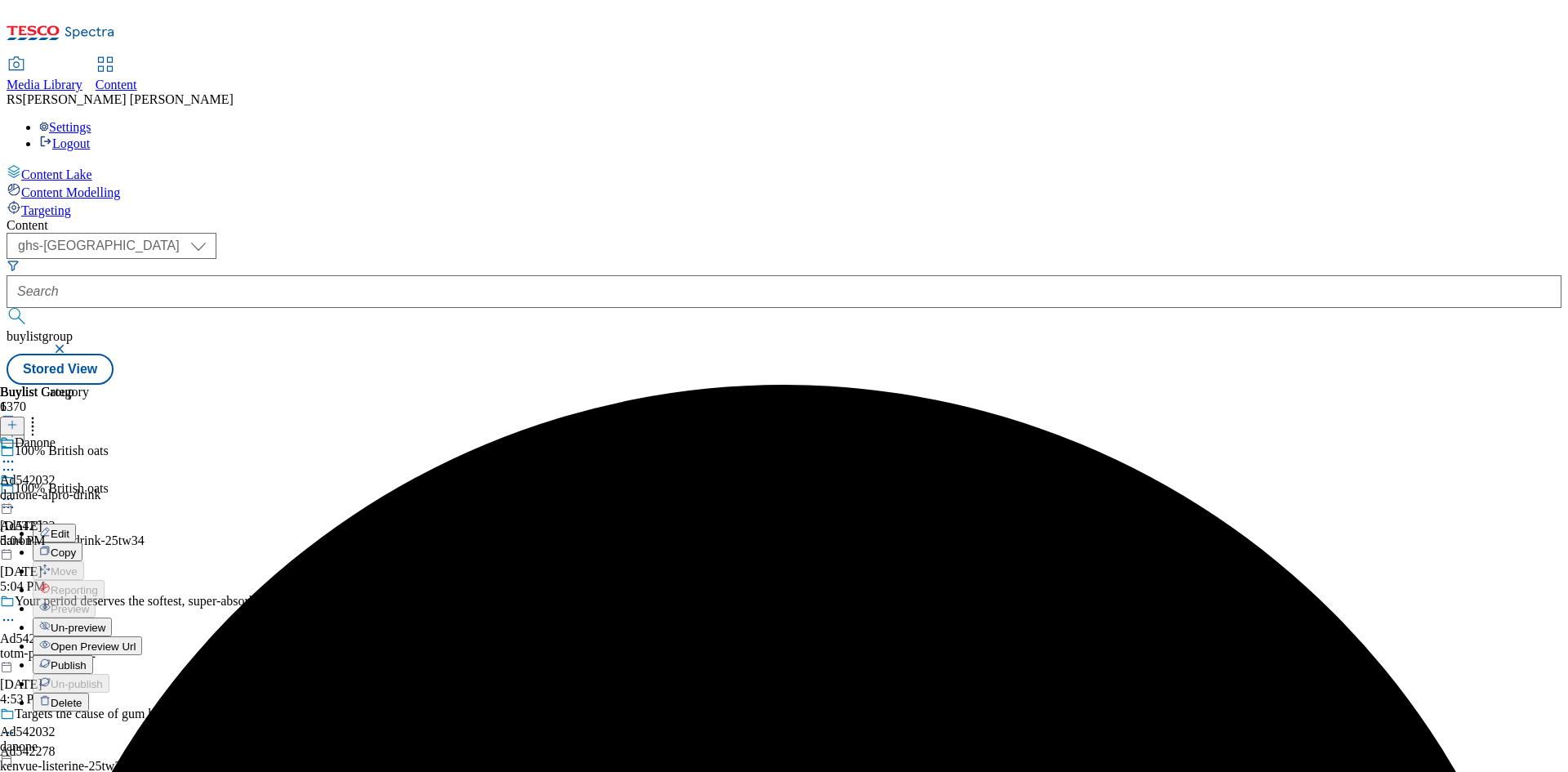
click at [87, 659] on span "Publish" at bounding box center [68, 665] width 36 height 12
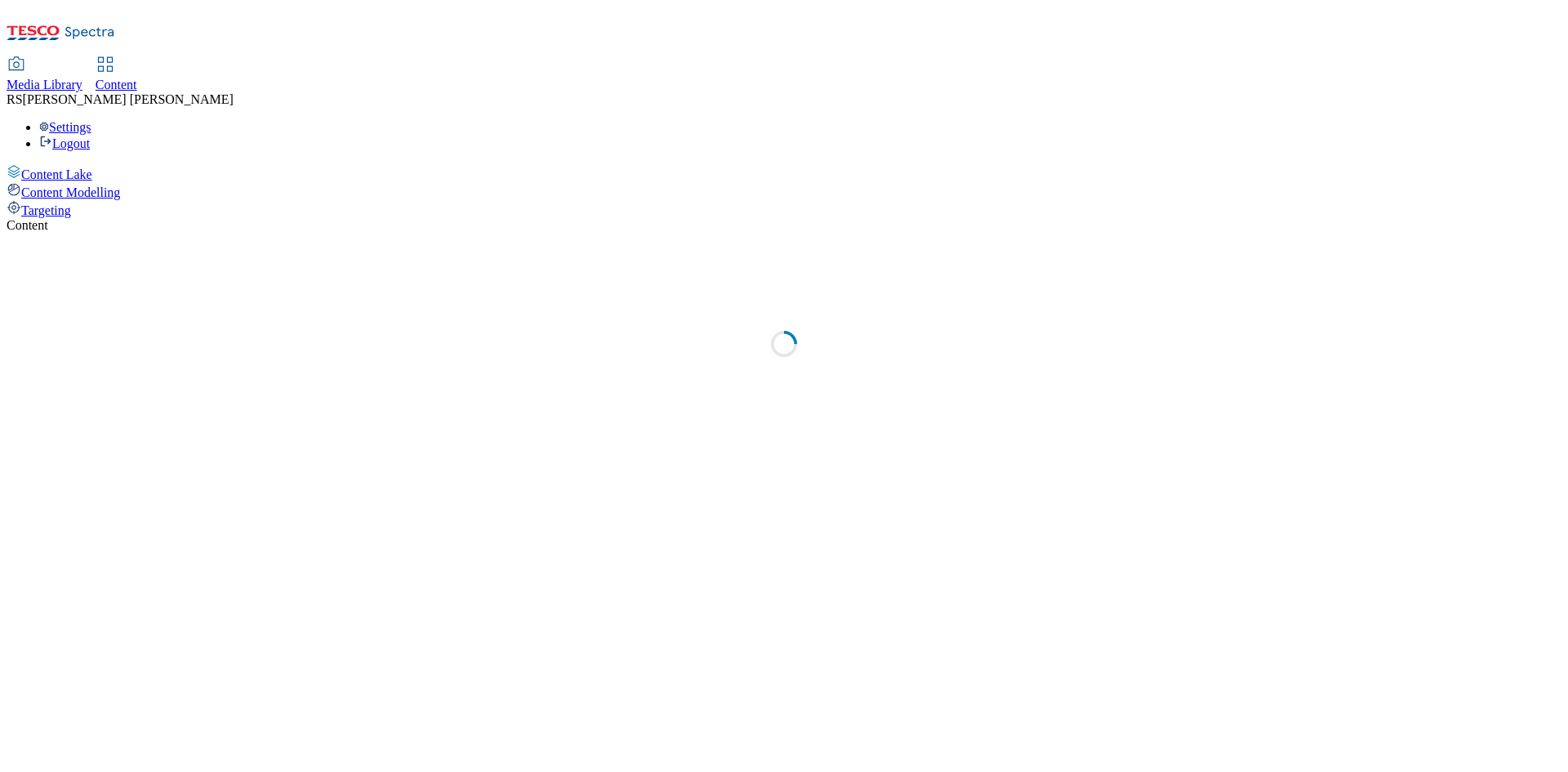
select select "ghs-[GEOGRAPHIC_DATA]"
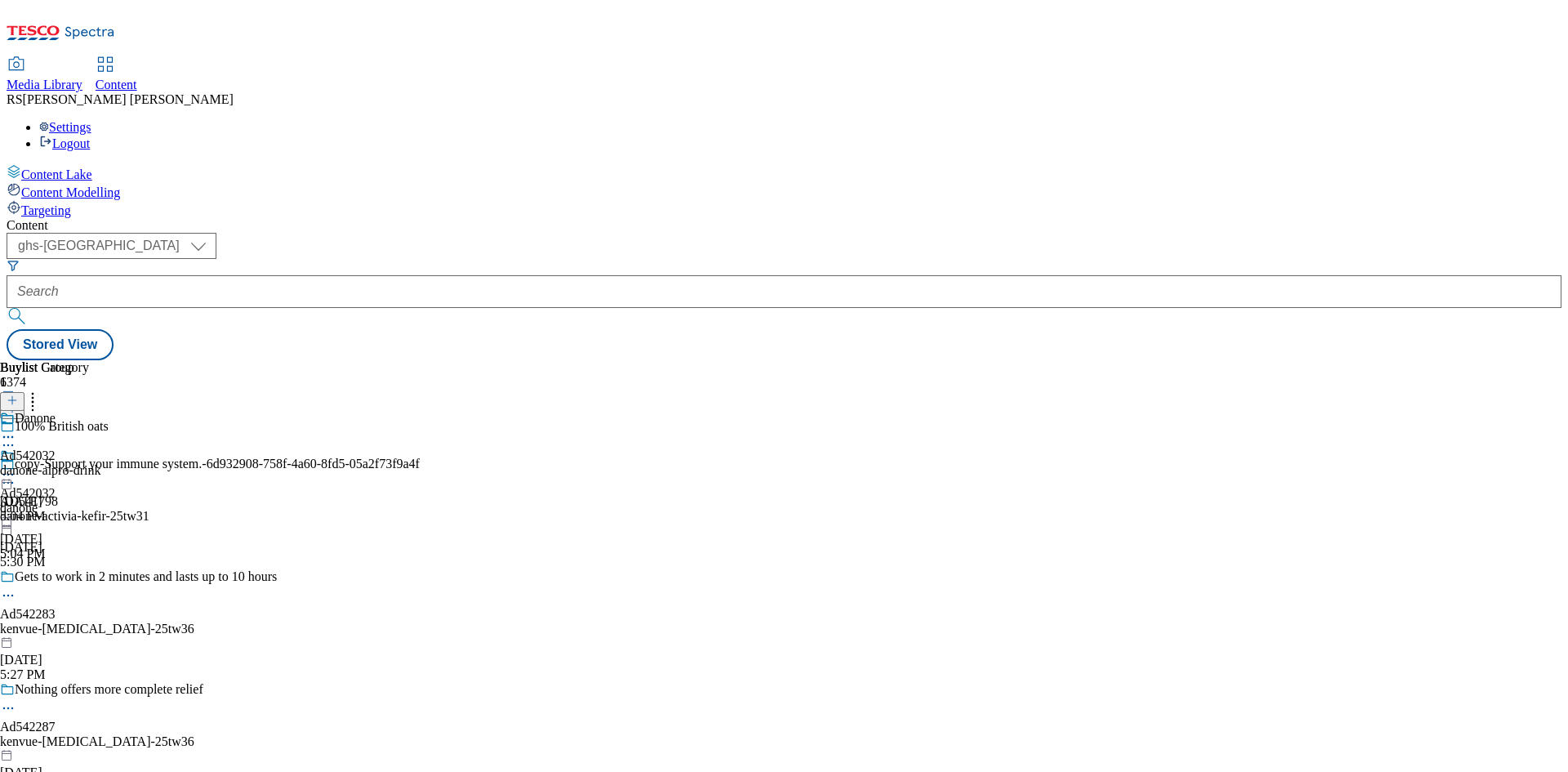
click at [1234, 360] on div "Buylist Group 6374 100% British oats copy-Support your immune system.-6d932908-…" at bounding box center [784, 360] width 1555 height 0
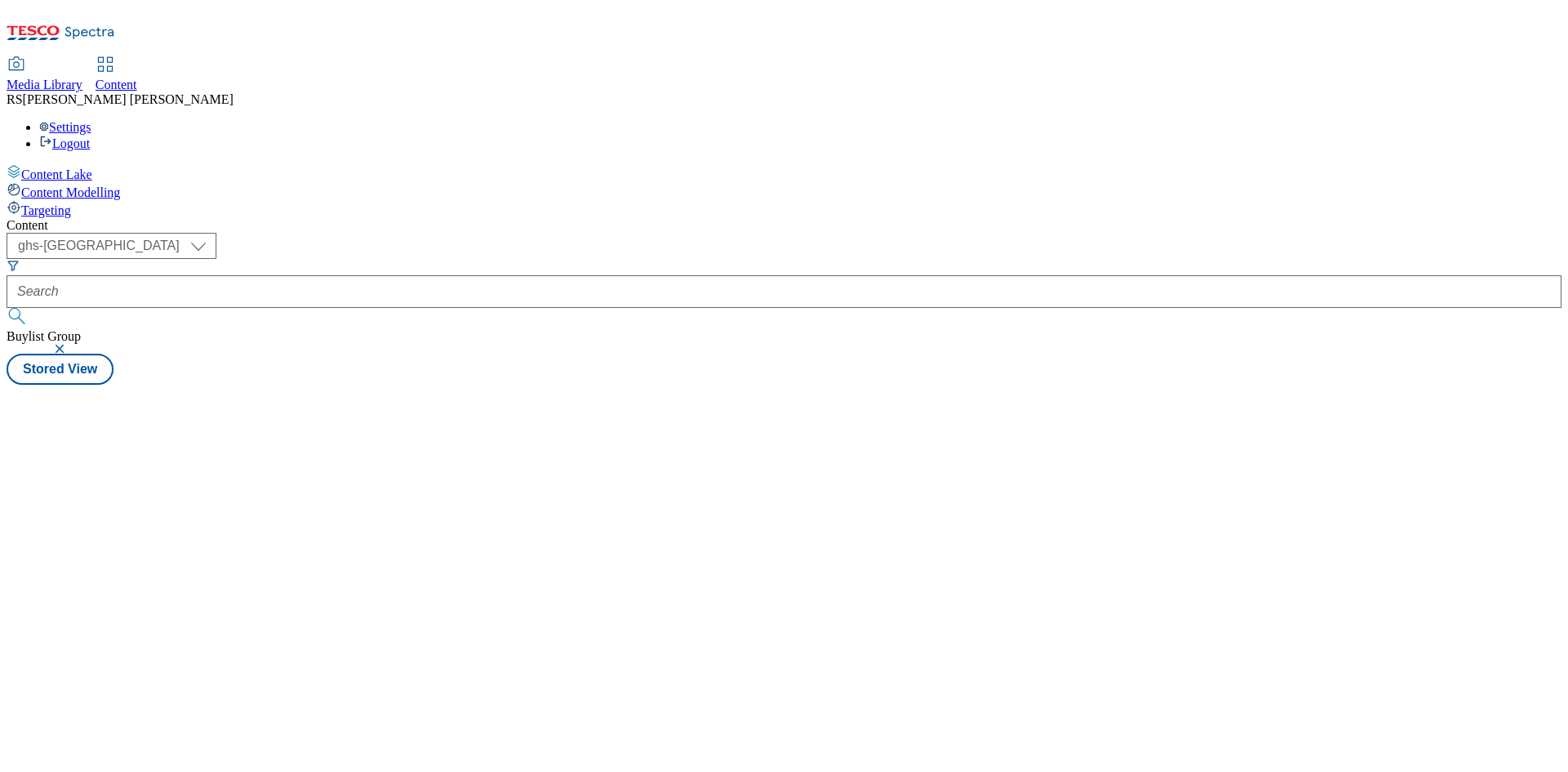
select select "ghs-[GEOGRAPHIC_DATA]"
select select "ghs-uk"
select select "ghs-[GEOGRAPHIC_DATA]"
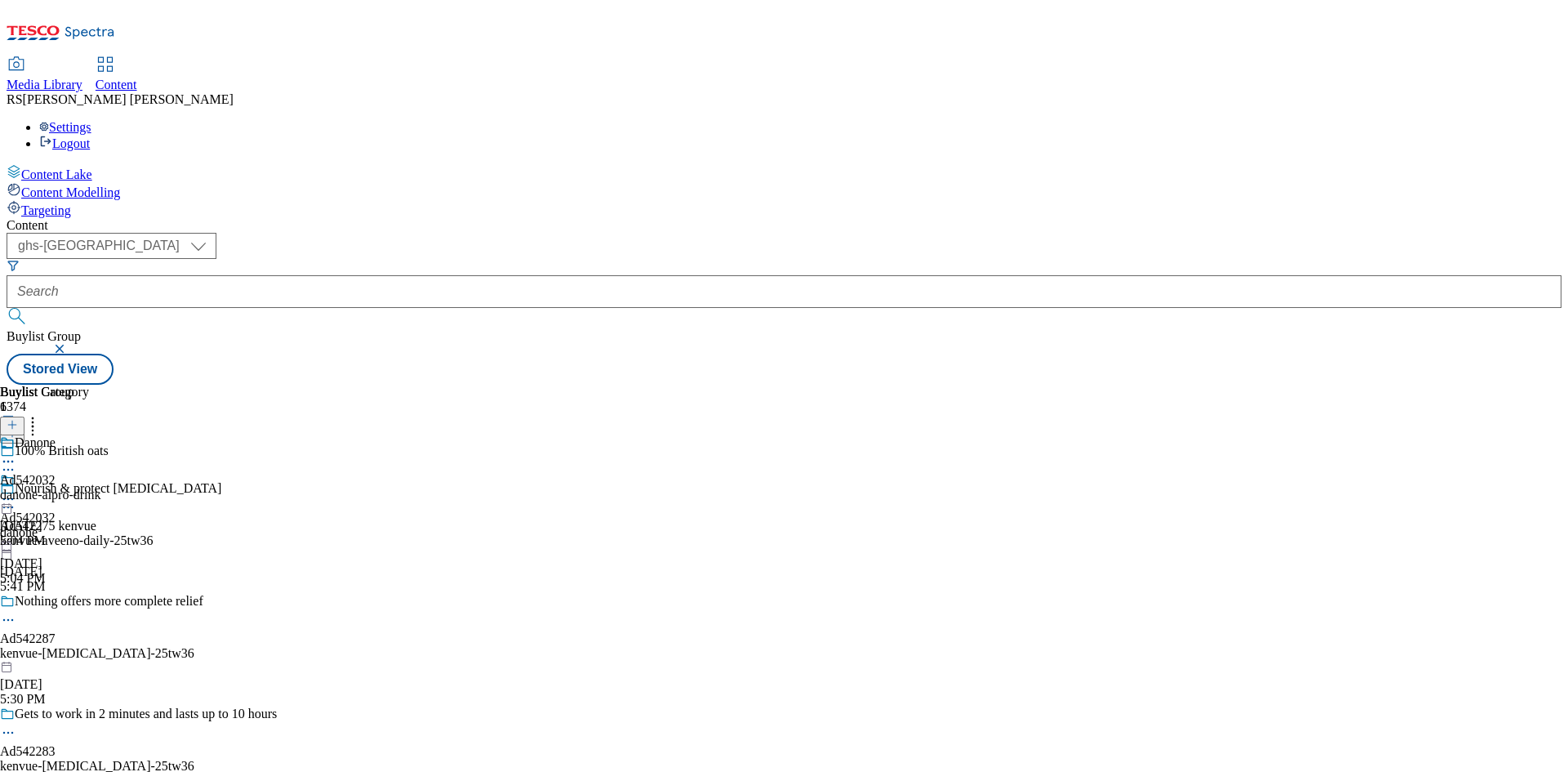
click at [18, 427] on icon at bounding box center [12, 432] width 11 height 11
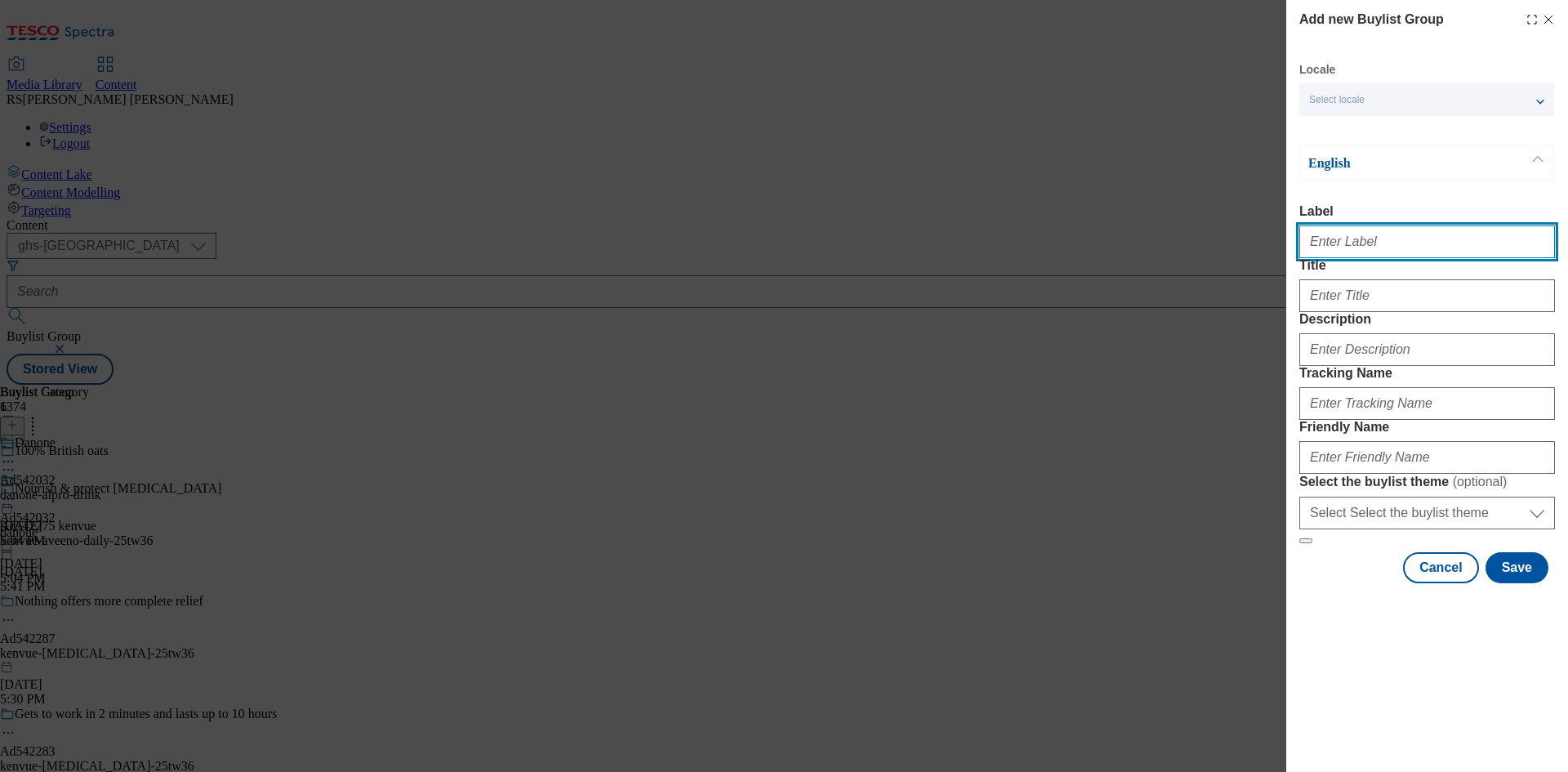
click at [1396, 237] on input "Label" at bounding box center [1427, 242] width 256 height 33
paste input "541930"
type input "Ad541930"
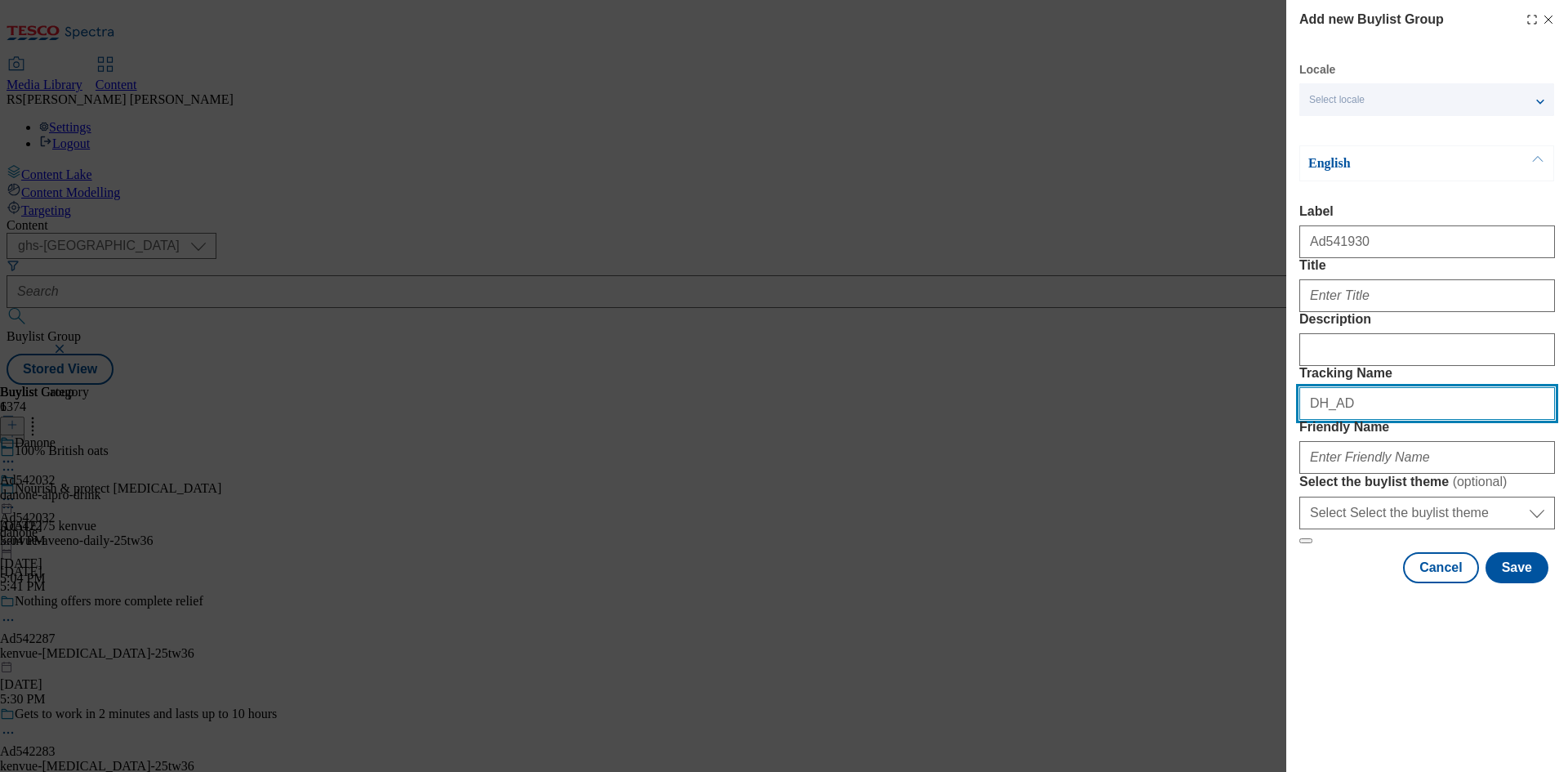
paste input "541930"
type input "DH_AD541930"
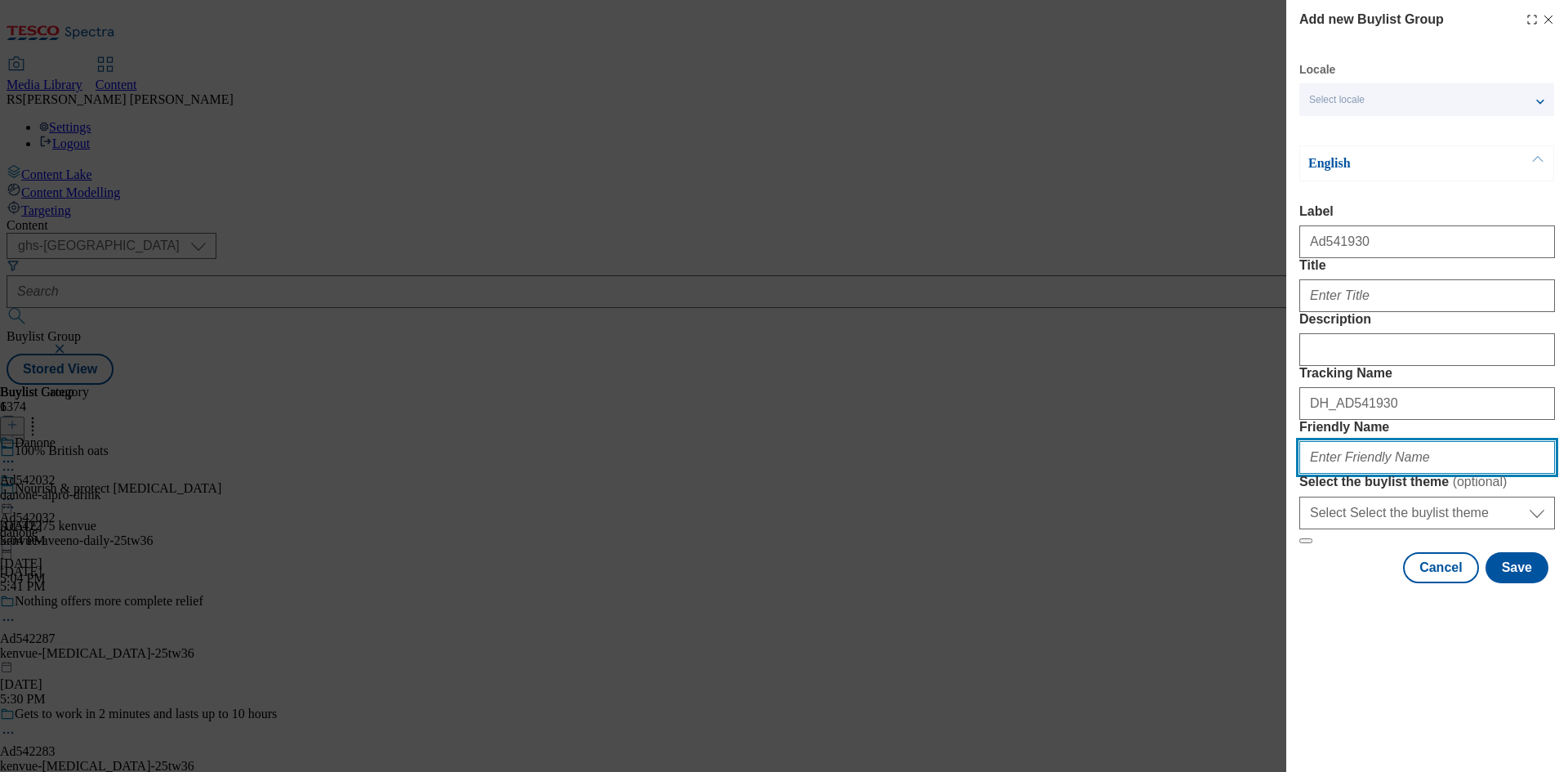
paste input "heineken-strongbow-25tw33"
type input "heineken-strongbow-25tw33"
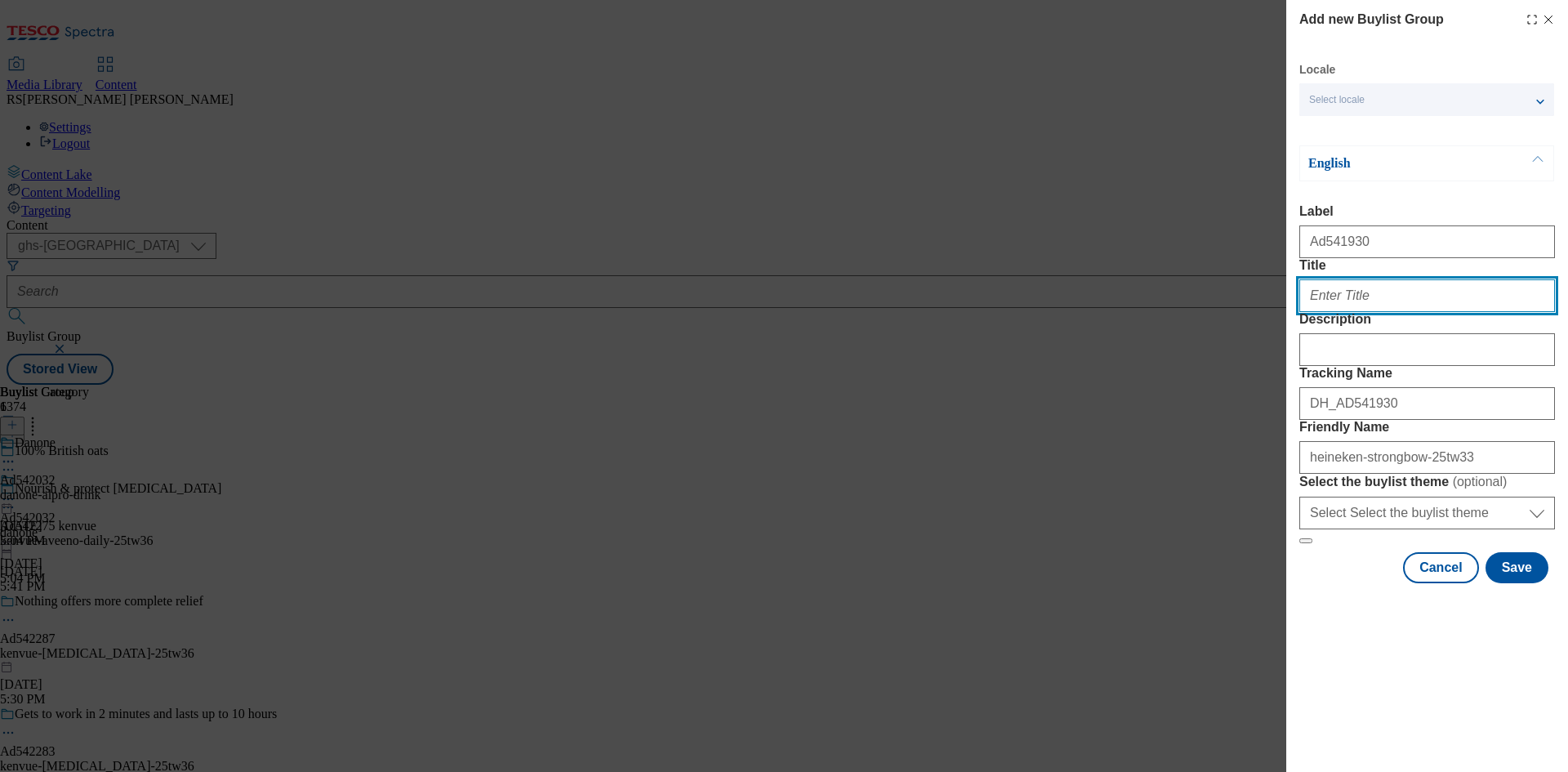
click at [1410, 312] on input "Title" at bounding box center [1427, 296] width 256 height 33
paste input "Spine-chilling refreshment."
type input "Spine-chilling refreshment."
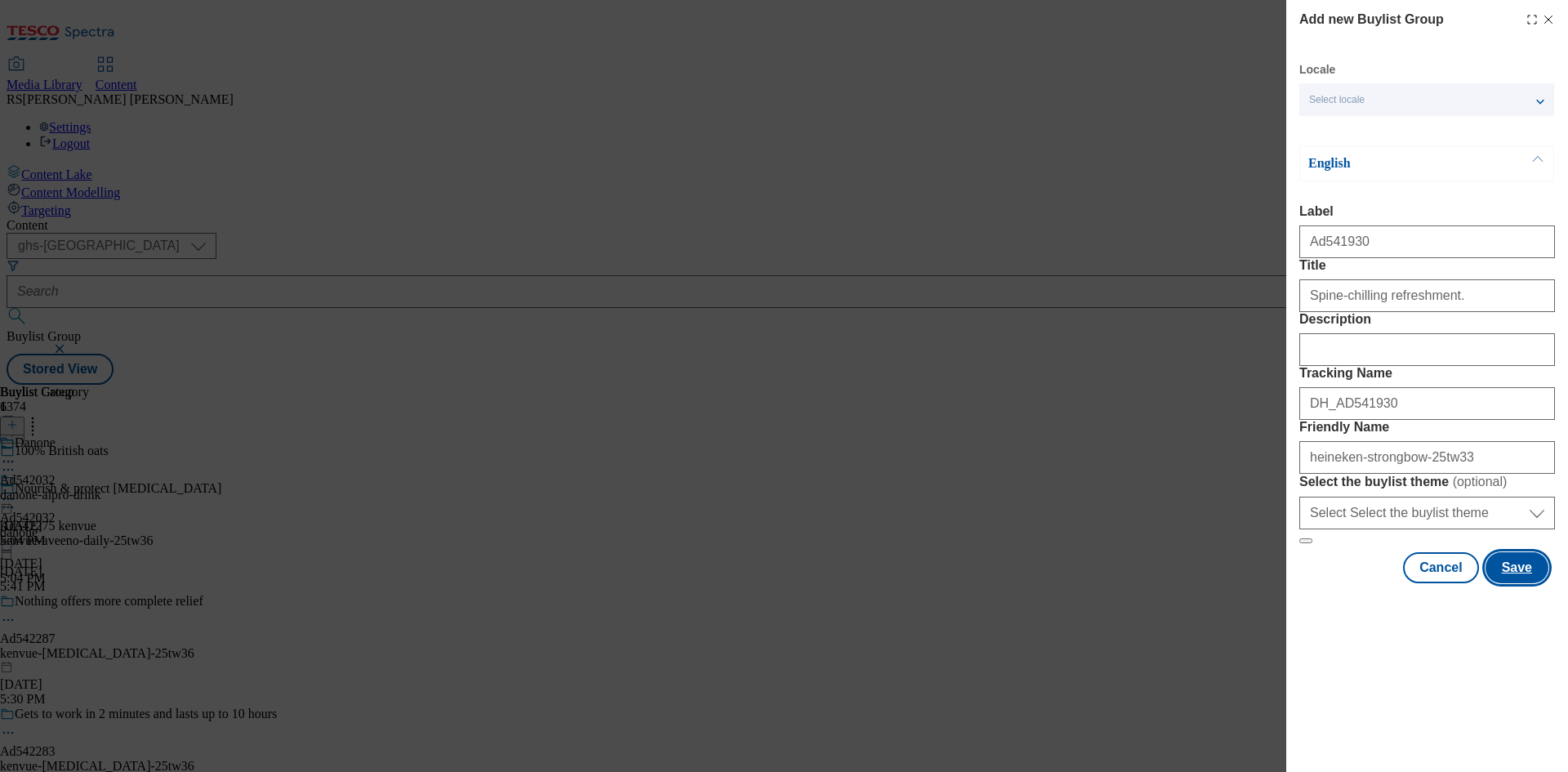
click at [1519, 583] on button "Save" at bounding box center [1517, 568] width 63 height 31
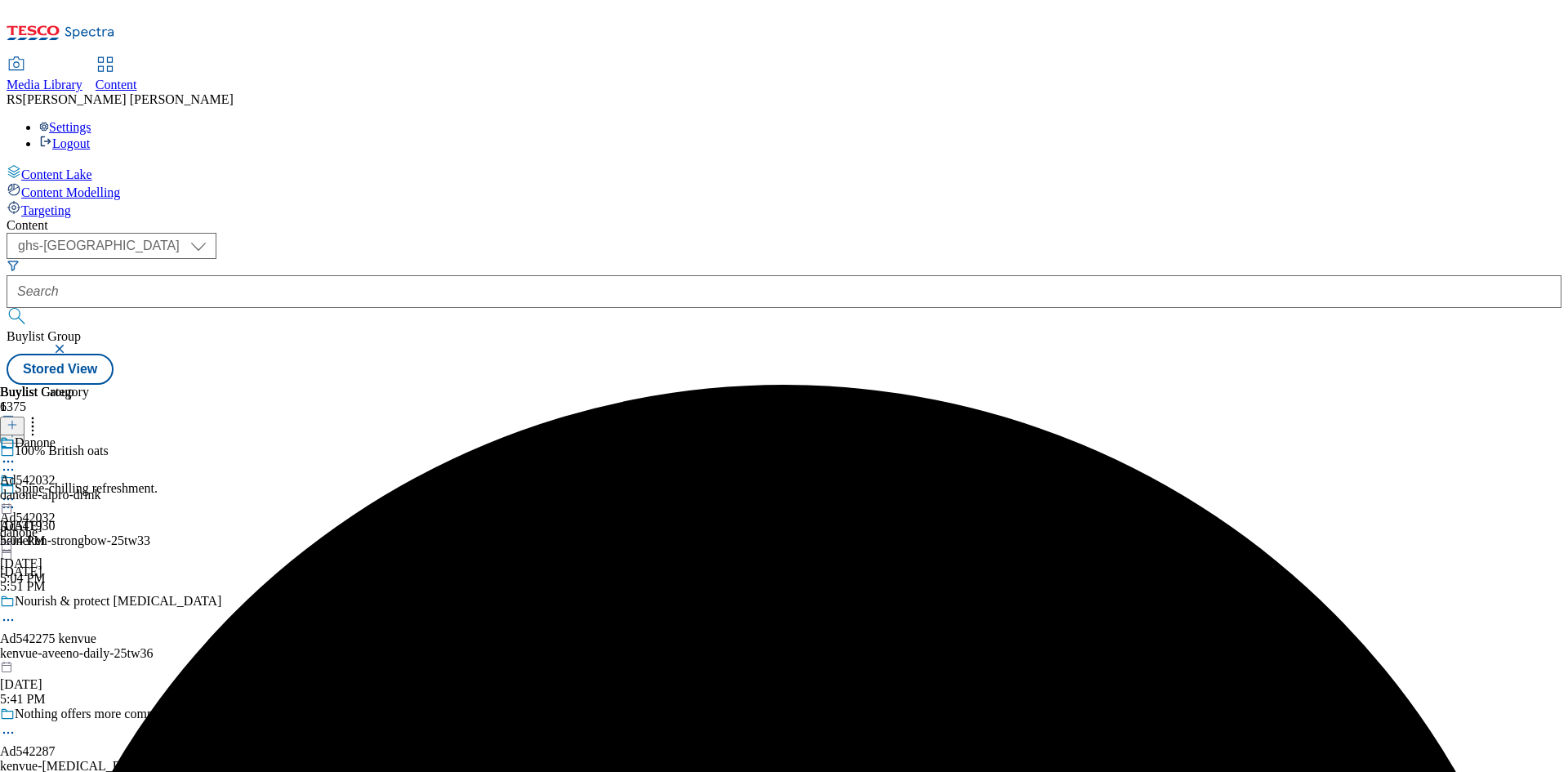
click at [324, 534] on div "heineken-strongbow-25tw33" at bounding box center [162, 541] width 324 height 15
click at [17, 425] on line at bounding box center [11, 425] width 8 height 0
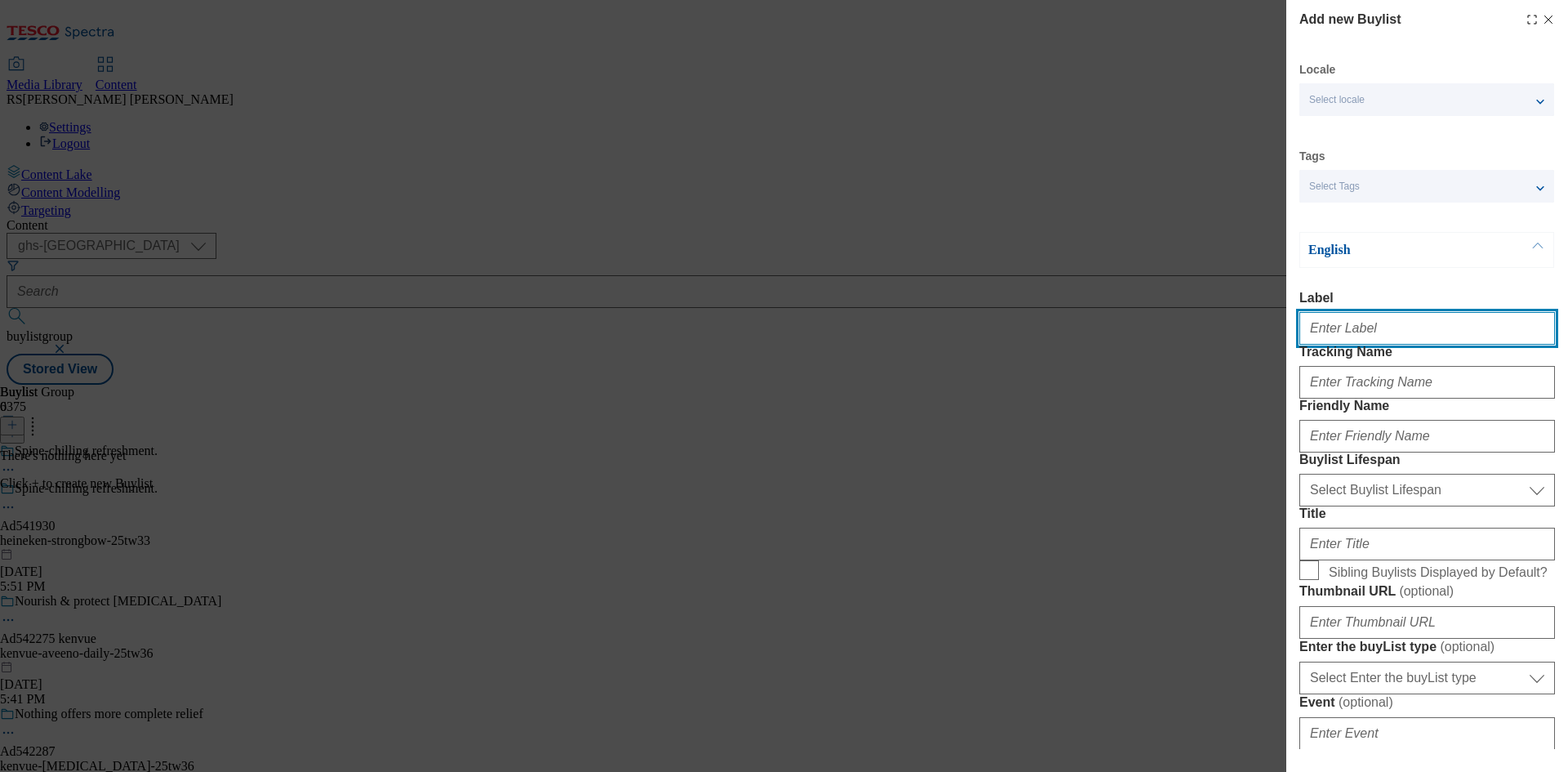
click at [1375, 335] on input "Label" at bounding box center [1427, 329] width 256 height 33
paste input "541930"
type input "Ad541930"
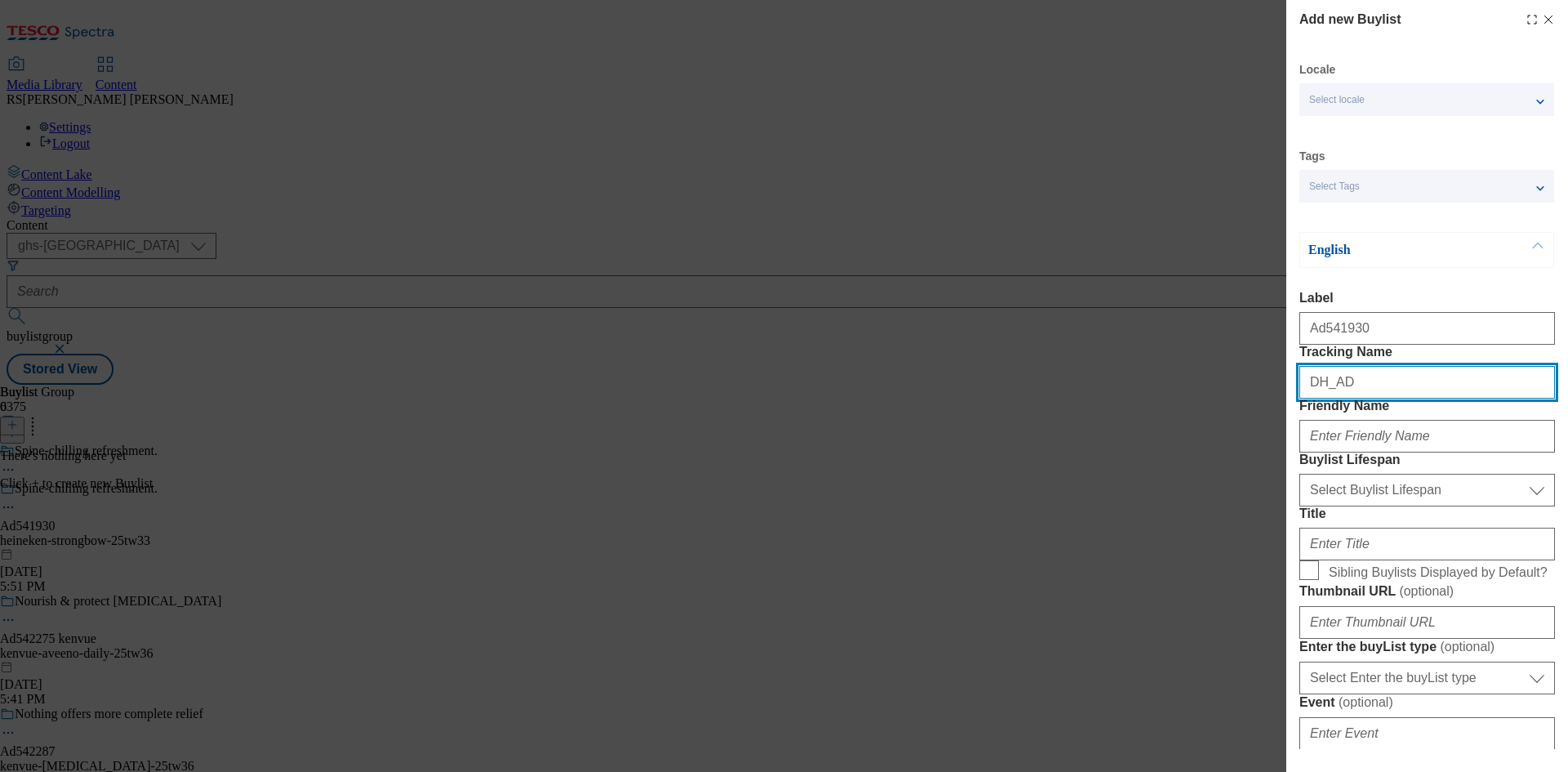
paste input "541930"
type input "DH_AD541930"
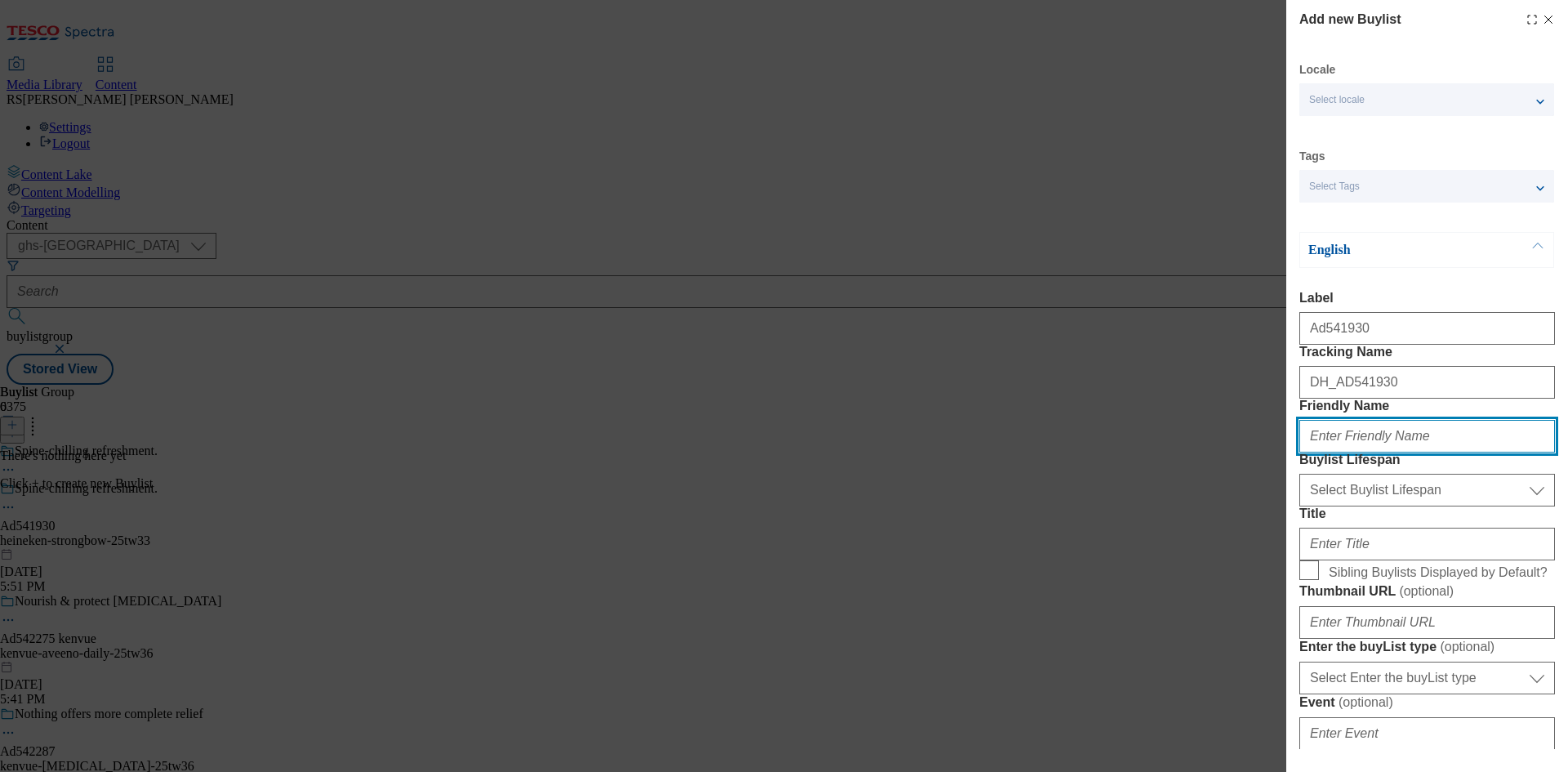
click at [1426, 453] on input "Friendly Name" at bounding box center [1427, 436] width 256 height 33
paste input "heineken"
type input "heineken"
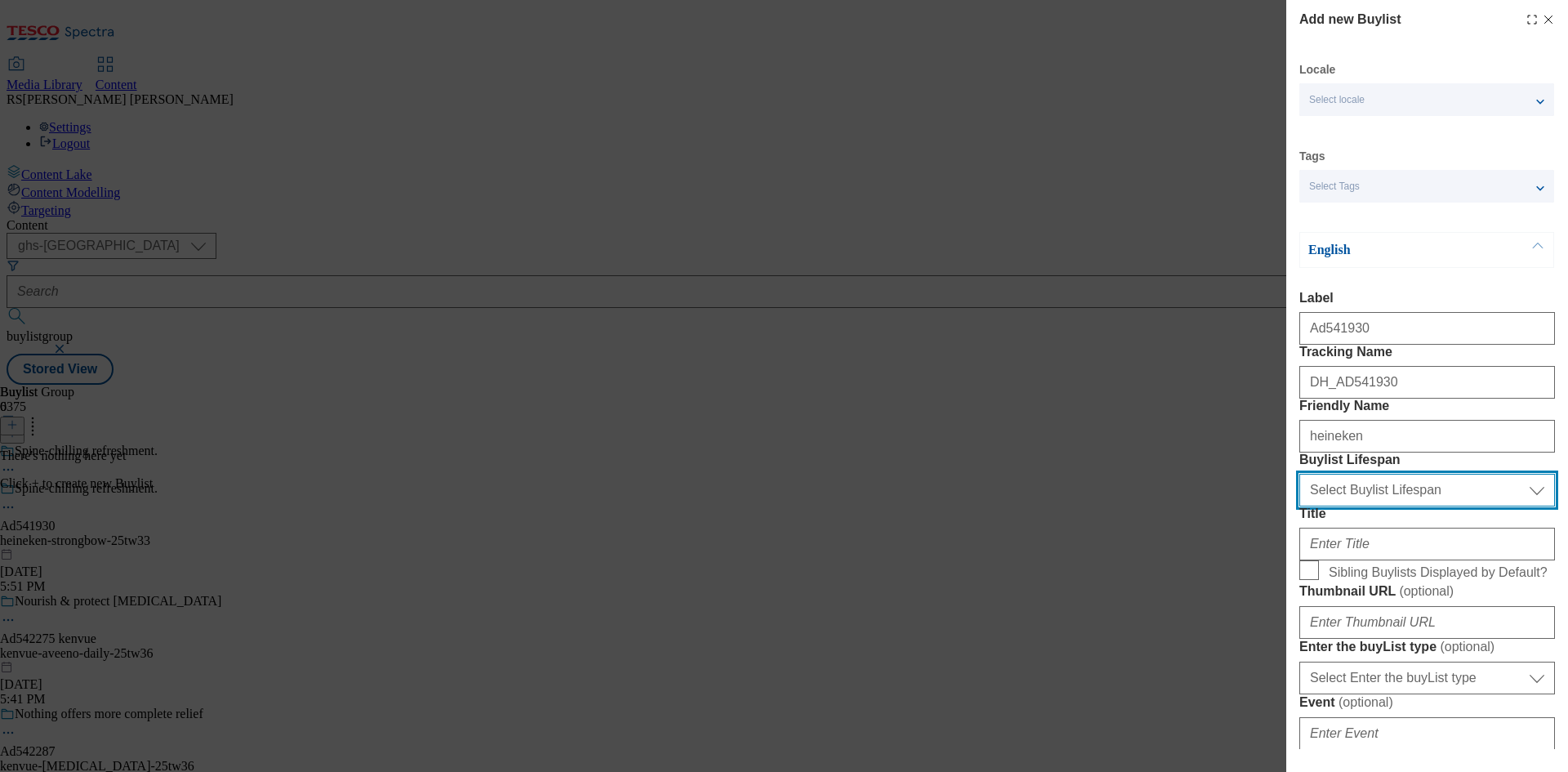
drag, startPoint x: 1432, startPoint y: 582, endPoint x: 1432, endPoint y: 594, distance: 12.0
click at [1432, 507] on select "Select Buylist Lifespan evergreen seasonal tactical" at bounding box center [1427, 490] width 256 height 33
select select "tactical"
click at [1299, 507] on select "Select Buylist Lifespan evergreen seasonal tactical" at bounding box center [1427, 490] width 256 height 33
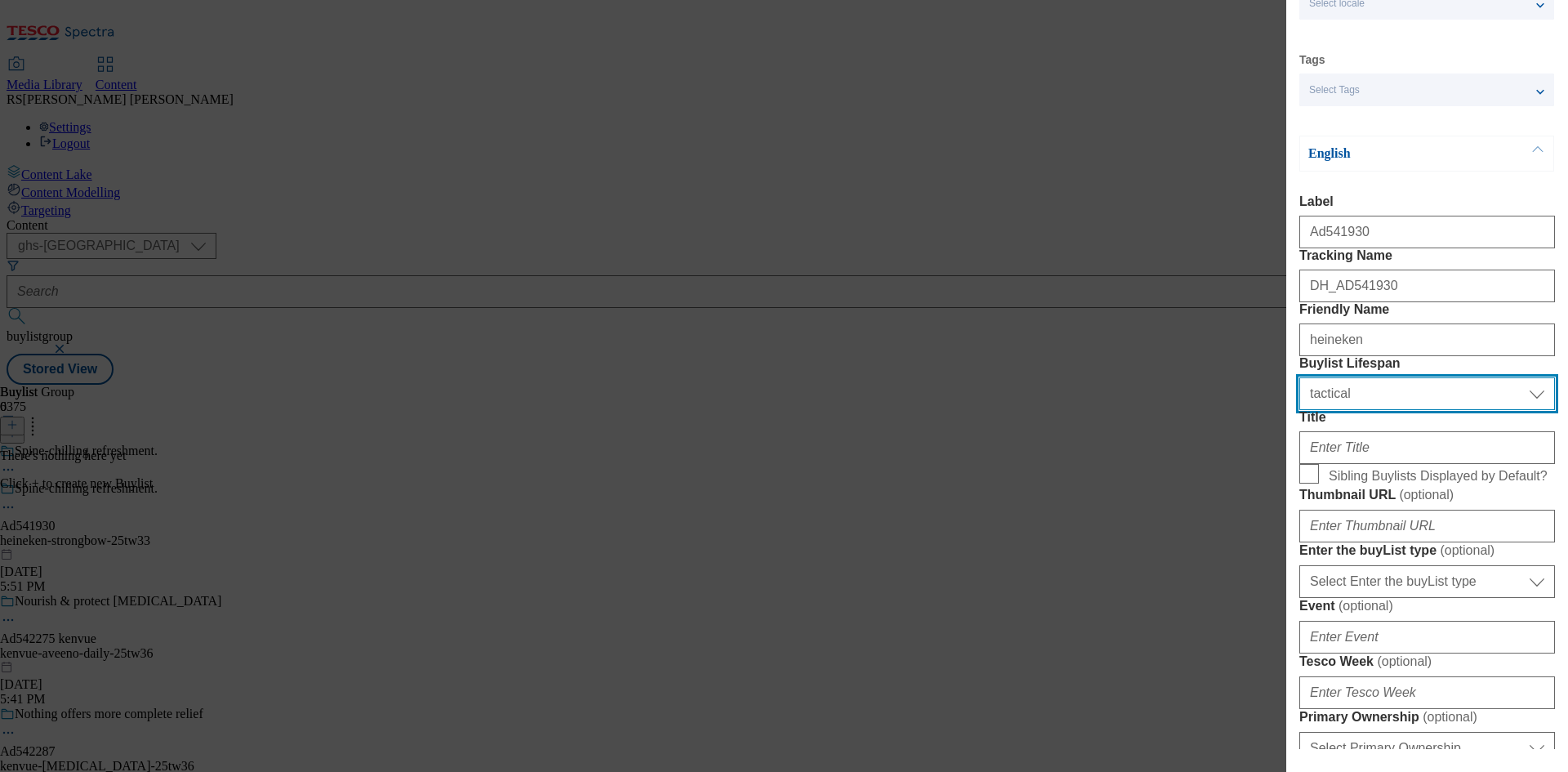
scroll to position [245, 0]
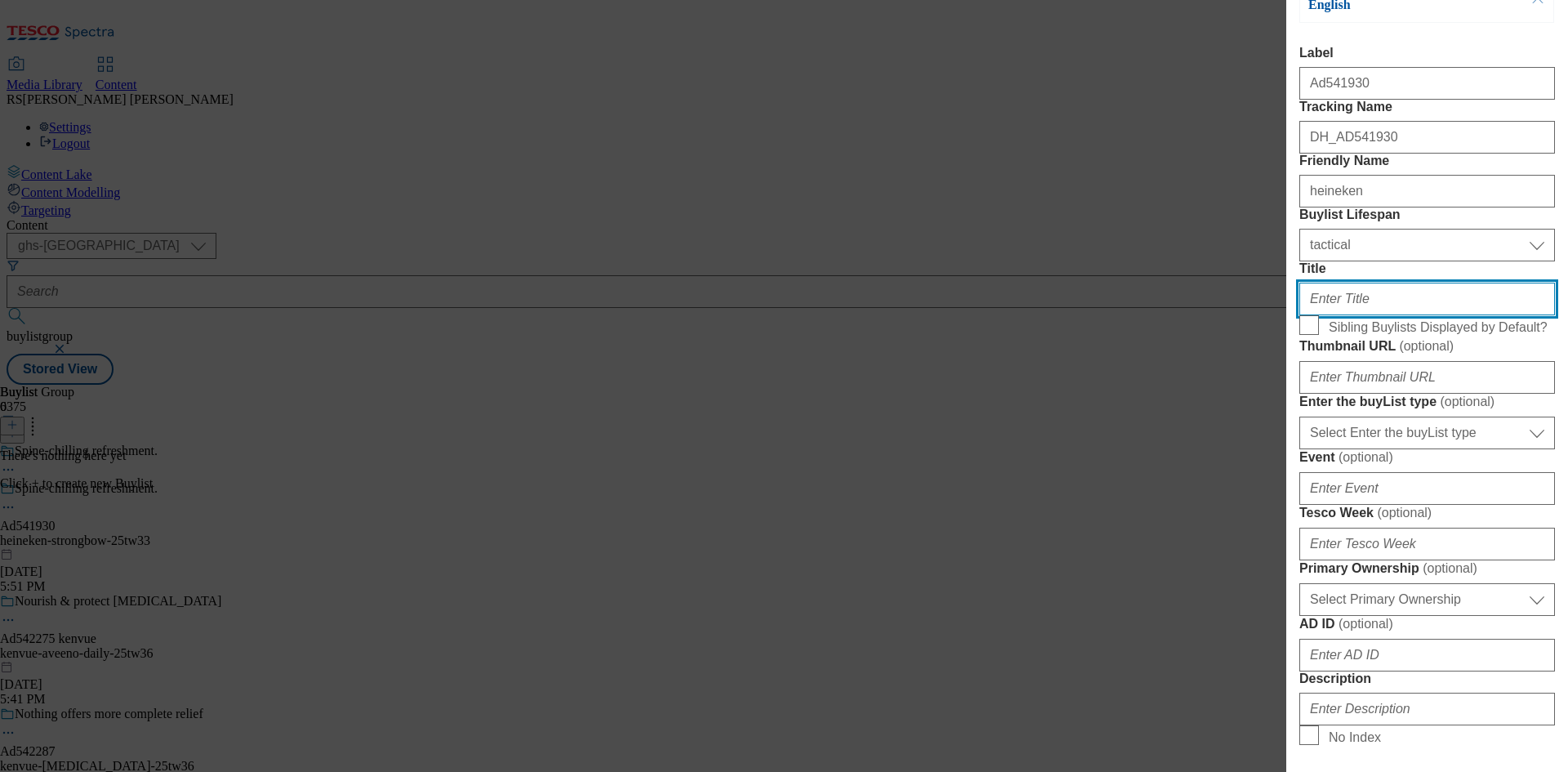
click at [1379, 316] on input "Title" at bounding box center [1427, 299] width 256 height 33
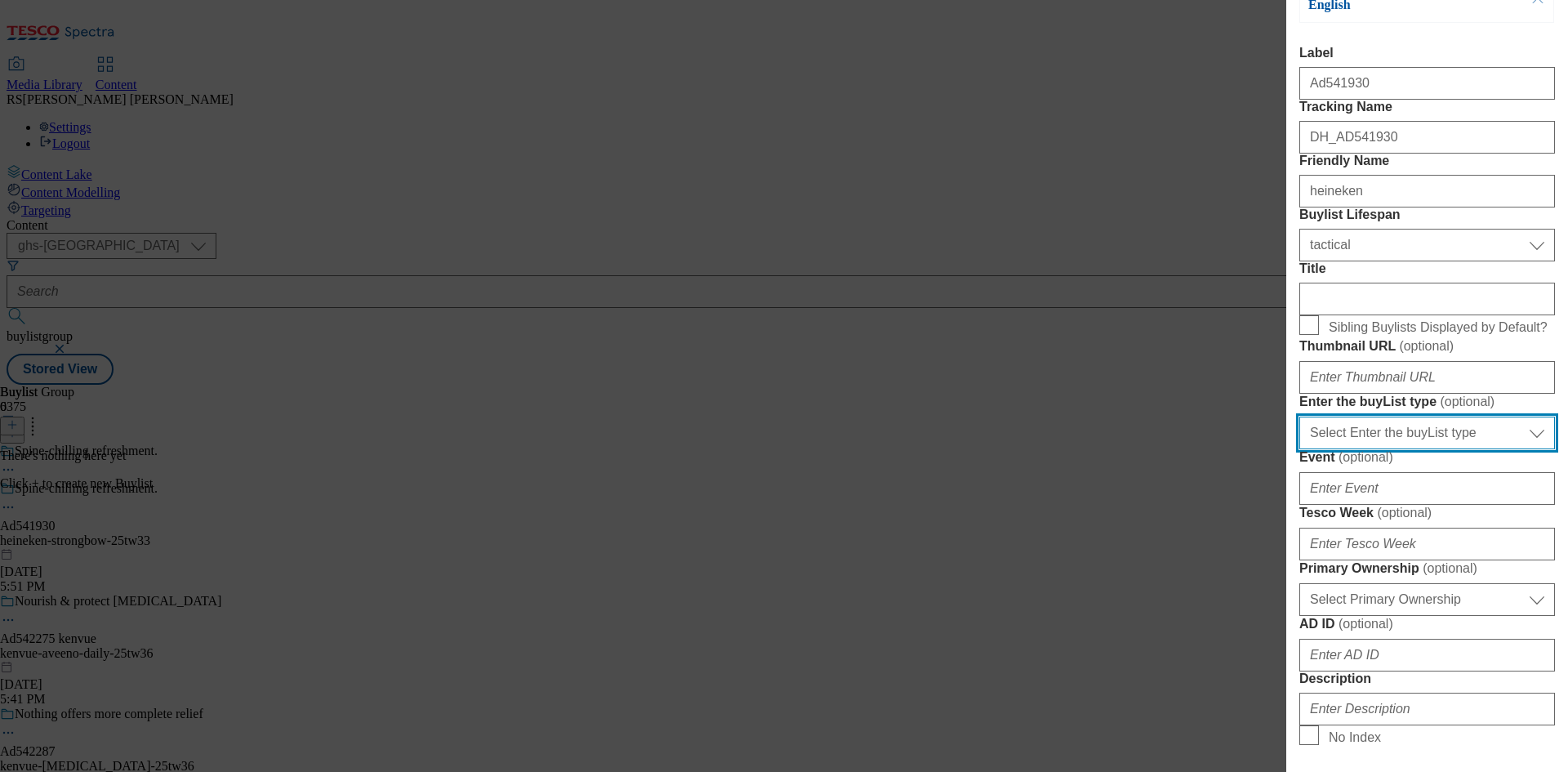
click at [1399, 449] on select "Select Enter the buyList type event supplier funded long term >4 weeks supplier…" at bounding box center [1427, 433] width 256 height 33
select select "supplier funded short term 1-3 weeks"
click at [1299, 449] on select "Select Enter the buyList type event supplier funded long term >4 weeks supplier…" at bounding box center [1427, 433] width 256 height 33
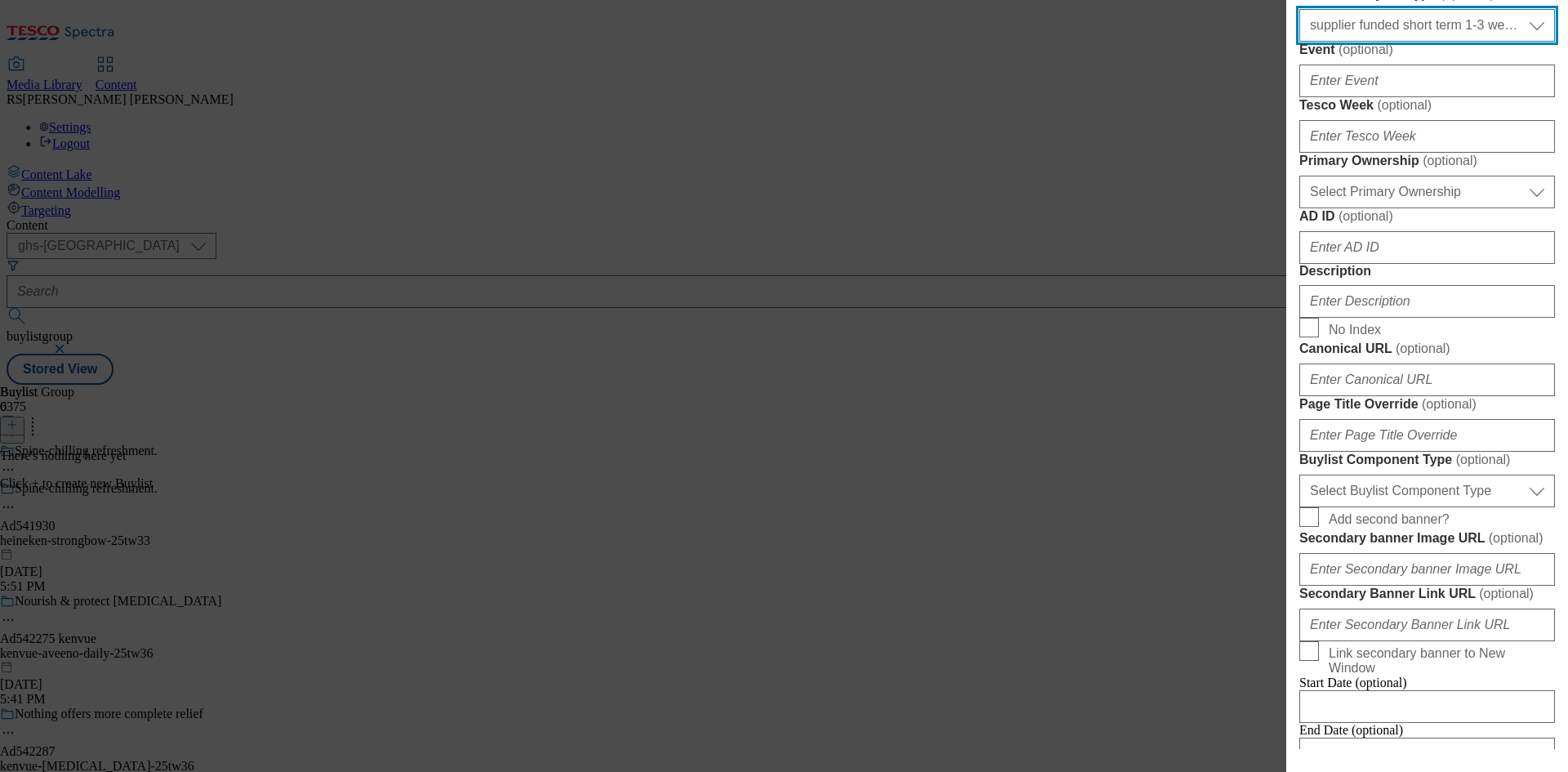
scroll to position [654, 0]
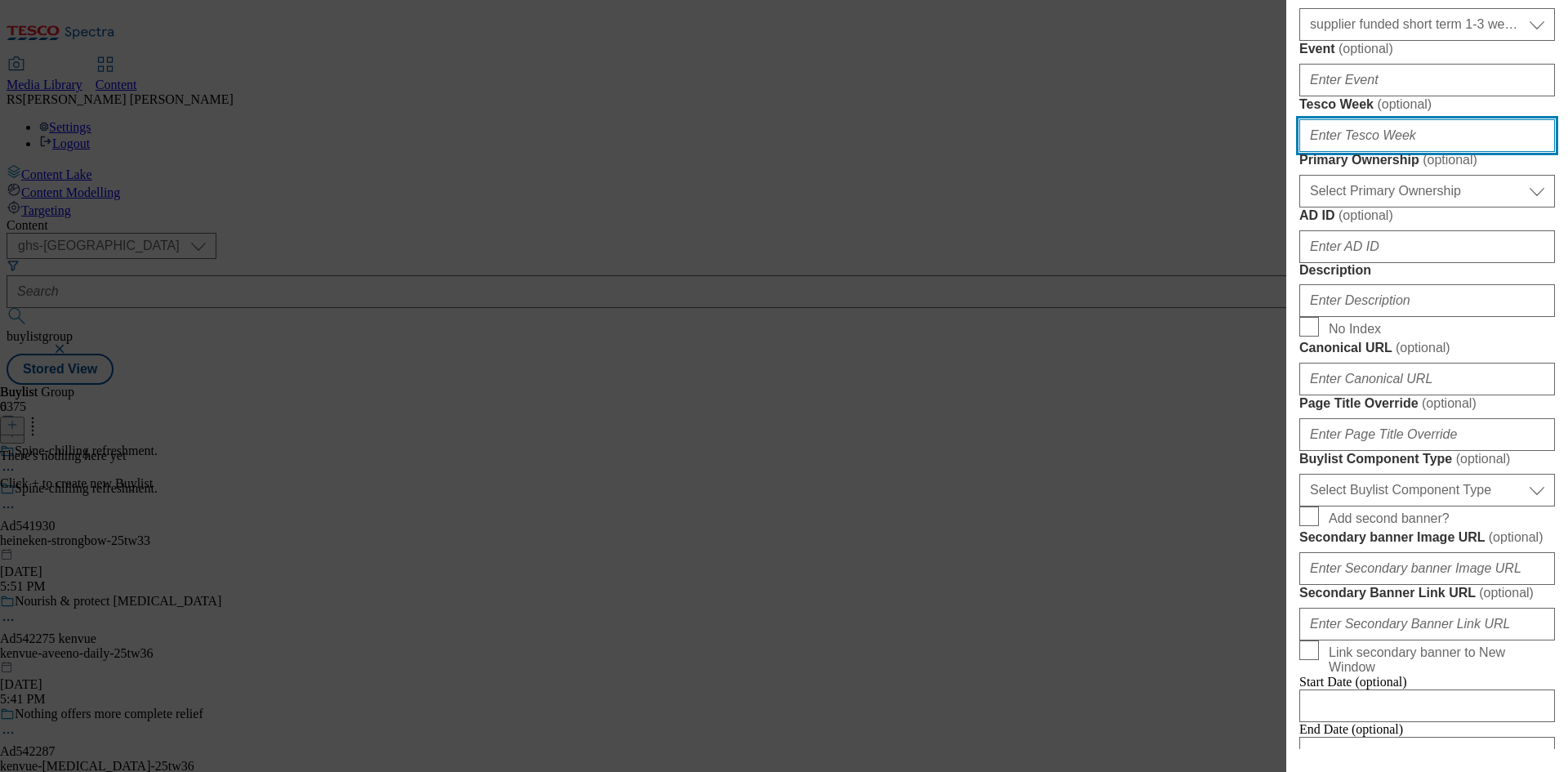
click at [1411, 152] on input "Tesco Week ( optional )" at bounding box center [1427, 136] width 256 height 33
type input "33"
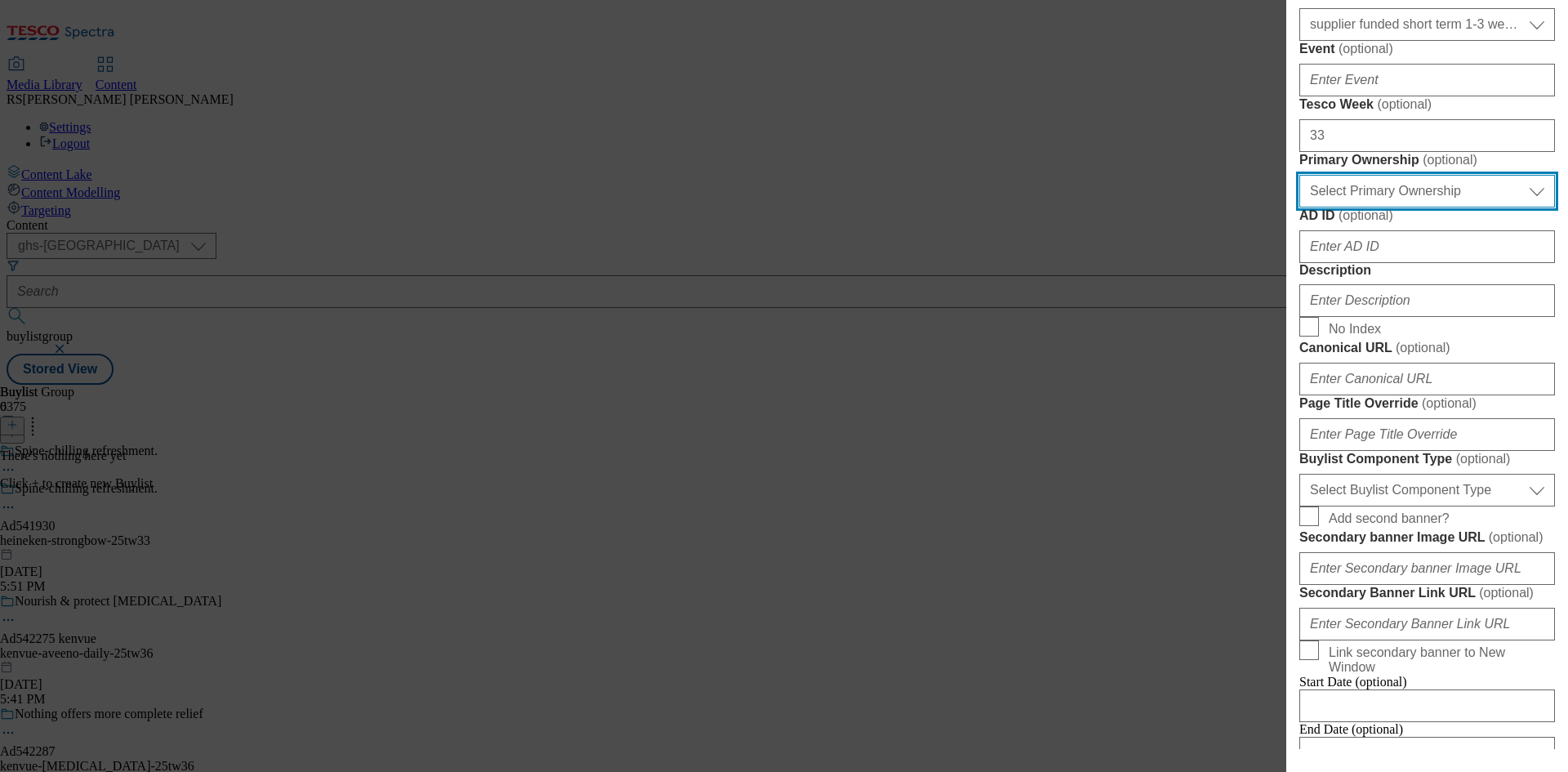
select select "dunnhumby"
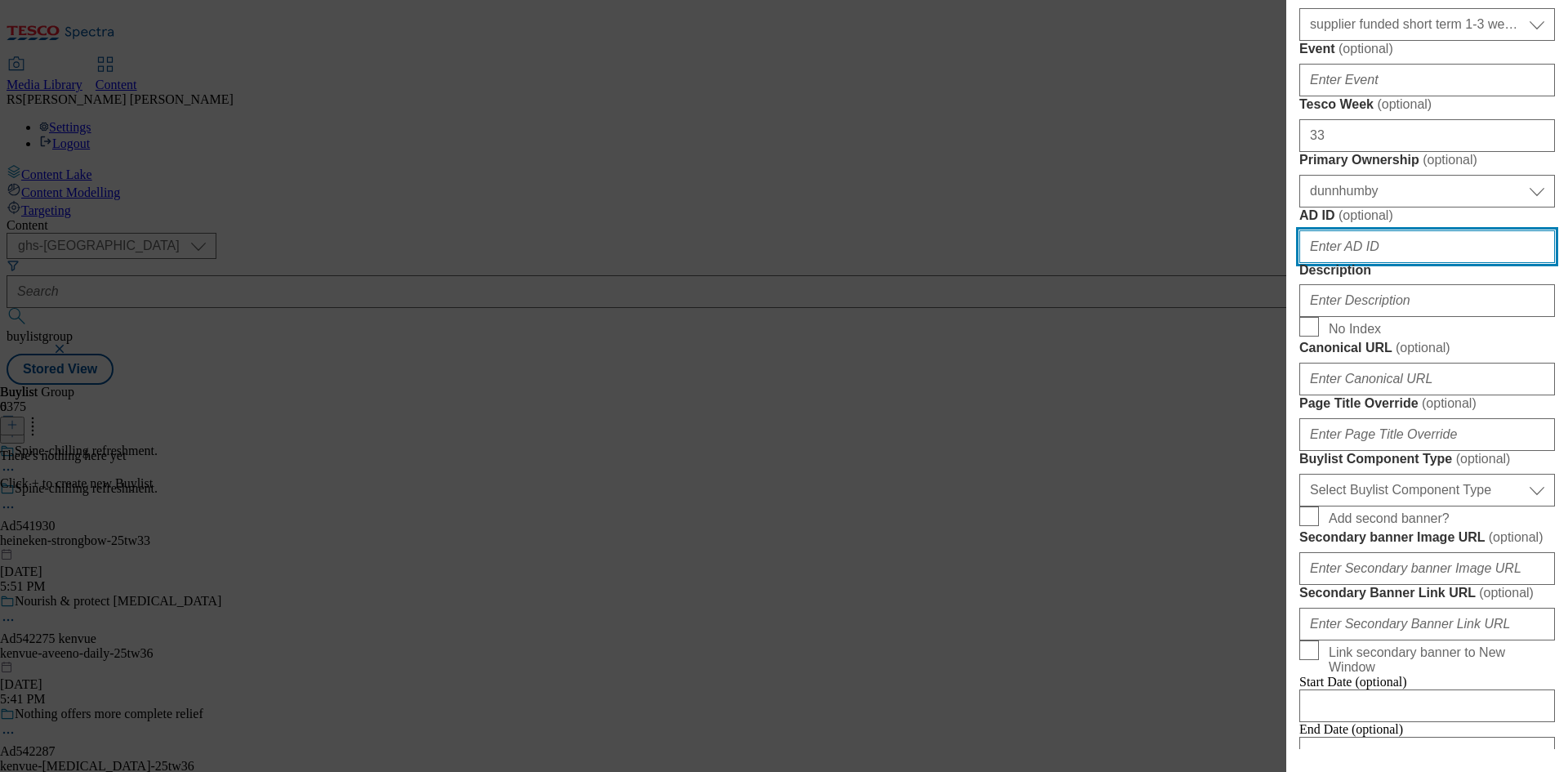
paste input "541930"
type input "541930"
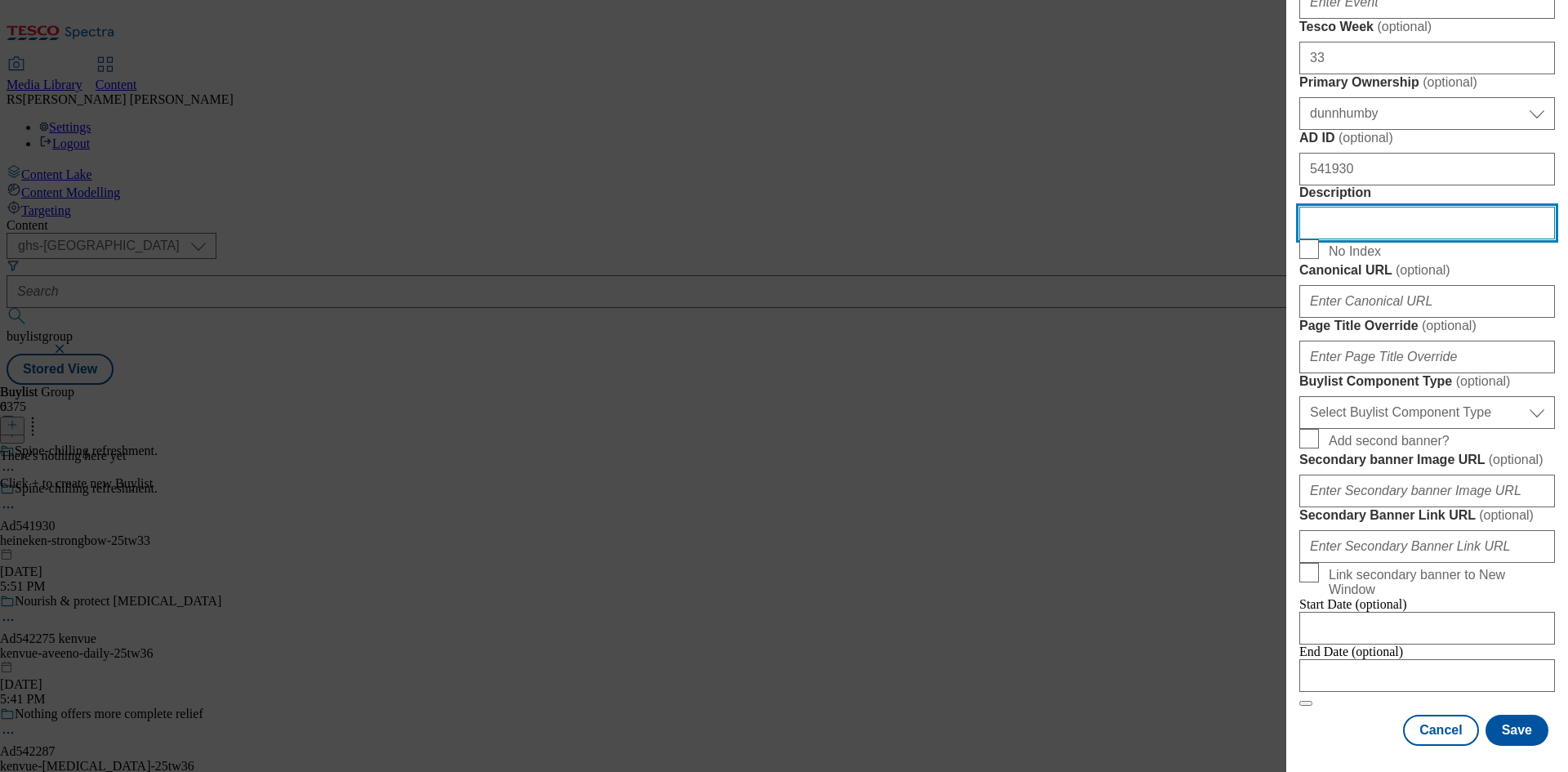
scroll to position [1062, 0]
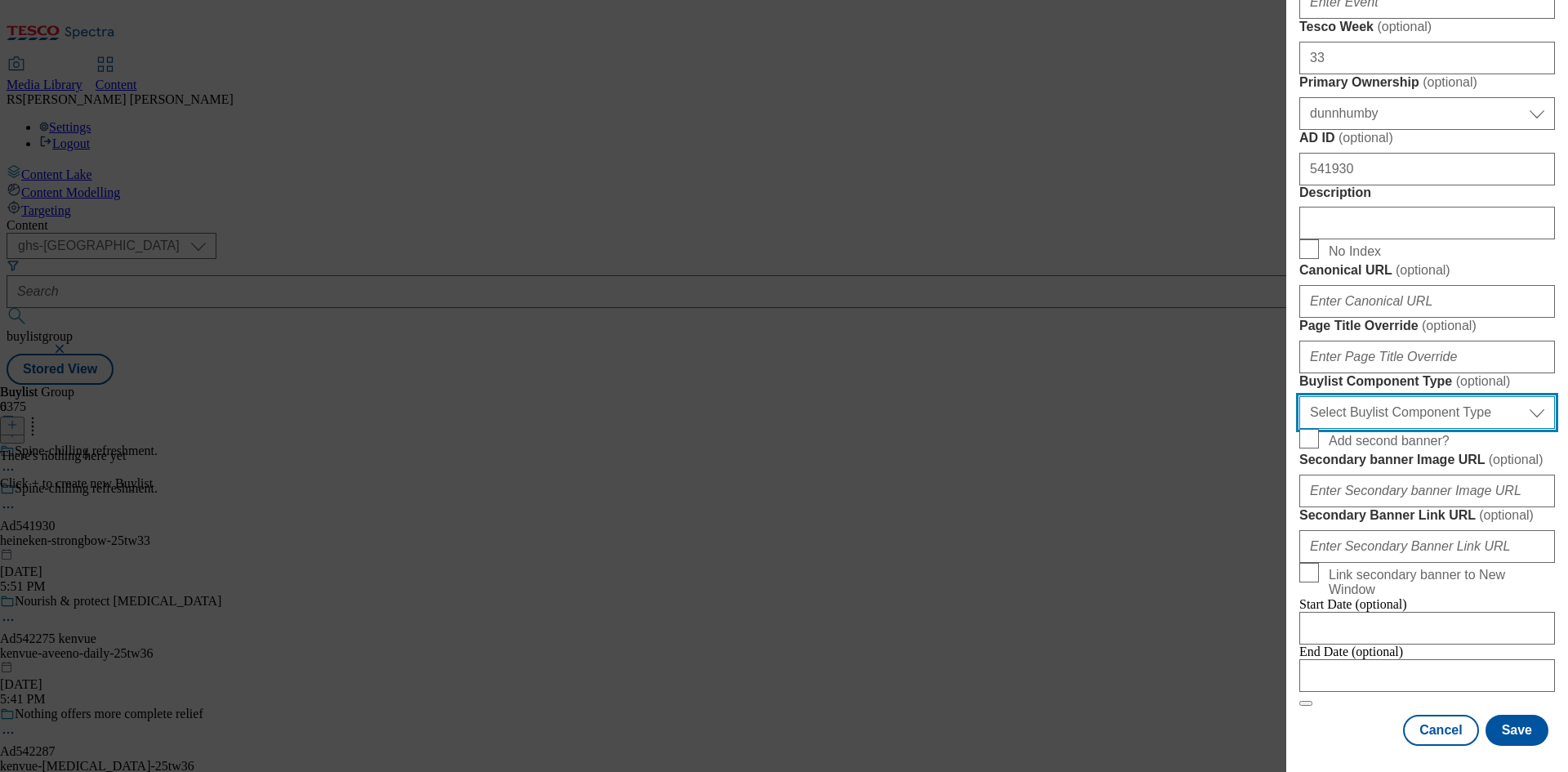
click at [1406, 429] on select "Select Buylist Component Type Banner Competition Header Meal" at bounding box center [1427, 413] width 256 height 33
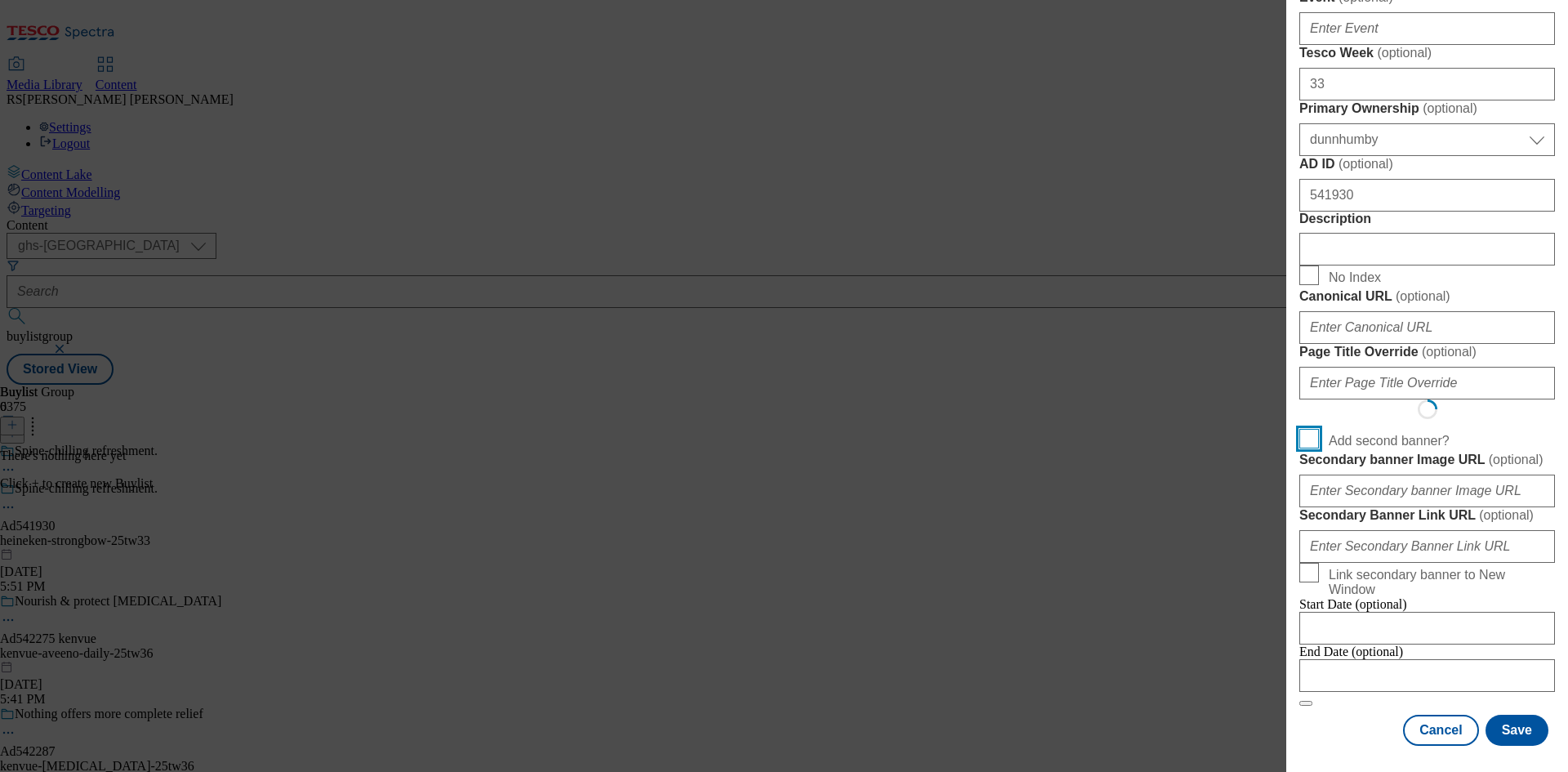
scroll to position [1274, 0]
select select "Banner"
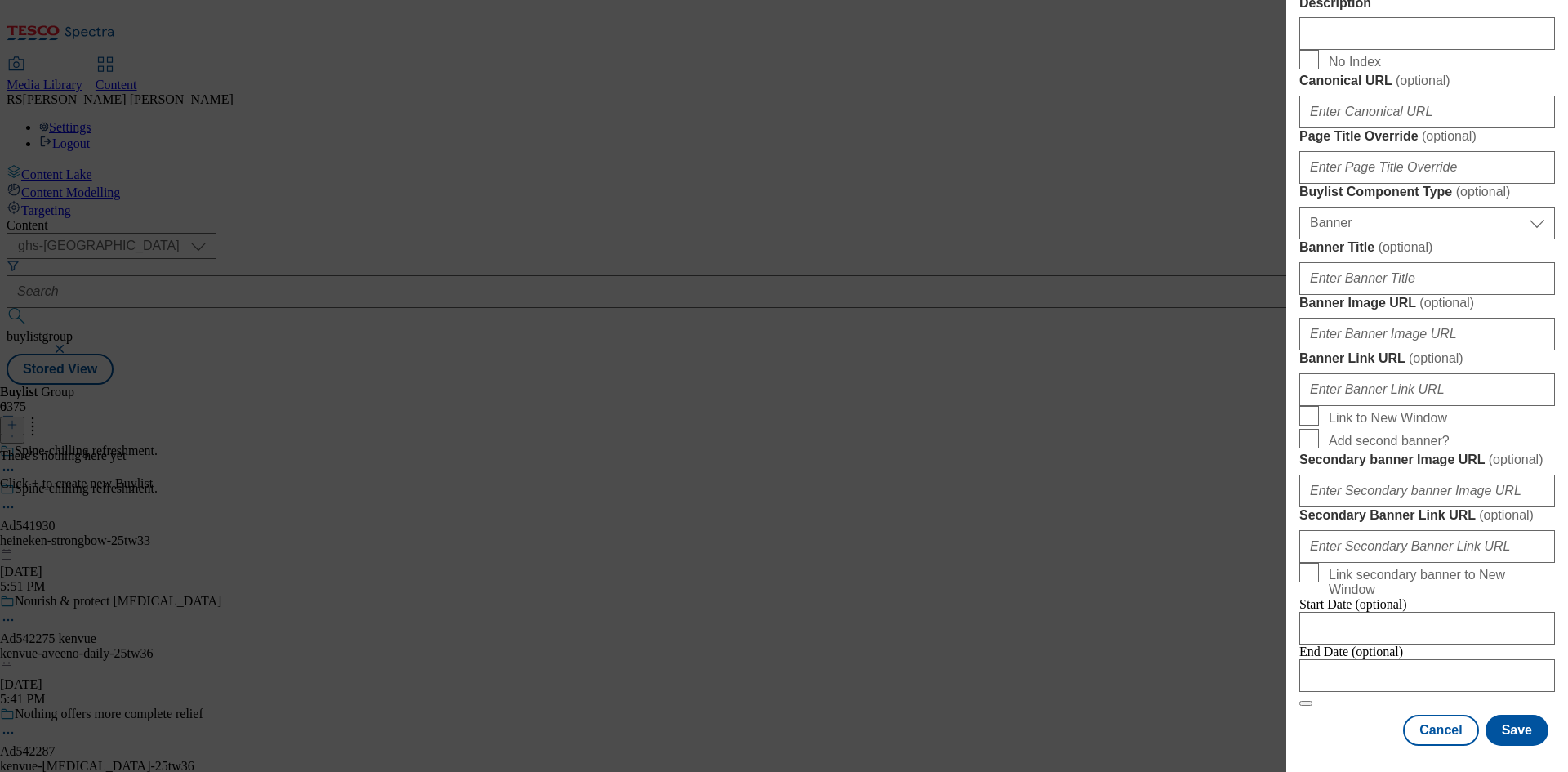
scroll to position [1619, 0]
click at [1326, 733] on div "Cancel Save" at bounding box center [1427, 730] width 256 height 31
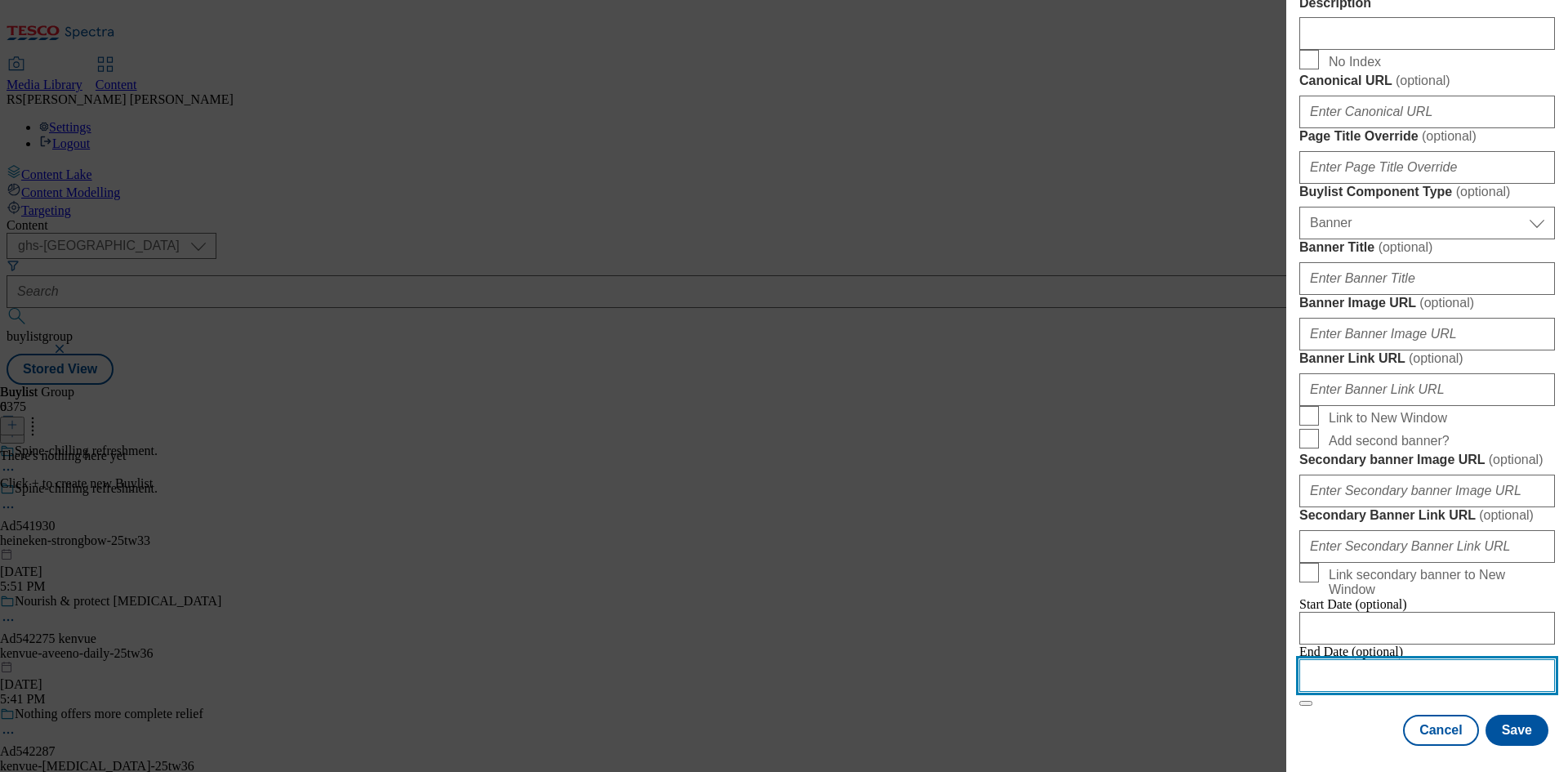
click at [1398, 659] on input "Modal" at bounding box center [1427, 676] width 256 height 33
select select "2025"
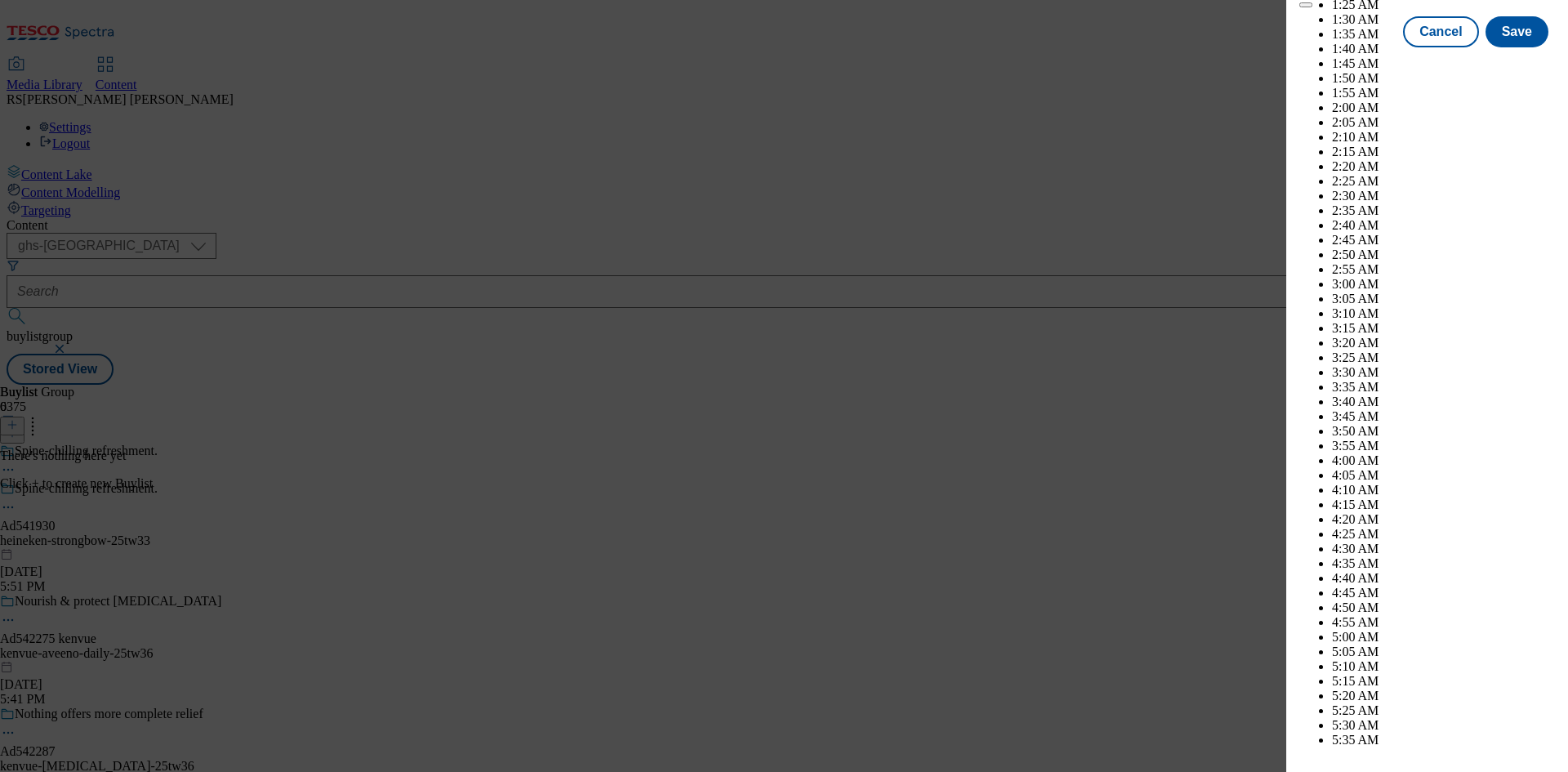
scroll to position [6459, 0]
select select "December"
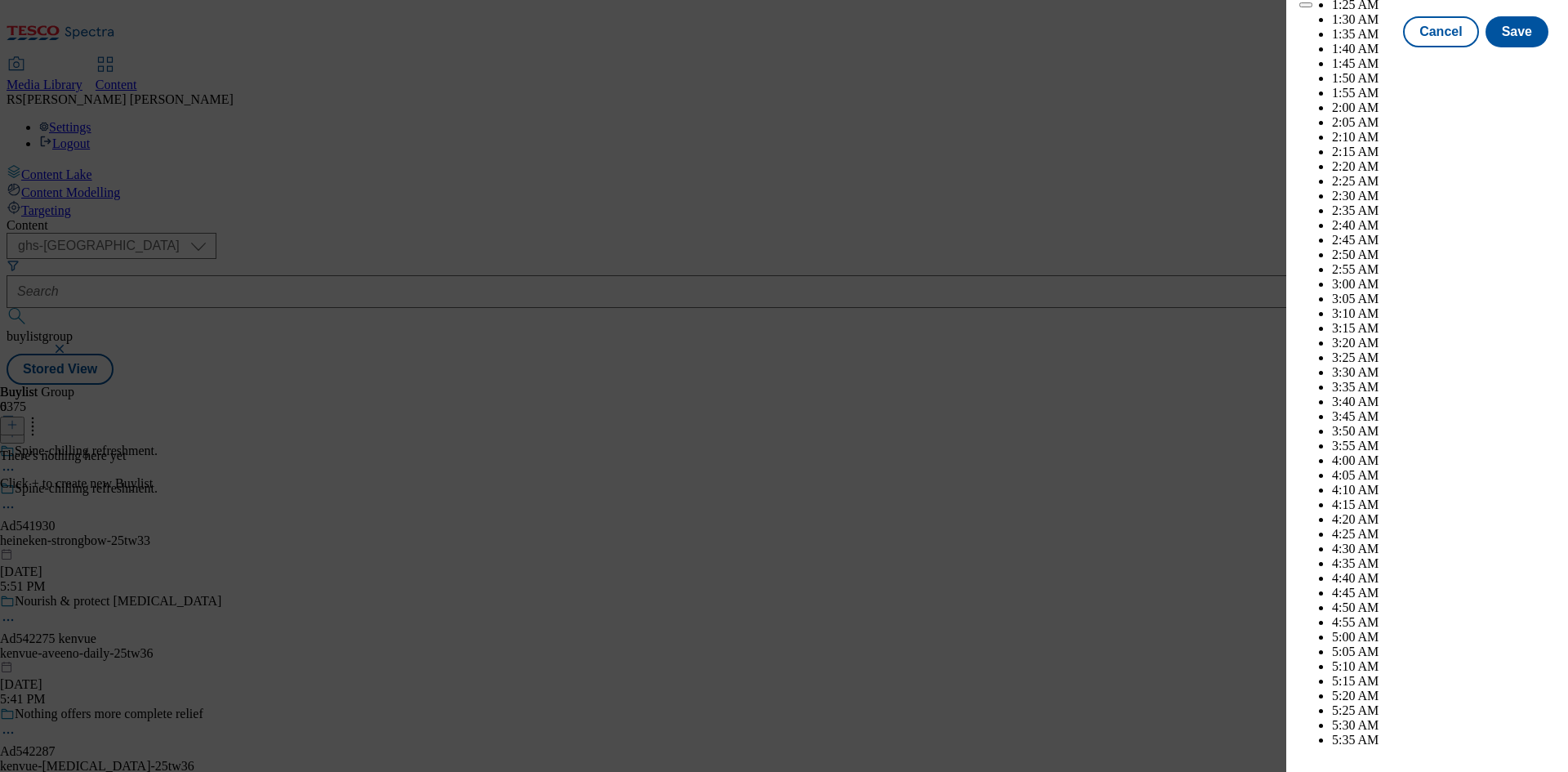
drag, startPoint x: 1509, startPoint y: 217, endPoint x: 1512, endPoint y: 225, distance: 8.5
select select "2026"
select select "January"
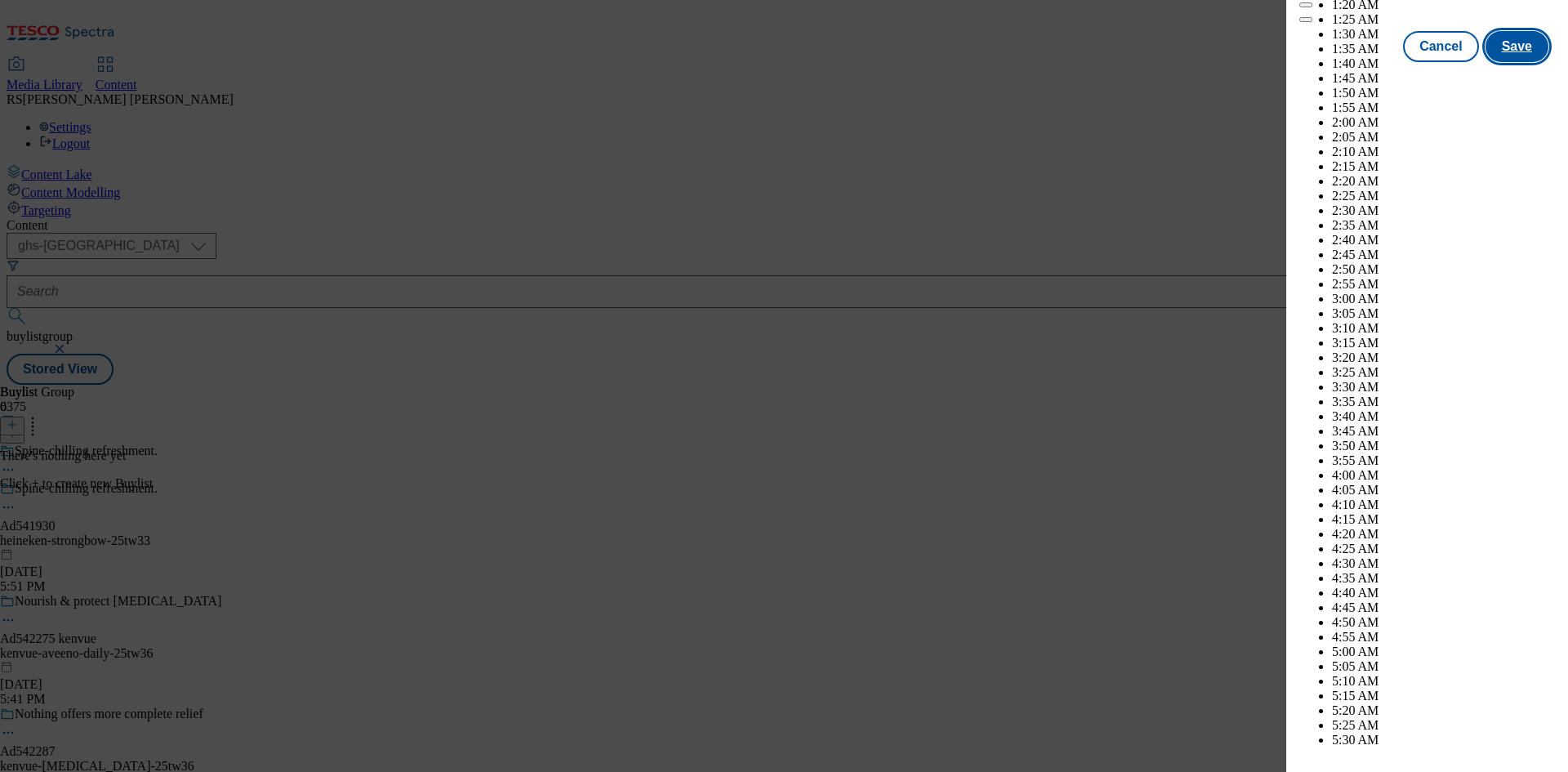
click at [1492, 62] on button "Save" at bounding box center [1517, 47] width 63 height 31
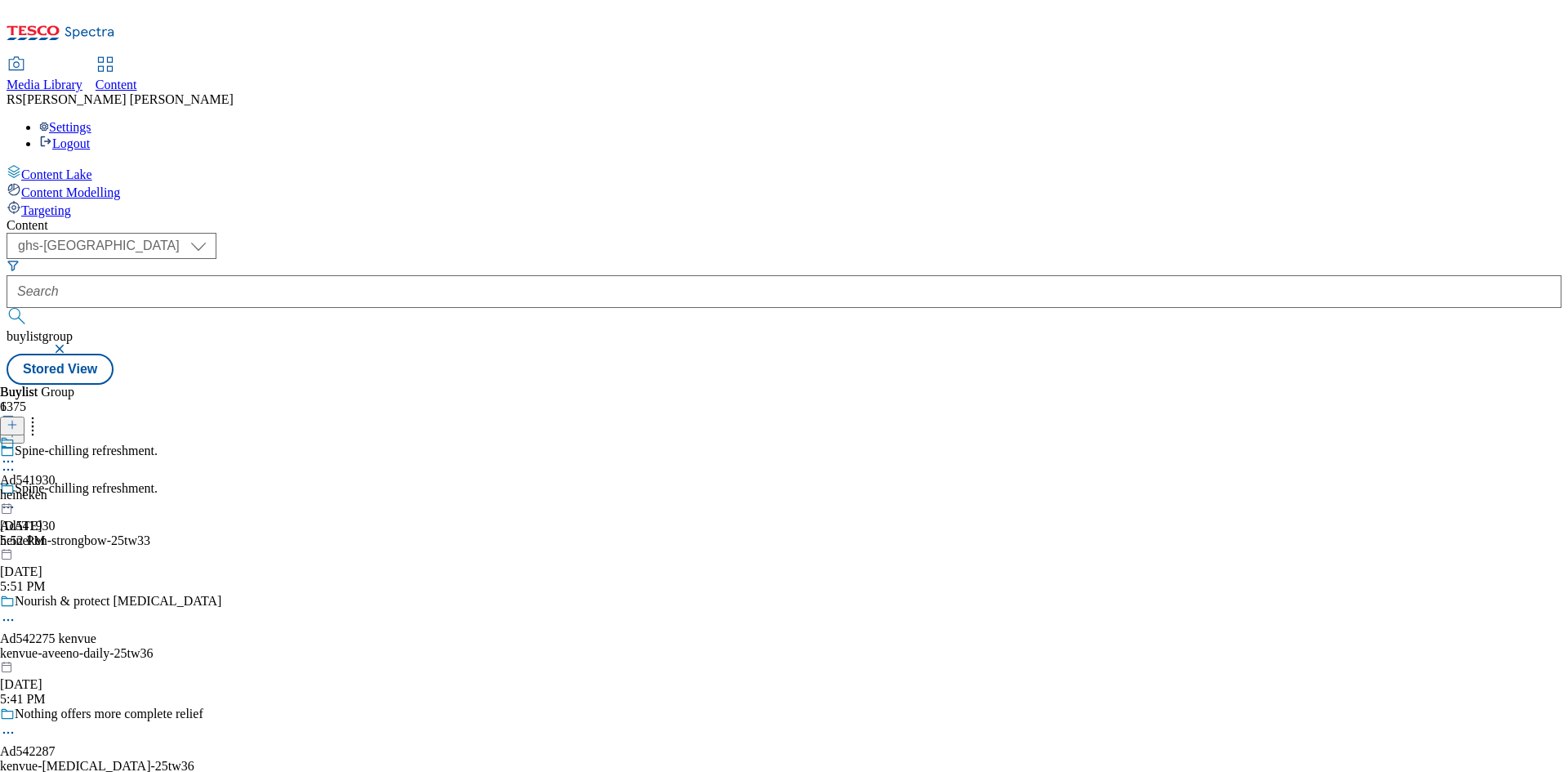
drag, startPoint x: 723, startPoint y: 316, endPoint x: 933, endPoint y: 264, distance: 216.3
click at [56, 488] on div "heineken" at bounding box center [28, 495] width 56 height 15
click at [18, 419] on icon at bounding box center [12, 424] width 11 height 11
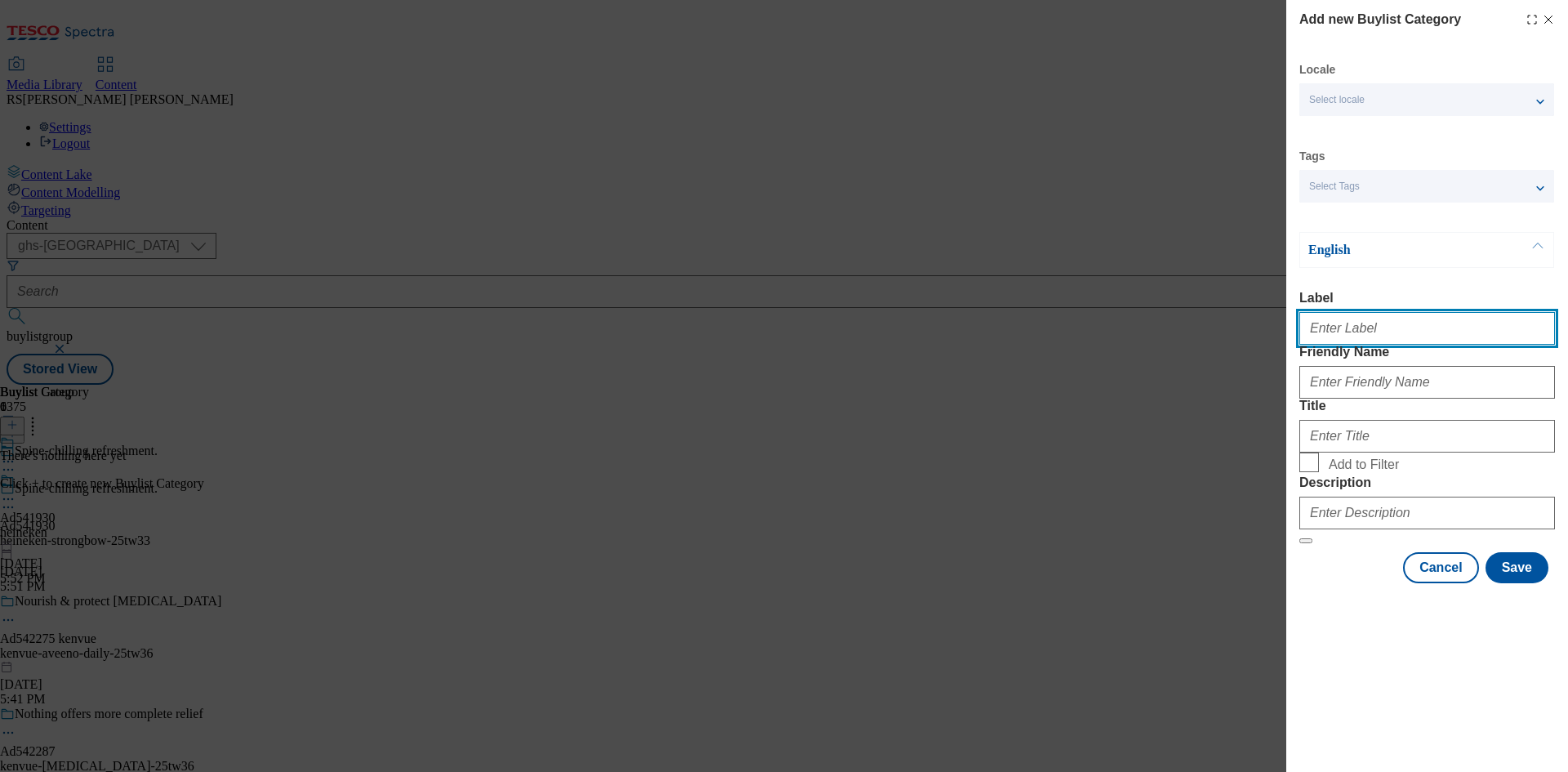
click at [1354, 332] on input "Label" at bounding box center [1427, 329] width 256 height 33
paste input "541930"
type input "Ad541930"
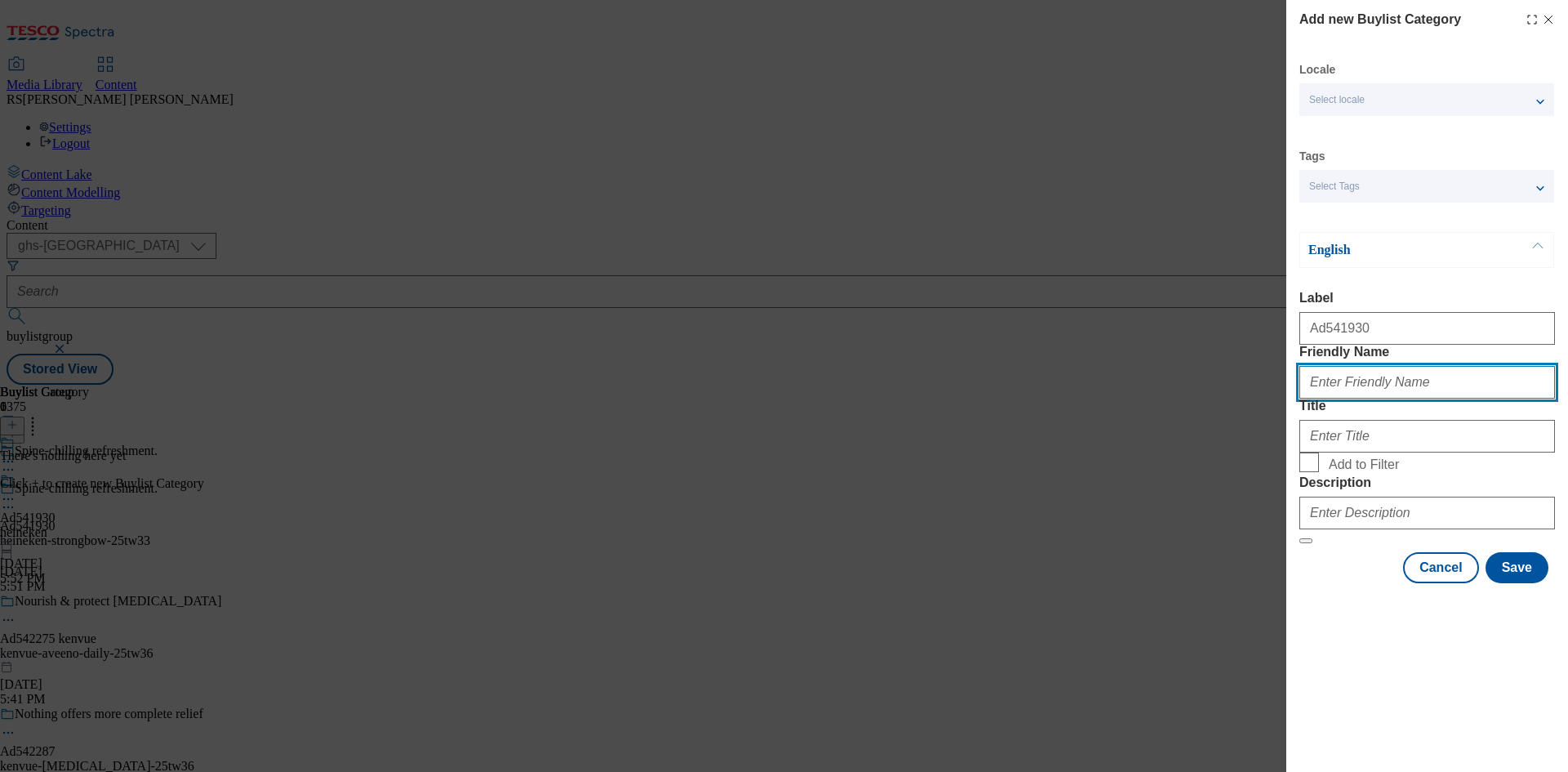
click at [1435, 399] on input "Friendly Name" at bounding box center [1427, 383] width 256 height 33
paste input "heineken-strongbow"
type input "heineken-strongbow"
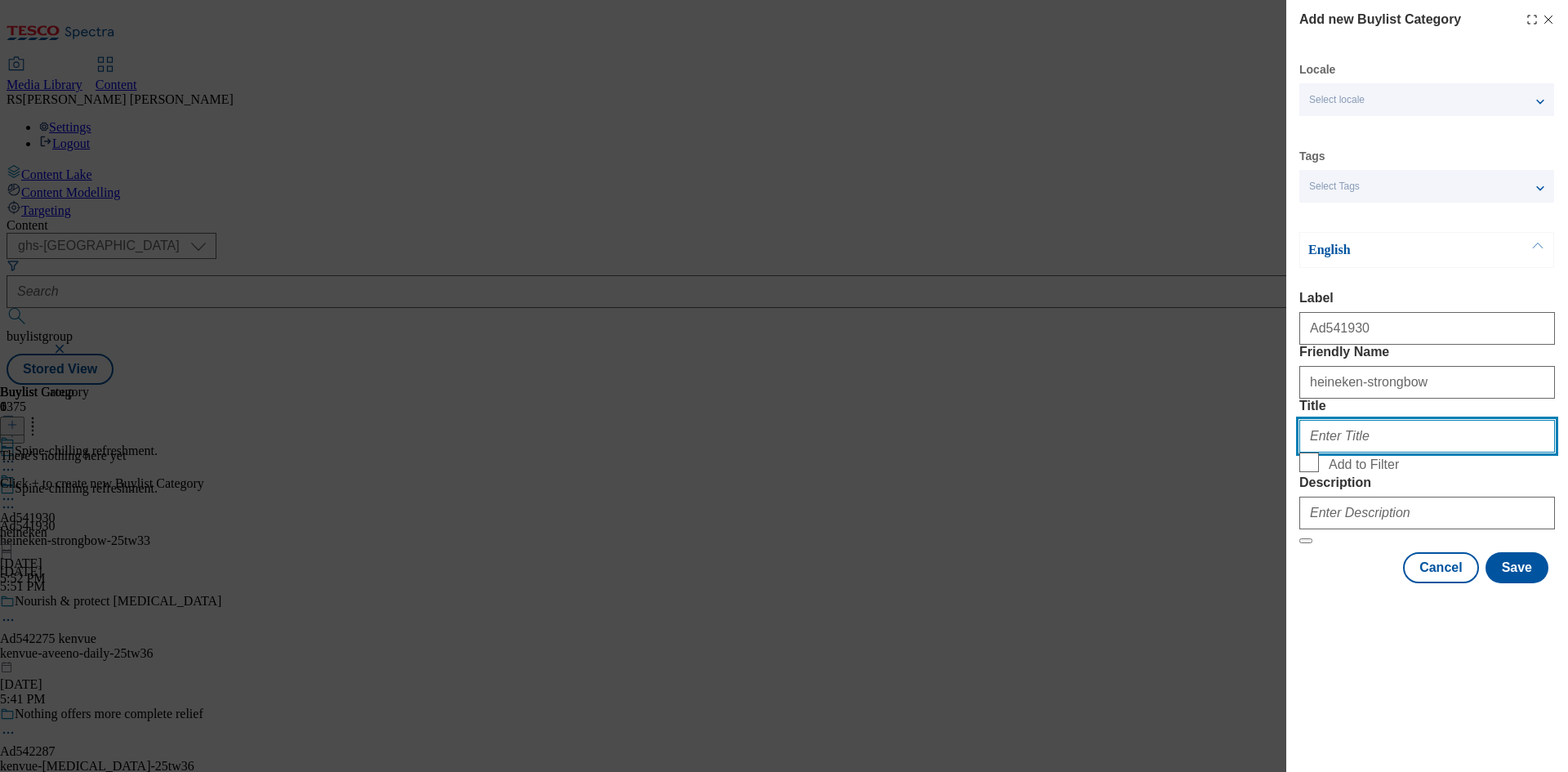
click at [1385, 453] on input "Title" at bounding box center [1427, 436] width 256 height 33
paste input "Heineken"
type input "Heineken"
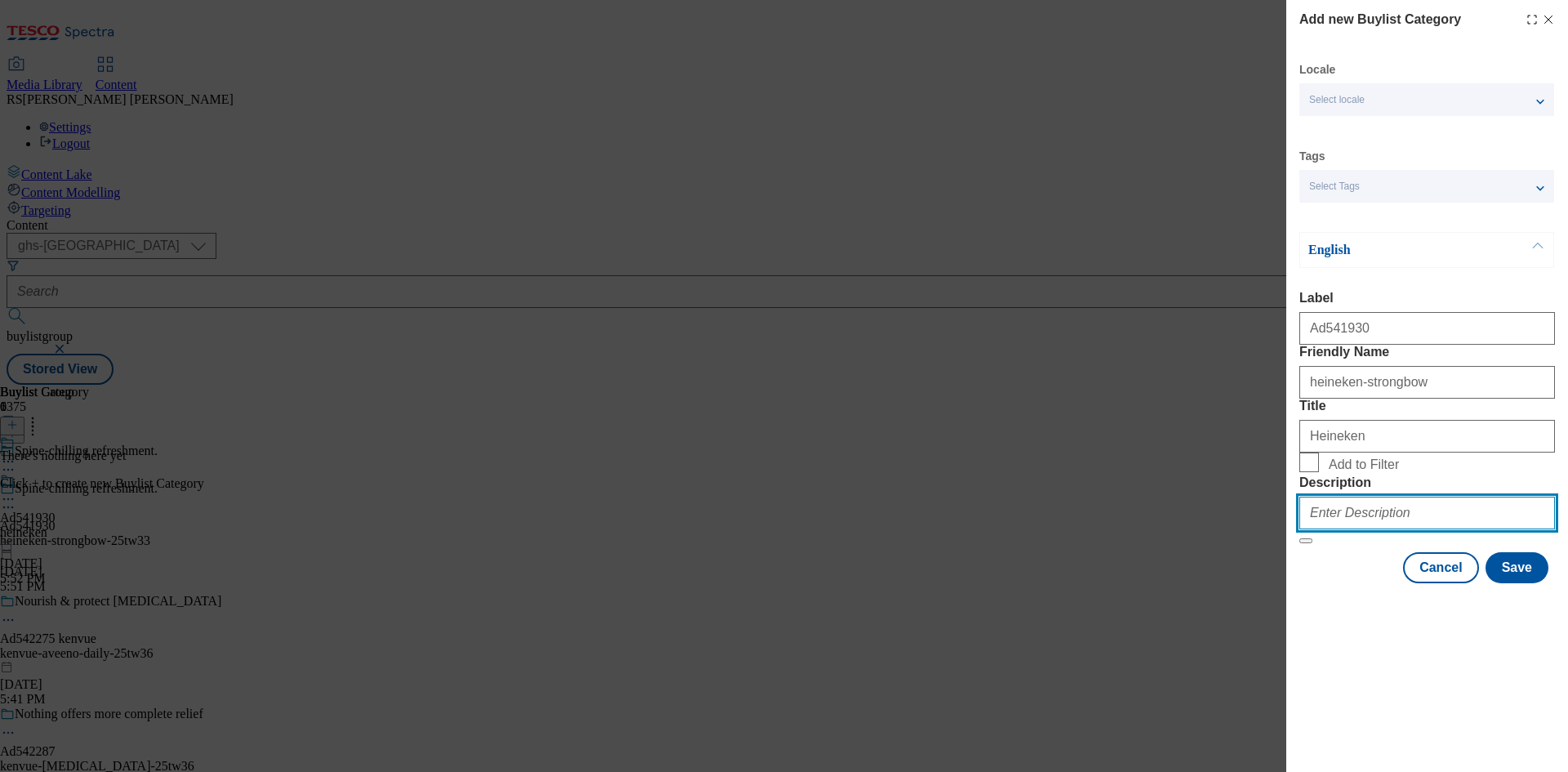
drag, startPoint x: 1390, startPoint y: 623, endPoint x: 1414, endPoint y: 639, distance: 28.8
click at [1390, 529] on input "Description" at bounding box center [1427, 513] width 256 height 33
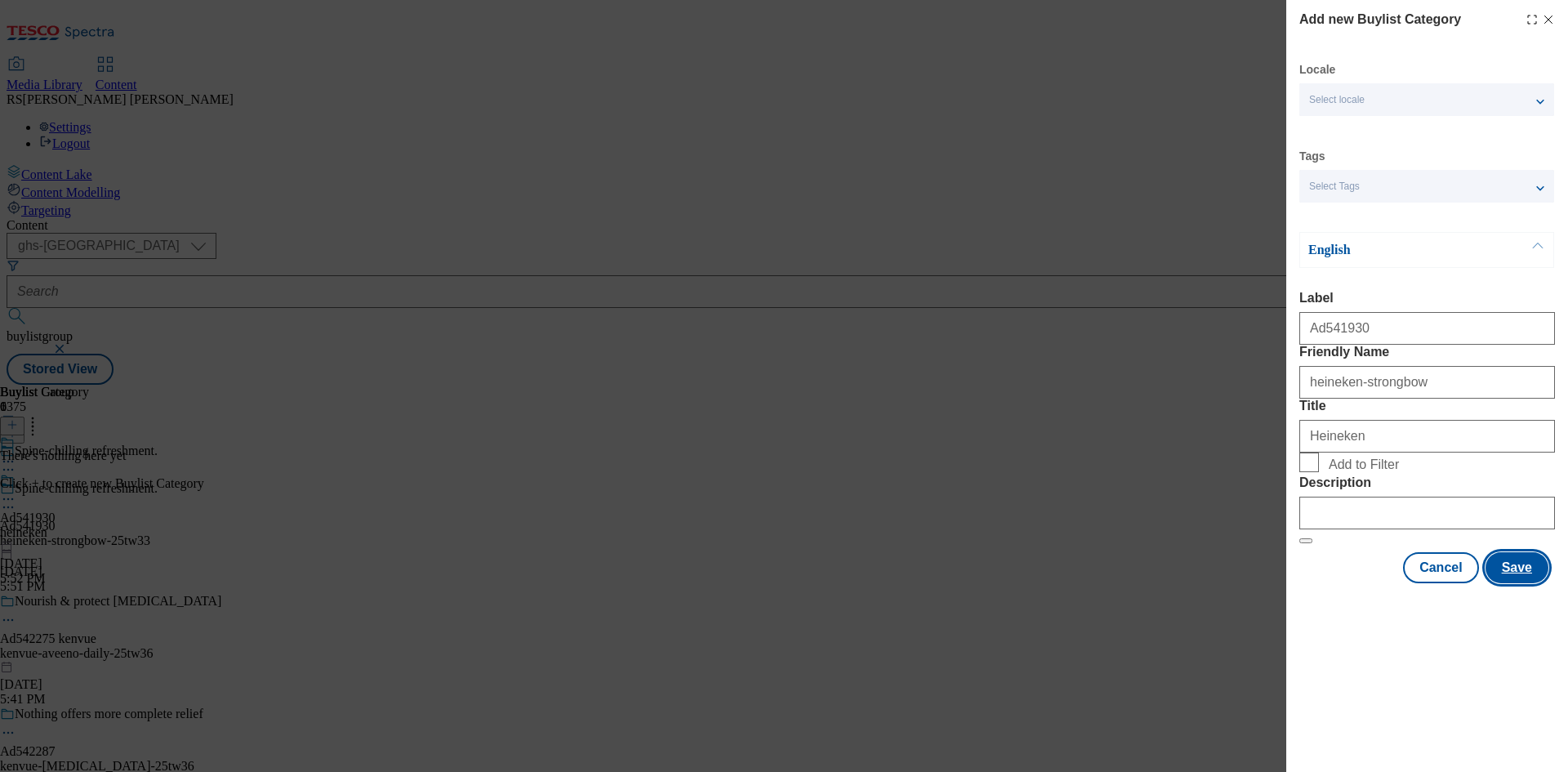
click at [1518, 583] on button "Save" at bounding box center [1517, 568] width 63 height 31
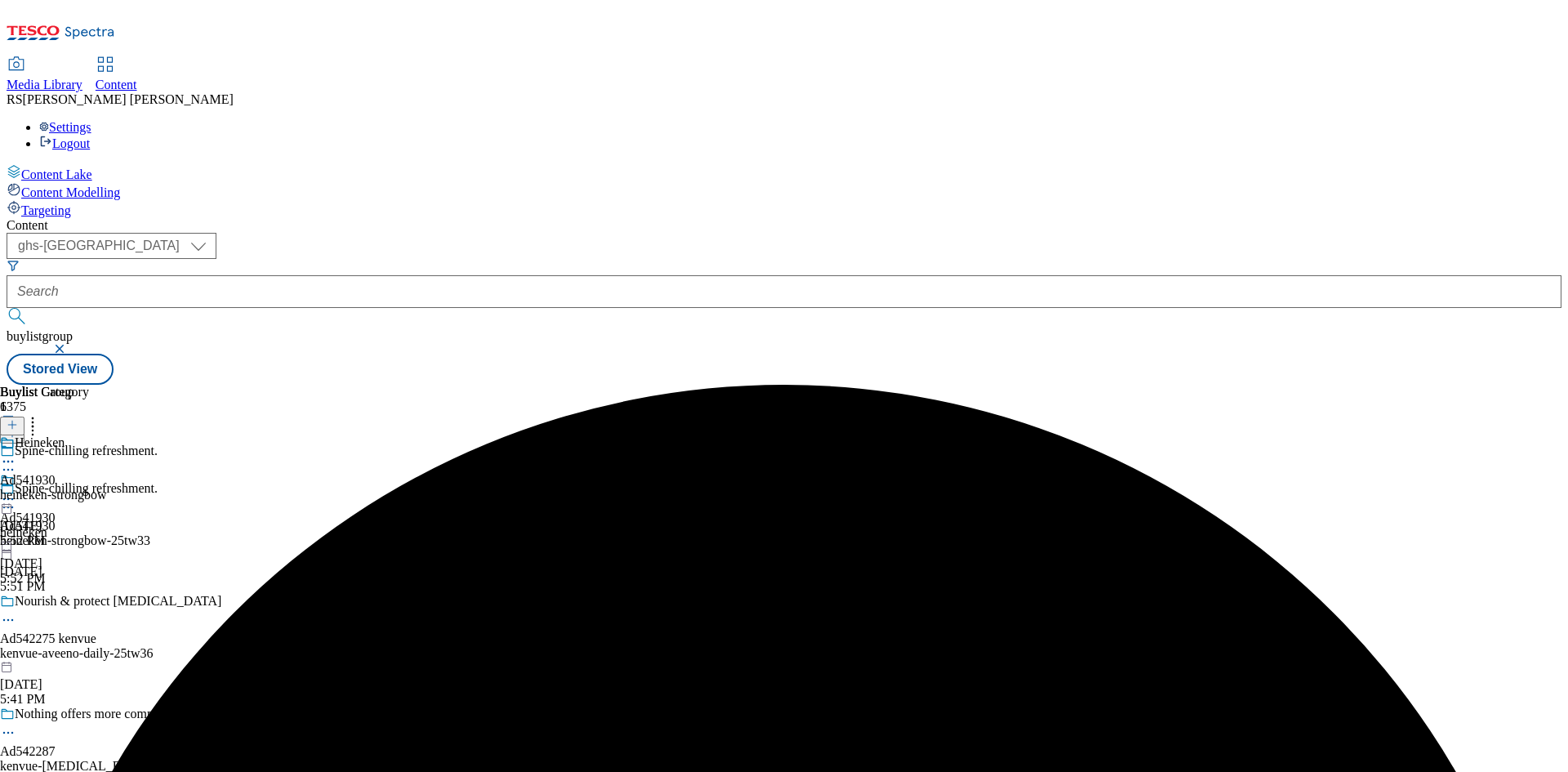
click at [107, 436] on div "Heineken Ad541930 heineken-strongbow Sep 26, 2025 5:52 PM" at bounding box center [53, 492] width 107 height 113
click at [18, 419] on icon at bounding box center [12, 424] width 11 height 11
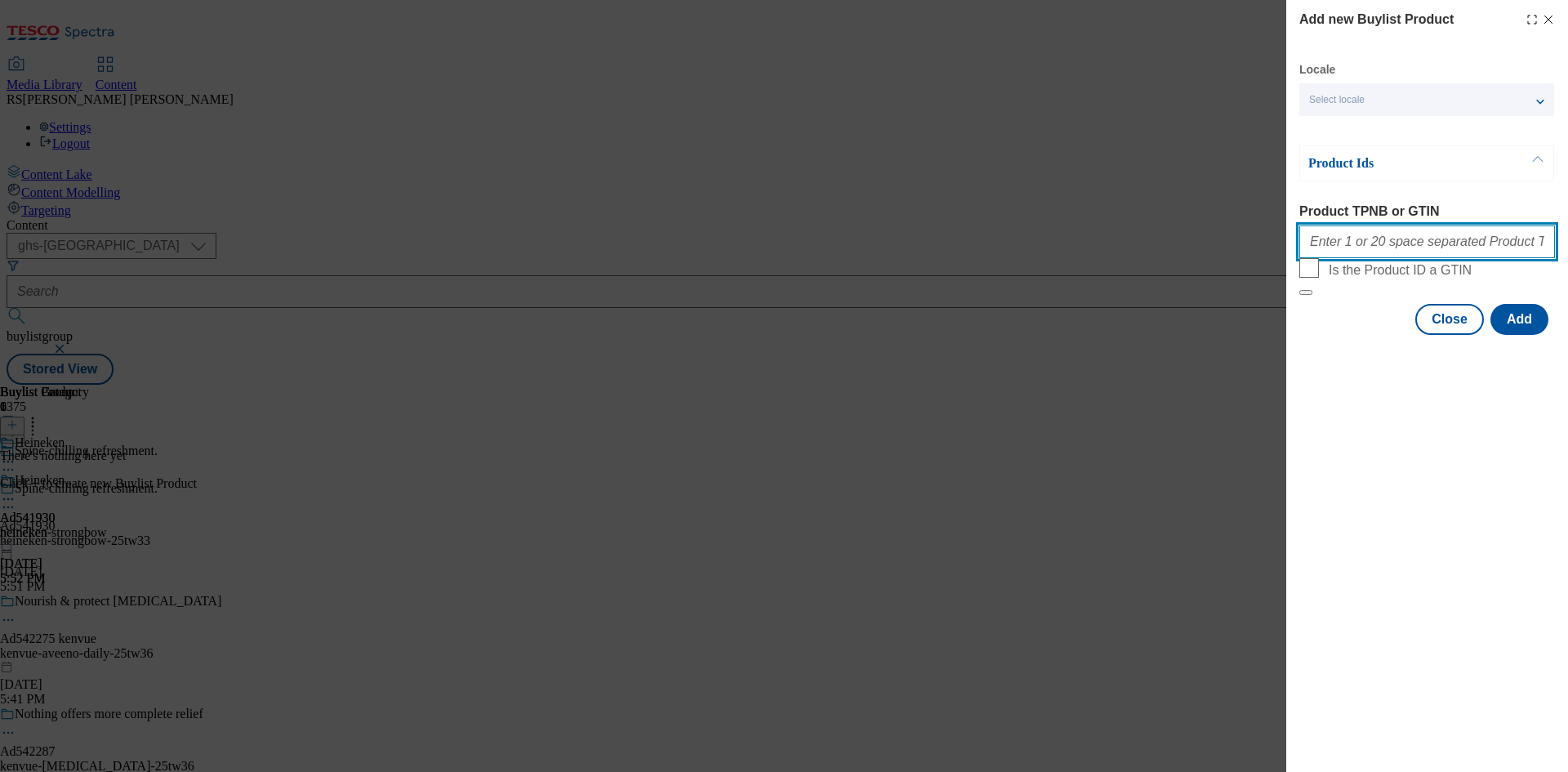
click at [1392, 243] on input "Product TPNB or GTIN" at bounding box center [1427, 242] width 256 height 33
paste input "74286971"
type input "74286971"
click at [1529, 335] on button "Add" at bounding box center [1519, 320] width 58 height 31
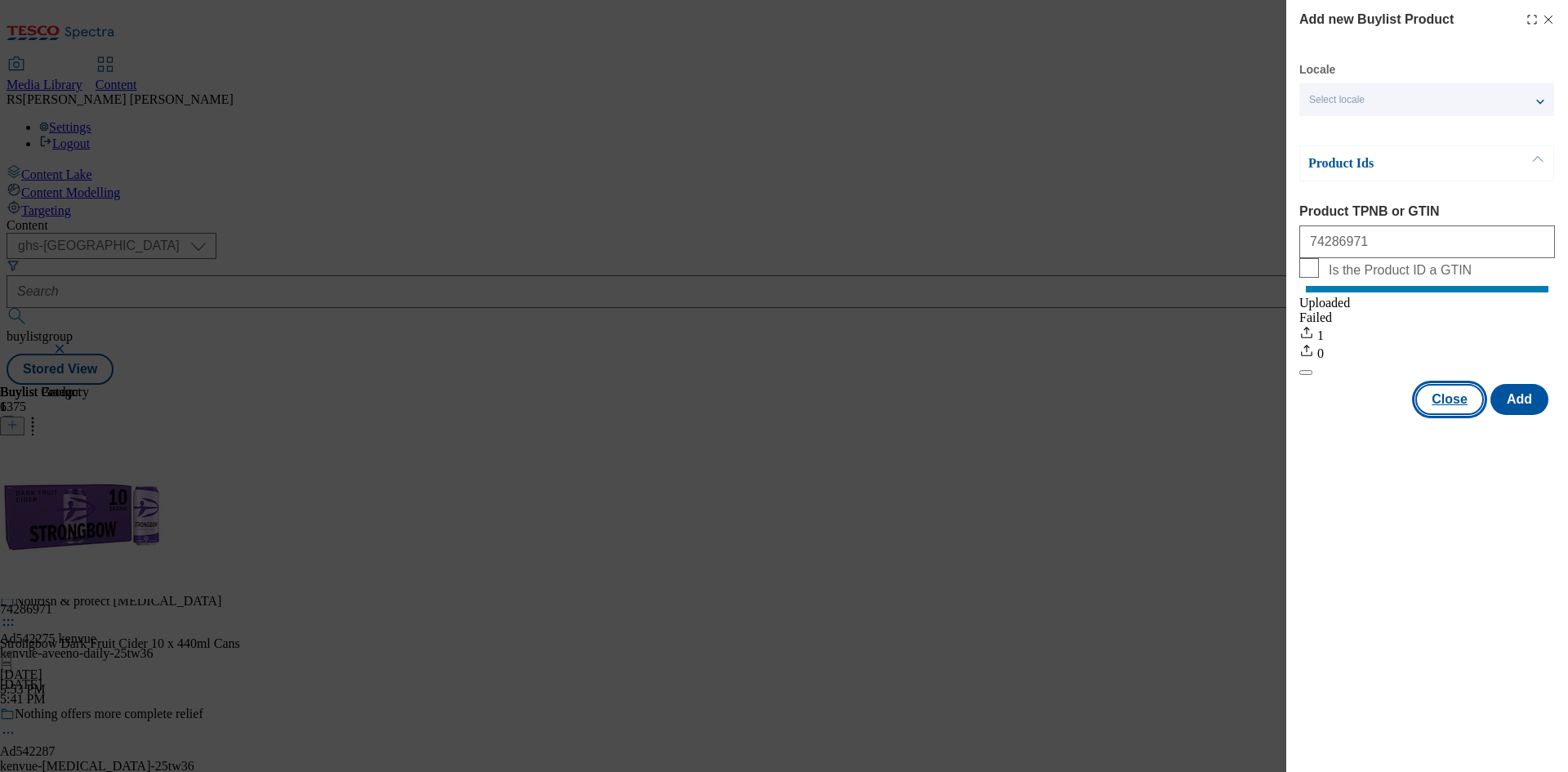
click at [1465, 415] on button "Close" at bounding box center [1449, 400] width 69 height 31
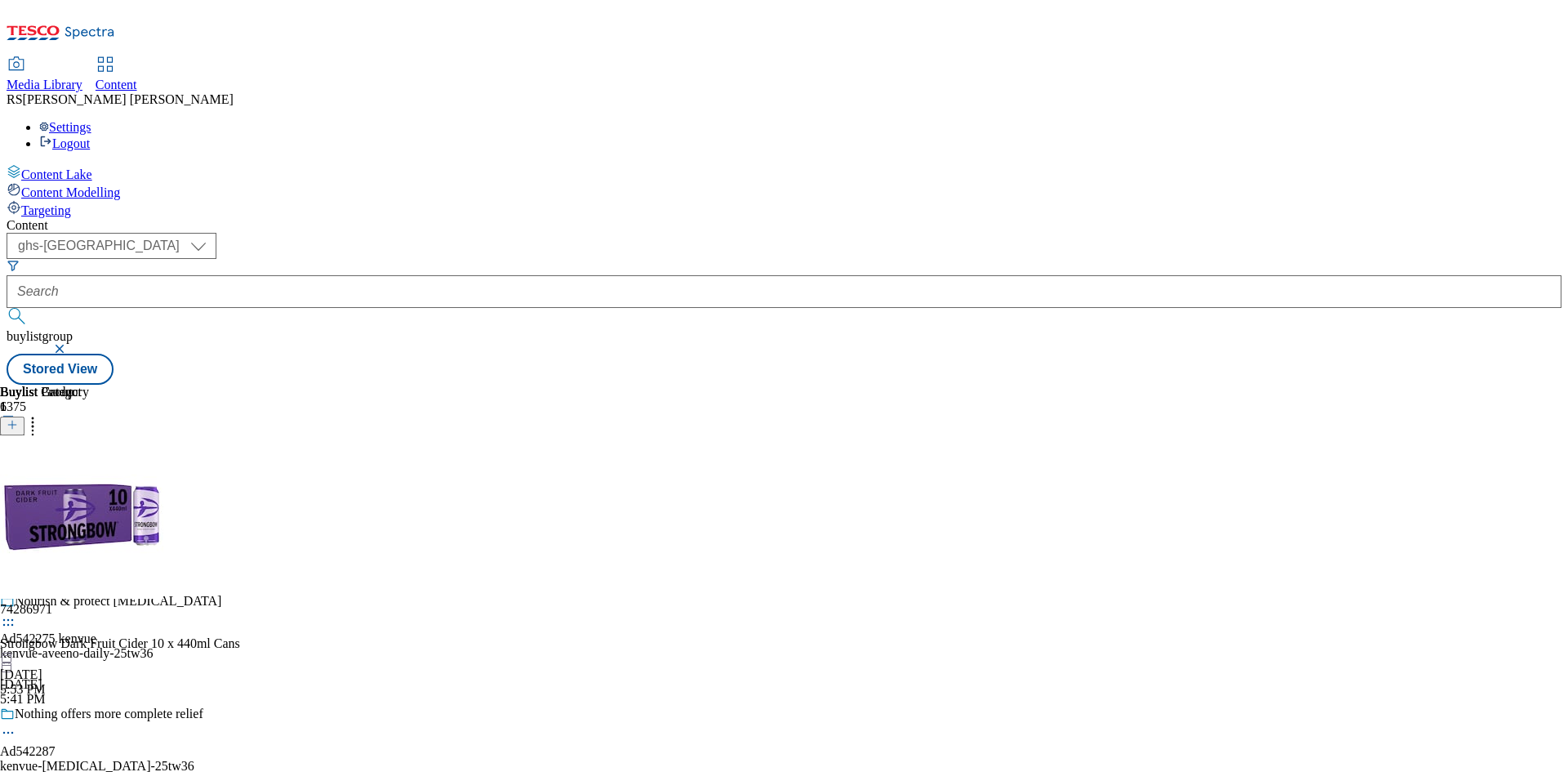
click at [17, 499] on icon at bounding box center [8, 507] width 17 height 17
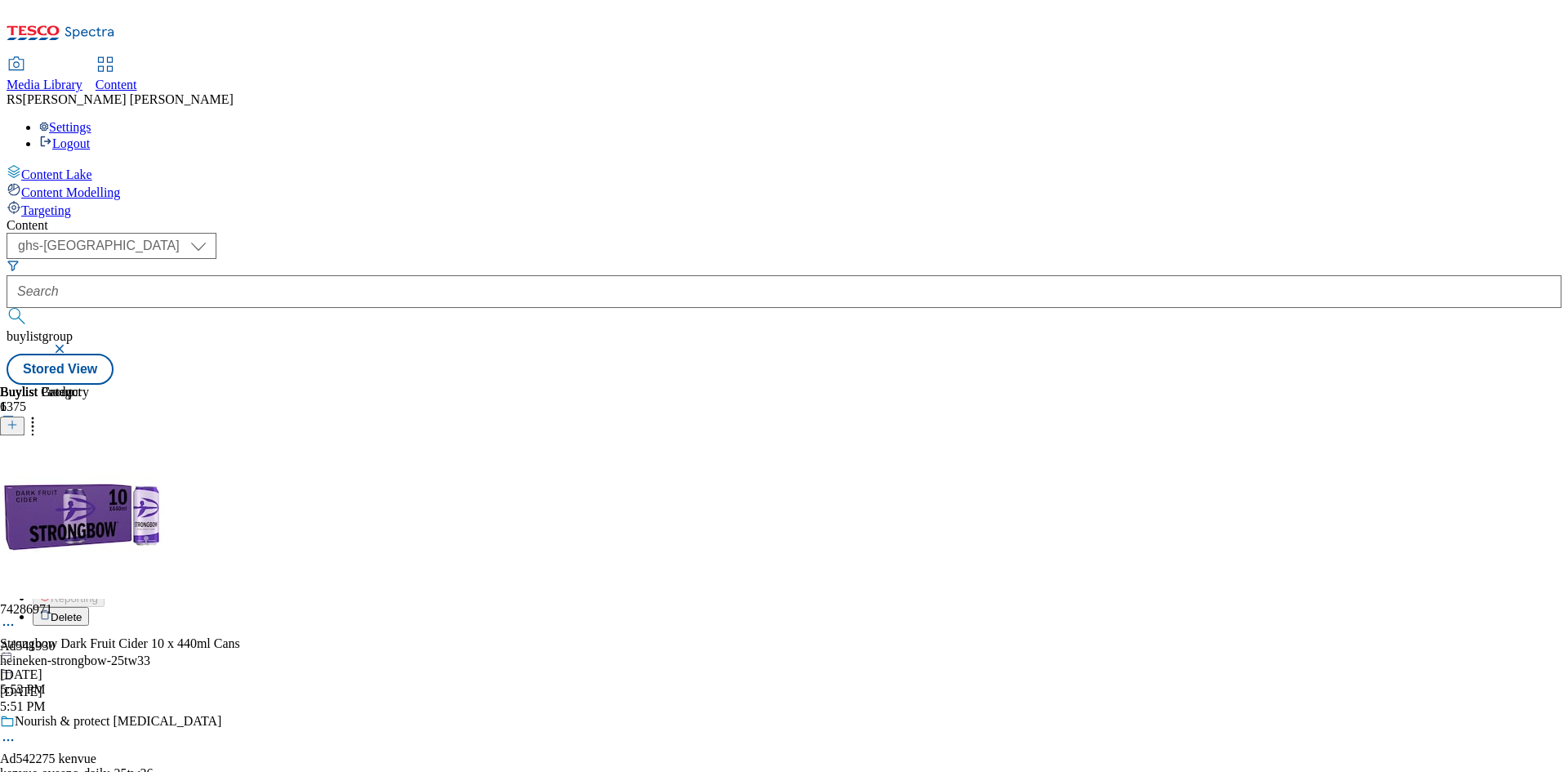
click at [70, 536] on span "Edit" at bounding box center [60, 542] width 19 height 12
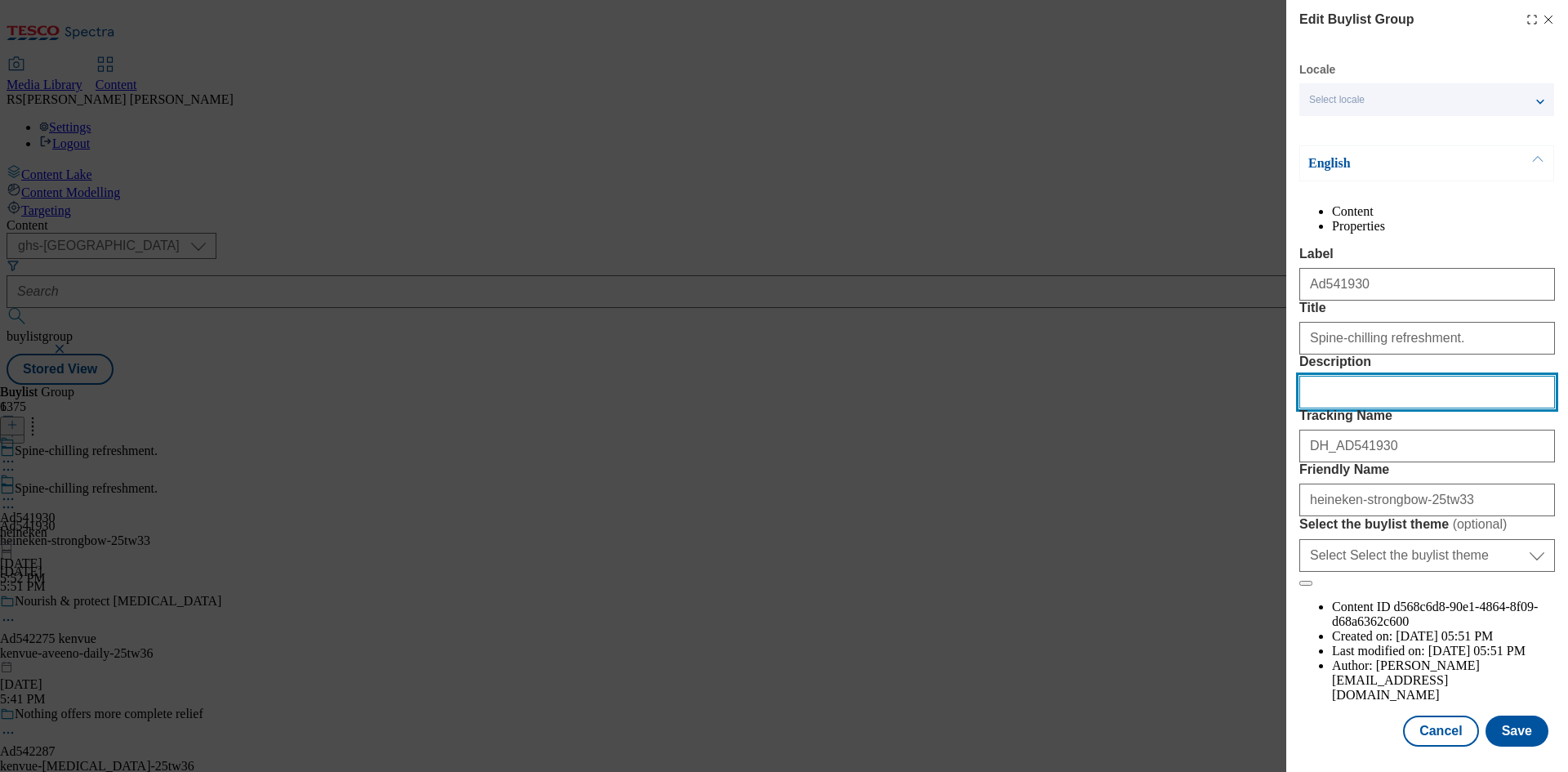
click at [1394, 409] on input "Description" at bounding box center [1427, 392] width 256 height 33
paste input "Strongbow Dark Fruit Cider 10 x 440ml Cans"
type input "Strongbow Dark Fruit Cider 10 x 440ml Cans"
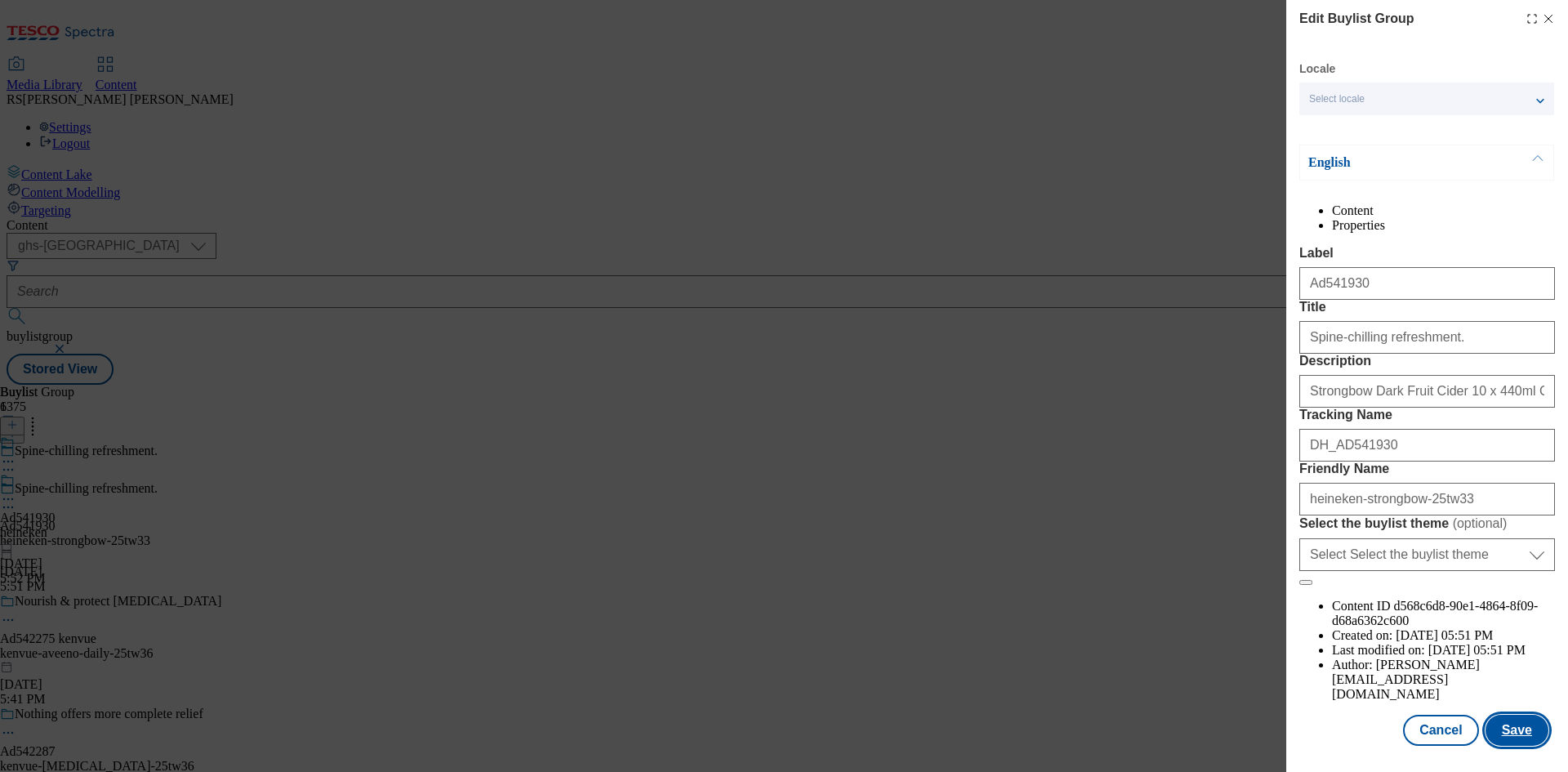
click at [1519, 730] on button "Save" at bounding box center [1517, 730] width 63 height 31
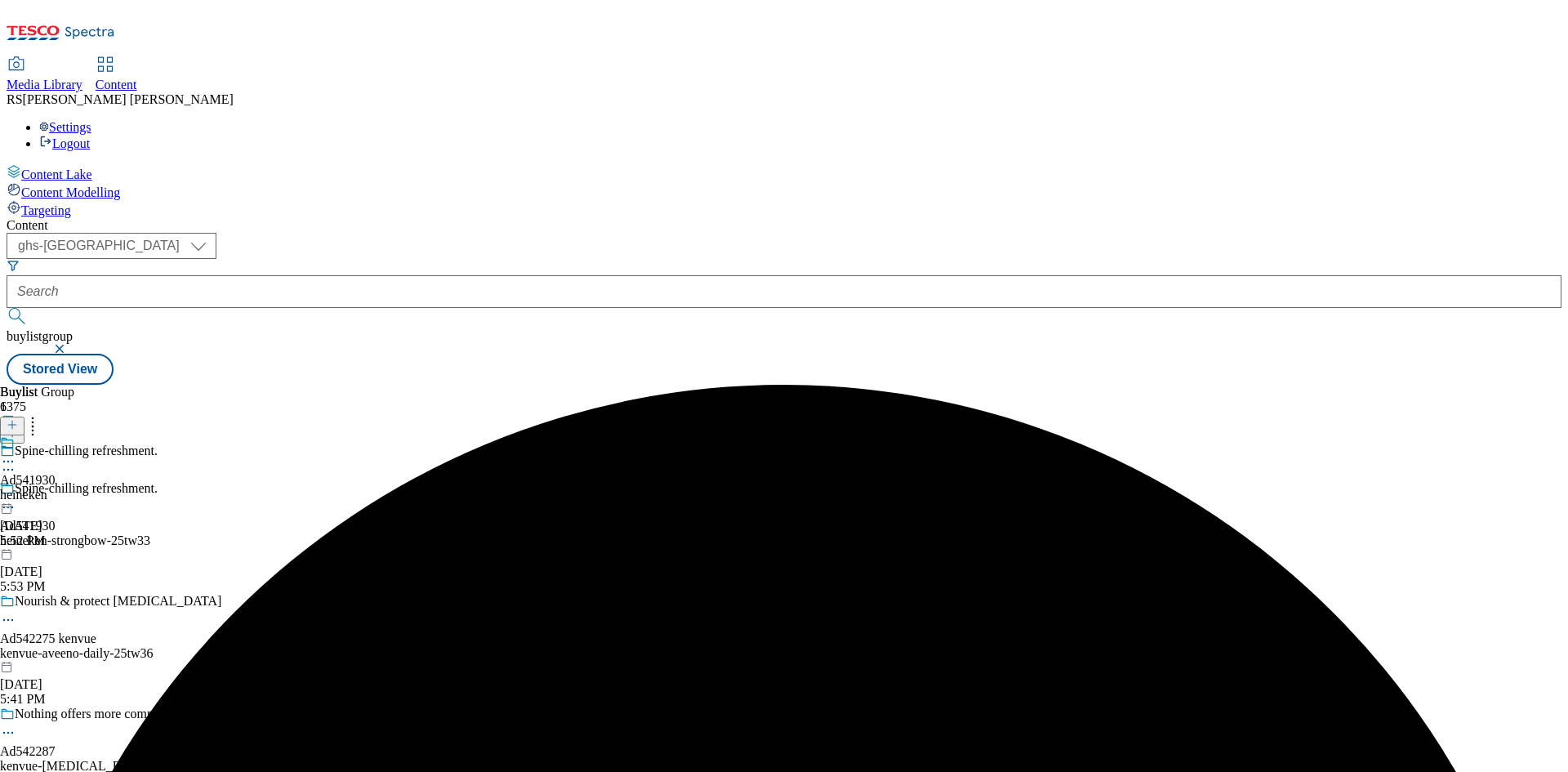
click at [17, 454] on icon at bounding box center [8, 462] width 17 height 17
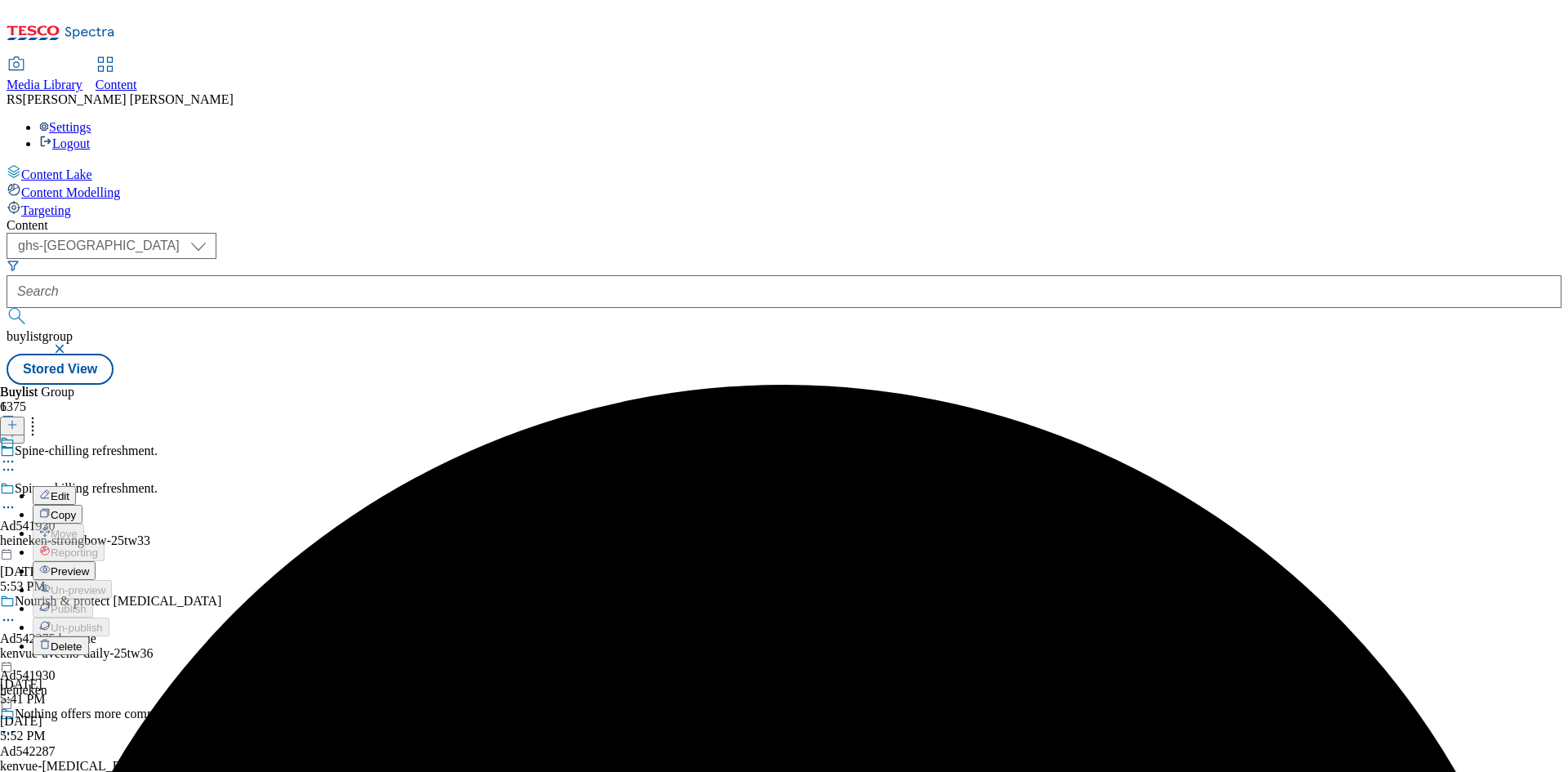
click at [76, 486] on button "Edit" at bounding box center [55, 496] width 43 height 19
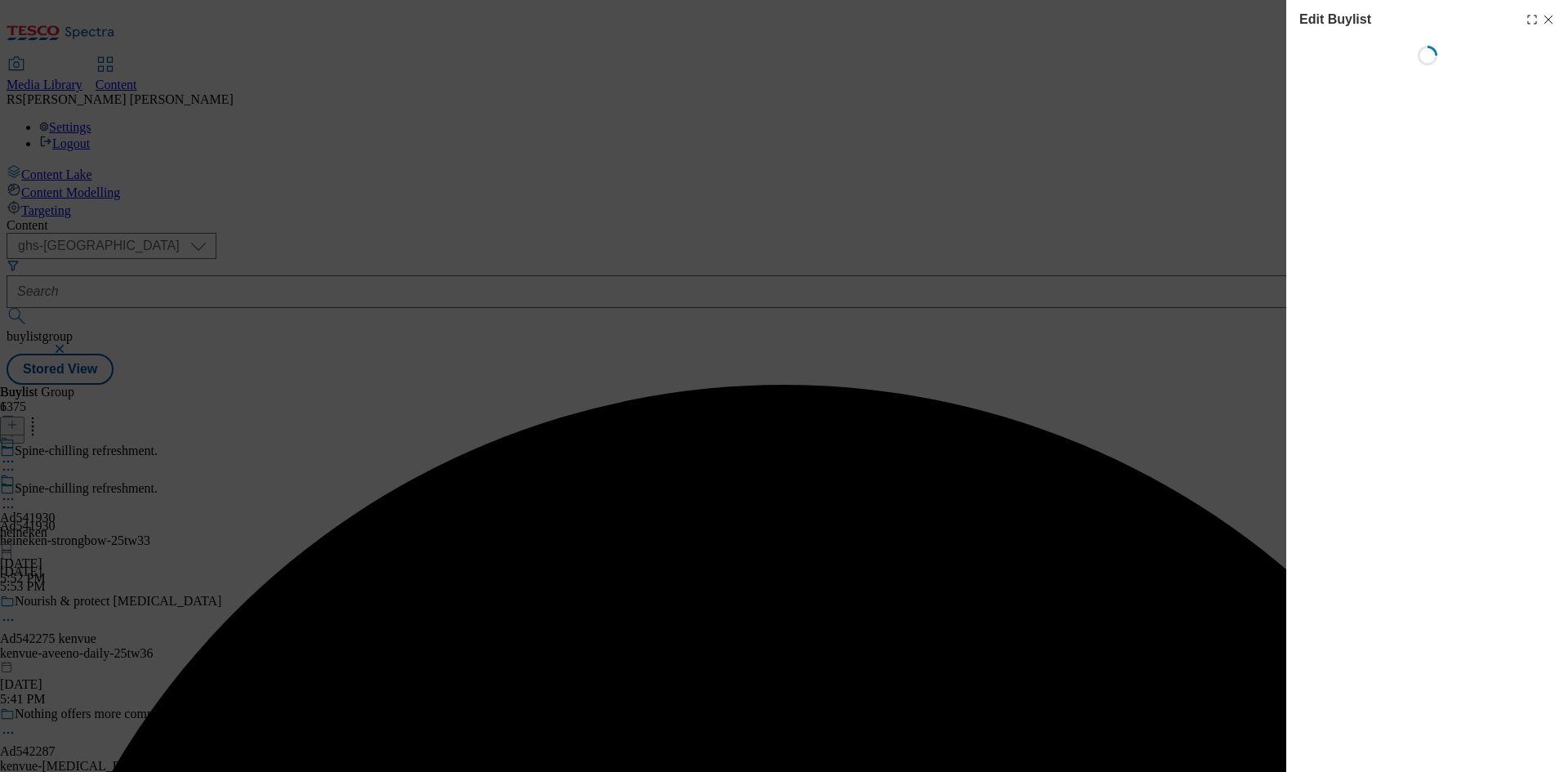
select select "tactical"
select select "supplier funded short term 1-3 weeks"
select select "dunnhumby"
select select "Banner"
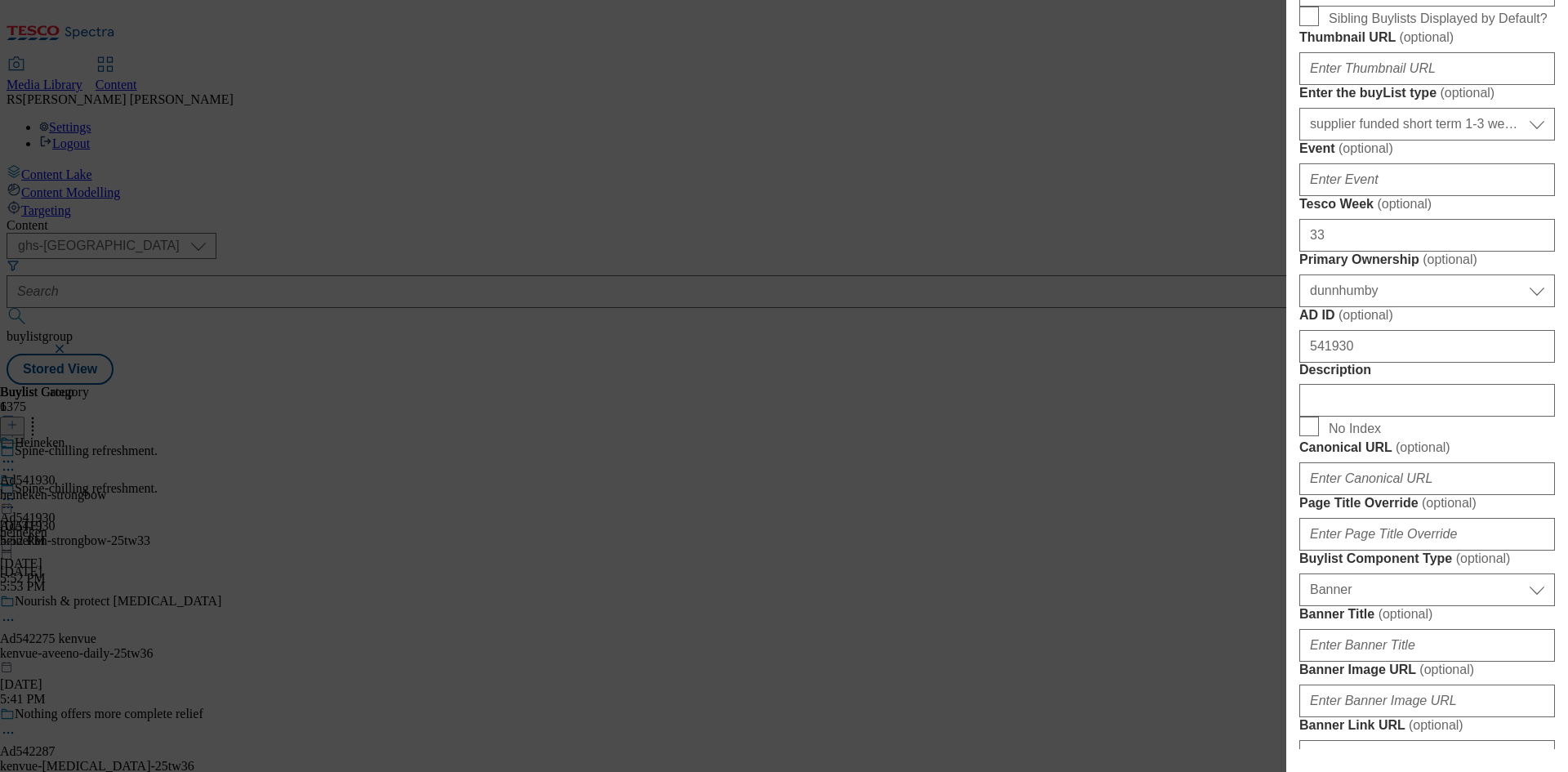
scroll to position [817, 0]
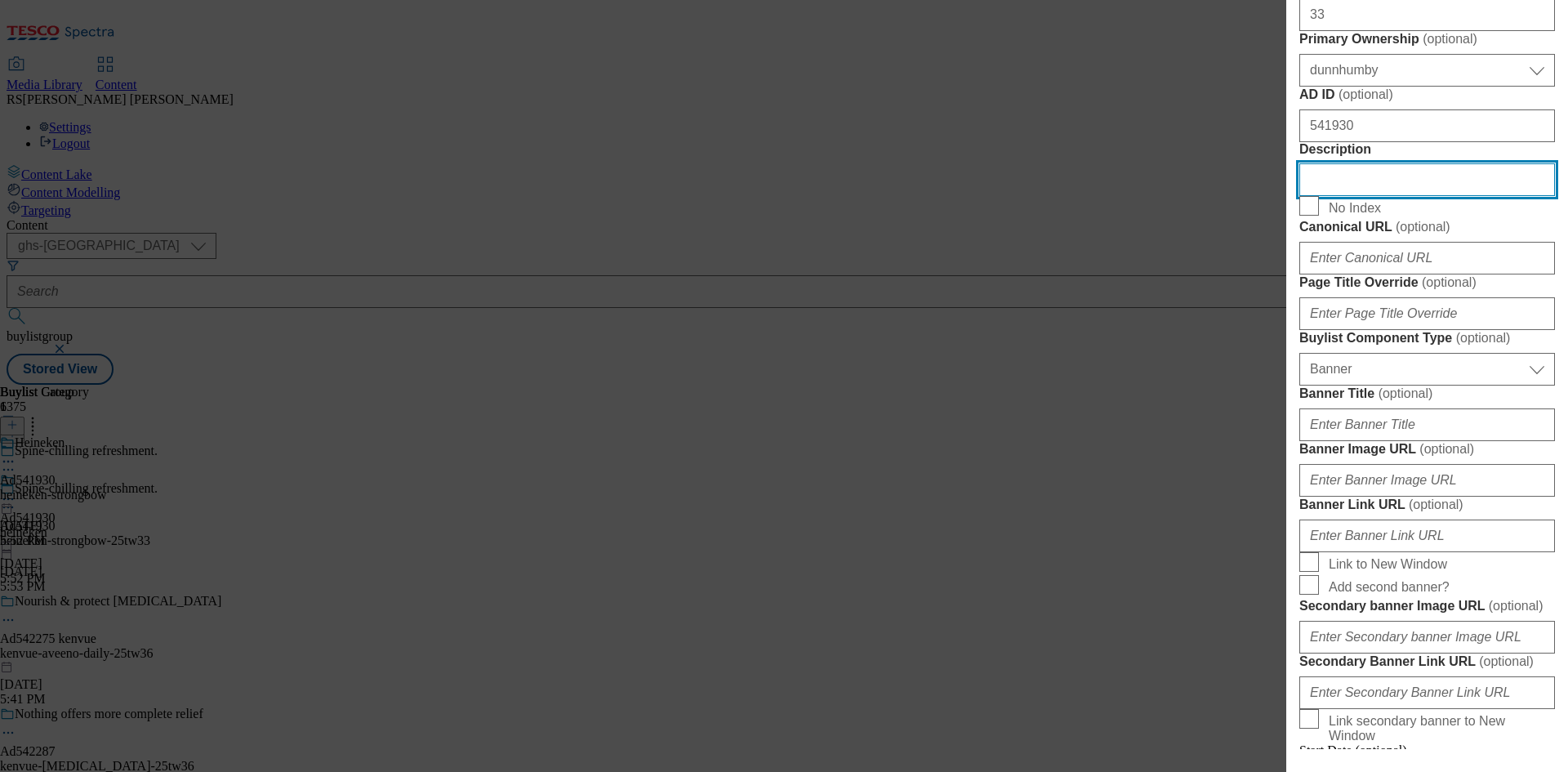
click at [1401, 196] on input "Description" at bounding box center [1427, 180] width 256 height 33
paste input "Strongbow Dark Fruit Cider 10 x 440ml Cans"
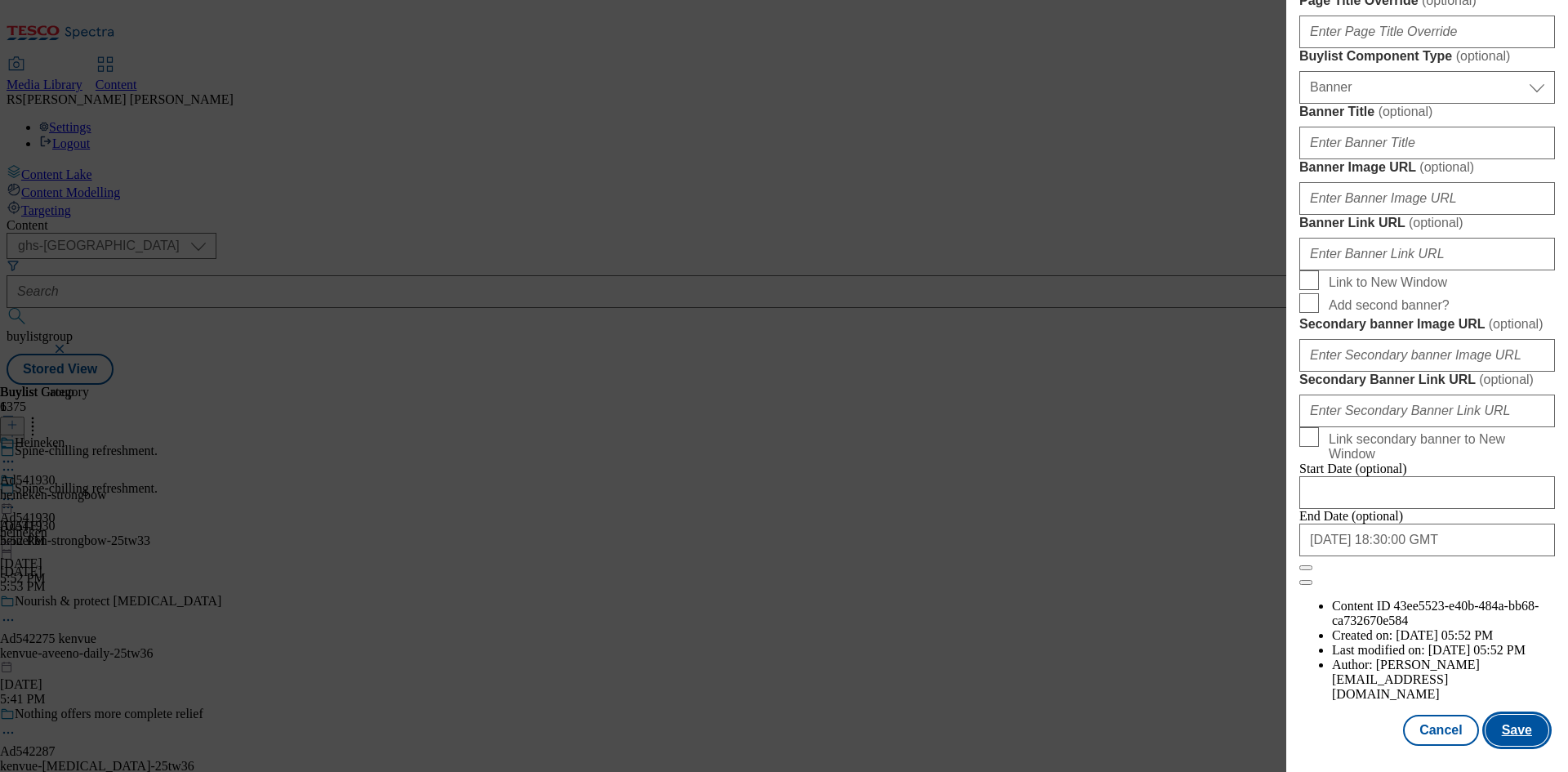
scroll to position [1691, 0]
type input "Strongbow Dark Fruit Cider 10 x 440ml Cans"
click at [1508, 720] on button "Save" at bounding box center [1517, 730] width 63 height 31
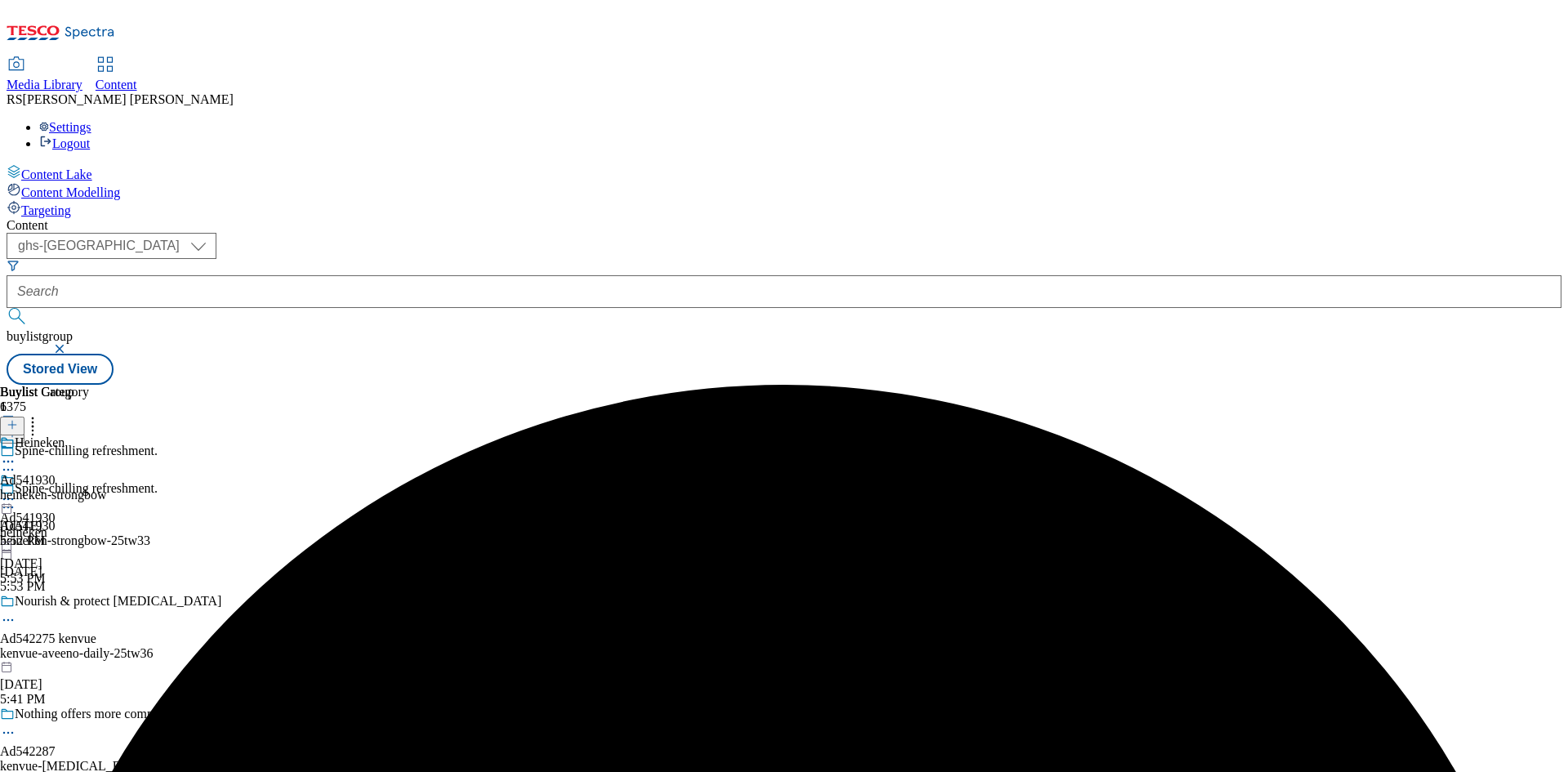
click at [17, 454] on icon at bounding box center [8, 462] width 17 height 17
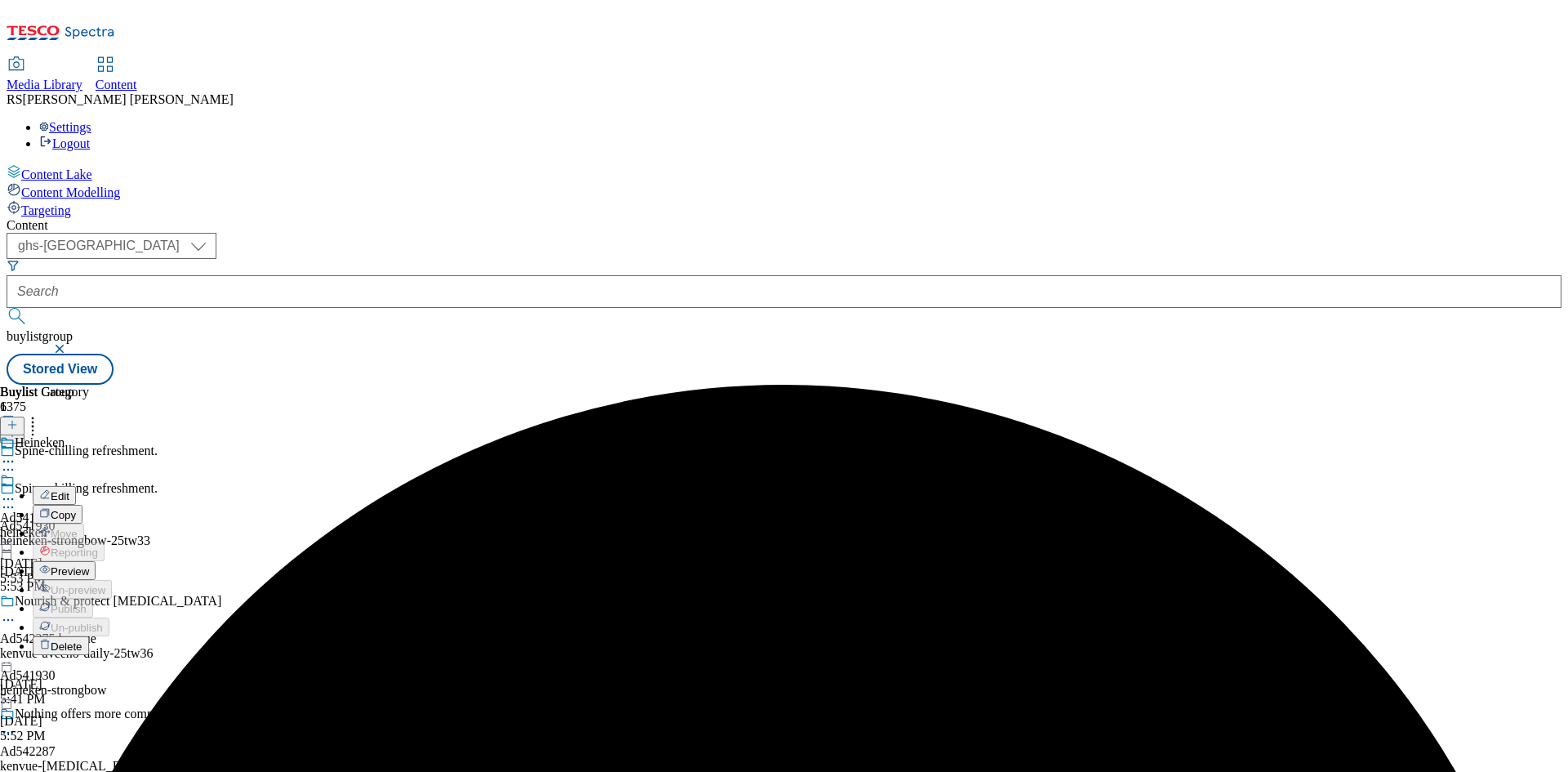
click at [70, 490] on span "Edit" at bounding box center [60, 496] width 19 height 12
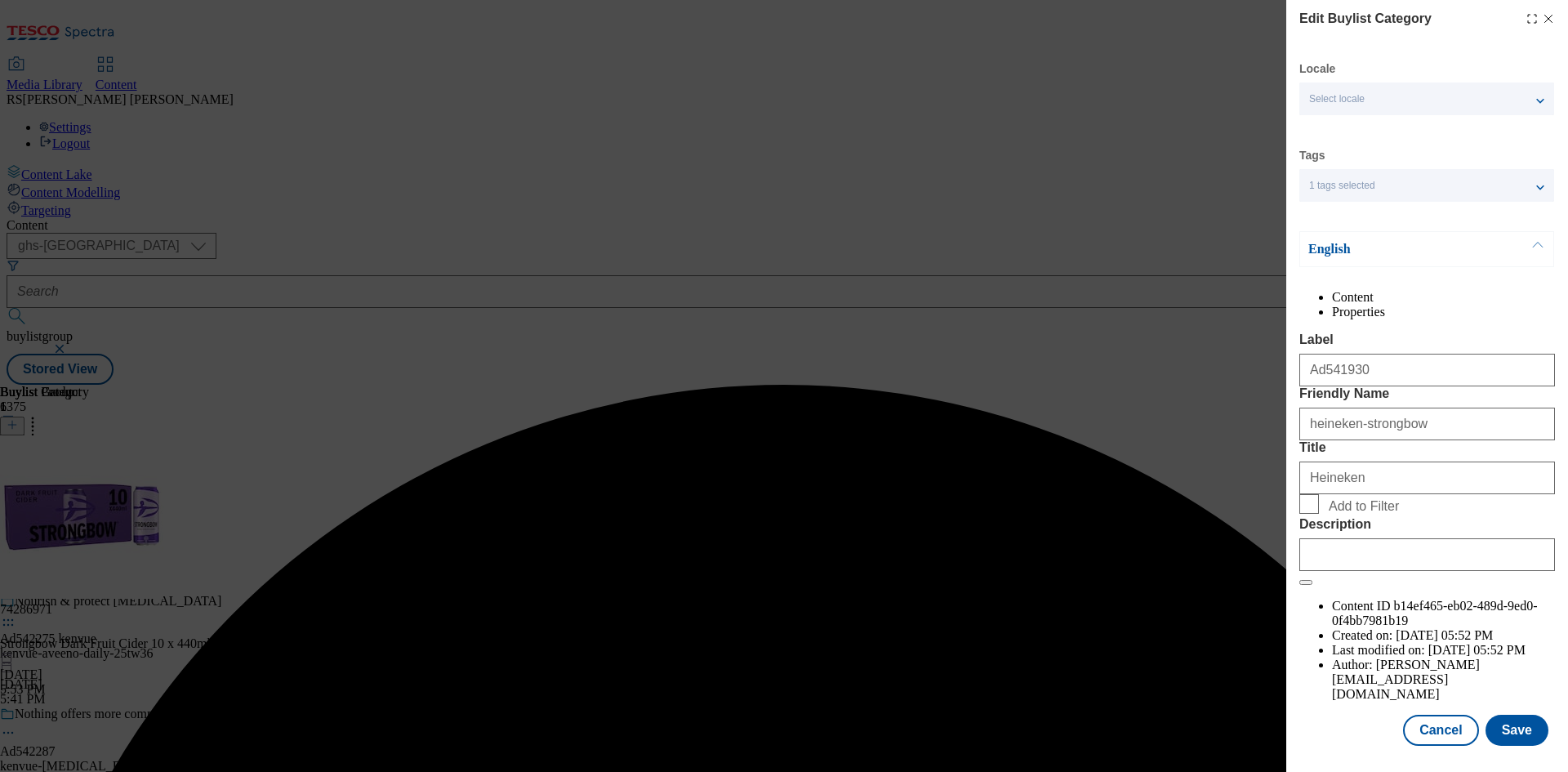
scroll to position [32, 0]
click at [1413, 586] on form "Label Ad541930 Friendly Name heineken-strongbow Title Heineken Add to Filter De…" at bounding box center [1427, 458] width 256 height 253
click at [1419, 571] on input "Description" at bounding box center [1427, 555] width 256 height 33
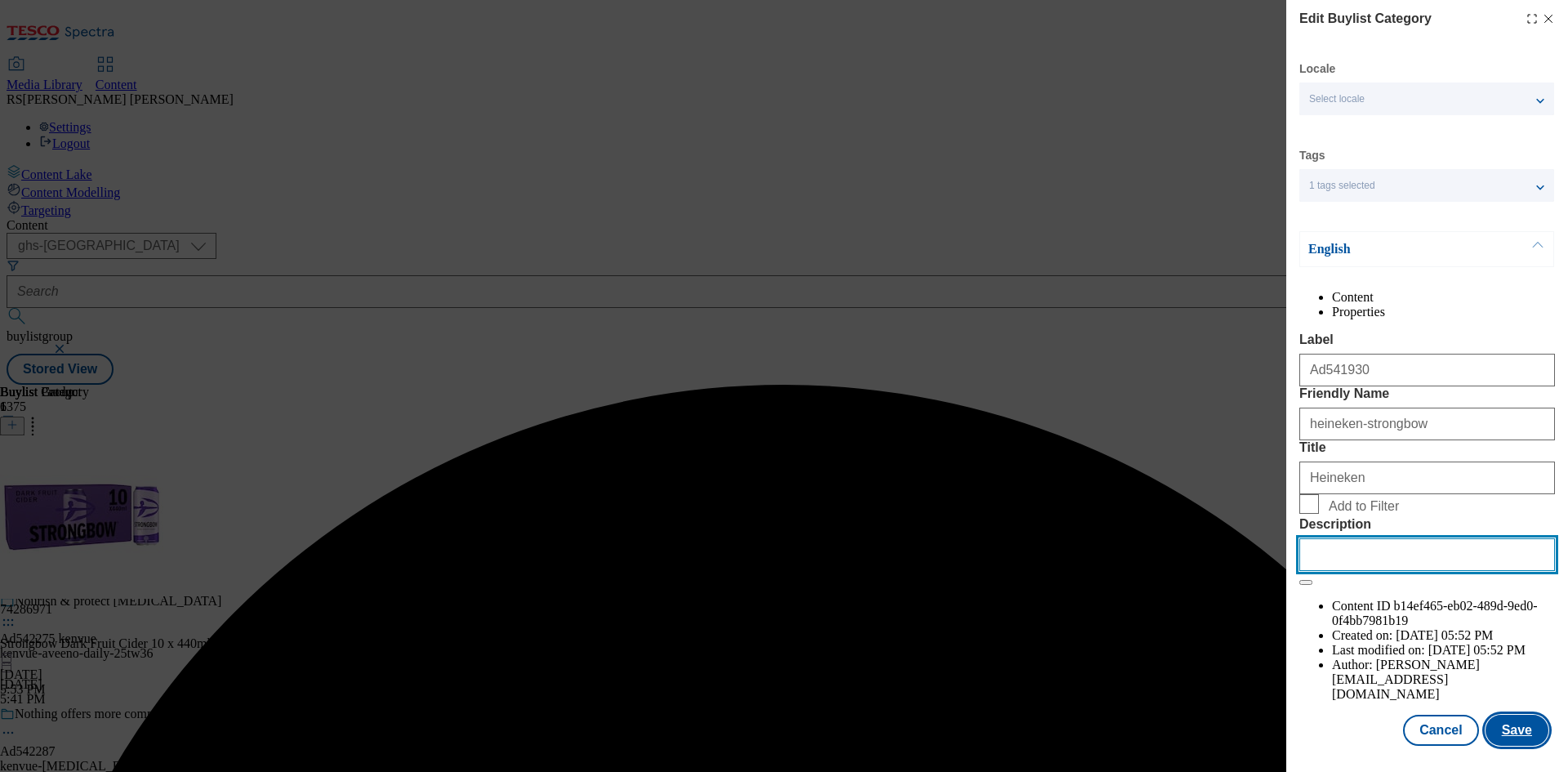
paste input "Strongbow Dark Fruit Cider 10 x 440ml Cans"
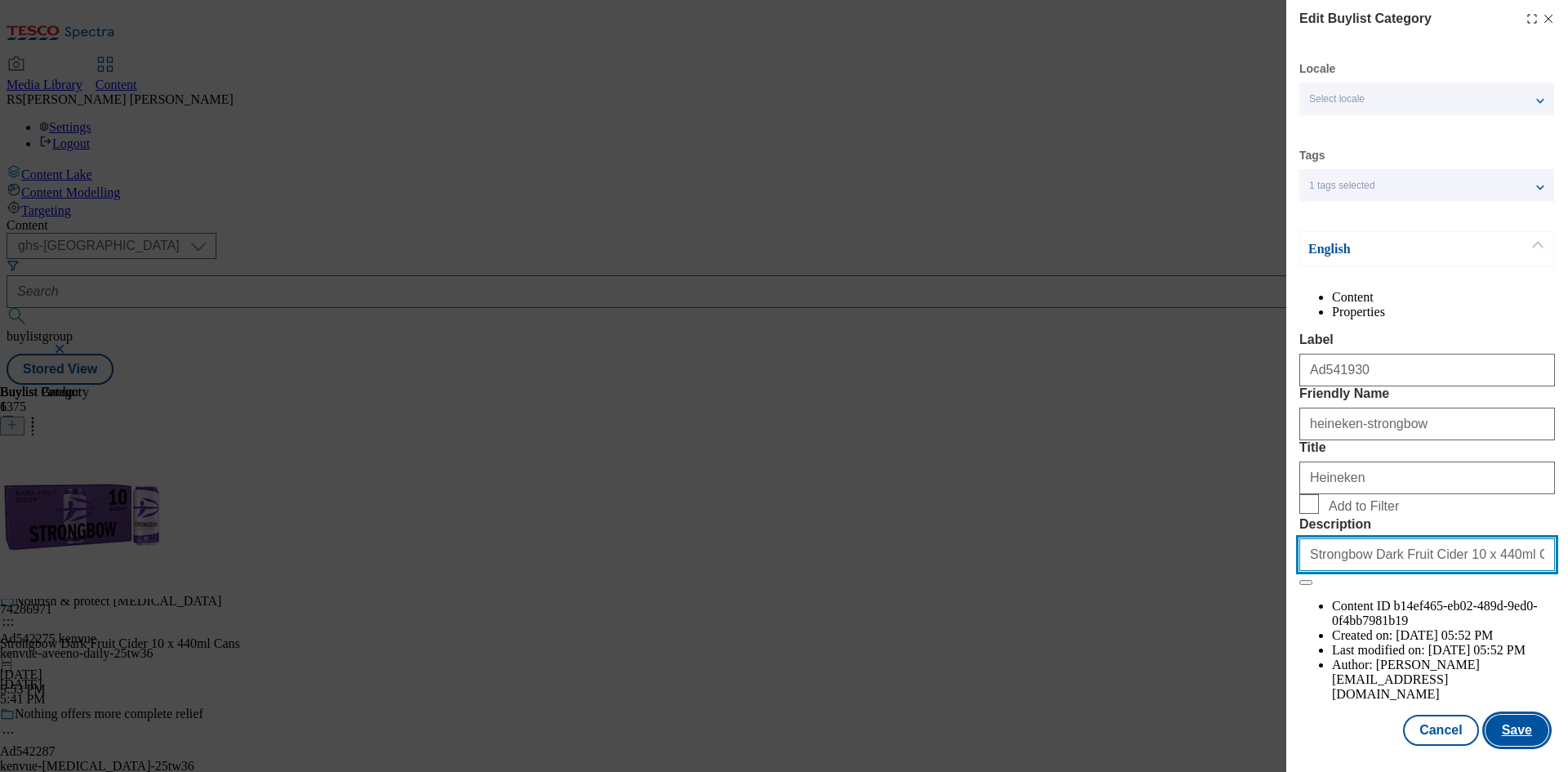
type input "Strongbow Dark Fruit Cider 10 x 440ml Cans"
click at [1513, 726] on button "Save" at bounding box center [1517, 730] width 63 height 31
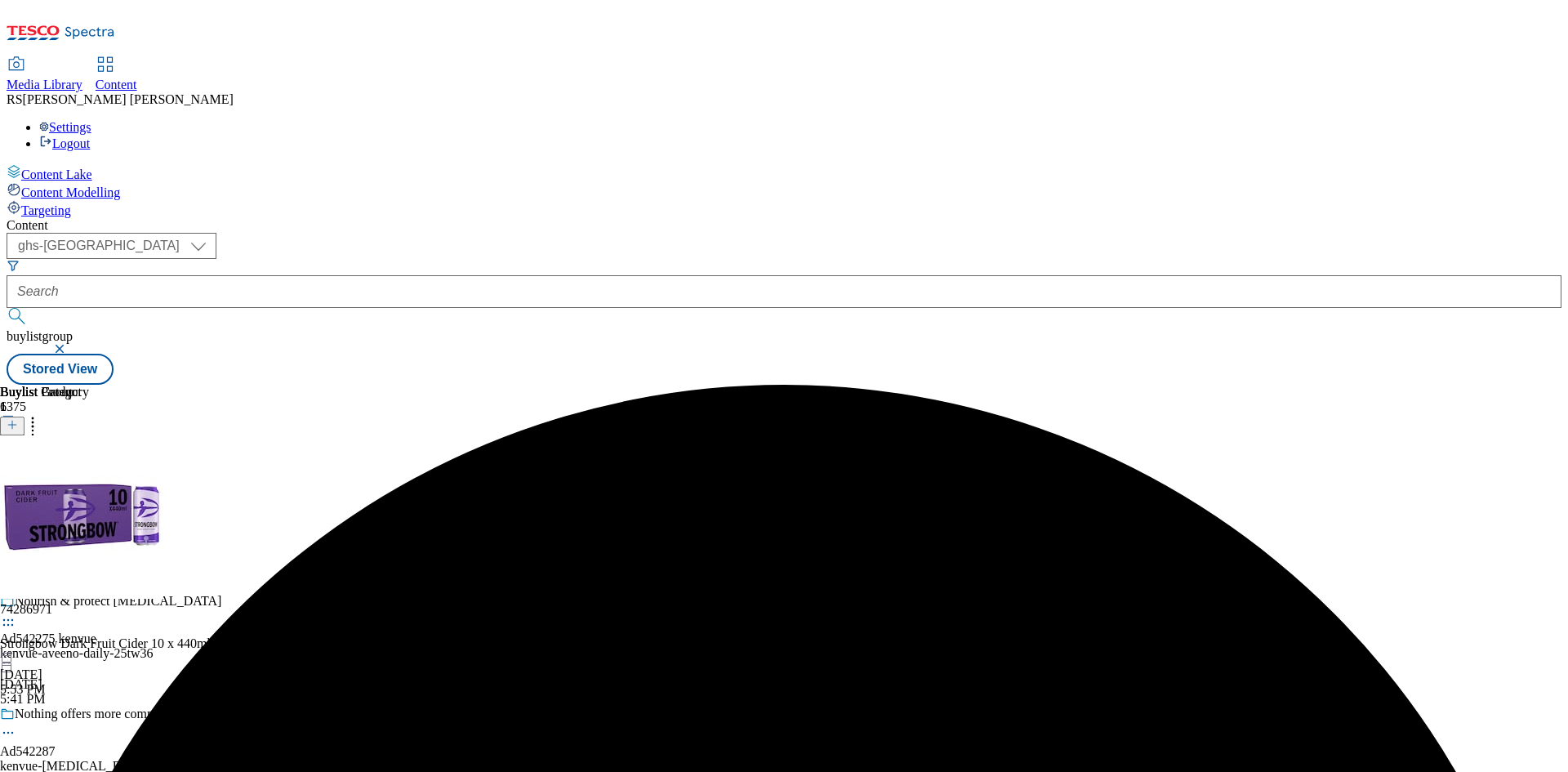
click at [17, 491] on icon at bounding box center [8, 499] width 17 height 17
click at [70, 528] on span "Edit" at bounding box center [60, 534] width 19 height 12
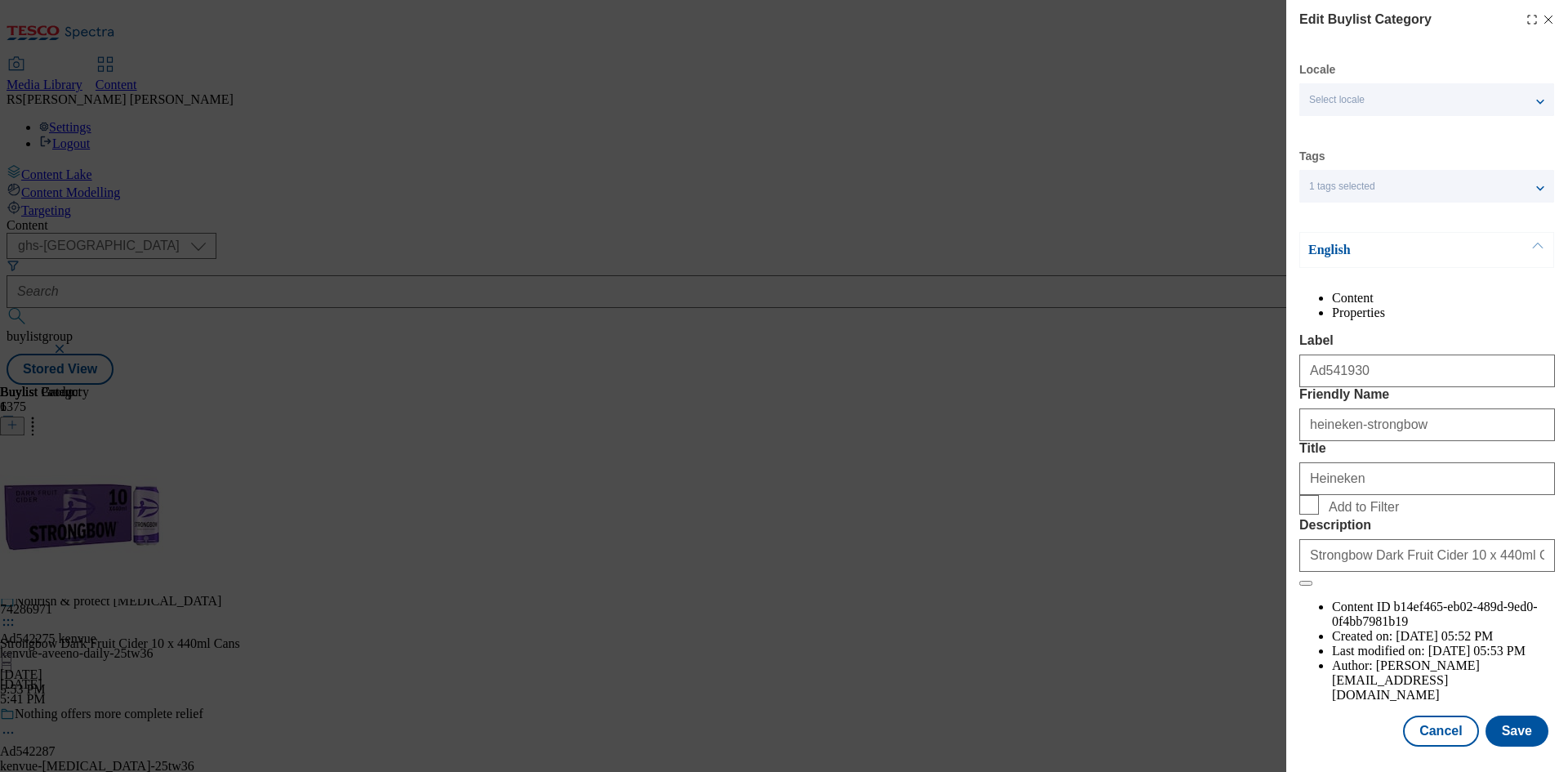
click at [1542, 20] on icon "Modal" at bounding box center [1548, 19] width 13 height 13
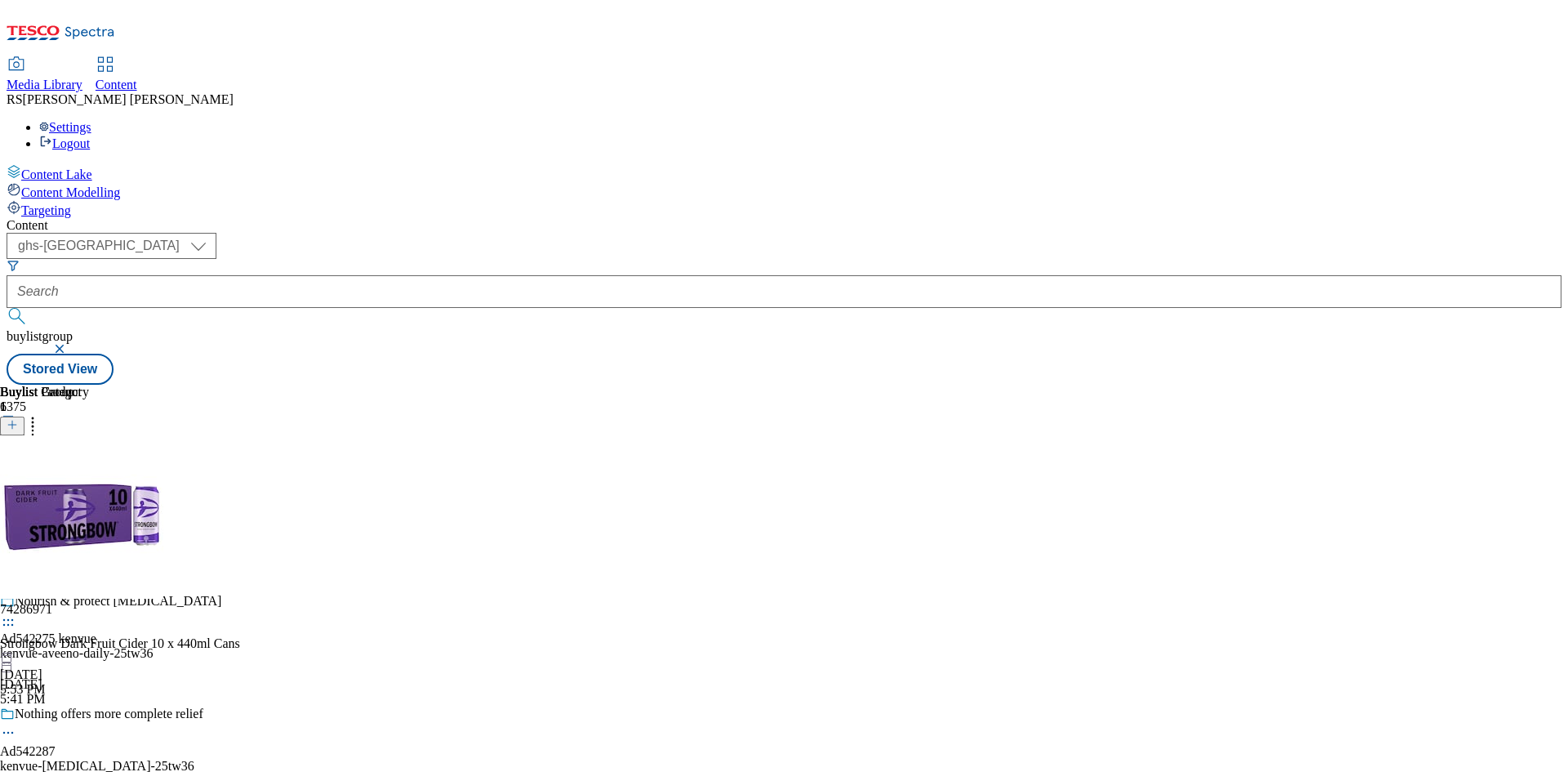
click at [17, 491] on icon at bounding box center [8, 499] width 17 height 17
click at [89, 602] on span "Preview" at bounding box center [70, 609] width 38 height 12
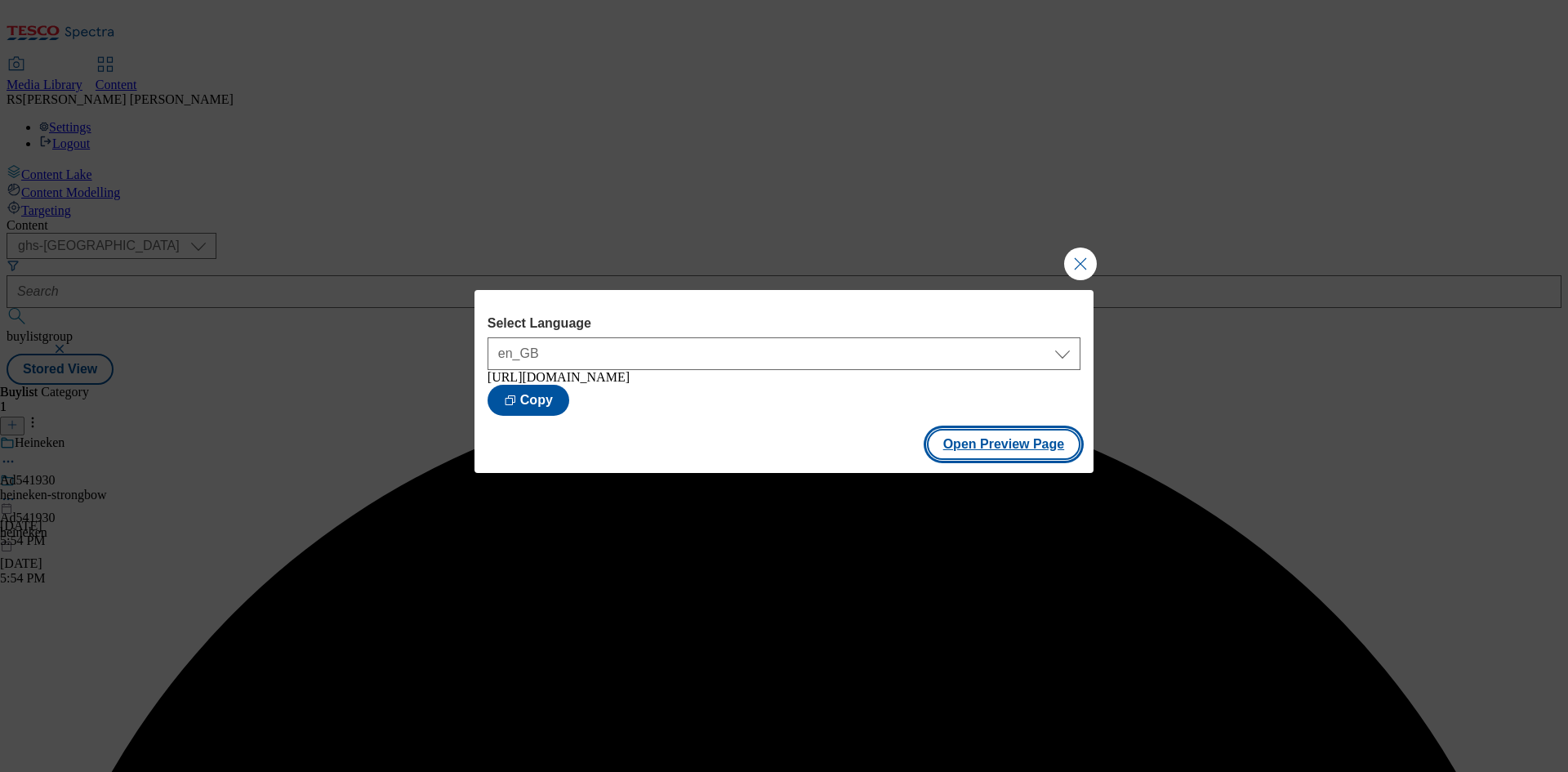
click at [1008, 456] on button "Open Preview Page" at bounding box center [1005, 444] width 155 height 31
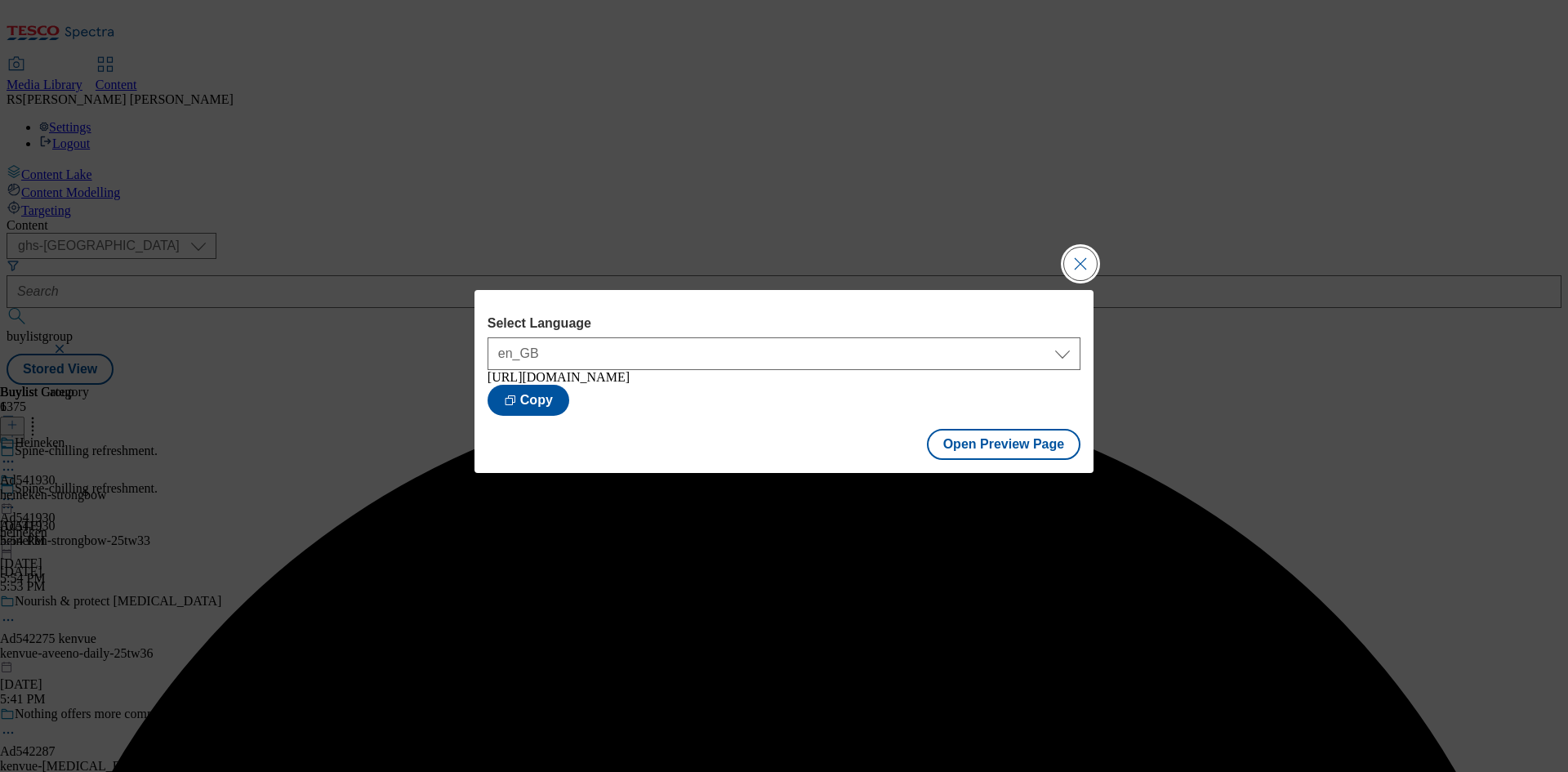
click at [1079, 264] on button "Close Modal" at bounding box center [1080, 264] width 33 height 33
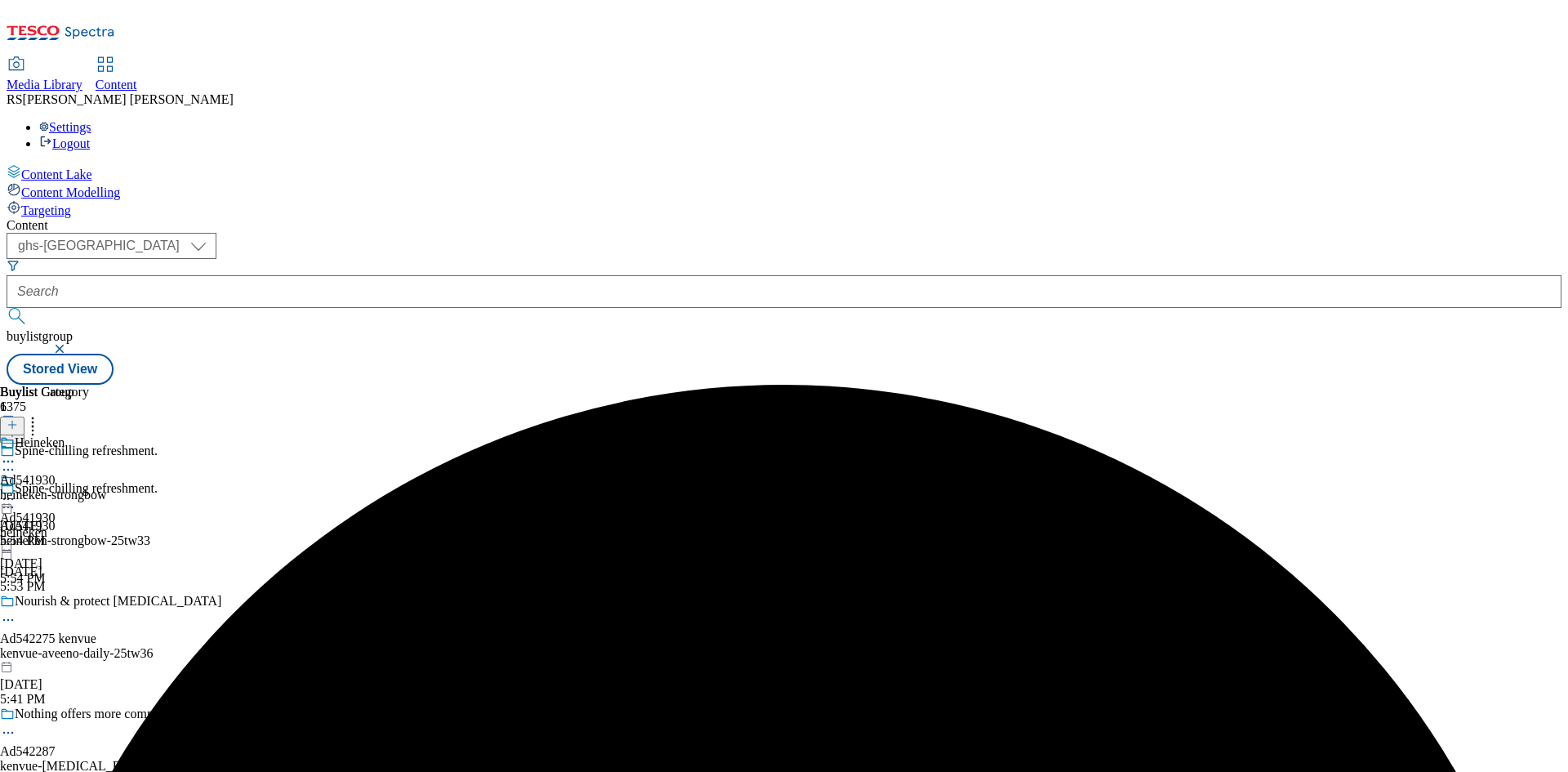
click at [17, 491] on icon at bounding box center [8, 499] width 17 height 17
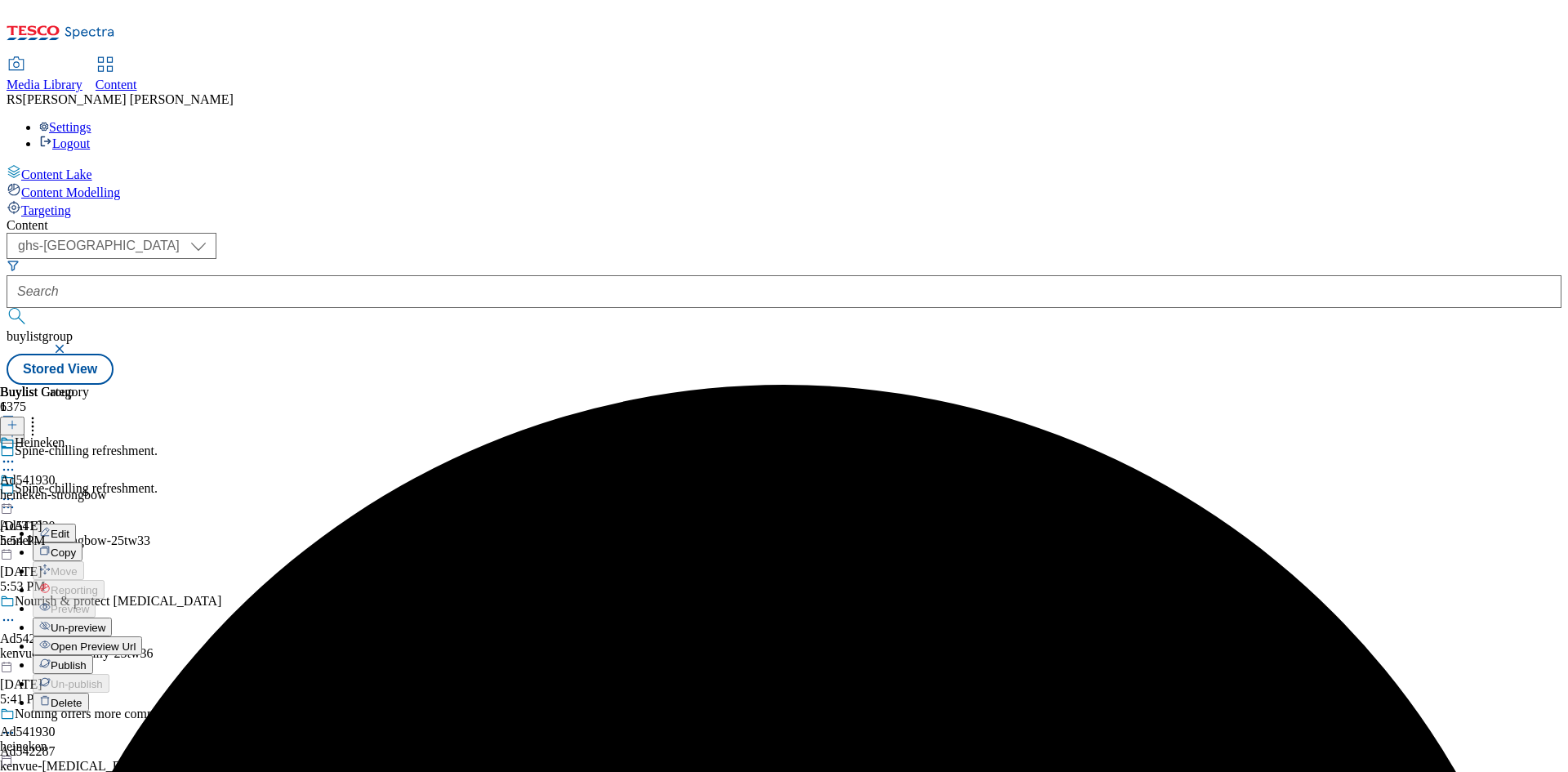
click at [87, 659] on span "Publish" at bounding box center [68, 665] width 36 height 12
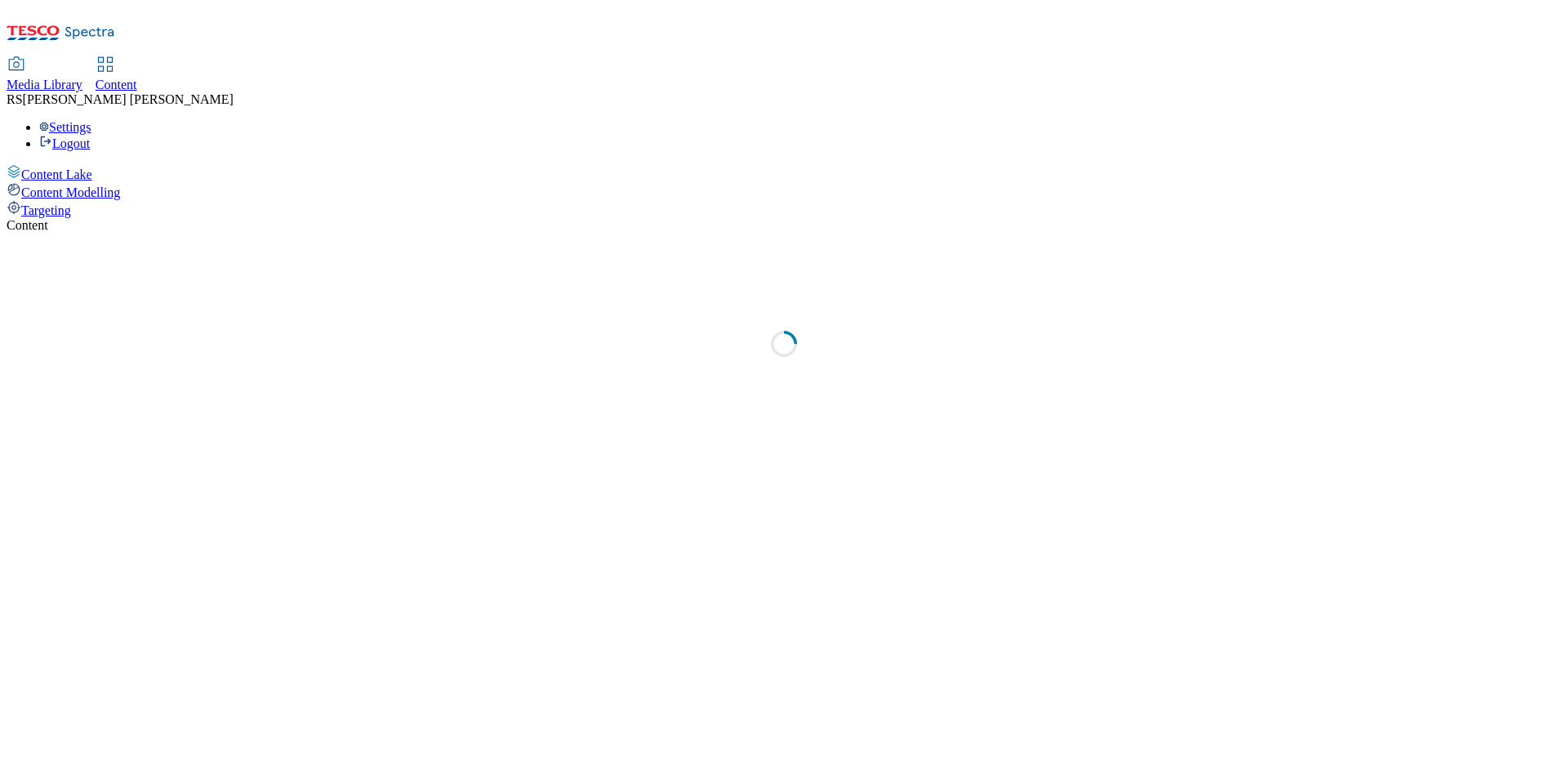
select select "ghs-[GEOGRAPHIC_DATA]"
